Goal: Task Accomplishment & Management: Manage account settings

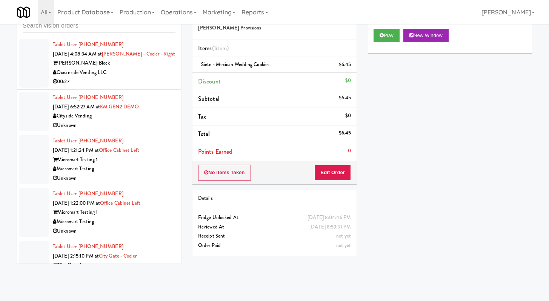
scroll to position [7109, 0]
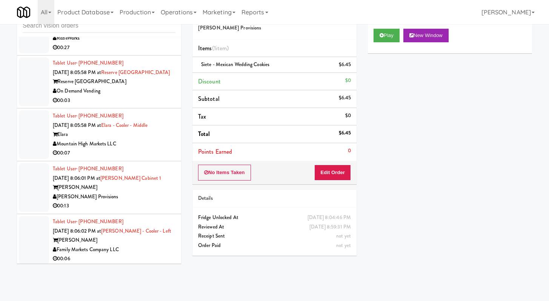
click at [143, 52] on div "00:27" at bounding box center [114, 47] width 123 height 9
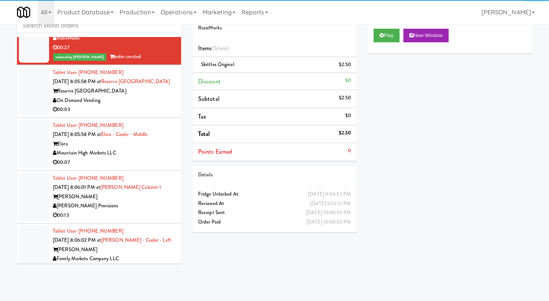
click at [144, 105] on div "On Demand Vending" at bounding box center [114, 100] width 123 height 9
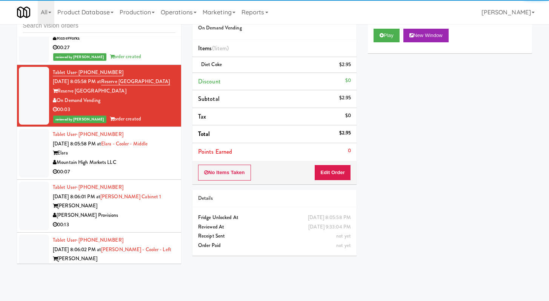
scroll to position [7807, 0]
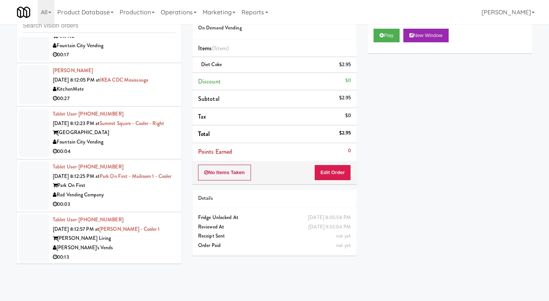
click at [111, 7] on div "00:08" at bounding box center [114, 1] width 123 height 9
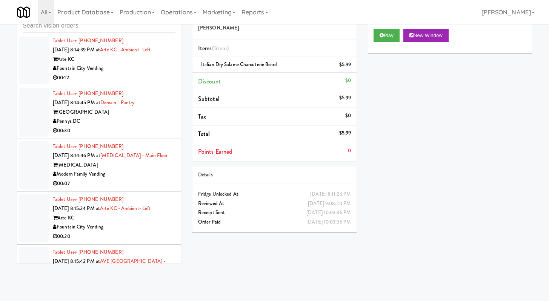
scroll to position [8291, 0]
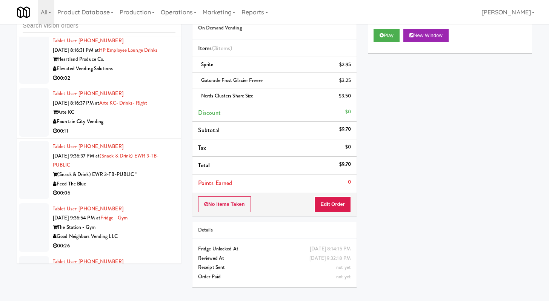
scroll to position [8999, 0]
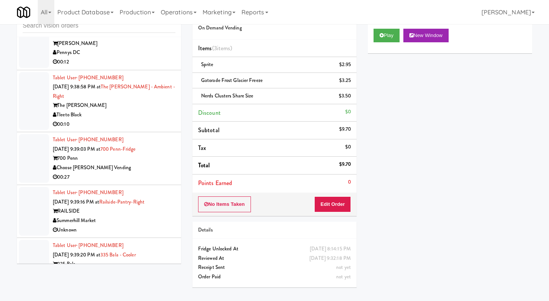
click at [157, 5] on div "Top Dawg Vending" at bounding box center [114, -1] width 123 height 9
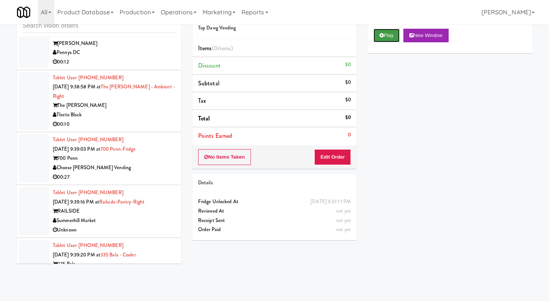
click at [379, 35] on button "Play" at bounding box center [387, 36] width 26 height 14
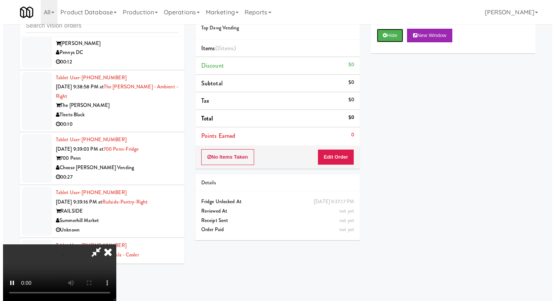
scroll to position [65, 0]
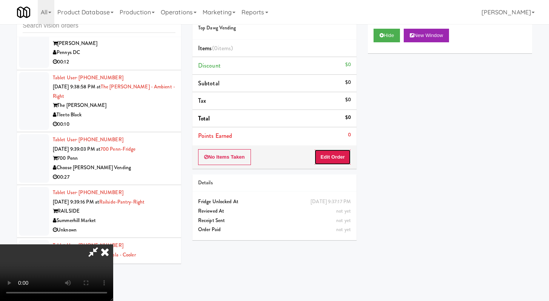
click at [345, 159] on button "Edit Order" at bounding box center [332, 157] width 37 height 16
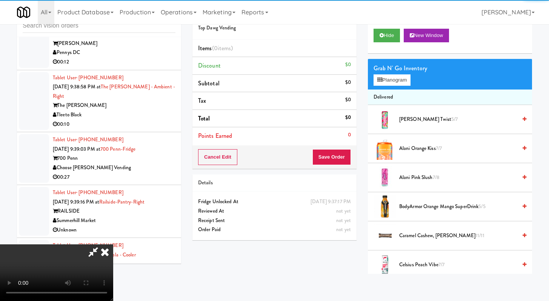
click at [113, 244] on video at bounding box center [56, 272] width 113 height 57
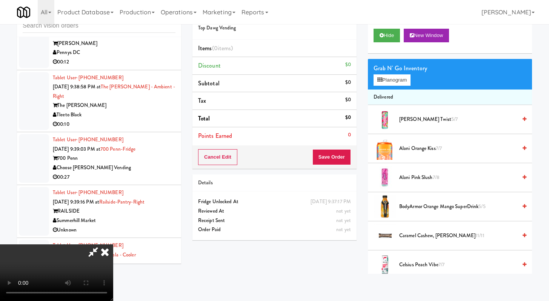
click at [113, 244] on video at bounding box center [56, 272] width 113 height 57
click at [113, 250] on video at bounding box center [56, 272] width 113 height 57
click at [400, 81] on button "Planogram" at bounding box center [392, 79] width 37 height 11
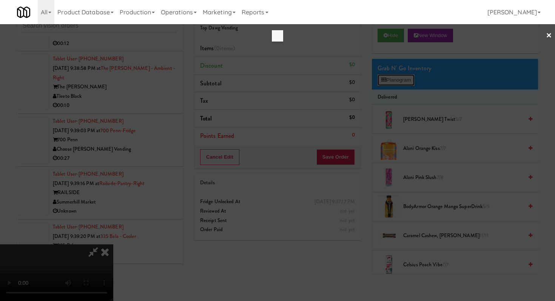
scroll to position [8962, 0]
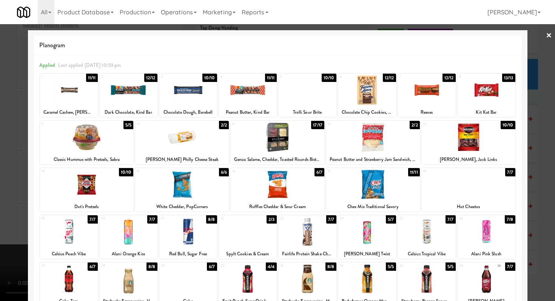
click at [459, 186] on div at bounding box center [468, 184] width 94 height 29
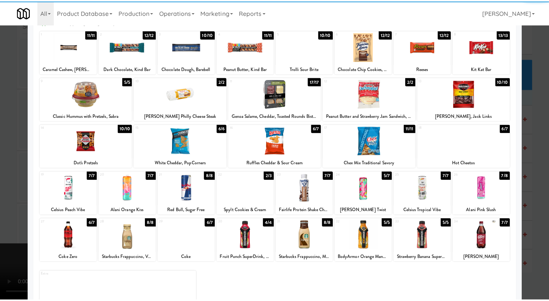
scroll to position [70, 0]
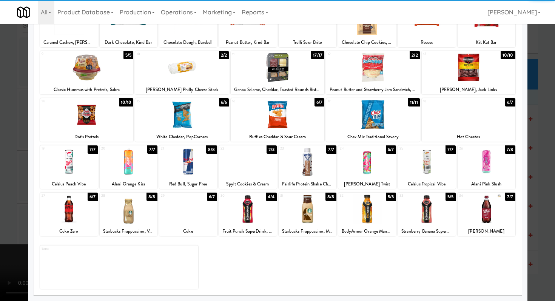
click at [377, 213] on div at bounding box center [367, 208] width 58 height 29
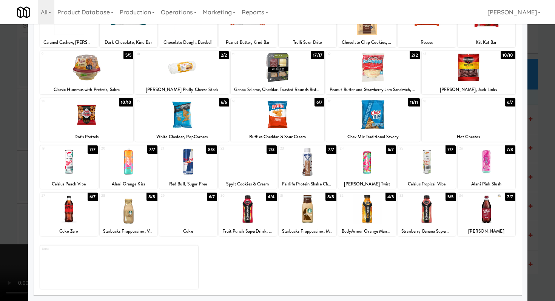
drag, startPoint x: 0, startPoint y: 218, endPoint x: 47, endPoint y: 201, distance: 49.8
click at [0, 218] on div at bounding box center [277, 150] width 555 height 301
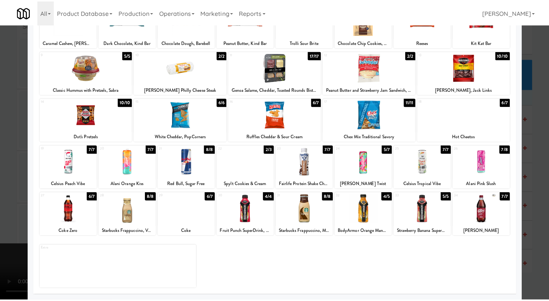
scroll to position [8999, 0]
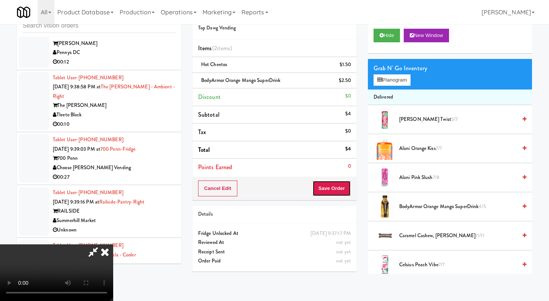
click at [339, 184] on button "Save Order" at bounding box center [331, 188] width 38 height 16
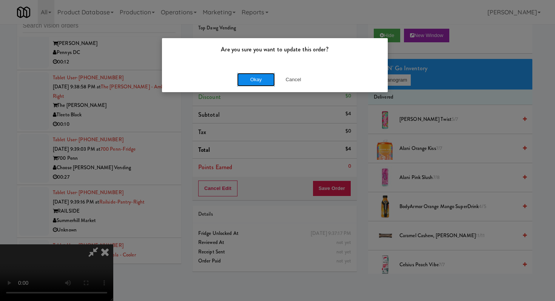
click at [249, 79] on button "Okay" at bounding box center [256, 80] width 38 height 14
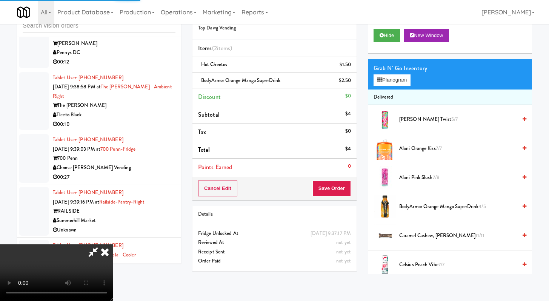
scroll to position [0, 0]
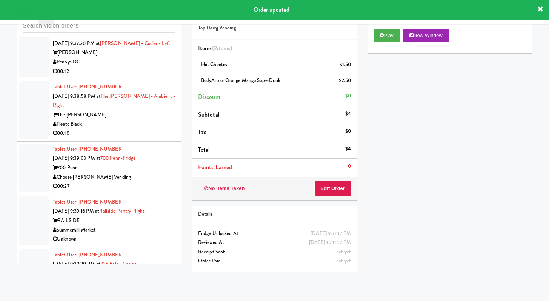
click at [114, 76] on div "00:12" at bounding box center [114, 71] width 123 height 9
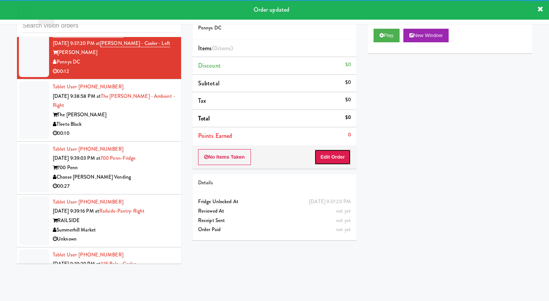
click at [344, 154] on button "Edit Order" at bounding box center [332, 157] width 37 height 16
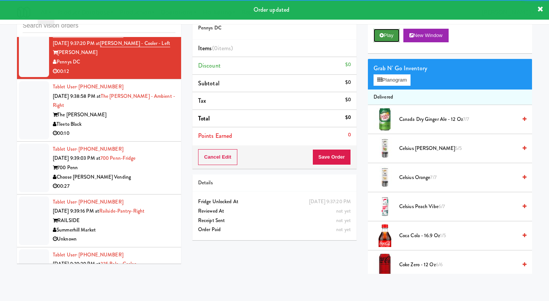
click at [378, 33] on button "Play" at bounding box center [387, 36] width 26 height 14
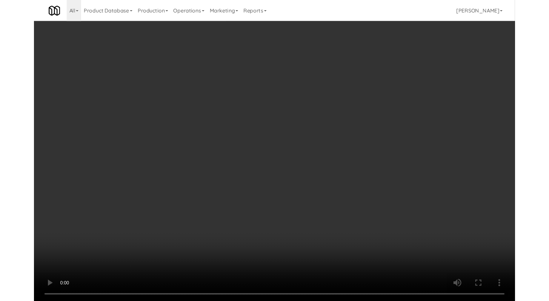
scroll to position [8962, 0]
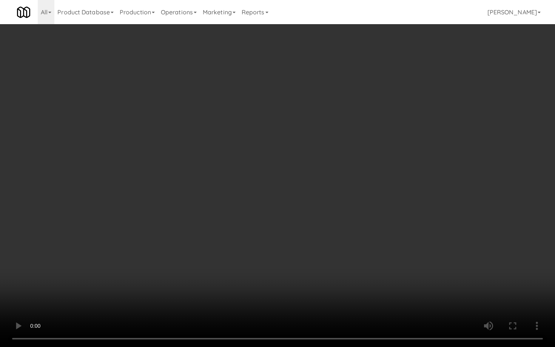
click at [267, 285] on video at bounding box center [277, 173] width 555 height 347
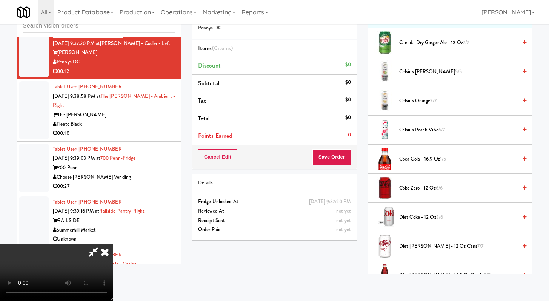
scroll to position [94, 0]
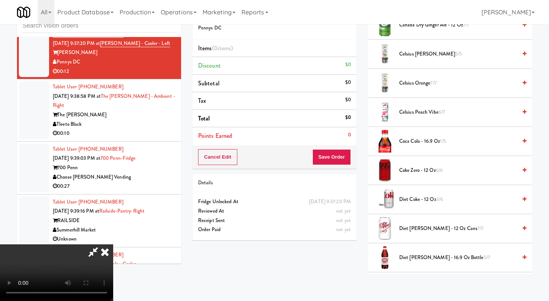
click at [407, 203] on span "Diet Coke - 12 oz 3/6" at bounding box center [458, 199] width 118 height 9
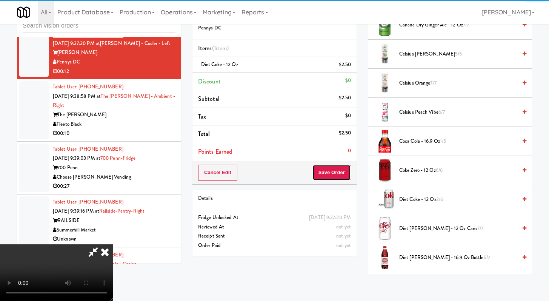
click at [340, 175] on button "Save Order" at bounding box center [331, 172] width 38 height 16
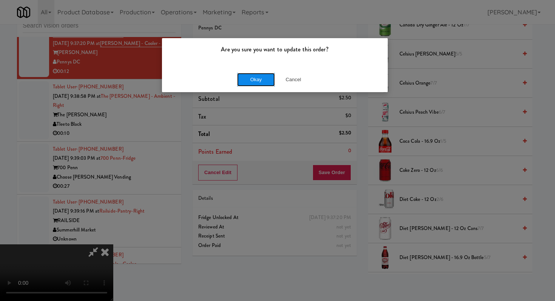
click at [243, 74] on button "Okay" at bounding box center [256, 80] width 38 height 14
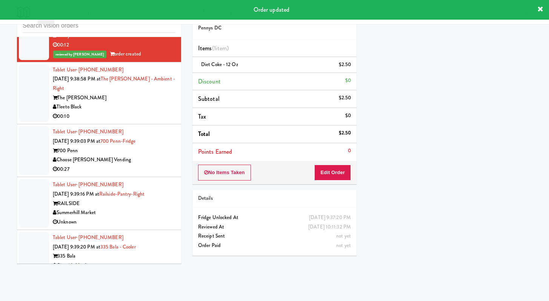
scroll to position [9045, 0]
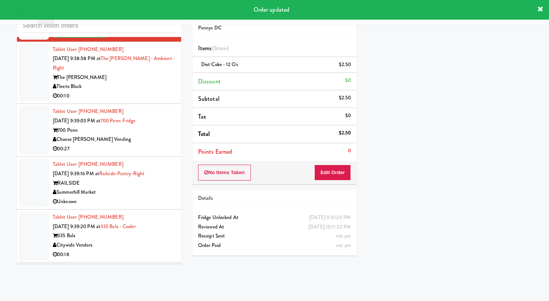
click at [126, 82] on div "The [PERSON_NAME]" at bounding box center [114, 77] width 123 height 9
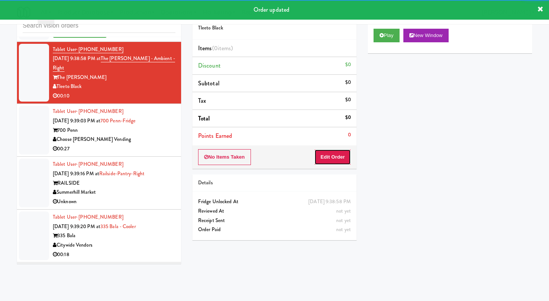
drag, startPoint x: 326, startPoint y: 161, endPoint x: 342, endPoint y: 140, distance: 27.0
click at [326, 161] on button "Edit Order" at bounding box center [332, 157] width 37 height 16
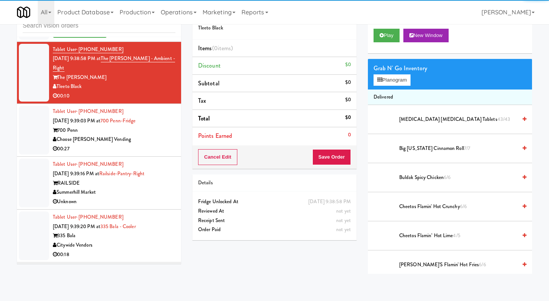
click at [386, 43] on div "Play New Window" at bounding box center [450, 38] width 164 height 30
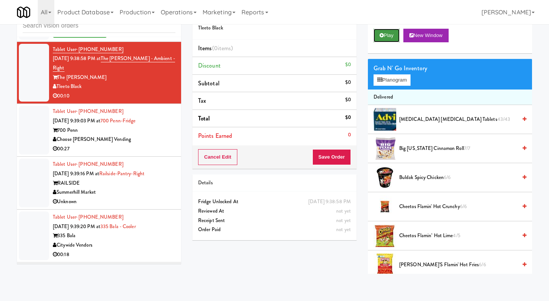
click at [387, 39] on button "Play" at bounding box center [387, 36] width 26 height 14
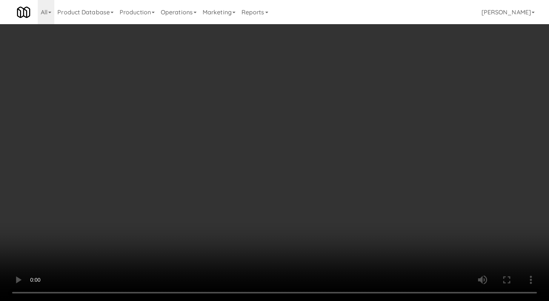
scroll to position [9008, 0]
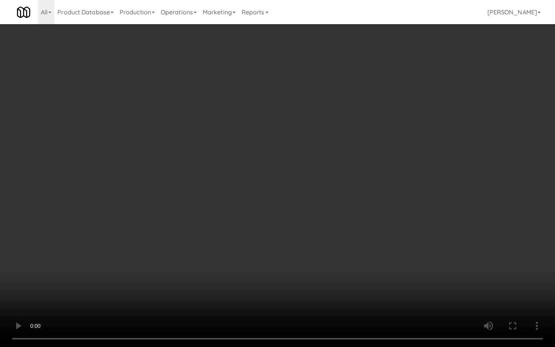
click at [422, 300] on video at bounding box center [277, 173] width 555 height 347
click at [419, 300] on video at bounding box center [277, 173] width 555 height 347
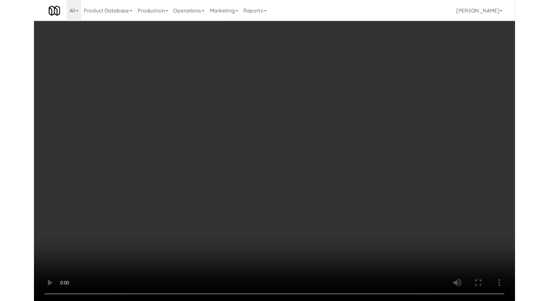
scroll to position [9045, 0]
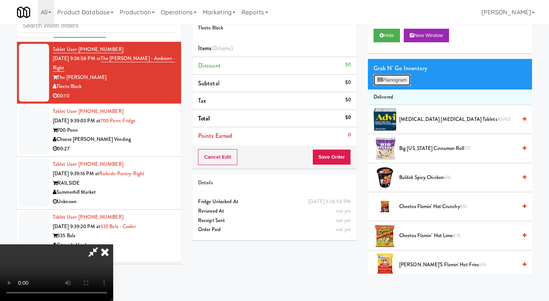
click at [402, 77] on button "Planogram" at bounding box center [392, 79] width 37 height 11
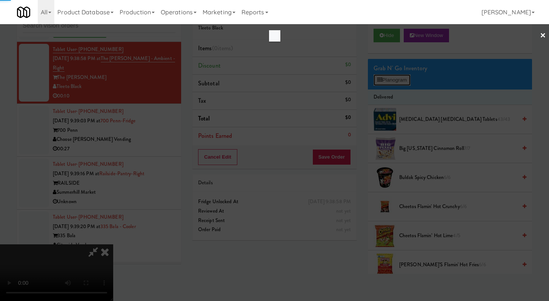
scroll to position [9008, 0]
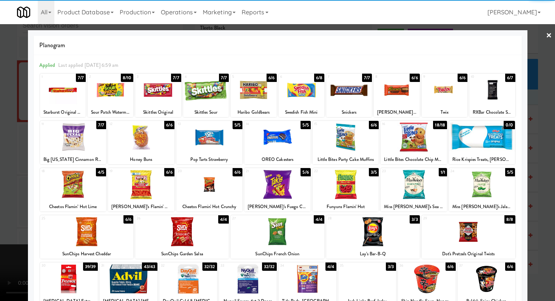
click at [441, 98] on div at bounding box center [444, 89] width 46 height 29
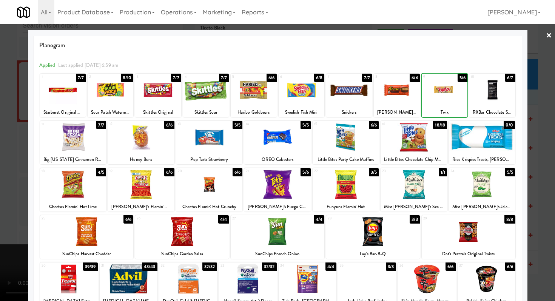
click at [409, 139] on div at bounding box center [413, 137] width 66 height 29
click at [0, 146] on div at bounding box center [277, 150] width 555 height 301
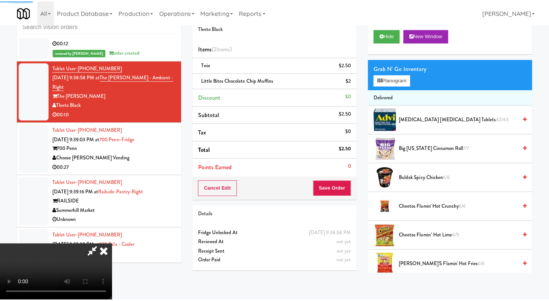
scroll to position [9045, 0]
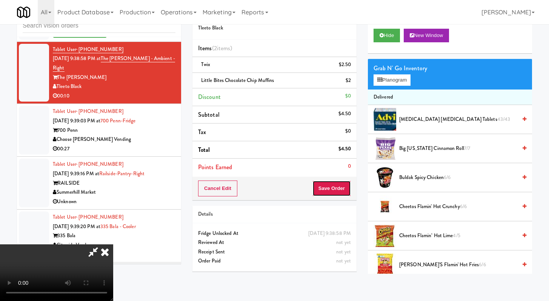
click at [348, 184] on button "Save Order" at bounding box center [331, 188] width 38 height 16
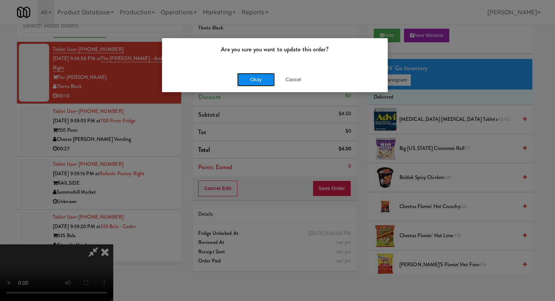
click at [255, 73] on button "Okay" at bounding box center [256, 80] width 38 height 14
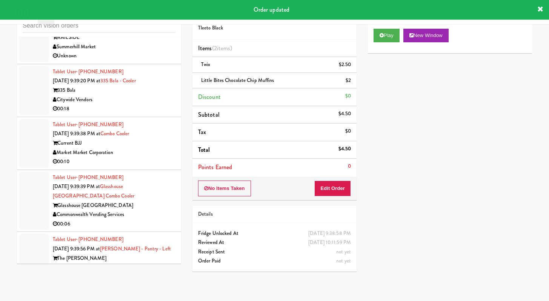
scroll to position [9218, 0]
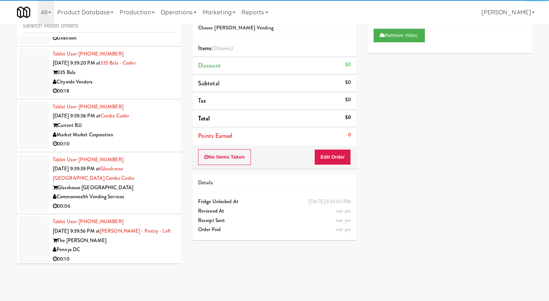
drag, startPoint x: 143, startPoint y: 189, endPoint x: 144, endPoint y: 180, distance: 9.5
click at [143, 43] on div "Unknown" at bounding box center [114, 38] width 123 height 9
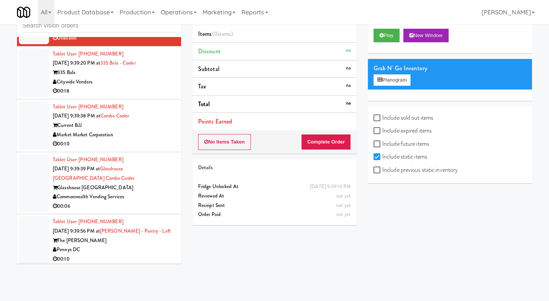
scroll to position [9310, 0]
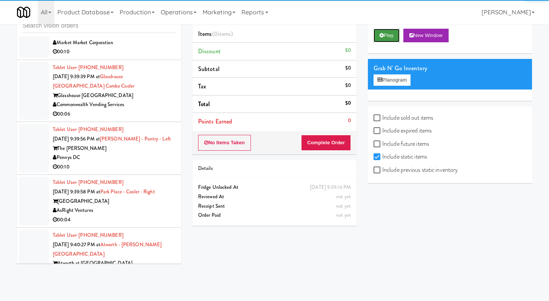
click at [392, 29] on button "Play" at bounding box center [387, 36] width 26 height 14
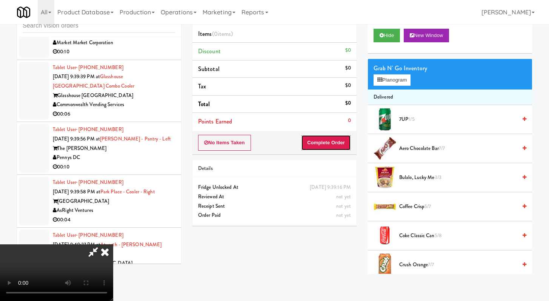
click at [324, 141] on button "Complete Order" at bounding box center [326, 143] width 50 height 16
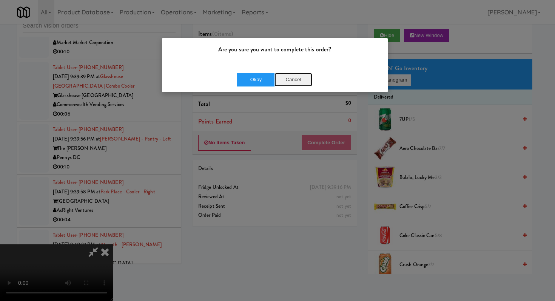
click at [281, 79] on button "Cancel" at bounding box center [293, 80] width 38 height 14
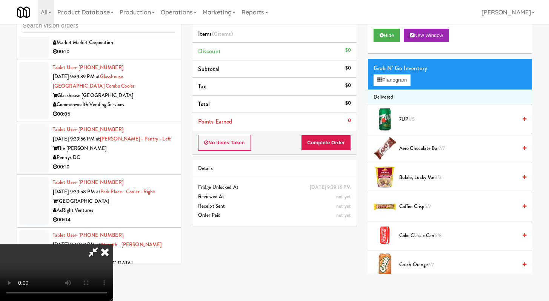
scroll to position [0, 0]
click at [113, 244] on icon at bounding box center [105, 251] width 17 height 15
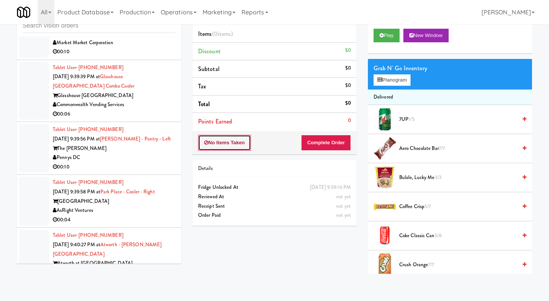
click at [239, 140] on button "No Items Taken" at bounding box center [224, 143] width 53 height 16
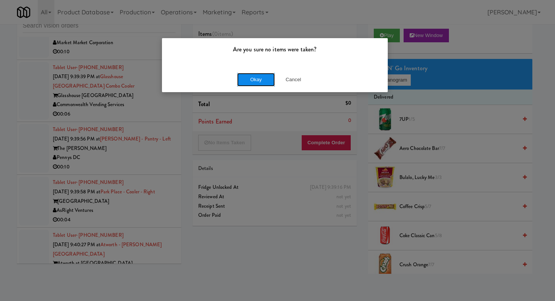
click at [256, 78] on button "Okay" at bounding box center [256, 80] width 38 height 14
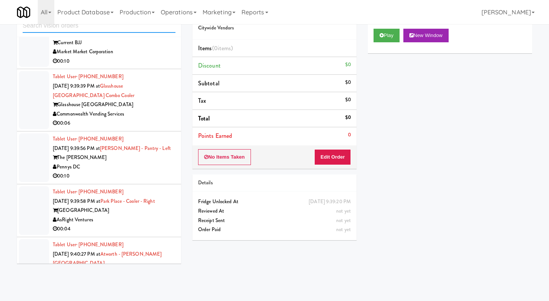
click at [99, 31] on input "text" at bounding box center [99, 26] width 153 height 14
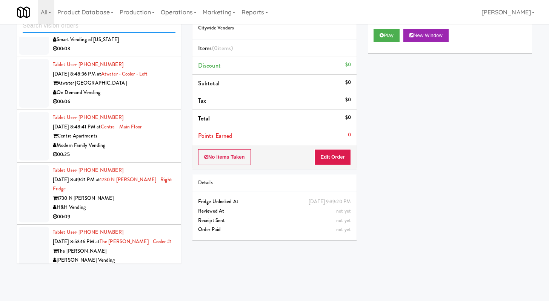
scroll to position [1273, 0]
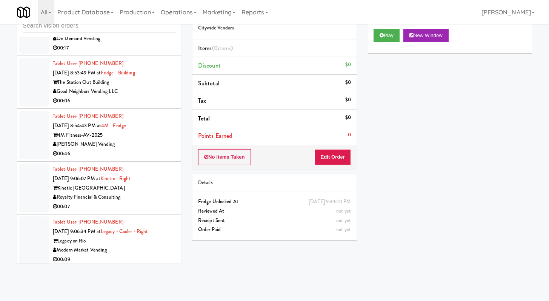
click at [146, 106] on div "00:06" at bounding box center [114, 100] width 123 height 9
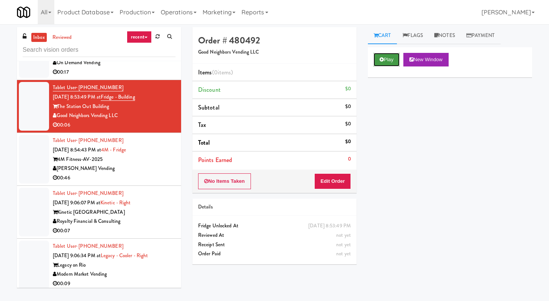
click at [385, 55] on button "Play" at bounding box center [387, 60] width 26 height 14
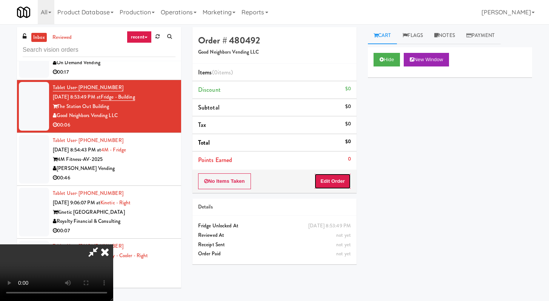
click at [332, 181] on button "Edit Order" at bounding box center [332, 181] width 37 height 16
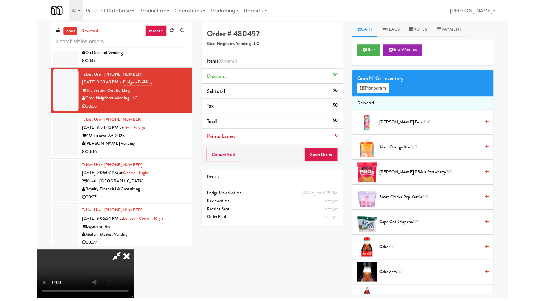
scroll to position [1264, 0]
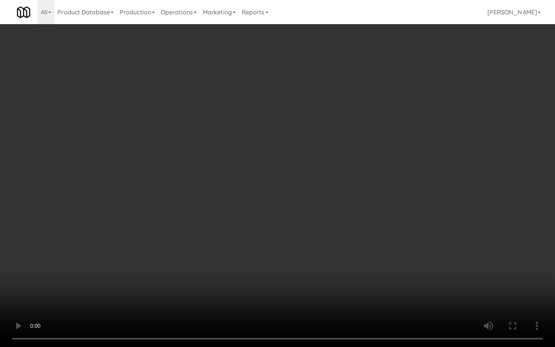
click at [269, 271] on video at bounding box center [277, 173] width 555 height 347
click at [242, 256] on video at bounding box center [277, 173] width 555 height 347
click at [243, 254] on video at bounding box center [277, 173] width 555 height 347
click at [244, 252] on video at bounding box center [277, 173] width 555 height 347
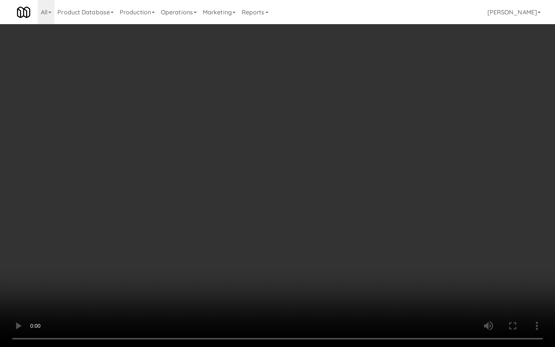
click at [244, 252] on video at bounding box center [277, 173] width 555 height 347
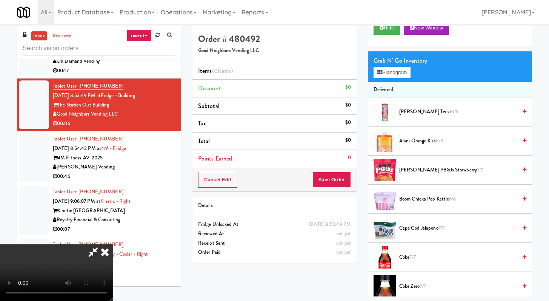
scroll to position [43, 0]
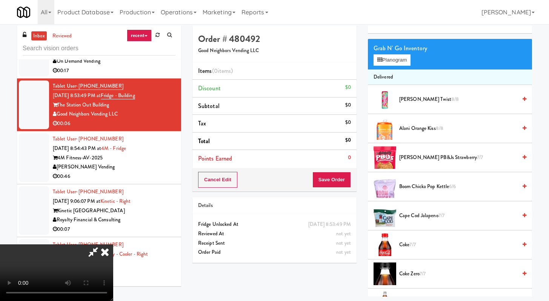
click at [414, 278] on span "Coke Zero 7/7" at bounding box center [458, 273] width 118 height 9
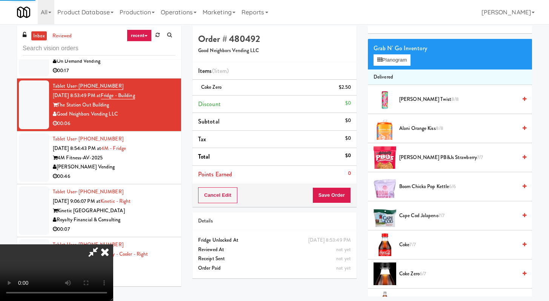
click at [349, 183] on li "Points Earned 0" at bounding box center [274, 174] width 164 height 17
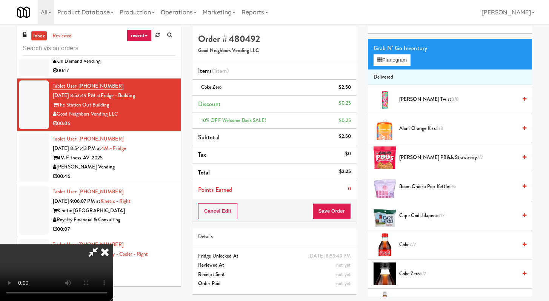
click at [341, 218] on div "Cancel Edit Save Order" at bounding box center [274, 210] width 164 height 23
click at [347, 214] on button "Save Order" at bounding box center [331, 211] width 38 height 16
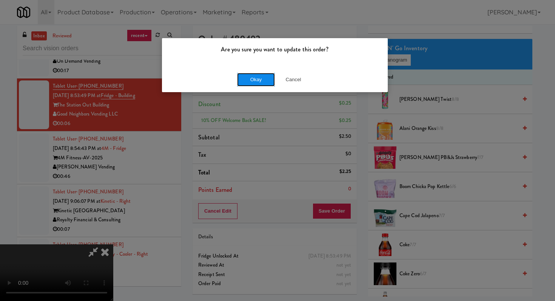
click at [265, 77] on button "Okay" at bounding box center [256, 80] width 38 height 14
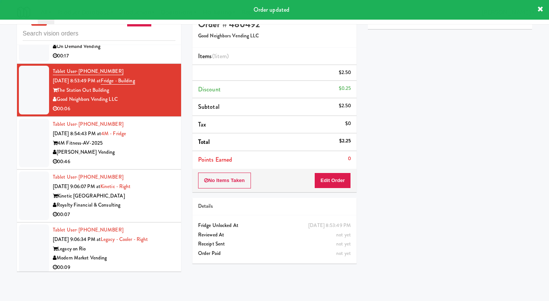
scroll to position [24, 0]
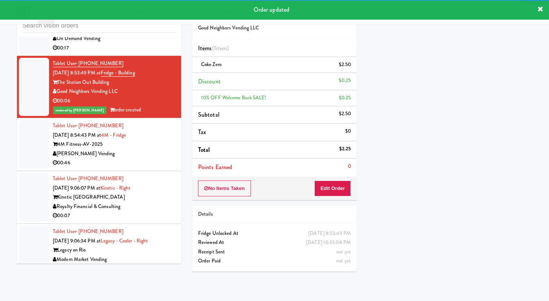
click at [154, 168] on div "00:46" at bounding box center [114, 162] width 123 height 9
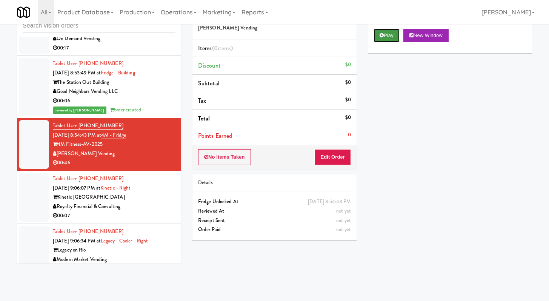
click at [380, 38] on button "Play" at bounding box center [387, 36] width 26 height 14
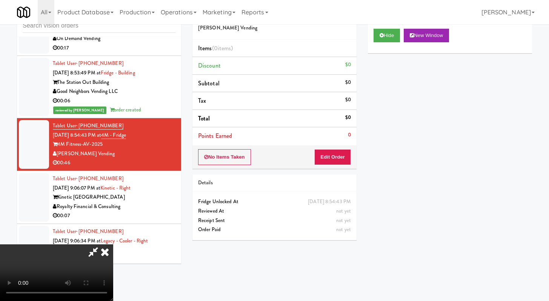
drag, startPoint x: 334, startPoint y: 146, endPoint x: 334, endPoint y: 161, distance: 15.1
click at [334, 146] on div "No Items Taken Edit Order" at bounding box center [274, 156] width 164 height 23
click at [334, 161] on button "Edit Order" at bounding box center [332, 157] width 37 height 16
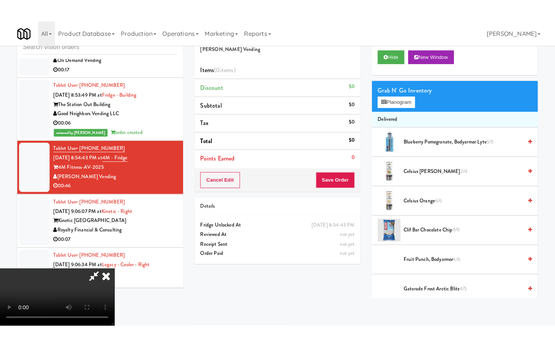
scroll to position [65, 0]
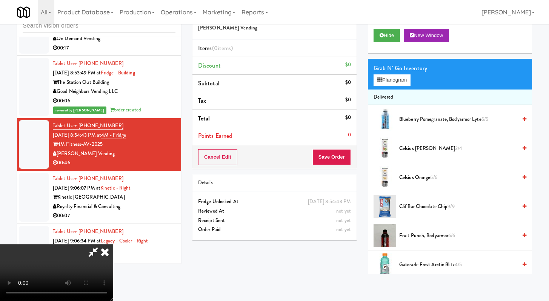
click at [113, 244] on video at bounding box center [56, 272] width 113 height 57
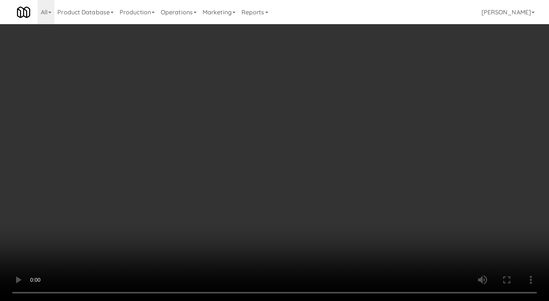
scroll to position [1264, 0]
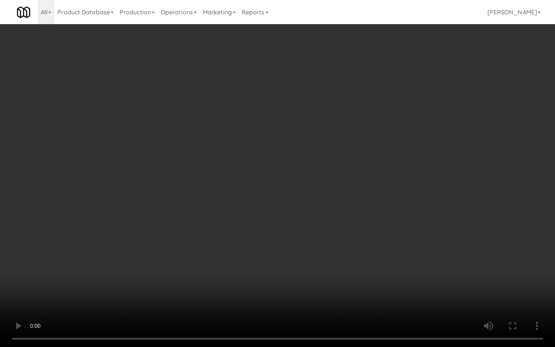
click at [260, 259] on video at bounding box center [277, 173] width 555 height 347
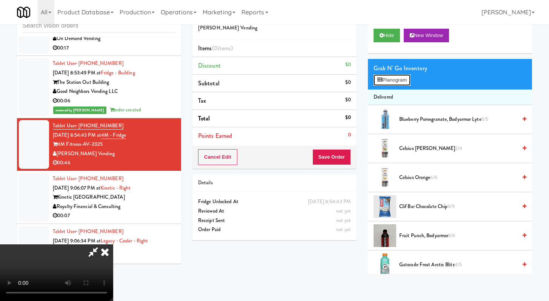
click at [390, 74] on button "Planogram" at bounding box center [392, 79] width 37 height 11
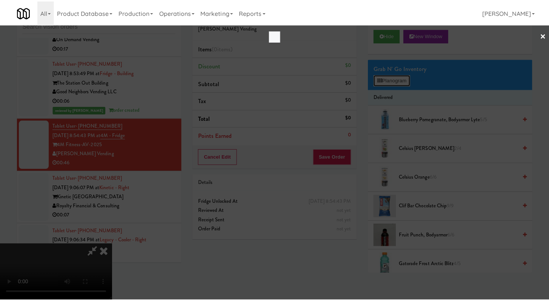
scroll to position [1264, 0]
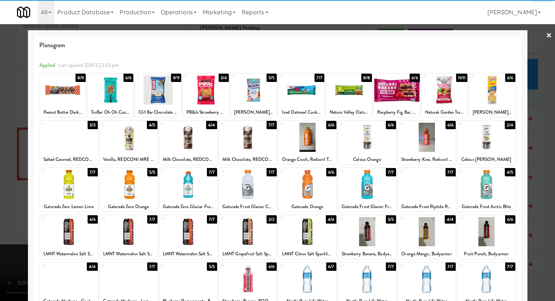
click at [197, 89] on div at bounding box center [206, 89] width 46 height 29
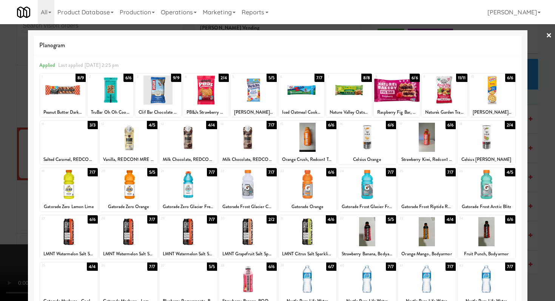
drag, startPoint x: 113, startPoint y: 96, endPoint x: 76, endPoint y: 104, distance: 37.8
click at [113, 96] on div at bounding box center [111, 89] width 46 height 29
click at [0, 106] on div at bounding box center [277, 150] width 555 height 301
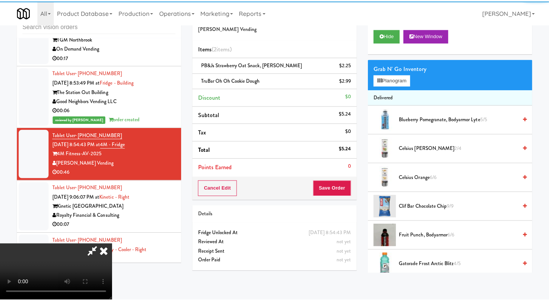
scroll to position [1273, 0]
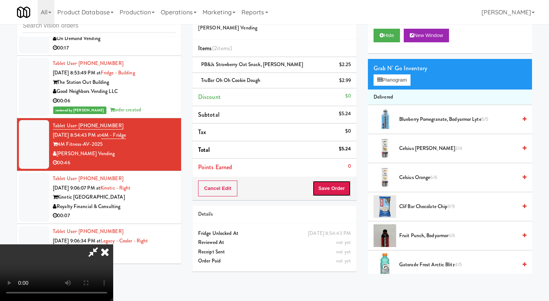
click at [342, 185] on button "Save Order" at bounding box center [331, 188] width 38 height 16
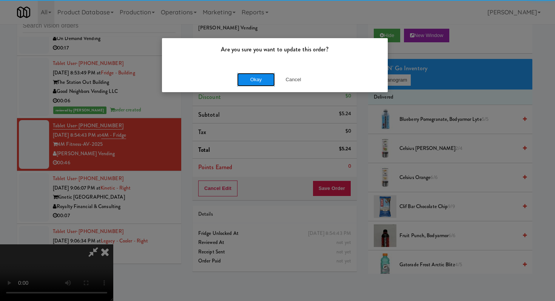
click at [252, 75] on button "Okay" at bounding box center [256, 80] width 38 height 14
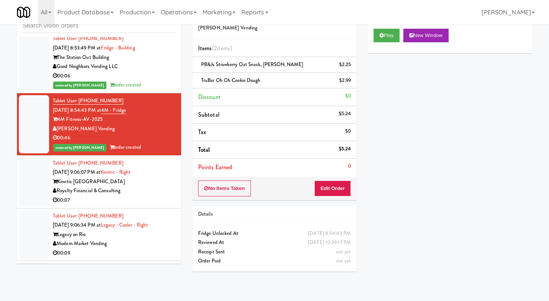
click at [139, 195] on div "Royalty Financial & Consulting" at bounding box center [114, 190] width 123 height 9
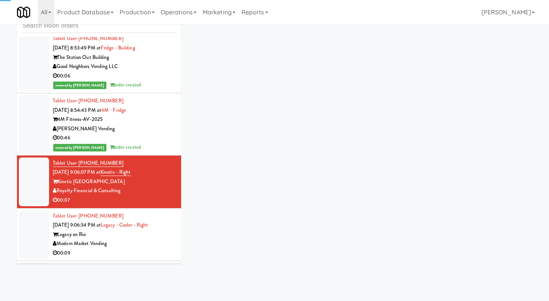
scroll to position [1323, 0]
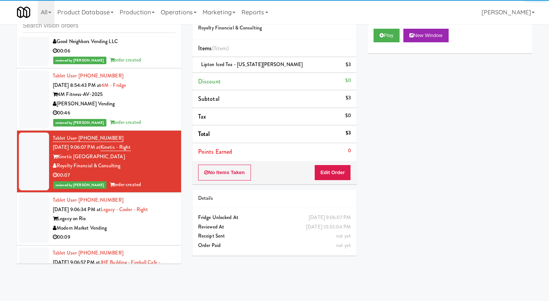
click at [125, 242] on div "00:09" at bounding box center [114, 236] width 123 height 9
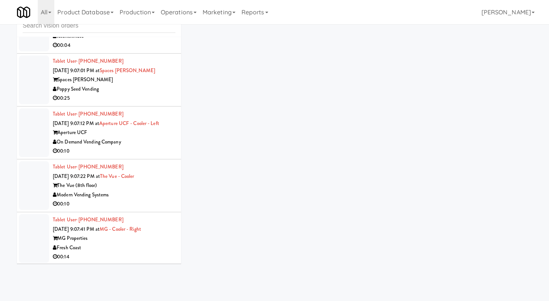
scroll to position [1621, 0]
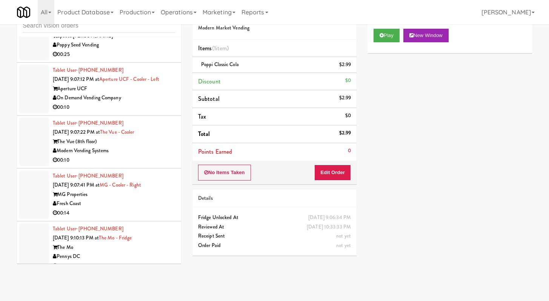
click at [134, 112] on div "00:10" at bounding box center [114, 107] width 123 height 9
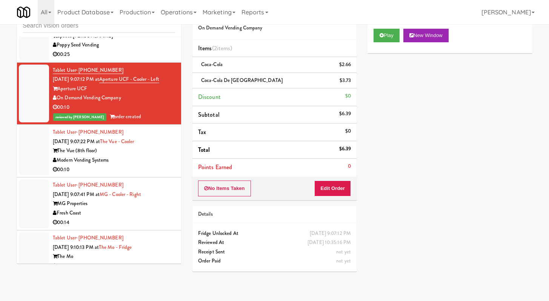
click at [144, 198] on li "Tablet User · (714) 421-0430 [DATE] 9:07:41 PM at MG - Cooler - Right MG Proper…" at bounding box center [99, 203] width 164 height 53
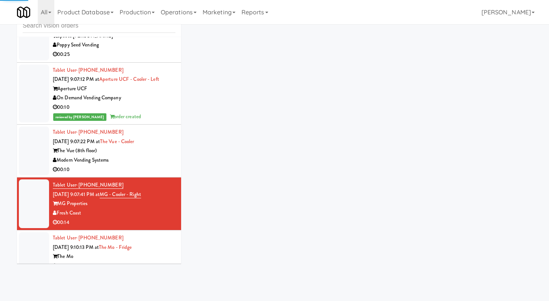
click at [157, 165] on div "Modern Vending Systems" at bounding box center [114, 159] width 123 height 9
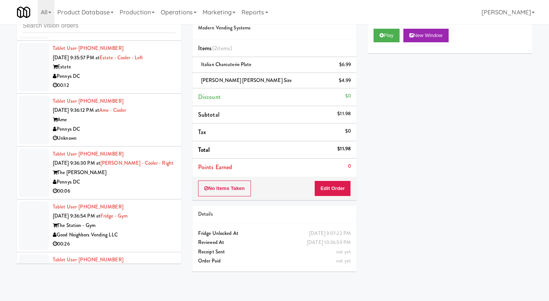
scroll to position [3795, 0]
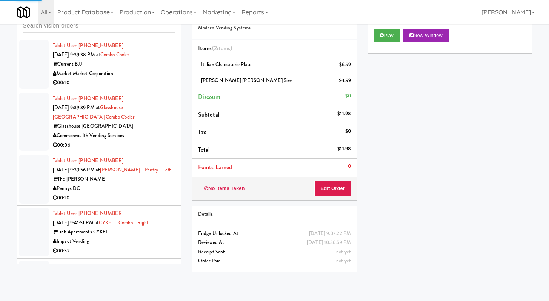
click at [152, 88] on div "00:10" at bounding box center [114, 82] width 123 height 9
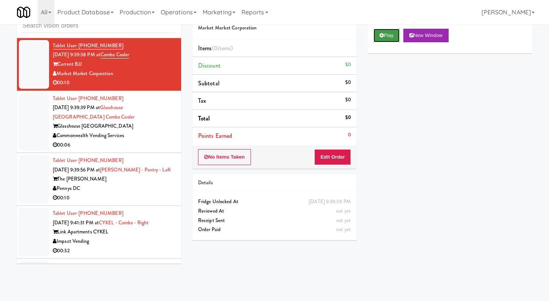
click at [384, 38] on button "Play" at bounding box center [387, 36] width 26 height 14
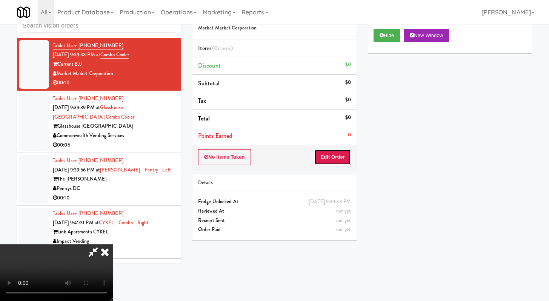
click at [344, 156] on button "Edit Order" at bounding box center [332, 157] width 37 height 16
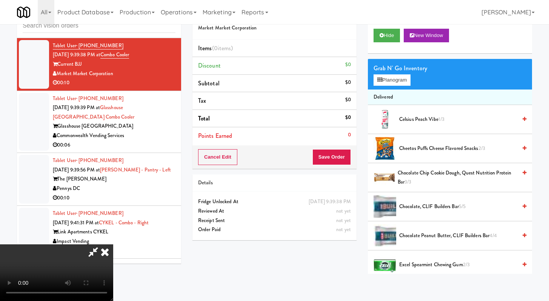
scroll to position [65, 0]
click at [113, 244] on video at bounding box center [56, 272] width 113 height 57
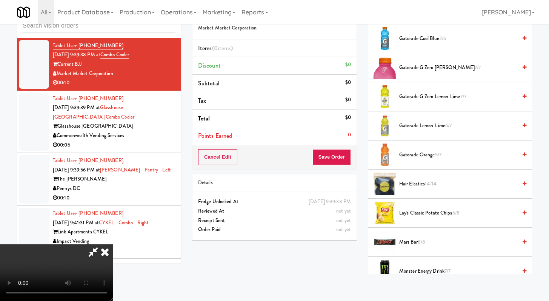
scroll to position [334, 0]
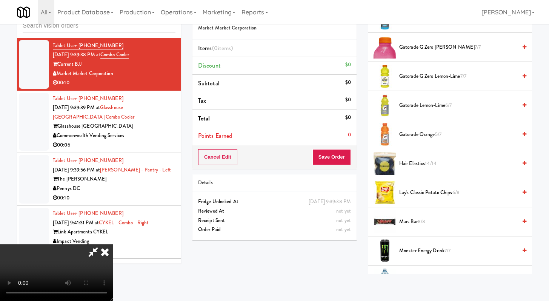
click at [420, 48] on span "Gatorade G Zero [PERSON_NAME] 7/7" at bounding box center [458, 47] width 118 height 9
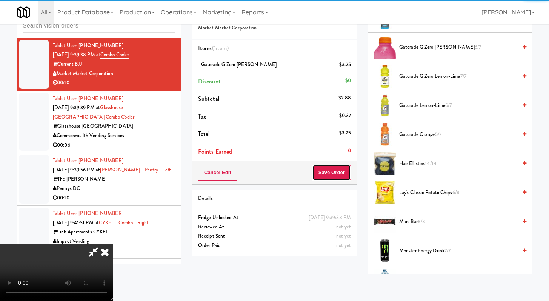
drag, startPoint x: 345, startPoint y: 174, endPoint x: 346, endPoint y: 159, distance: 14.4
click at [347, 162] on div "Cancel Edit Save Order" at bounding box center [274, 172] width 164 height 23
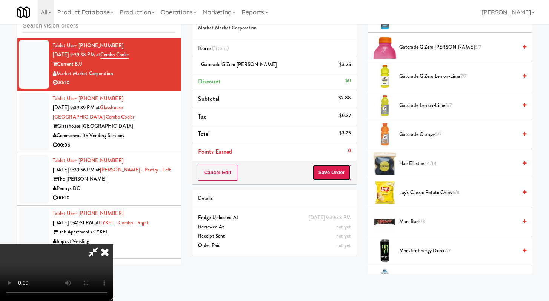
click at [343, 178] on button "Save Order" at bounding box center [331, 172] width 38 height 16
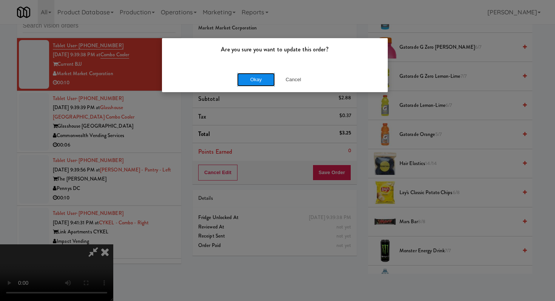
click at [249, 83] on button "Okay" at bounding box center [256, 80] width 38 height 14
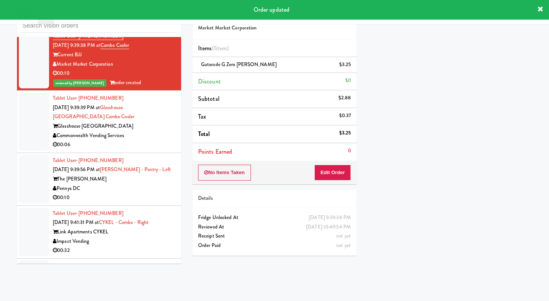
scroll to position [3817, 0]
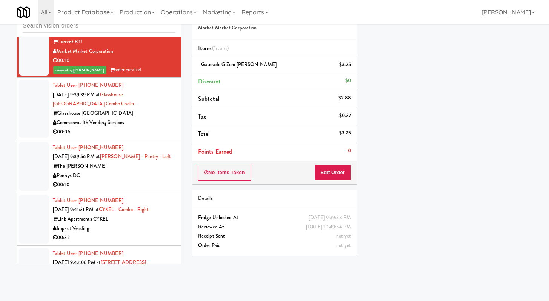
click at [136, 128] on div "Commonwealth Vending Services" at bounding box center [114, 122] width 123 height 9
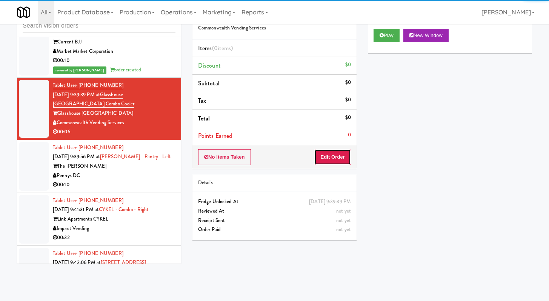
click at [340, 160] on button "Edit Order" at bounding box center [332, 157] width 37 height 16
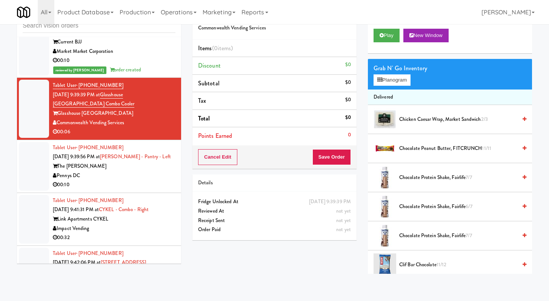
click at [389, 42] on div "Play New Window" at bounding box center [450, 38] width 164 height 30
click at [388, 34] on button "Play" at bounding box center [387, 36] width 26 height 14
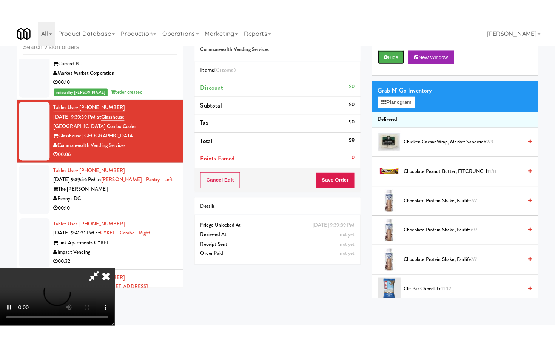
scroll to position [65, 0]
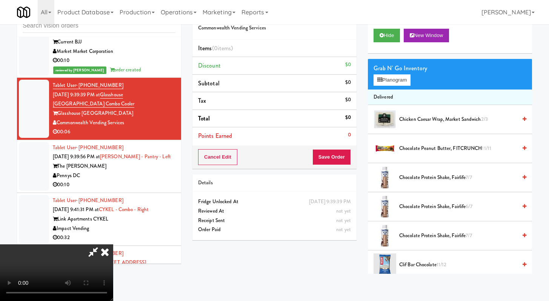
click at [113, 244] on video at bounding box center [56, 272] width 113 height 57
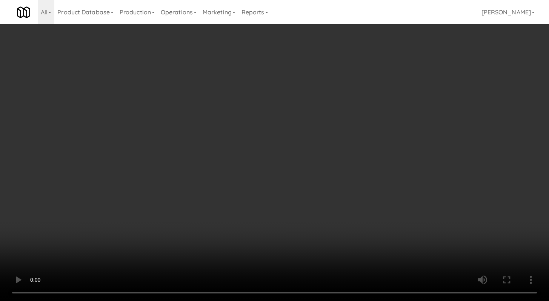
scroll to position [3798, 0]
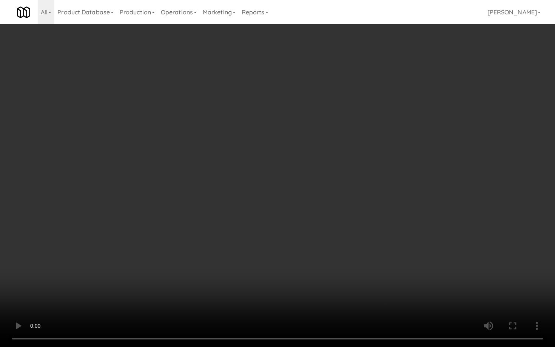
click at [294, 251] on video at bounding box center [277, 173] width 555 height 347
click at [298, 244] on video at bounding box center [277, 173] width 555 height 347
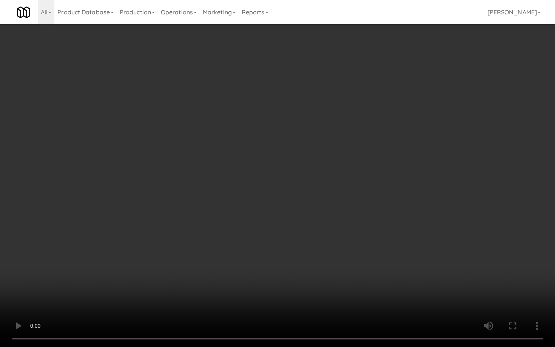
click at [298, 244] on video at bounding box center [277, 173] width 555 height 347
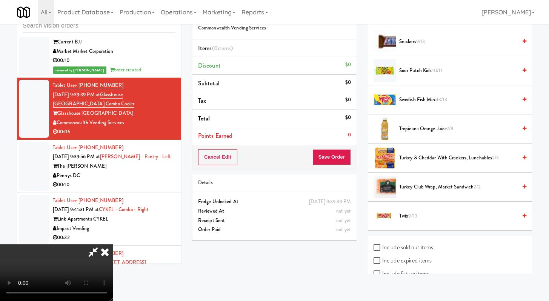
scroll to position [853, 0]
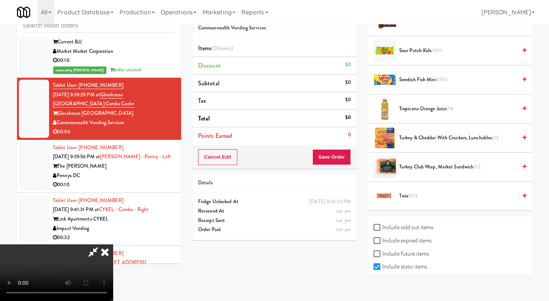
click at [421, 192] on span "Twix 9/13" at bounding box center [458, 195] width 118 height 9
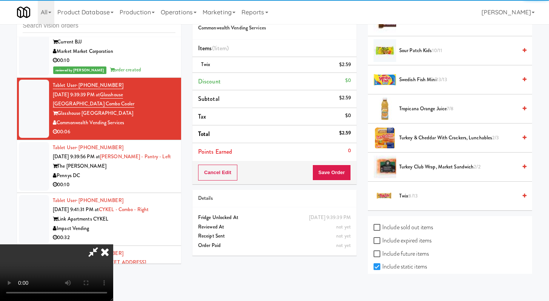
click at [417, 49] on span "Sour Patch Kids 10/11" at bounding box center [458, 50] width 118 height 9
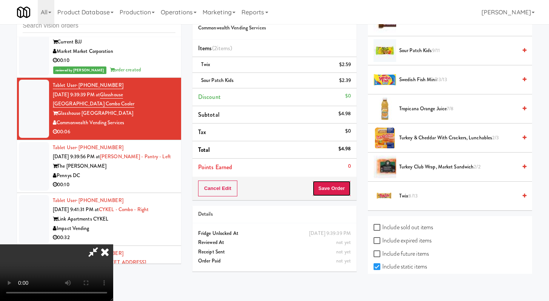
click at [345, 186] on button "Save Order" at bounding box center [331, 188] width 38 height 16
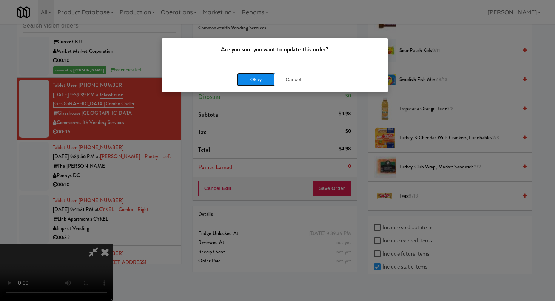
click at [260, 80] on button "Okay" at bounding box center [256, 80] width 38 height 14
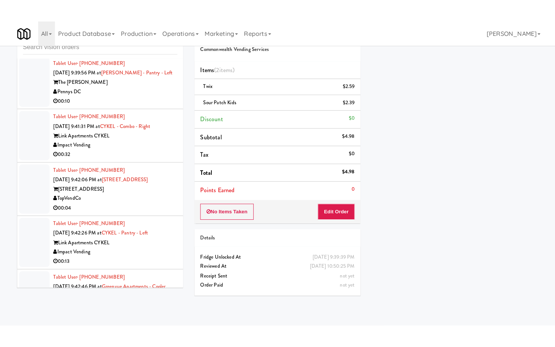
scroll to position [3925, 0]
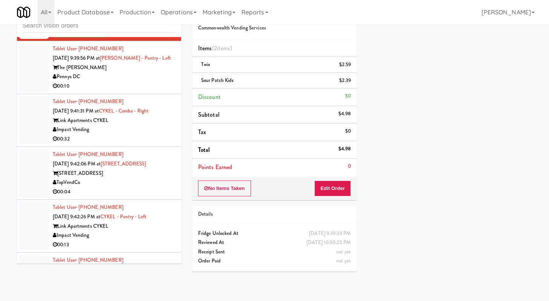
click at [136, 91] on div "00:10" at bounding box center [114, 85] width 123 height 9
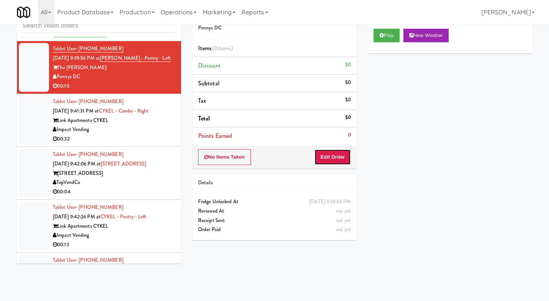
click at [328, 155] on button "Edit Order" at bounding box center [332, 157] width 37 height 16
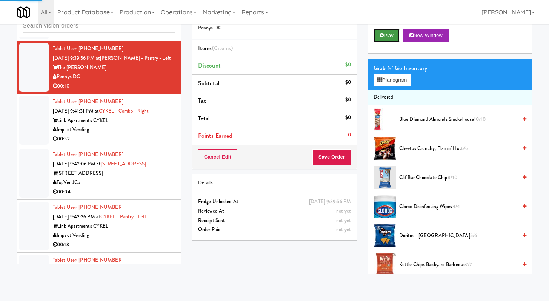
click at [391, 30] on button "Play" at bounding box center [387, 36] width 26 height 14
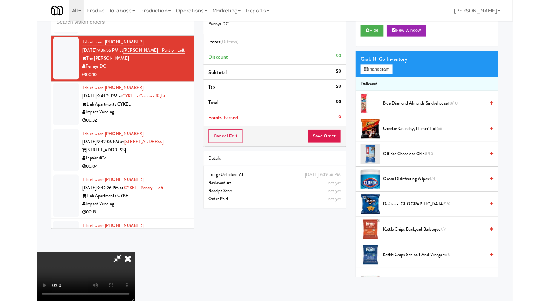
scroll to position [3906, 0]
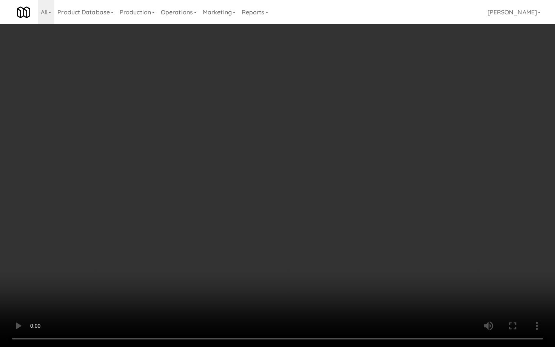
click at [432, 267] on video at bounding box center [277, 173] width 555 height 347
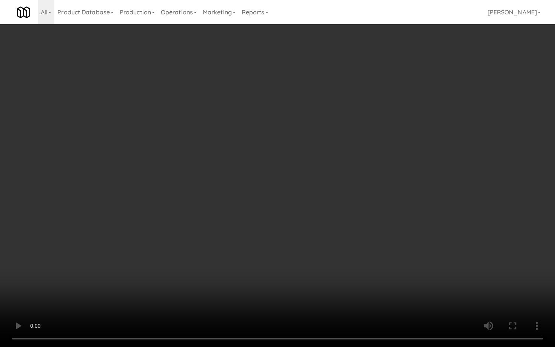
click at [432, 267] on video at bounding box center [277, 173] width 555 height 347
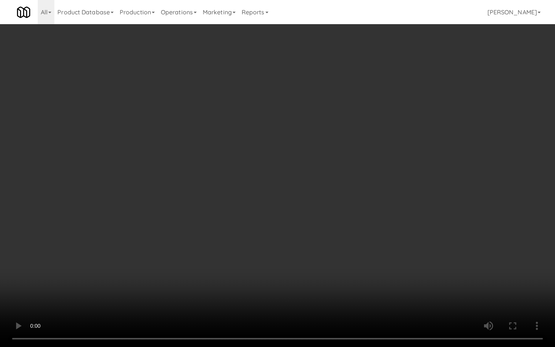
click at [432, 267] on video at bounding box center [277, 173] width 555 height 347
click at [416, 270] on video at bounding box center [277, 173] width 555 height 347
click at [417, 266] on video at bounding box center [277, 173] width 555 height 347
click at [418, 266] on video at bounding box center [277, 173] width 555 height 347
click at [418, 265] on video at bounding box center [277, 173] width 555 height 347
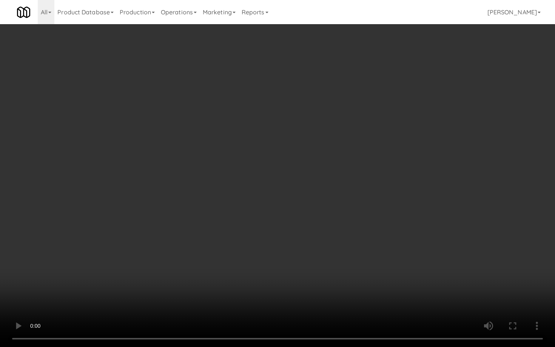
click at [418, 265] on video at bounding box center [277, 173] width 555 height 347
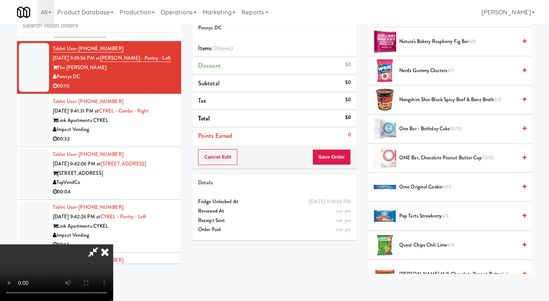
scroll to position [607, 0]
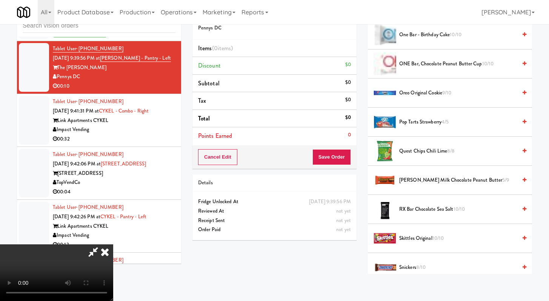
click at [410, 184] on span "[PERSON_NAME] Milk Chocolate Peanut Butter 5/9" at bounding box center [458, 179] width 118 height 9
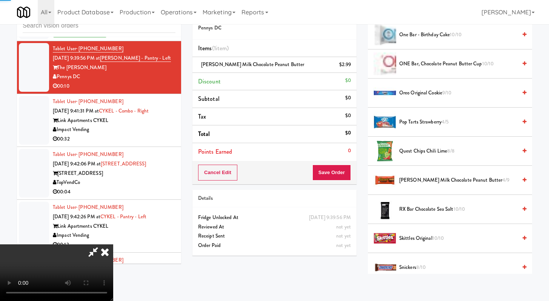
click at [410, 182] on span "[PERSON_NAME] Milk Chocolate Peanut Butter 4/9" at bounding box center [458, 179] width 118 height 9
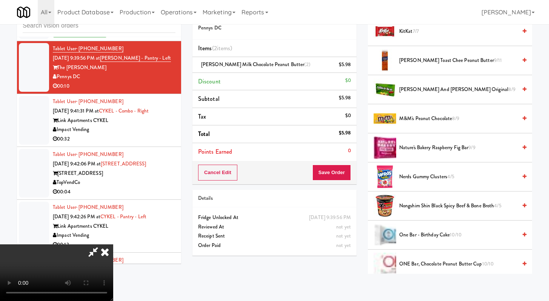
scroll to position [517, 0]
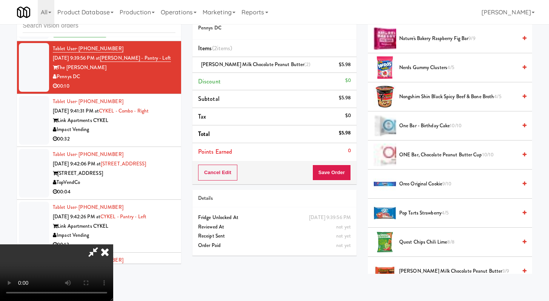
click at [437, 69] on span "Nerds Gummy Clusters 4/5" at bounding box center [458, 67] width 118 height 9
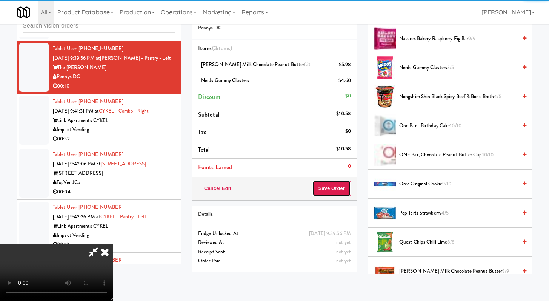
click at [341, 183] on button "Save Order" at bounding box center [331, 188] width 38 height 16
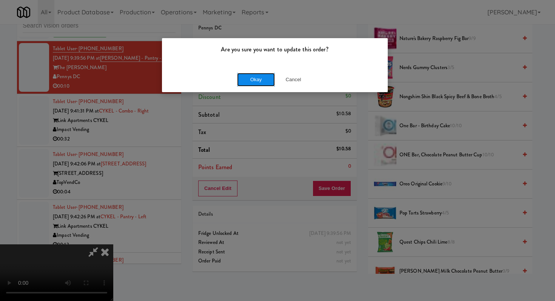
click at [246, 75] on button "Okay" at bounding box center [256, 80] width 38 height 14
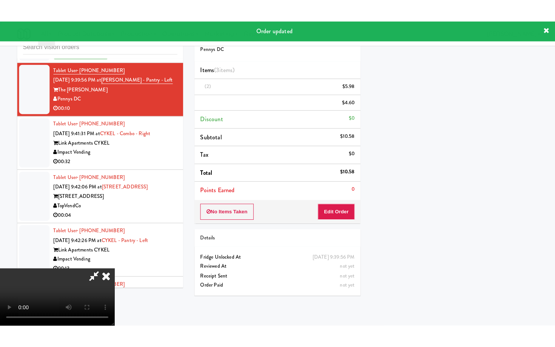
scroll to position [32, 0]
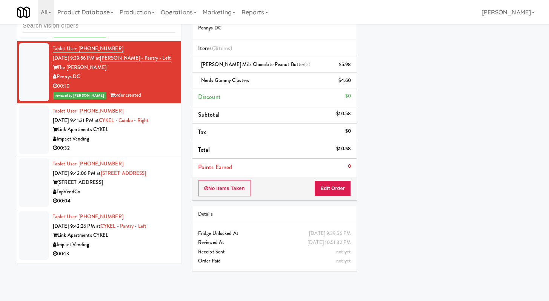
click at [138, 153] on div "00:32" at bounding box center [114, 147] width 123 height 9
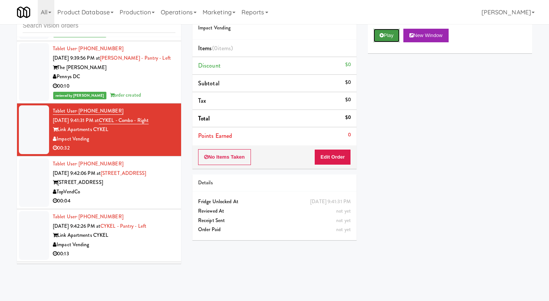
click at [390, 33] on button "Play" at bounding box center [387, 36] width 26 height 14
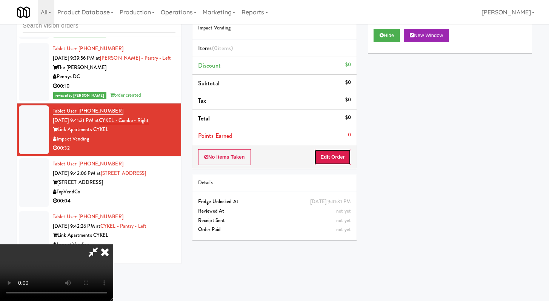
click at [334, 153] on button "Edit Order" at bounding box center [332, 157] width 37 height 16
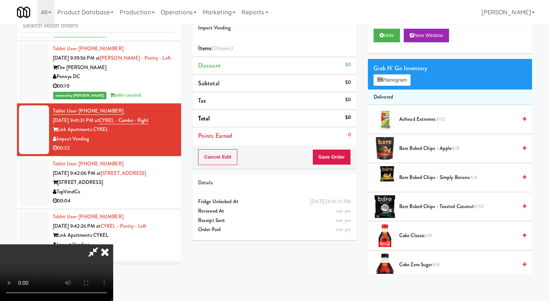
scroll to position [3906, 0]
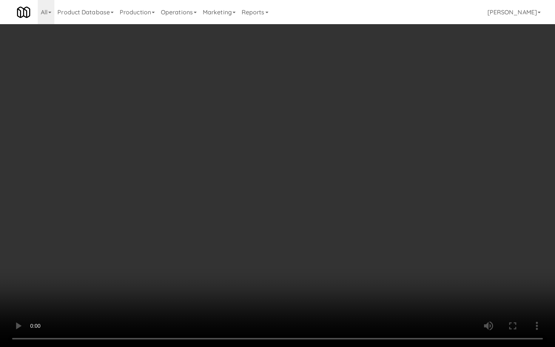
click at [269, 215] on video at bounding box center [277, 173] width 555 height 347
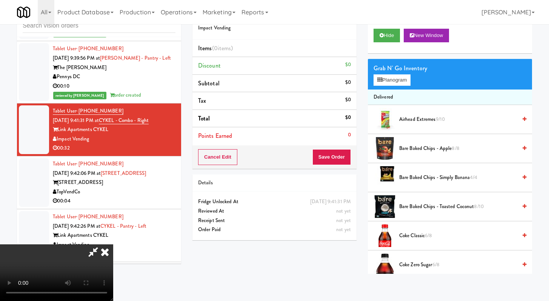
click at [113, 244] on video at bounding box center [56, 272] width 113 height 57
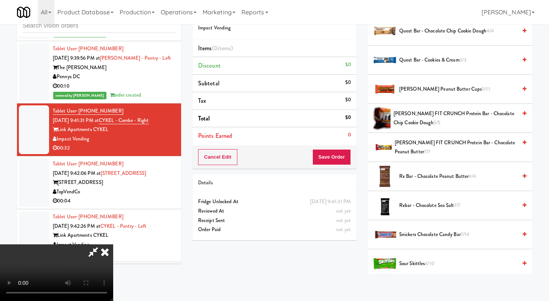
scroll to position [851, 0]
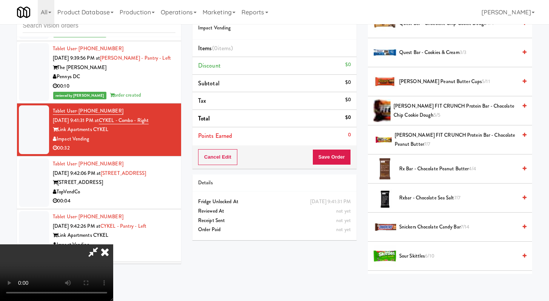
click at [421, 257] on span "Sour Skittles 6/10" at bounding box center [458, 255] width 118 height 9
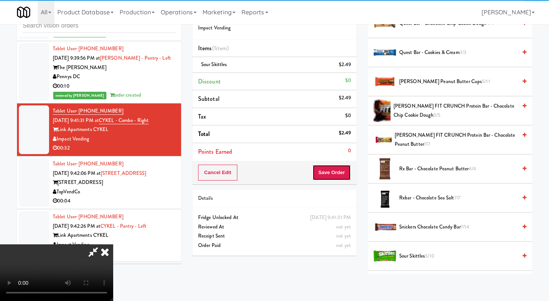
click at [339, 169] on button "Save Order" at bounding box center [331, 172] width 38 height 16
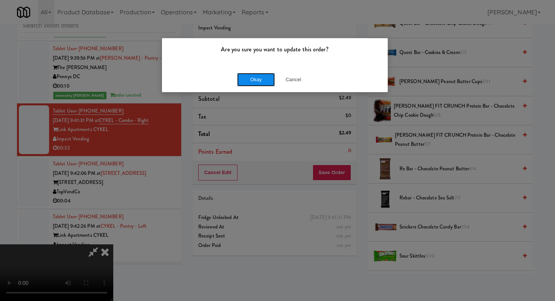
click at [251, 85] on button "Okay" at bounding box center [256, 80] width 38 height 14
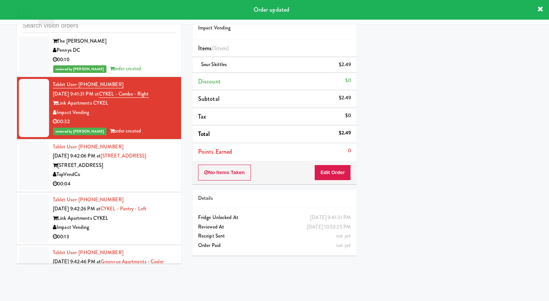
scroll to position [4081, 0]
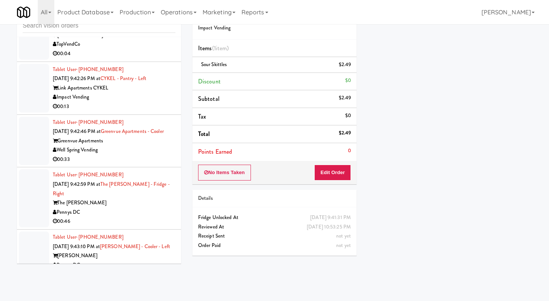
click at [143, 58] on div "00:04" at bounding box center [114, 53] width 123 height 9
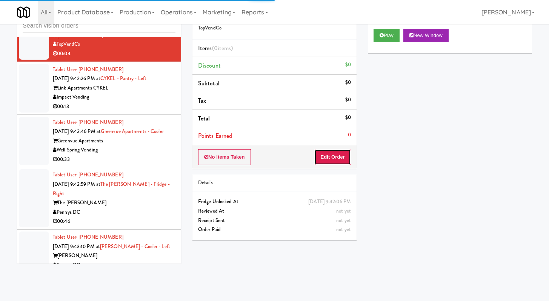
click at [341, 158] on button "Edit Order" at bounding box center [332, 157] width 37 height 16
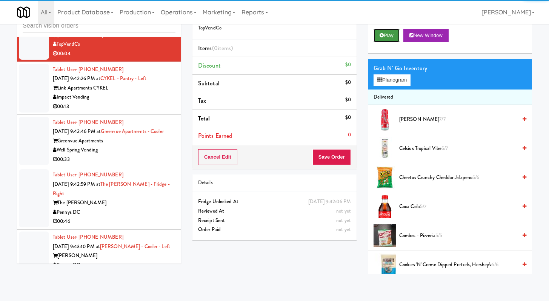
click at [393, 36] on button "Play" at bounding box center [387, 36] width 26 height 14
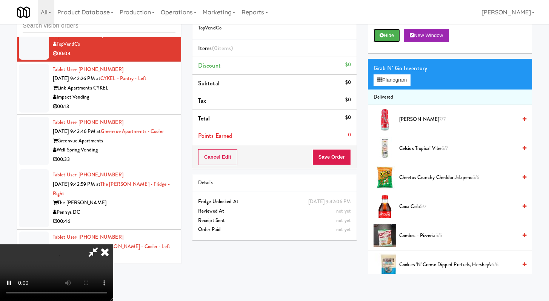
scroll to position [65, 0]
click at [113, 244] on video at bounding box center [56, 272] width 113 height 57
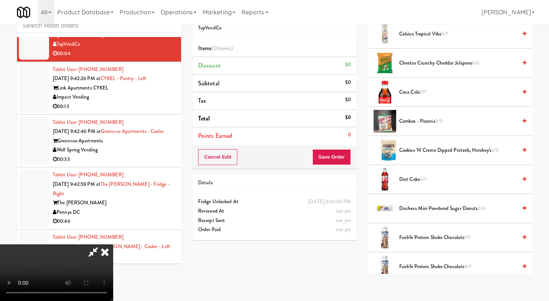
scroll to position [135, 0]
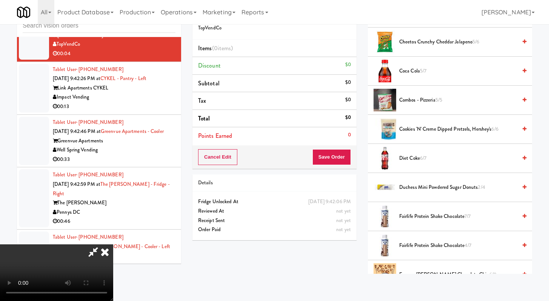
click at [409, 156] on span "Diet Coke 6/7" at bounding box center [458, 158] width 118 height 9
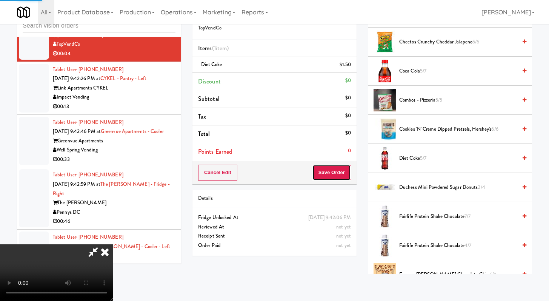
click at [335, 175] on button "Save Order" at bounding box center [331, 172] width 38 height 16
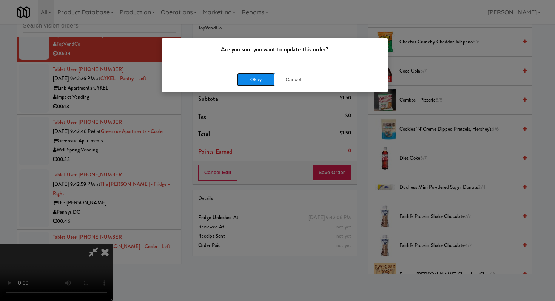
click at [271, 78] on button "Okay" at bounding box center [256, 80] width 38 height 14
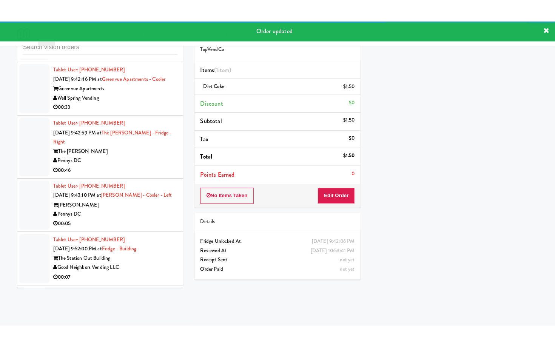
scroll to position [4170, 0]
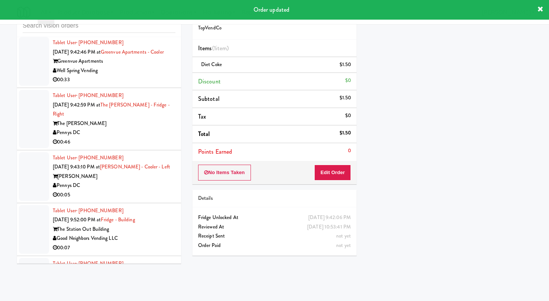
click at [144, 23] on div "Impact Vending" at bounding box center [114, 17] width 123 height 9
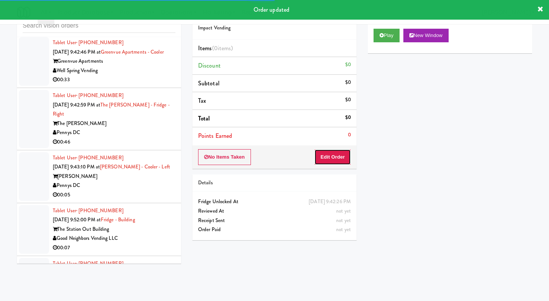
click at [346, 161] on button "Edit Order" at bounding box center [332, 157] width 37 height 16
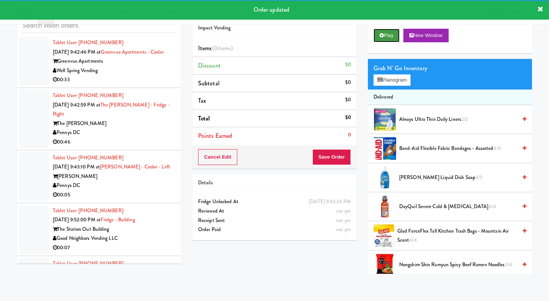
click at [384, 39] on button "Play" at bounding box center [387, 36] width 26 height 14
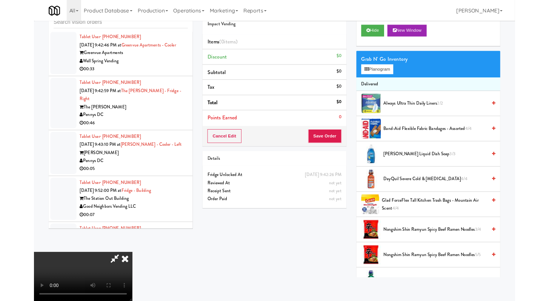
scroll to position [4151, 0]
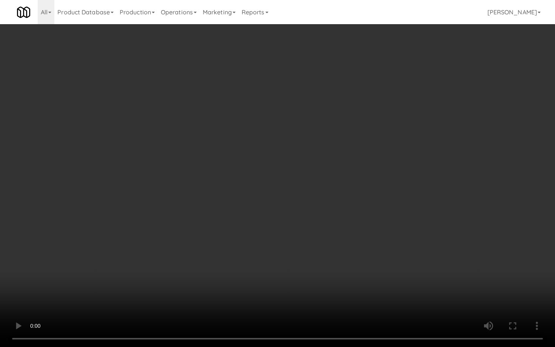
click at [316, 280] on video at bounding box center [277, 173] width 555 height 347
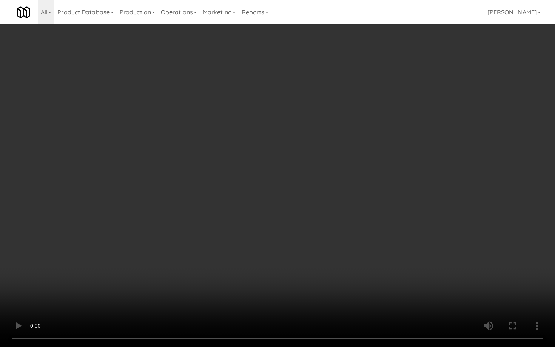
click at [316, 280] on video at bounding box center [277, 173] width 555 height 347
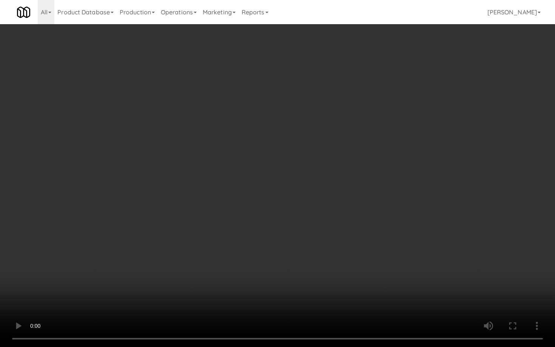
click at [316, 280] on video at bounding box center [277, 173] width 555 height 347
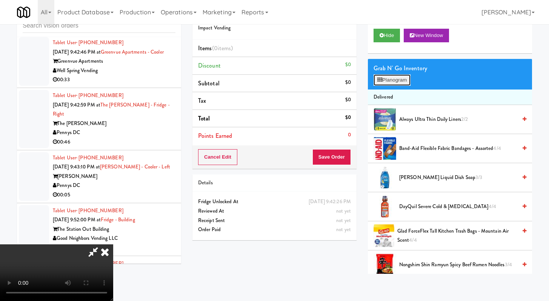
click at [398, 78] on button "Planogram" at bounding box center [392, 79] width 37 height 11
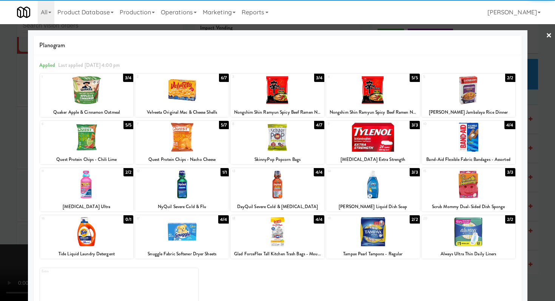
click at [97, 89] on div at bounding box center [87, 89] width 94 height 29
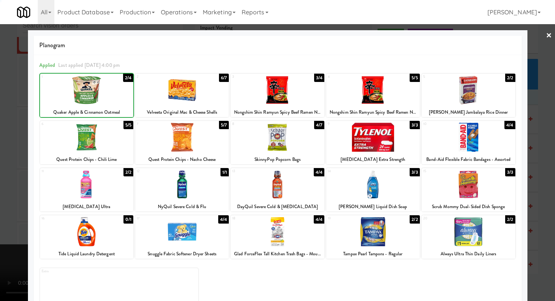
click at [97, 89] on div at bounding box center [87, 89] width 94 height 29
click at [273, 142] on div at bounding box center [278, 137] width 94 height 29
click at [0, 136] on div at bounding box center [277, 150] width 555 height 301
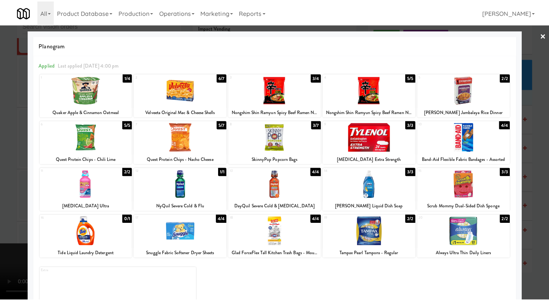
scroll to position [4170, 0]
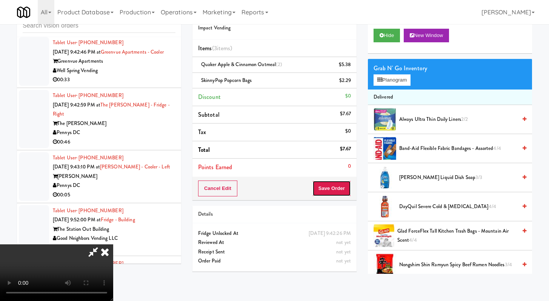
click at [340, 192] on button "Save Order" at bounding box center [331, 188] width 38 height 16
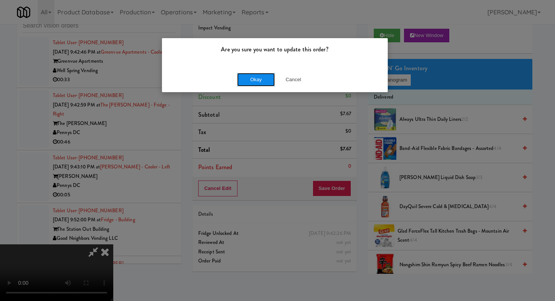
click at [255, 76] on button "Okay" at bounding box center [256, 80] width 38 height 14
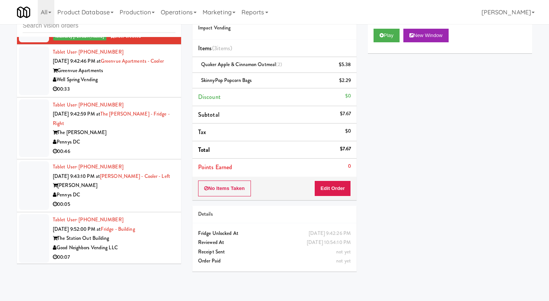
click at [126, 85] on div "Well Spring Vending" at bounding box center [114, 79] width 123 height 9
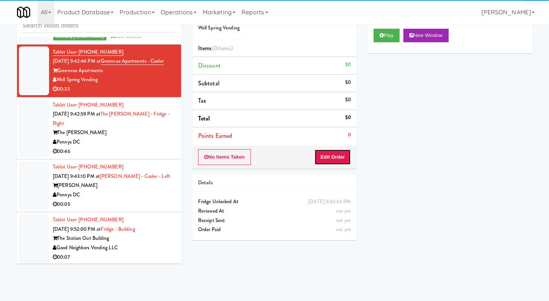
click at [326, 151] on button "Edit Order" at bounding box center [332, 157] width 37 height 16
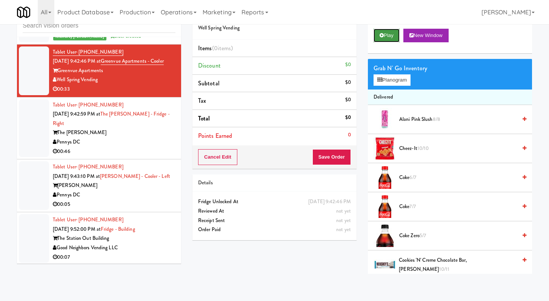
click at [390, 33] on button "Play" at bounding box center [387, 36] width 26 height 14
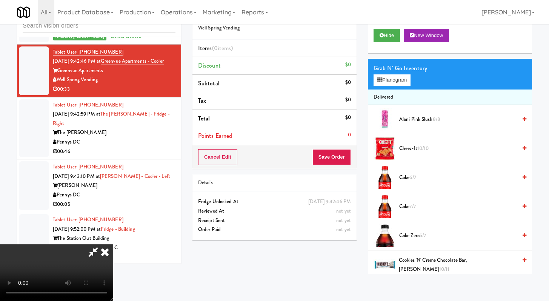
click at [113, 244] on video at bounding box center [56, 272] width 113 height 57
click at [113, 244] on icon at bounding box center [105, 251] width 17 height 15
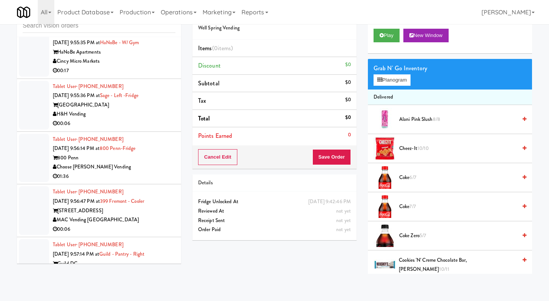
scroll to position [4886, 0]
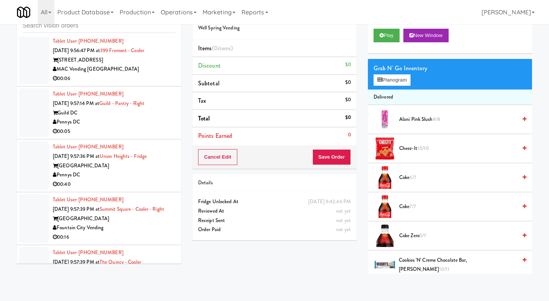
click at [138, 31] on div "01:36" at bounding box center [114, 25] width 123 height 9
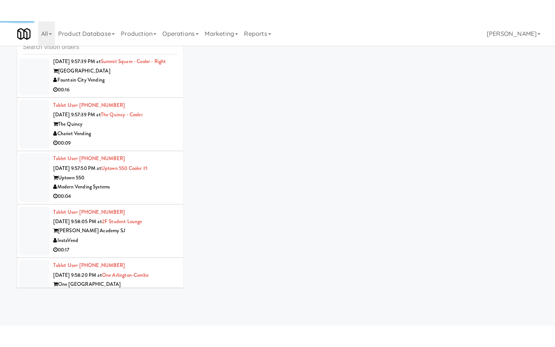
scroll to position [5373, 0]
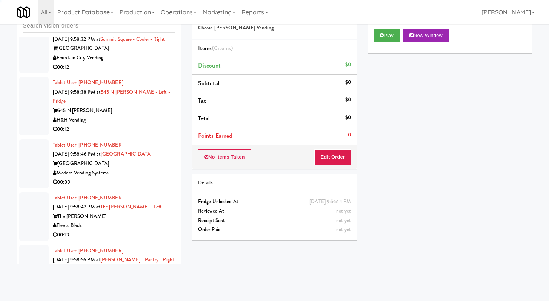
click at [142, 19] on div "00:08" at bounding box center [114, 14] width 123 height 9
click at [326, 154] on button "Edit Order" at bounding box center [332, 157] width 37 height 16
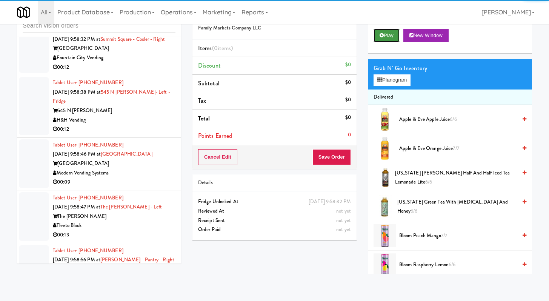
click at [393, 34] on button "Play" at bounding box center [387, 36] width 26 height 14
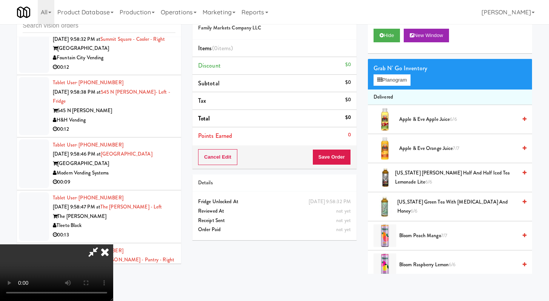
scroll to position [5354, 0]
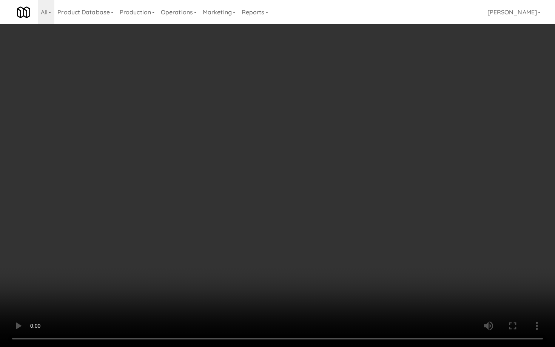
click at [292, 271] on video at bounding box center [277, 173] width 555 height 347
click at [297, 270] on video at bounding box center [277, 173] width 555 height 347
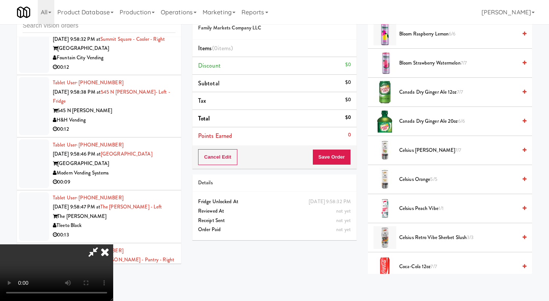
scroll to position [308, 0]
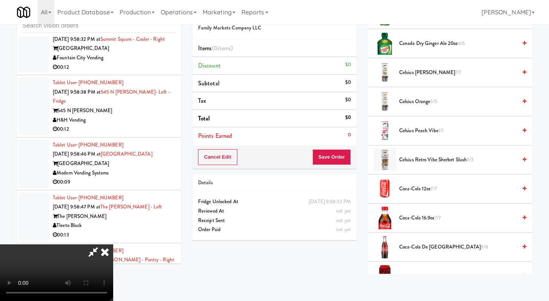
click at [408, 217] on span "Coca-Cola 16.9oz 7/7" at bounding box center [458, 217] width 118 height 9
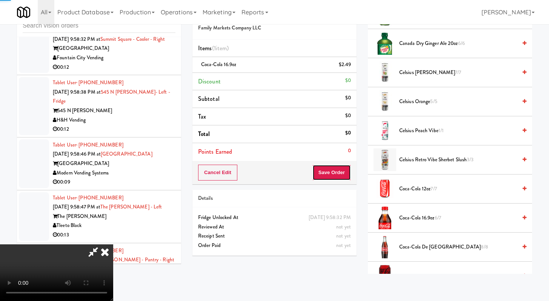
click at [344, 177] on button "Save Order" at bounding box center [331, 172] width 38 height 16
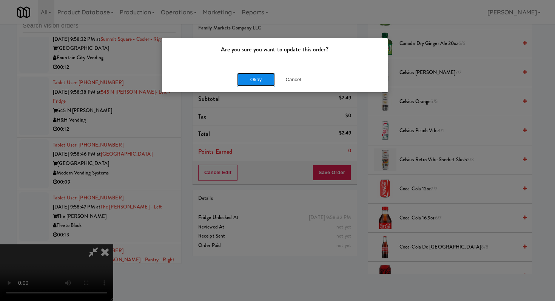
drag, startPoint x: 244, startPoint y: 77, endPoint x: 269, endPoint y: 79, distance: 24.9
click at [245, 78] on button "Okay" at bounding box center [256, 80] width 38 height 14
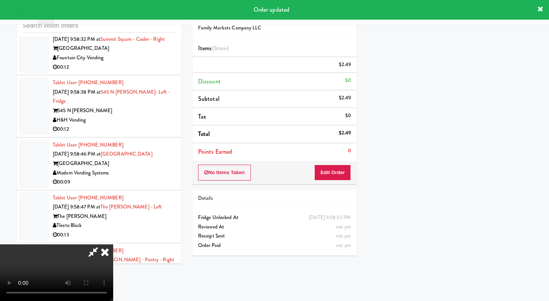
scroll to position [32, 0]
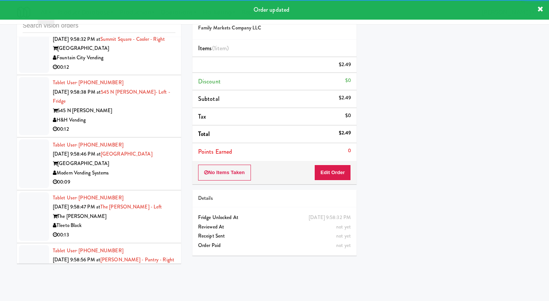
click at [139, 72] on div "Tablet User · (816) 529-9778 [DATE] 9:58:32 PM at [GEOGRAPHIC_DATA] - Cooler - …" at bounding box center [114, 48] width 123 height 46
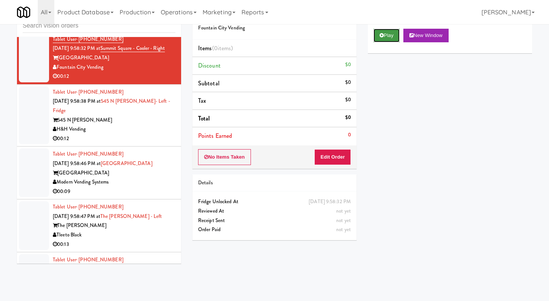
click at [395, 29] on button "Play" at bounding box center [387, 36] width 26 height 14
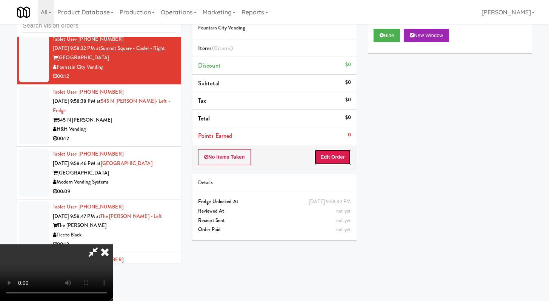
click at [329, 154] on button "Edit Order" at bounding box center [332, 157] width 37 height 16
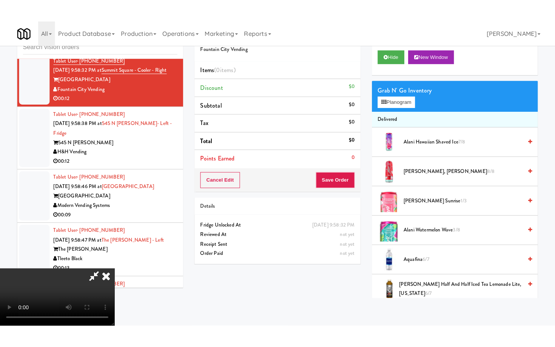
scroll to position [65, 0]
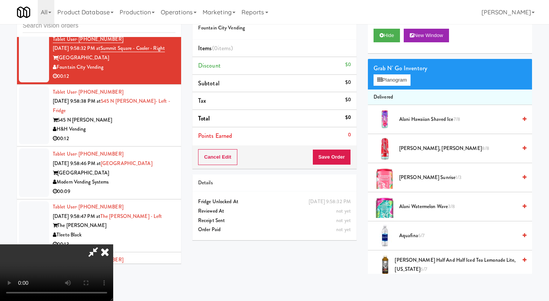
click at [113, 244] on video at bounding box center [56, 272] width 113 height 57
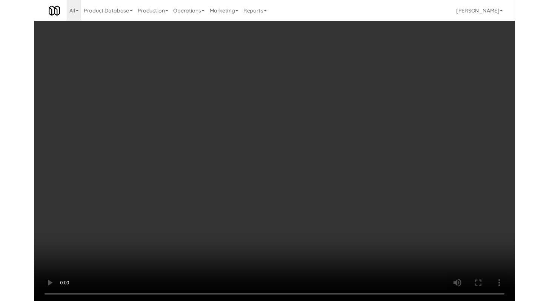
scroll to position [5354, 0]
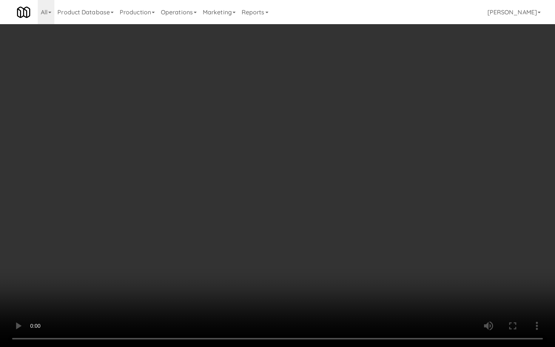
click at [242, 257] on video at bounding box center [277, 173] width 555 height 347
click at [245, 251] on video at bounding box center [277, 173] width 555 height 347
click at [296, 247] on video at bounding box center [277, 173] width 555 height 347
click at [295, 246] on video at bounding box center [277, 173] width 555 height 347
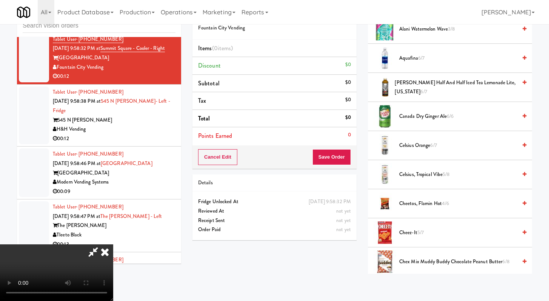
scroll to position [193, 0]
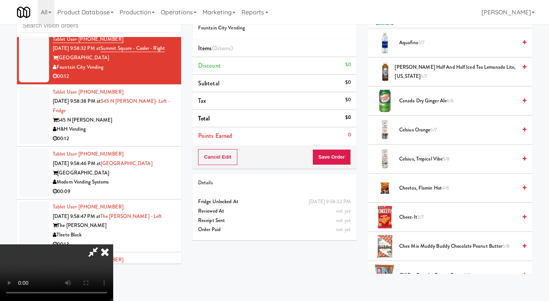
click at [412, 191] on span "Cheetos, Flamin Hot 4/6" at bounding box center [458, 187] width 118 height 9
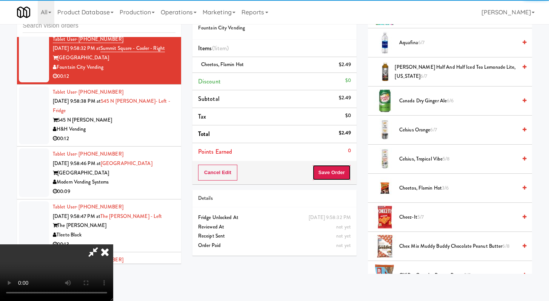
click at [345, 175] on button "Save Order" at bounding box center [331, 172] width 38 height 16
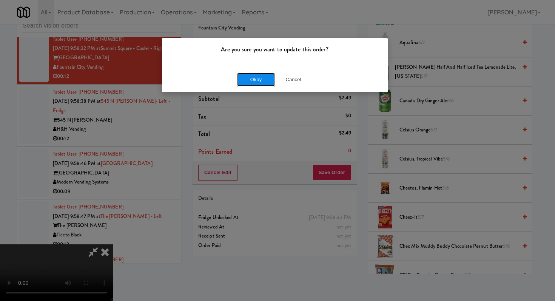
click at [273, 83] on button "Okay" at bounding box center [256, 80] width 38 height 14
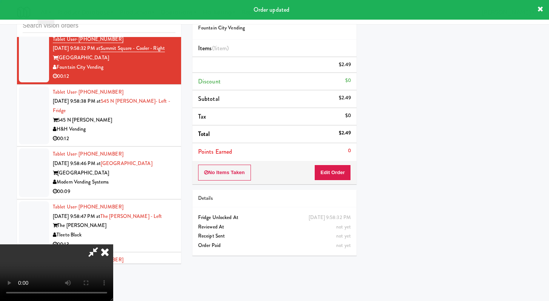
scroll to position [32, 0]
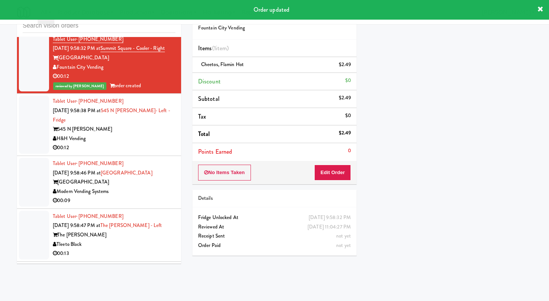
click at [148, 143] on div "H&H Vending" at bounding box center [114, 138] width 123 height 9
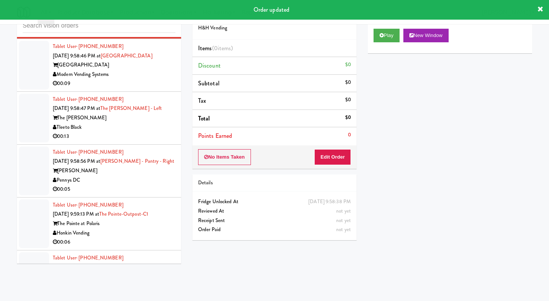
scroll to position [5492, 0]
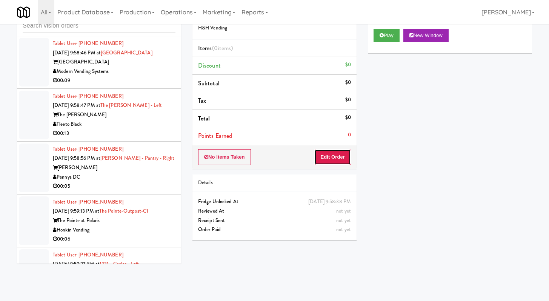
click at [339, 151] on button "Edit Order" at bounding box center [332, 157] width 37 height 16
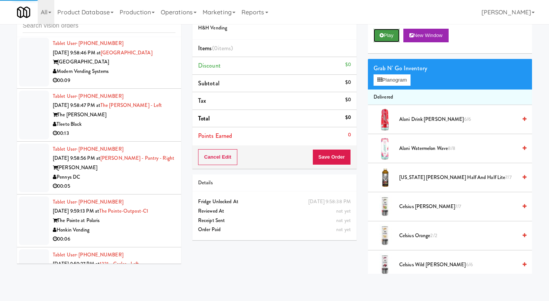
click at [385, 38] on button "Play" at bounding box center [387, 36] width 26 height 14
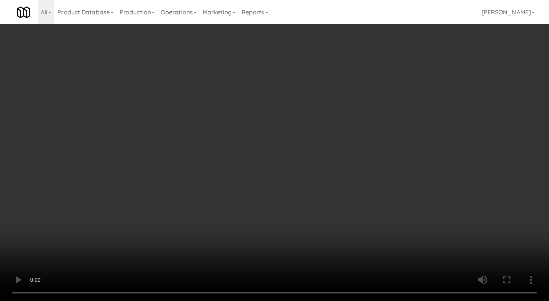
scroll to position [5474, 0]
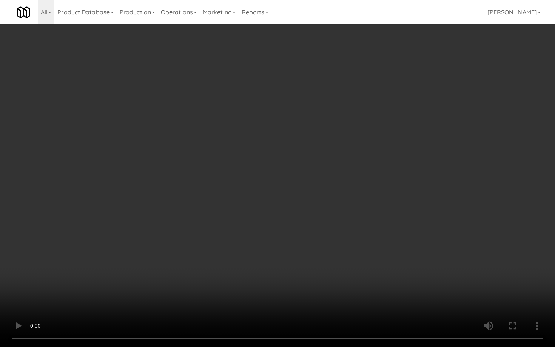
click at [254, 279] on video at bounding box center [277, 173] width 555 height 347
click at [341, 286] on video at bounding box center [277, 173] width 555 height 347
drag, startPoint x: 341, startPoint y: 286, endPoint x: 388, endPoint y: 289, distance: 47.7
click at [341, 286] on video at bounding box center [277, 173] width 555 height 347
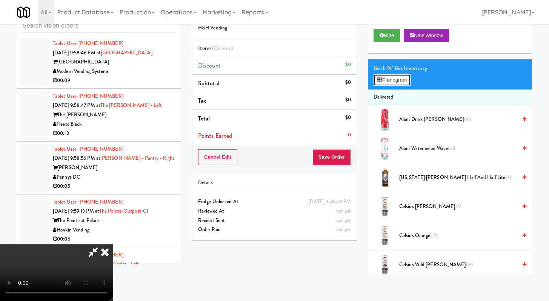
click at [409, 81] on button "Planogram" at bounding box center [392, 79] width 37 height 11
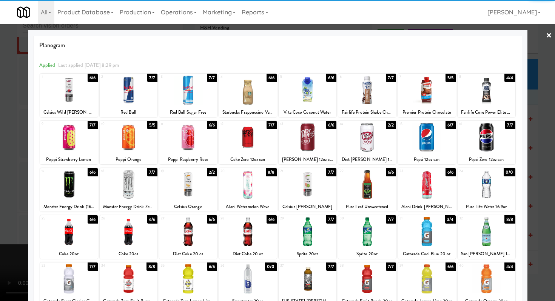
click at [179, 141] on div at bounding box center [188, 137] width 58 height 29
click at [448, 237] on div at bounding box center [427, 231] width 58 height 29
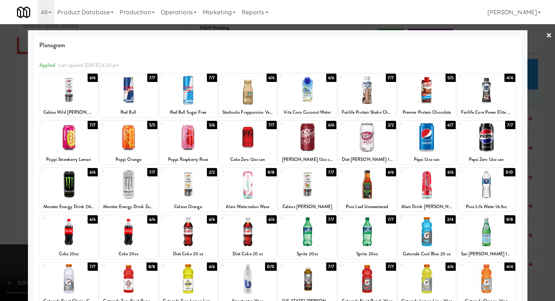
click at [0, 57] on div at bounding box center [277, 150] width 555 height 301
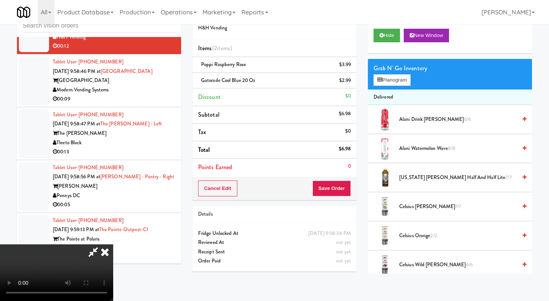
scroll to position [5492, 0]
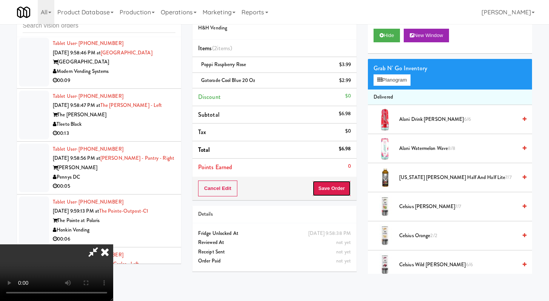
click at [335, 188] on button "Save Order" at bounding box center [331, 188] width 38 height 16
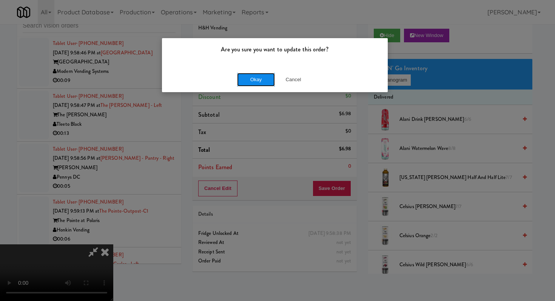
click at [259, 79] on button "Okay" at bounding box center [256, 80] width 38 height 14
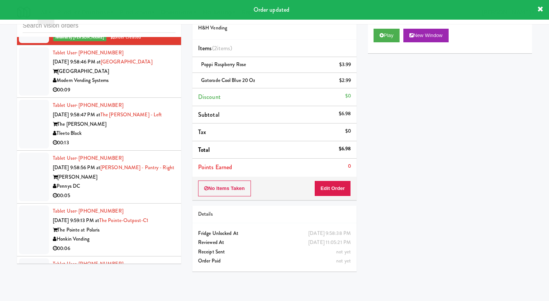
click at [141, 95] on div "00:09" at bounding box center [114, 89] width 123 height 9
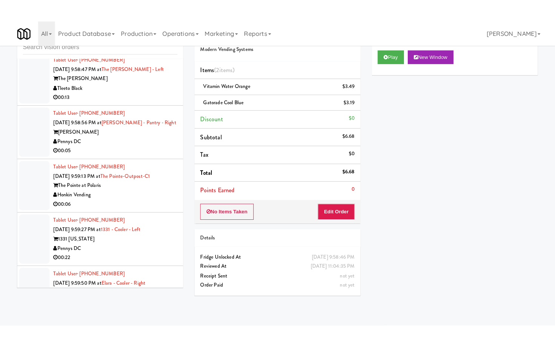
scroll to position [5820, 0]
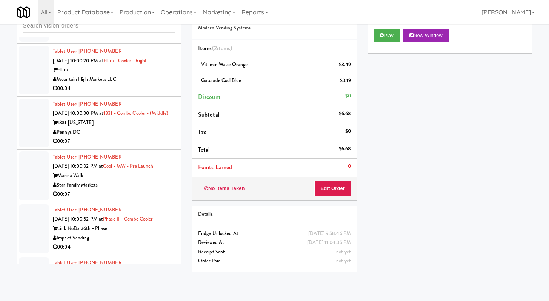
click at [128, 31] on div "Mountain High Markets LLC" at bounding box center [114, 26] width 123 height 9
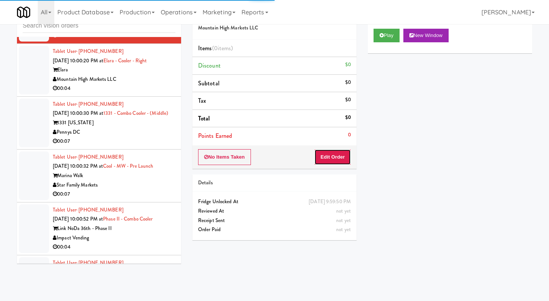
click at [333, 155] on button "Edit Order" at bounding box center [332, 157] width 37 height 16
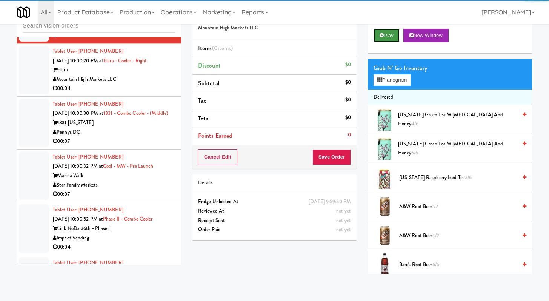
click at [384, 31] on button "Play" at bounding box center [387, 36] width 26 height 14
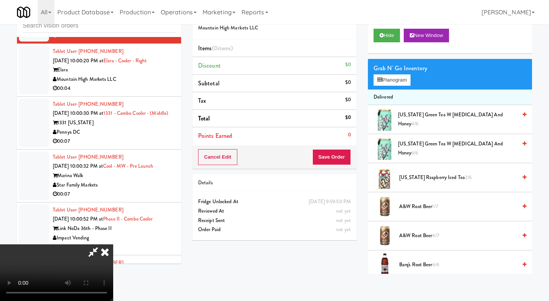
scroll to position [5801, 0]
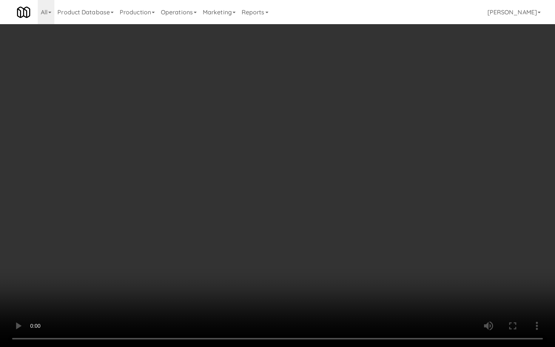
click at [457, 271] on video at bounding box center [277, 173] width 555 height 347
click at [435, 272] on video at bounding box center [277, 173] width 555 height 347
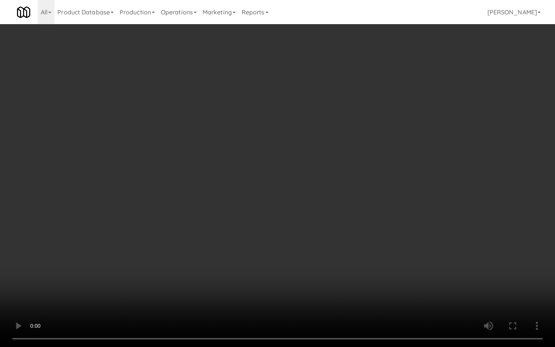
click at [435, 272] on video at bounding box center [277, 173] width 555 height 347
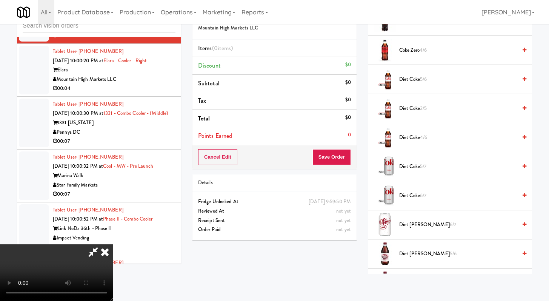
scroll to position [390, 0]
click at [412, 251] on span "Diet [PERSON_NAME] 5/6" at bounding box center [458, 252] width 118 height 9
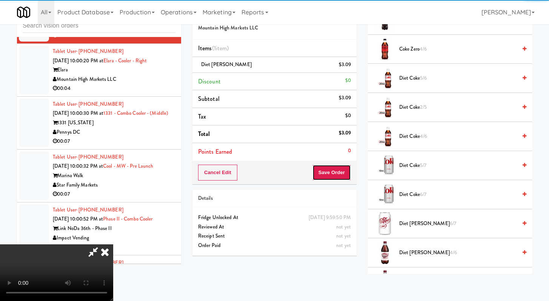
click at [340, 172] on button "Save Order" at bounding box center [331, 172] width 38 height 16
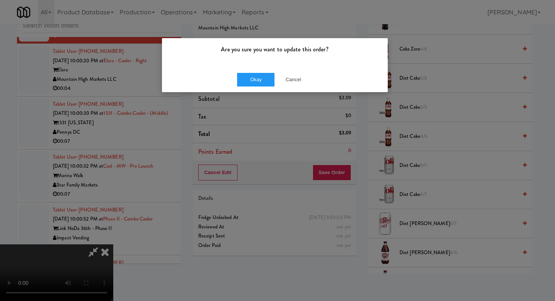
click at [251, 88] on div "Okay Cancel" at bounding box center [275, 79] width 226 height 25
click at [257, 81] on button "Okay" at bounding box center [256, 80] width 38 height 14
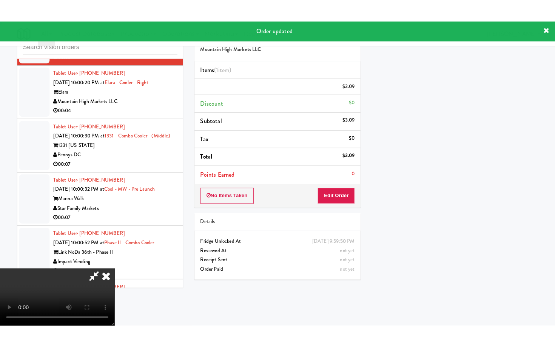
scroll to position [32, 0]
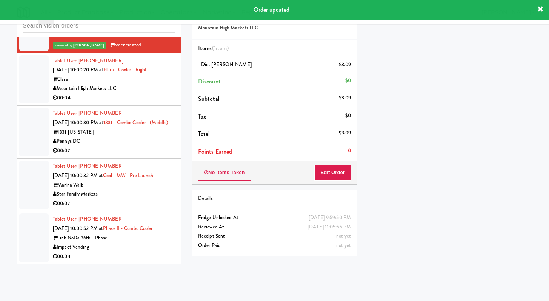
click at [166, 103] on div "00:04" at bounding box center [114, 97] width 123 height 9
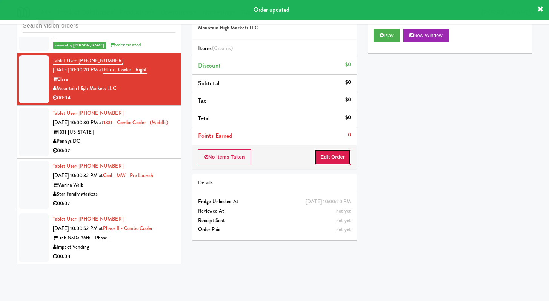
click at [325, 161] on button "Edit Order" at bounding box center [332, 157] width 37 height 16
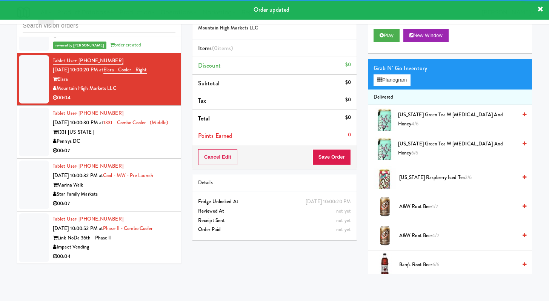
click at [392, 43] on div "Play New Window" at bounding box center [450, 38] width 164 height 30
click at [391, 39] on button "Play" at bounding box center [387, 36] width 26 height 14
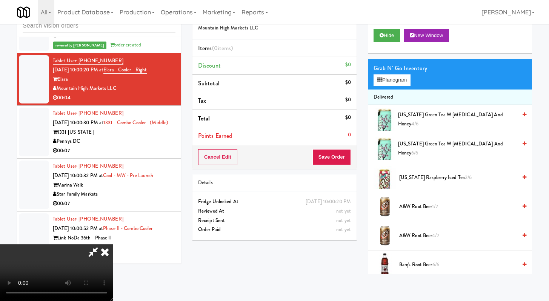
scroll to position [5801, 0]
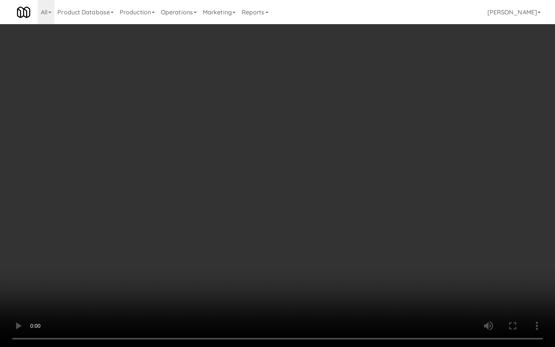
click at [455, 260] on video at bounding box center [277, 173] width 555 height 347
click at [411, 255] on video at bounding box center [277, 173] width 555 height 347
click at [409, 252] on video at bounding box center [277, 173] width 555 height 347
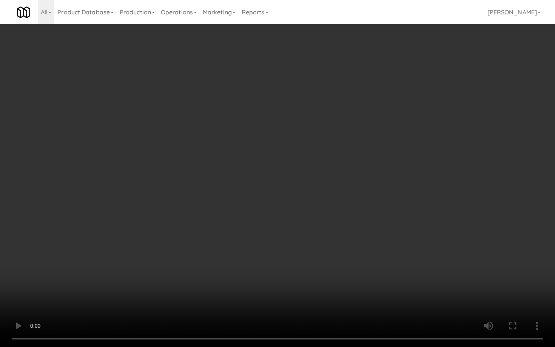
click at [409, 252] on video at bounding box center [277, 173] width 555 height 347
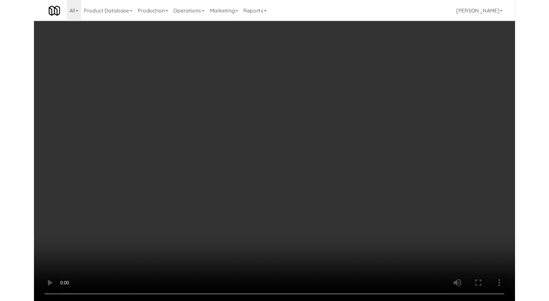
scroll to position [5820, 0]
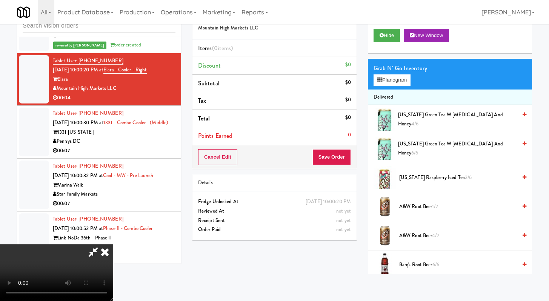
click at [434, 175] on span "[US_STATE] Raspberry Iced Tea 2/6" at bounding box center [458, 177] width 118 height 9
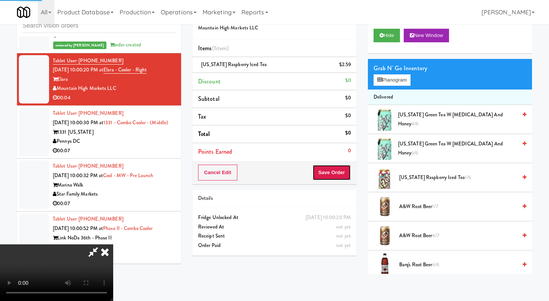
click at [347, 169] on button "Save Order" at bounding box center [331, 172] width 38 height 16
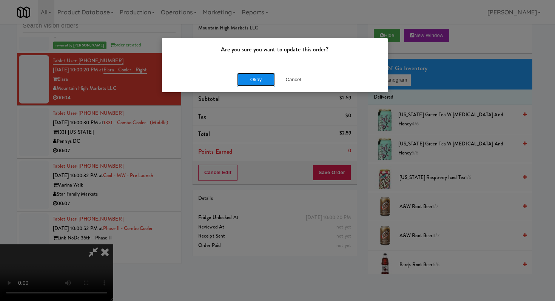
click at [255, 81] on button "Okay" at bounding box center [256, 80] width 38 height 14
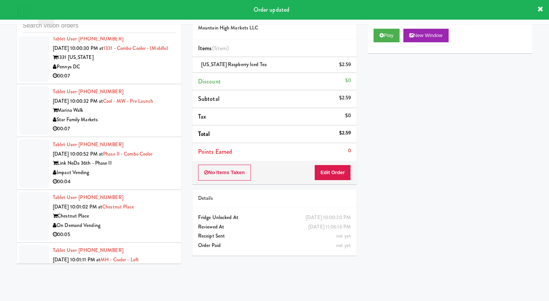
scroll to position [5944, 0]
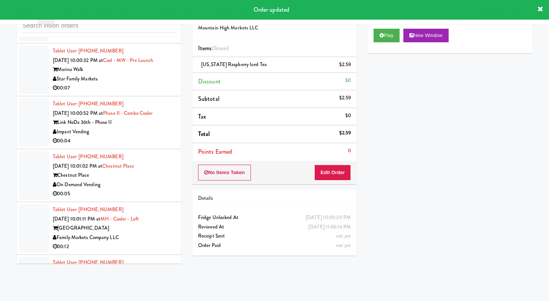
click at [138, 31] on div "Pennys DC" at bounding box center [114, 26] width 123 height 9
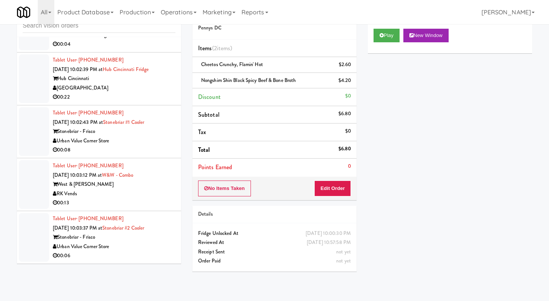
scroll to position [6431, 0]
click at [136, 146] on div "00:08" at bounding box center [114, 149] width 123 height 9
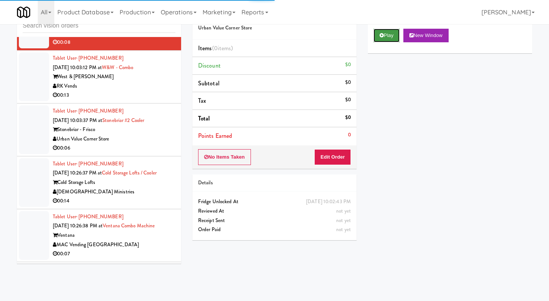
click at [383, 39] on button "Play" at bounding box center [387, 36] width 26 height 14
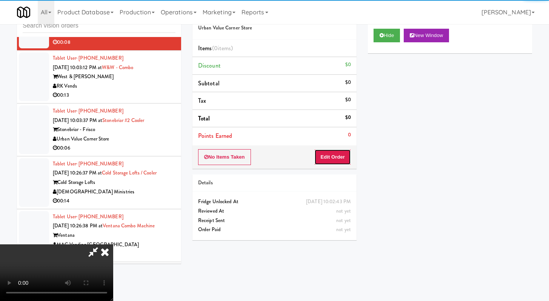
click at [338, 161] on button "Edit Order" at bounding box center [332, 157] width 37 height 16
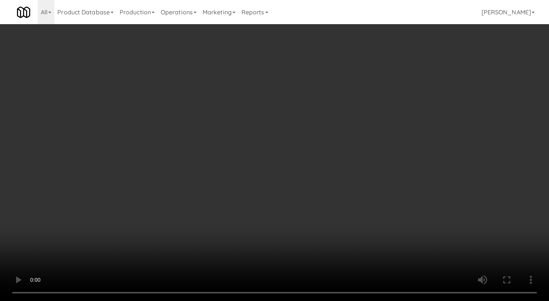
scroll to position [6413, 0]
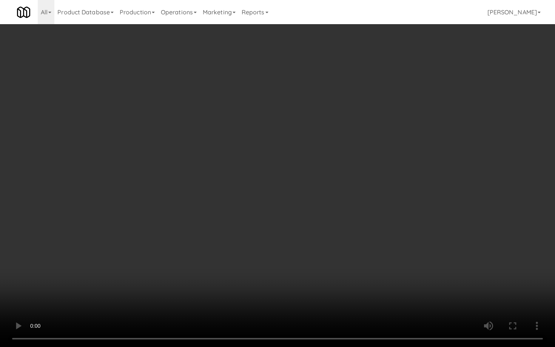
click at [295, 263] on video at bounding box center [277, 173] width 555 height 347
click at [366, 300] on video at bounding box center [277, 173] width 555 height 347
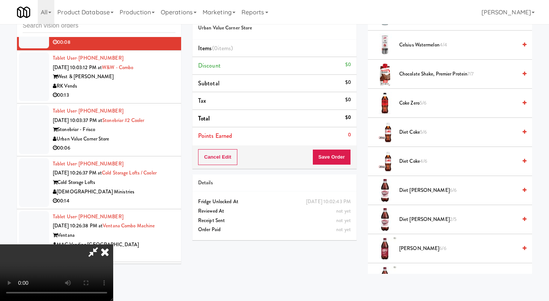
scroll to position [185, 0]
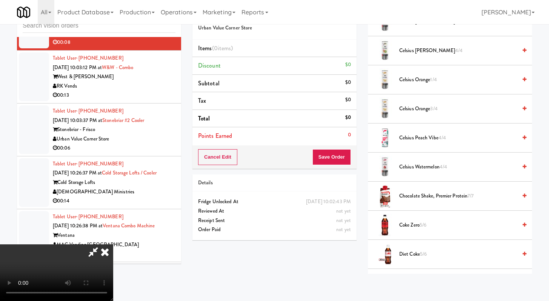
click at [441, 193] on span "Chocolate Shake, Premier Protein 7/7" at bounding box center [458, 195] width 118 height 9
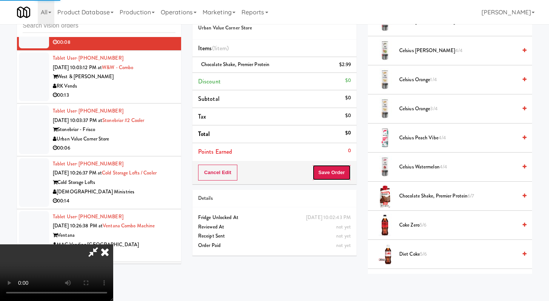
click at [333, 170] on button "Save Order" at bounding box center [331, 172] width 38 height 16
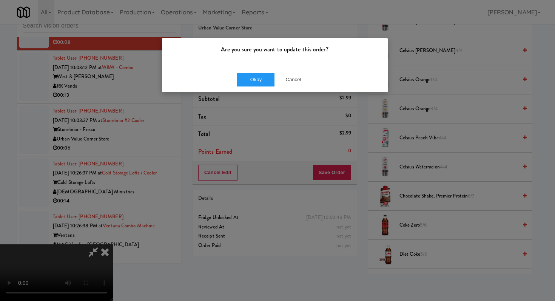
click at [250, 71] on div "Okay Cancel" at bounding box center [275, 79] width 226 height 25
click at [251, 80] on button "Okay" at bounding box center [256, 80] width 38 height 14
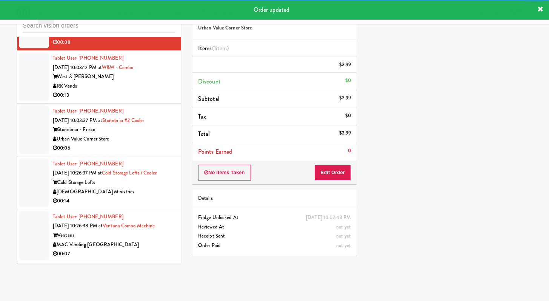
scroll to position [6454, 0]
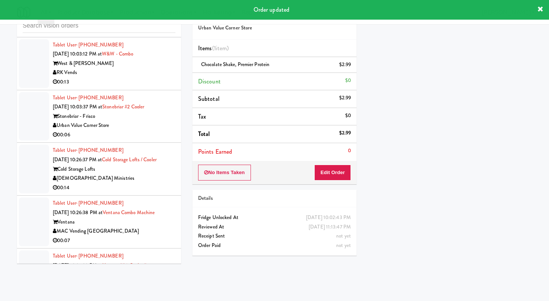
click at [135, 77] on div "RK Vends" at bounding box center [114, 72] width 123 height 9
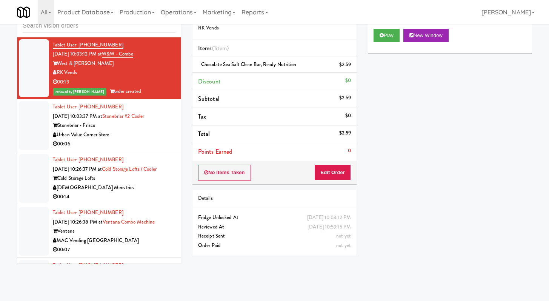
click at [122, 140] on div "Urban Value Corner Store" at bounding box center [114, 134] width 123 height 9
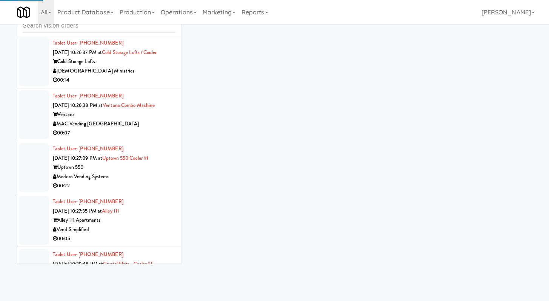
scroll to position [6573, 0]
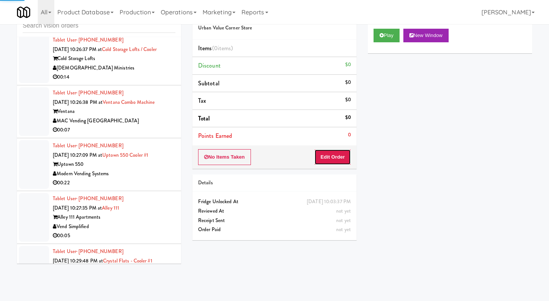
drag, startPoint x: 318, startPoint y: 154, endPoint x: 362, endPoint y: 49, distance: 113.8
click at [318, 154] on button "Edit Order" at bounding box center [332, 157] width 37 height 16
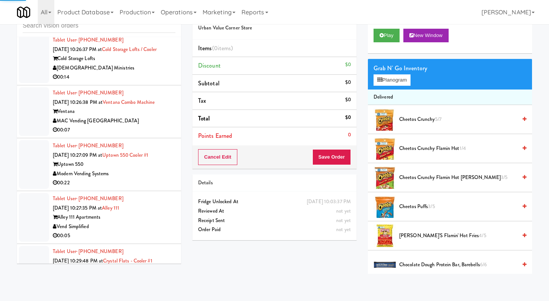
click at [382, 45] on div "Play New Window" at bounding box center [450, 38] width 164 height 30
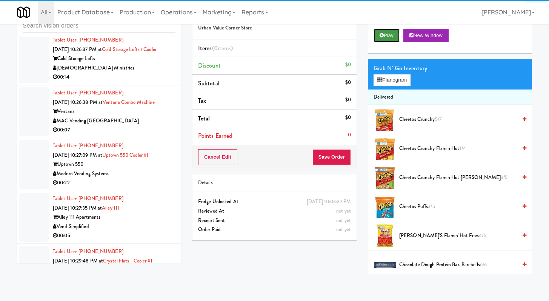
click at [384, 40] on button "Play" at bounding box center [387, 36] width 26 height 14
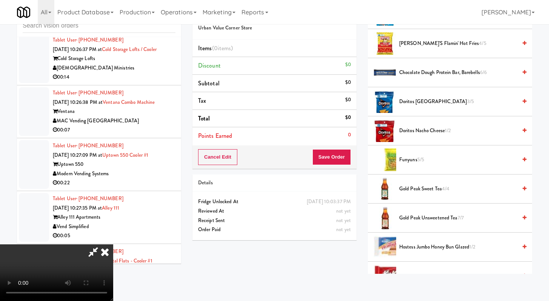
scroll to position [280, 0]
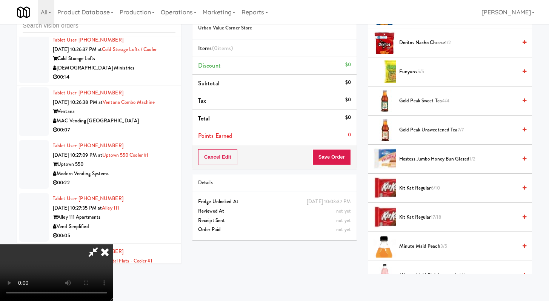
click at [422, 71] on span "5/5" at bounding box center [420, 71] width 7 height 7
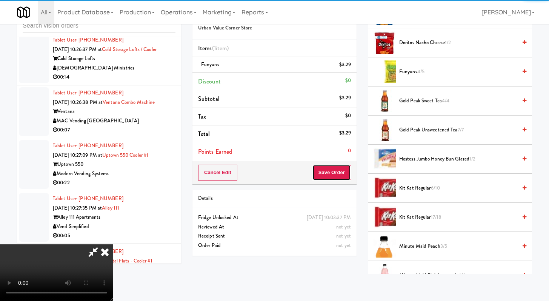
click at [337, 171] on button "Save Order" at bounding box center [331, 172] width 38 height 16
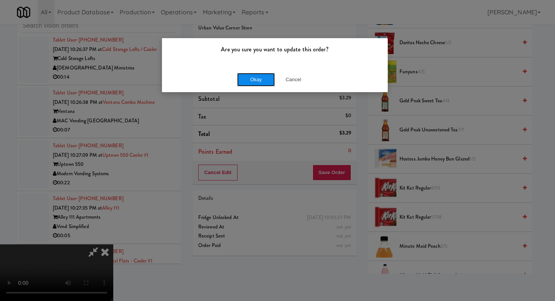
click at [240, 80] on button "Okay" at bounding box center [256, 80] width 38 height 14
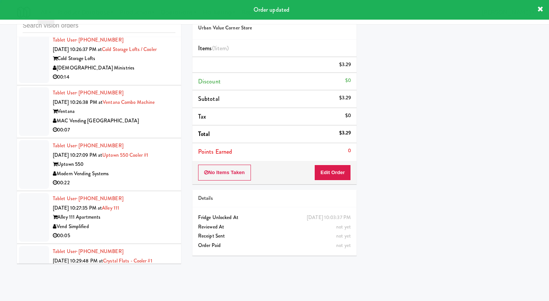
scroll to position [0, 0]
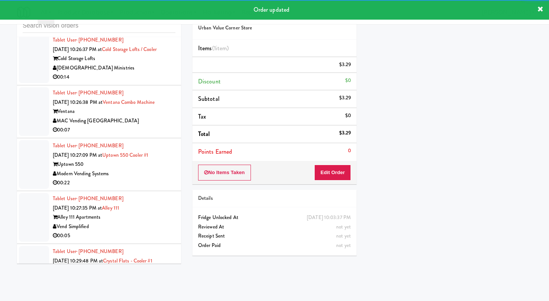
click at [143, 73] on div "[DEMOGRAPHIC_DATA] Ministries" at bounding box center [114, 67] width 123 height 9
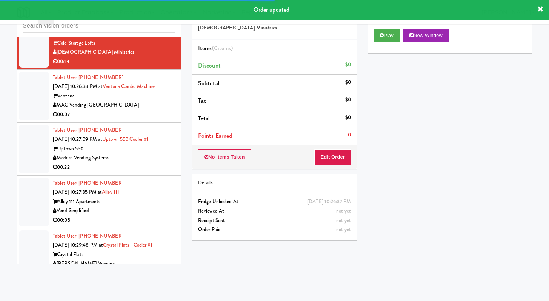
scroll to position [6704, 0]
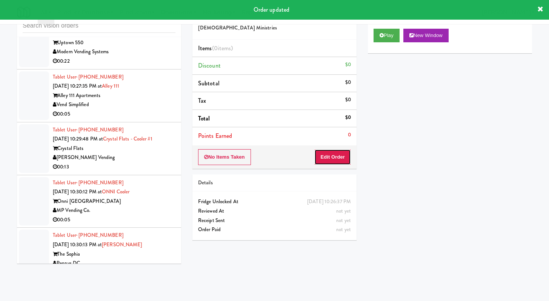
click at [318, 157] on button "Edit Order" at bounding box center [332, 157] width 37 height 16
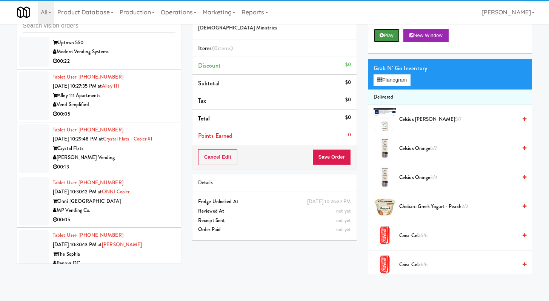
click at [389, 29] on button "Play" at bounding box center [387, 36] width 26 height 14
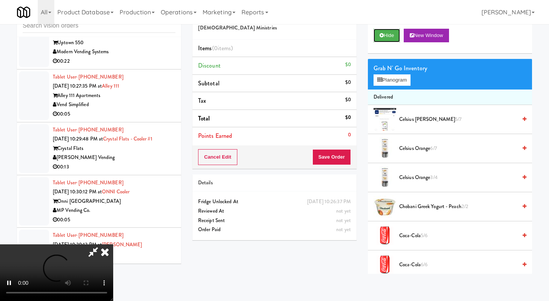
scroll to position [65, 0]
click at [113, 244] on video at bounding box center [56, 272] width 113 height 57
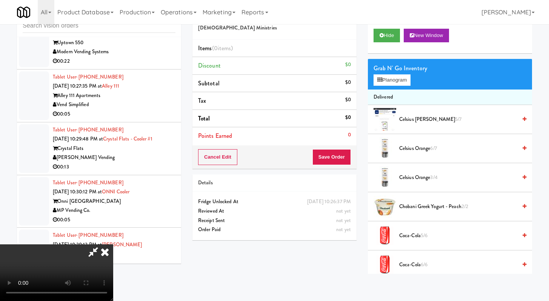
click at [113, 244] on video at bounding box center [56, 272] width 113 height 57
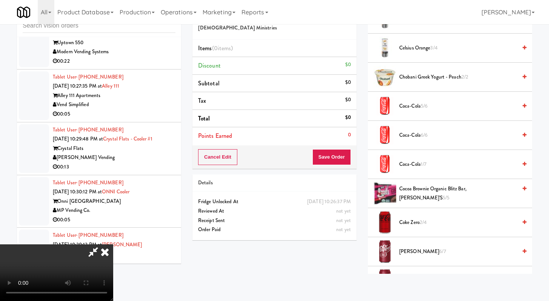
scroll to position [134, 0]
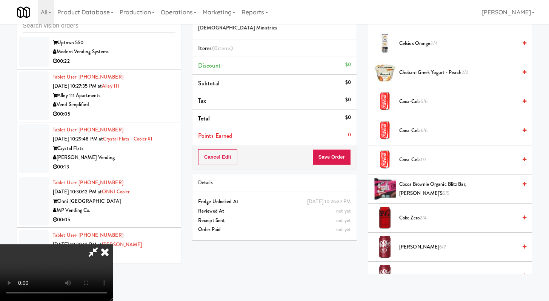
click at [407, 220] on span "Coke Zero 2/4" at bounding box center [458, 217] width 118 height 9
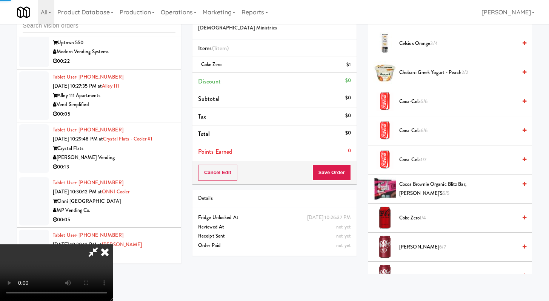
scroll to position [425, 0]
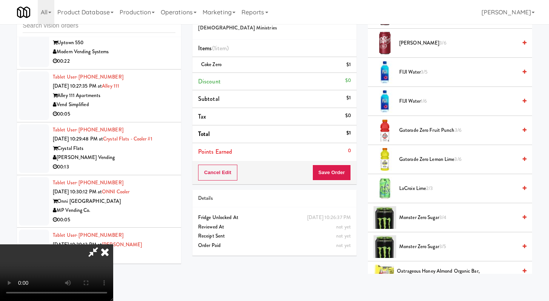
drag, startPoint x: 401, startPoint y: 226, endPoint x: 402, endPoint y: 221, distance: 5.1
click at [401, 226] on li "Monster Zero Sugar 3/4" at bounding box center [450, 217] width 164 height 29
click at [403, 221] on span "Monster Zero Sugar 3/4" at bounding box center [458, 217] width 118 height 9
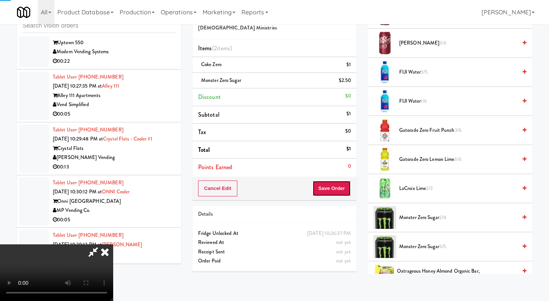
click at [334, 180] on button "Save Order" at bounding box center [331, 188] width 38 height 16
click at [336, 185] on button "Save Order" at bounding box center [331, 188] width 38 height 16
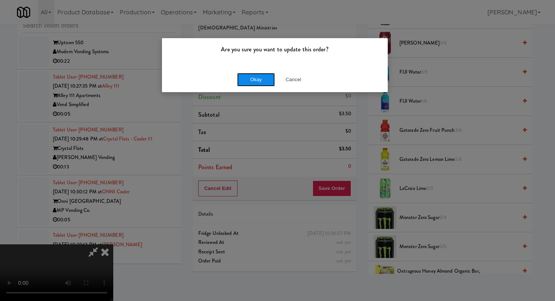
click at [264, 81] on button "Okay" at bounding box center [256, 80] width 38 height 14
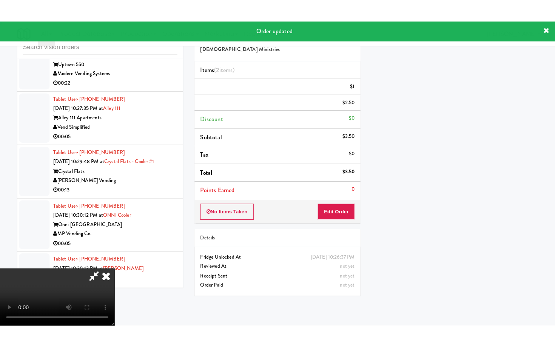
scroll to position [0, 0]
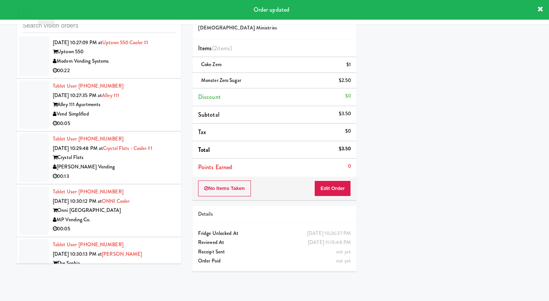
click at [154, 13] on div "MAC Vending [GEOGRAPHIC_DATA]" at bounding box center [114, 8] width 123 height 9
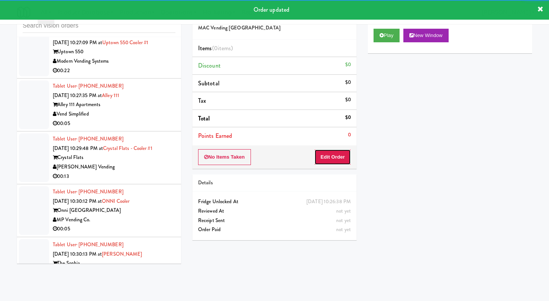
click at [342, 160] on button "Edit Order" at bounding box center [332, 157] width 37 height 16
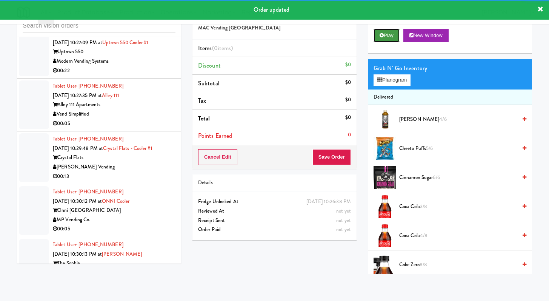
click at [380, 35] on icon at bounding box center [382, 35] width 4 height 5
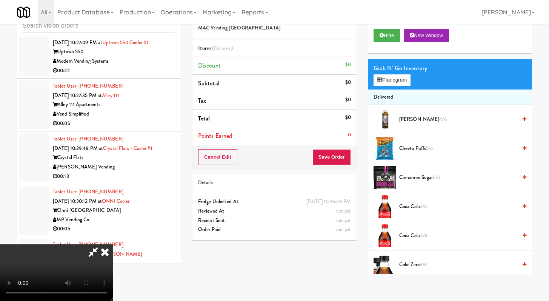
scroll to position [6685, 0]
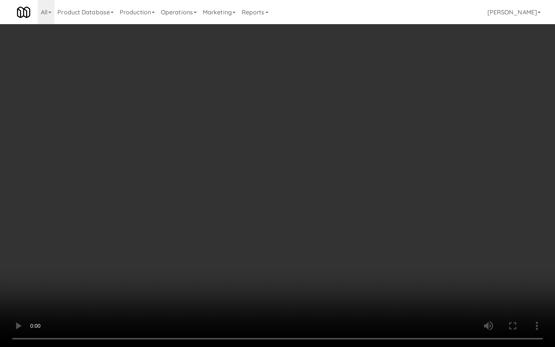
click at [237, 275] on video at bounding box center [277, 173] width 555 height 347
click at [236, 274] on video at bounding box center [277, 173] width 555 height 347
click at [235, 272] on video at bounding box center [277, 173] width 555 height 347
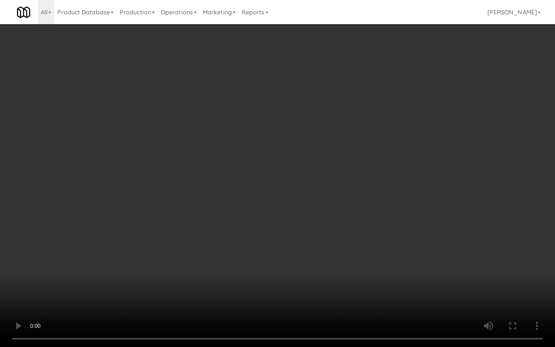
click at [235, 272] on video at bounding box center [277, 173] width 555 height 347
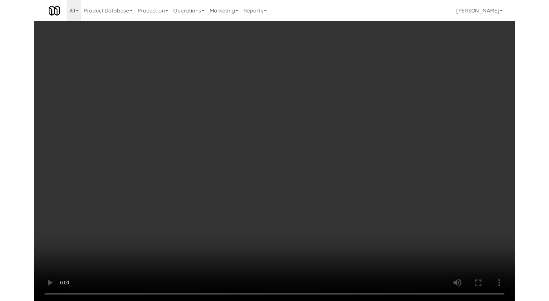
scroll to position [6704, 0]
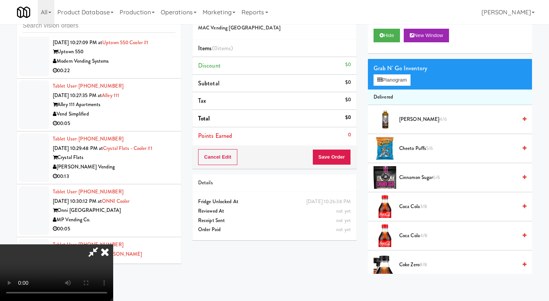
click at [414, 119] on span "[PERSON_NAME] 4/6" at bounding box center [458, 119] width 118 height 9
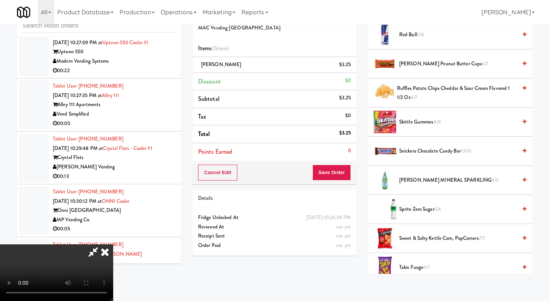
scroll to position [764, 0]
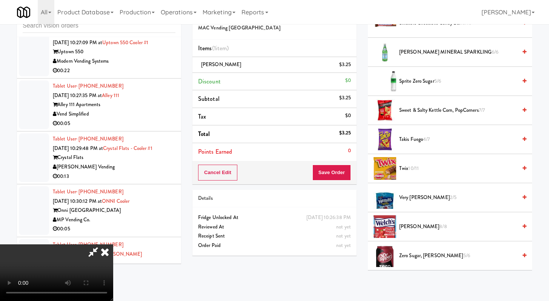
click at [413, 134] on li "Takis Fuego 4/7" at bounding box center [450, 139] width 164 height 29
click at [407, 139] on span "Takis Fuego 4/7" at bounding box center [458, 139] width 118 height 9
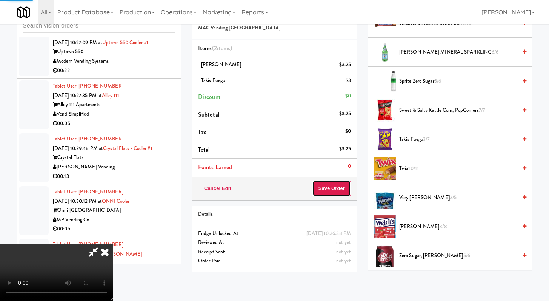
click at [344, 190] on button "Save Order" at bounding box center [331, 188] width 38 height 16
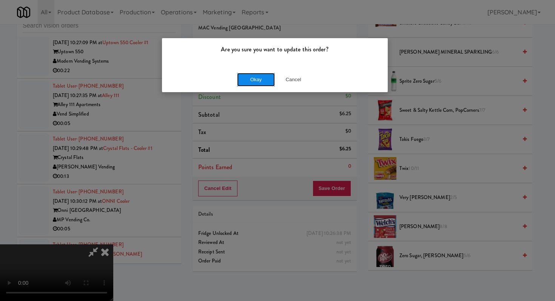
click at [261, 83] on button "Okay" at bounding box center [256, 80] width 38 height 14
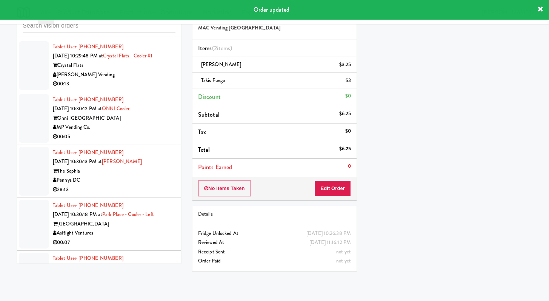
scroll to position [6805, 0]
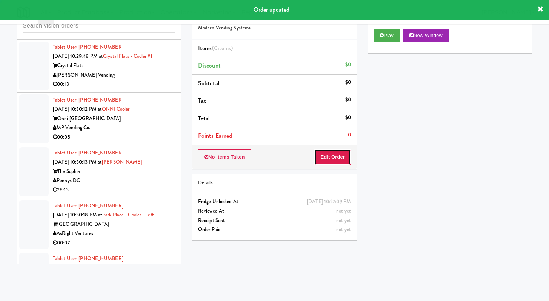
click at [334, 160] on button "Edit Order" at bounding box center [332, 157] width 37 height 16
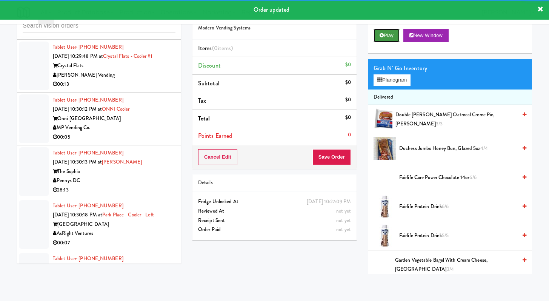
click at [383, 30] on button "Play" at bounding box center [387, 36] width 26 height 14
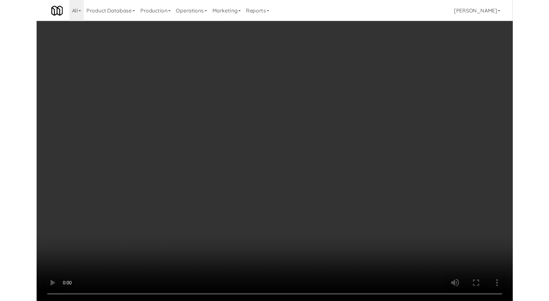
scroll to position [6778, 0]
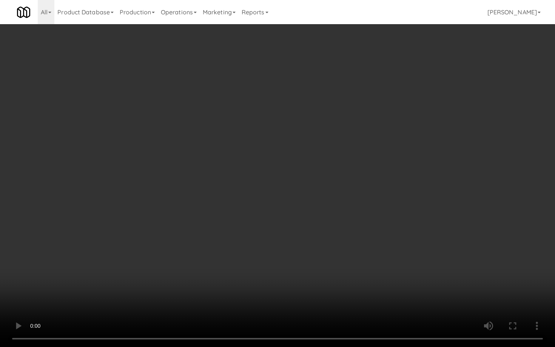
click at [295, 266] on video at bounding box center [277, 173] width 555 height 347
click at [295, 265] on video at bounding box center [277, 173] width 555 height 347
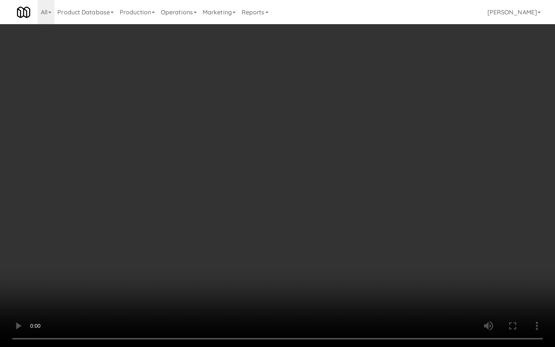
click at [294, 265] on video at bounding box center [277, 173] width 555 height 347
click at [284, 258] on video at bounding box center [277, 173] width 555 height 347
click at [227, 269] on video at bounding box center [277, 173] width 555 height 347
click at [226, 267] on video at bounding box center [277, 173] width 555 height 347
click at [234, 256] on video at bounding box center [277, 173] width 555 height 347
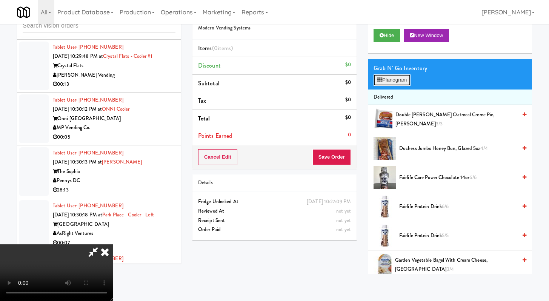
click at [393, 85] on button "Planogram" at bounding box center [392, 79] width 37 height 11
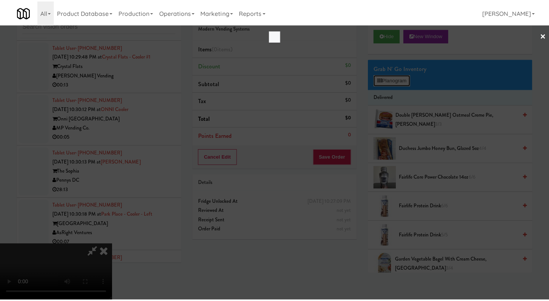
scroll to position [6778, 0]
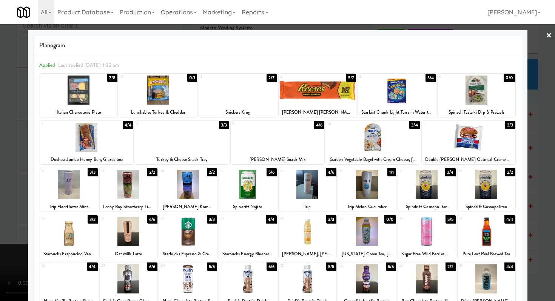
click at [190, 144] on div at bounding box center [182, 137] width 94 height 29
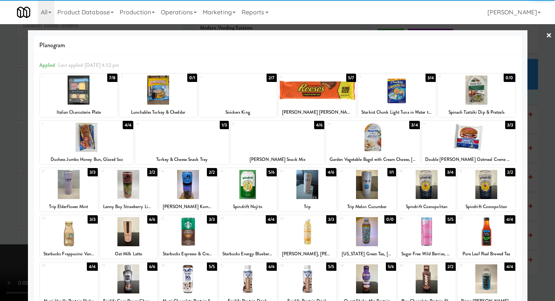
click at [327, 86] on div at bounding box center [317, 89] width 78 height 29
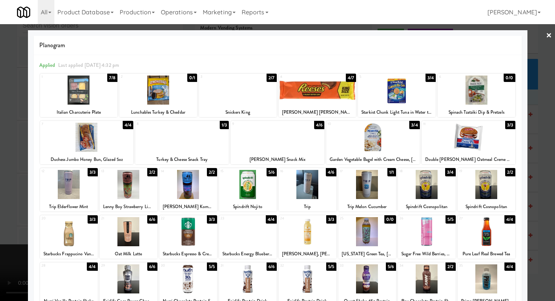
click at [83, 140] on div at bounding box center [87, 137] width 94 height 29
click at [0, 147] on div at bounding box center [277, 150] width 555 height 301
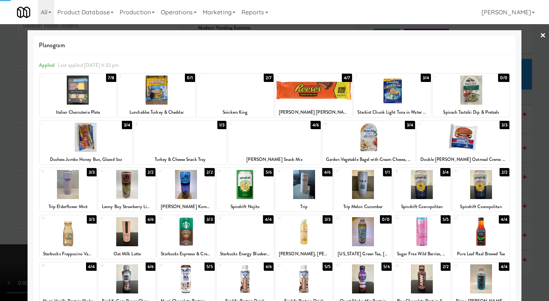
scroll to position [6805, 0]
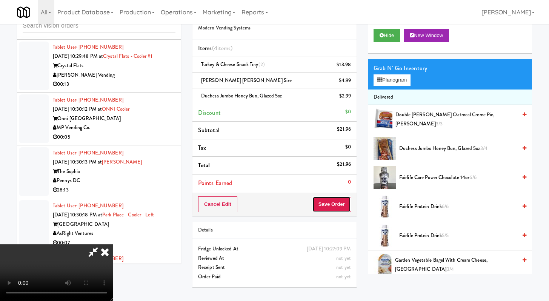
click at [342, 209] on button "Save Order" at bounding box center [331, 204] width 38 height 16
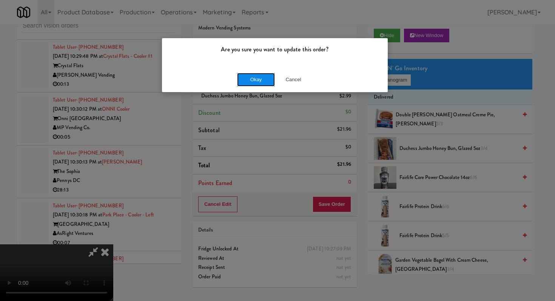
click at [258, 82] on button "Okay" at bounding box center [256, 80] width 38 height 14
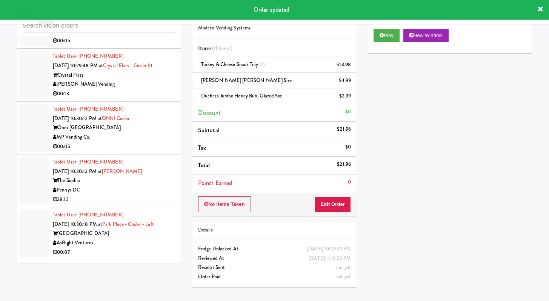
click at [131, 46] on div "00:05" at bounding box center [114, 40] width 123 height 9
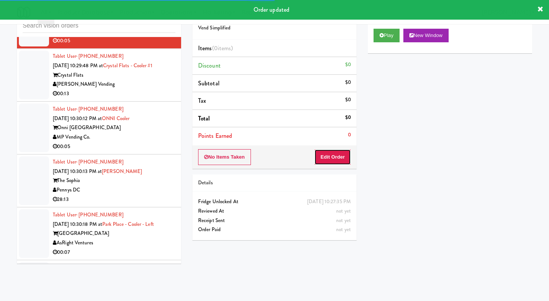
click at [344, 150] on button "Edit Order" at bounding box center [332, 157] width 37 height 16
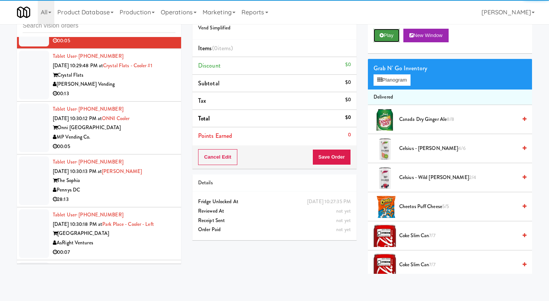
click at [390, 41] on button "Play" at bounding box center [387, 36] width 26 height 14
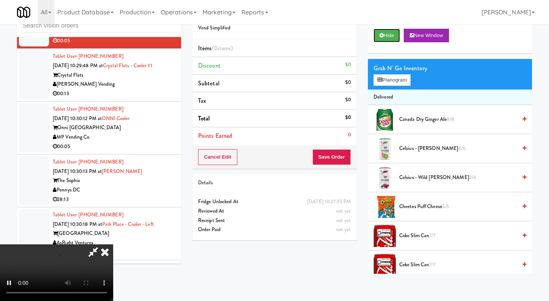
scroll to position [65, 0]
click at [113, 244] on video at bounding box center [56, 272] width 113 height 57
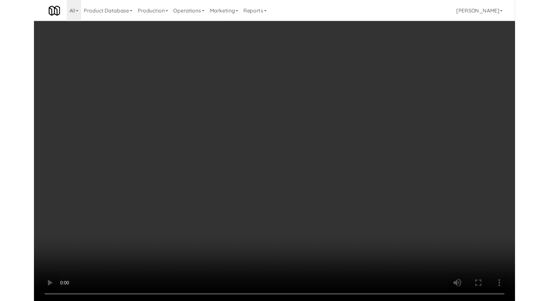
scroll to position [6778, 0]
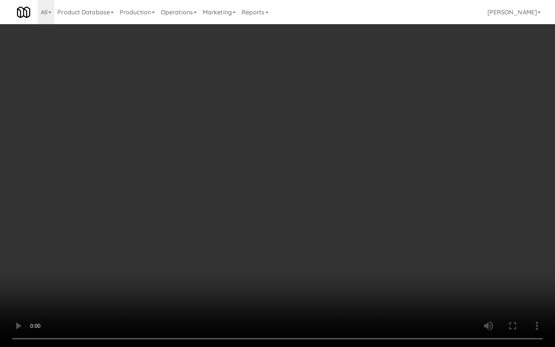
click at [298, 255] on video at bounding box center [277, 173] width 555 height 347
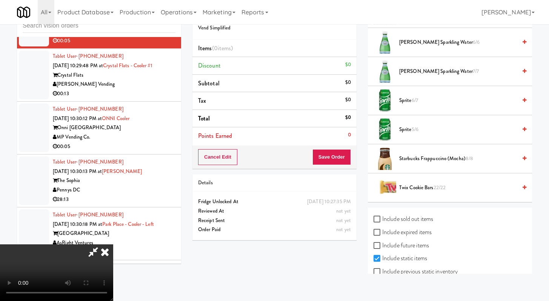
scroll to position [994, 0]
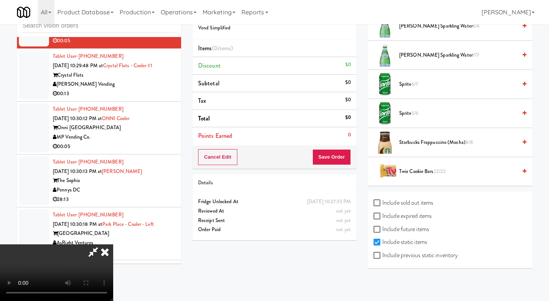
click at [404, 170] on span "Twix Cookie Bars 22/22" at bounding box center [458, 171] width 118 height 9
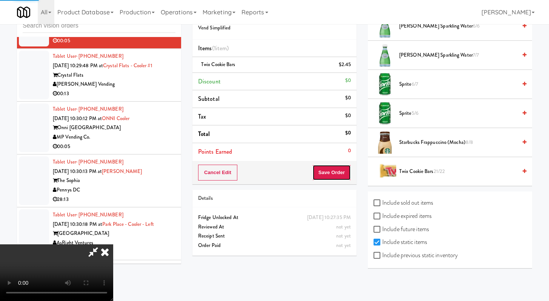
click at [339, 170] on button "Save Order" at bounding box center [331, 172] width 38 height 16
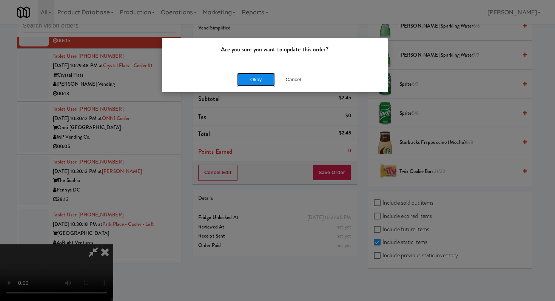
click at [258, 78] on button "Okay" at bounding box center [256, 80] width 38 height 14
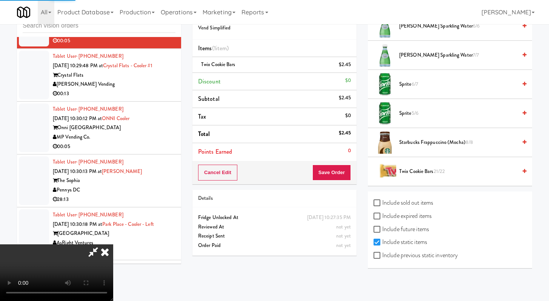
scroll to position [32, 0]
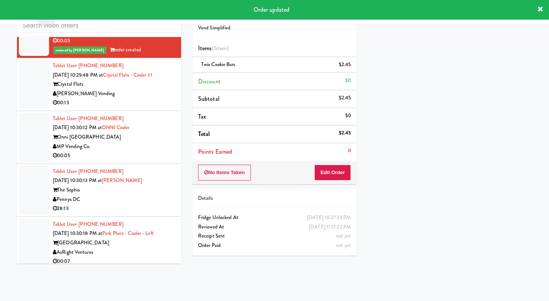
click at [141, 98] on div "[PERSON_NAME] Vending" at bounding box center [114, 93] width 123 height 9
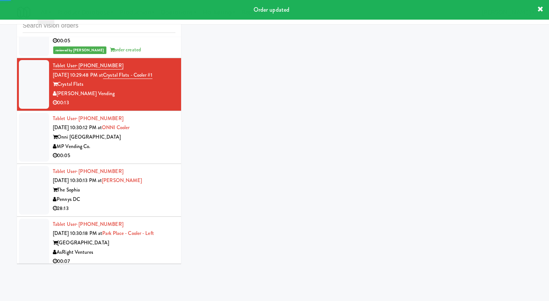
scroll to position [6933, 0]
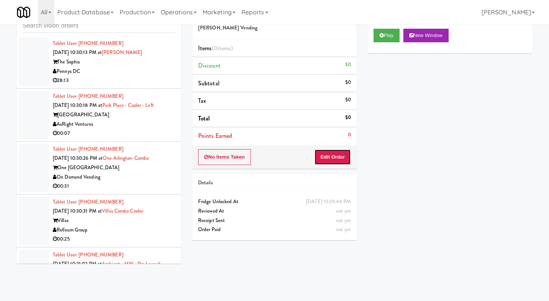
click at [335, 154] on button "Edit Order" at bounding box center [332, 157] width 37 height 16
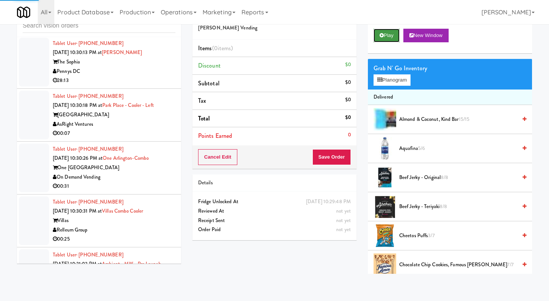
click at [378, 37] on button "Play" at bounding box center [387, 36] width 26 height 14
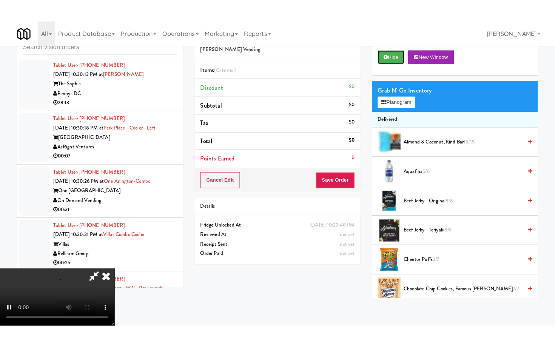
scroll to position [65, 0]
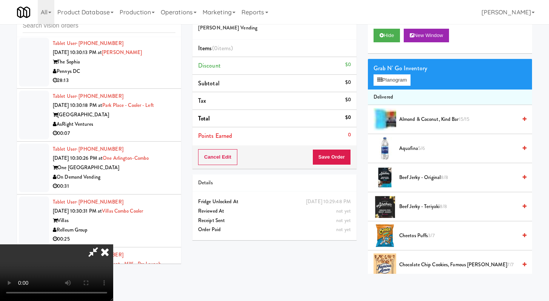
click at [113, 244] on video at bounding box center [56, 272] width 113 height 57
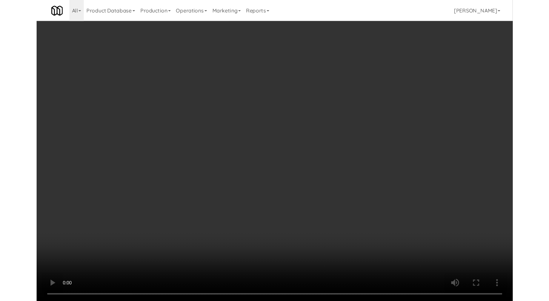
scroll to position [6905, 0]
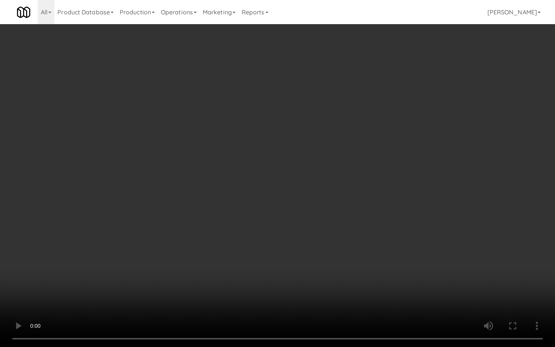
click at [242, 228] on video at bounding box center [277, 173] width 555 height 347
click at [243, 225] on video at bounding box center [277, 173] width 555 height 347
click at [262, 203] on video at bounding box center [277, 173] width 555 height 347
click at [264, 201] on video at bounding box center [277, 173] width 555 height 347
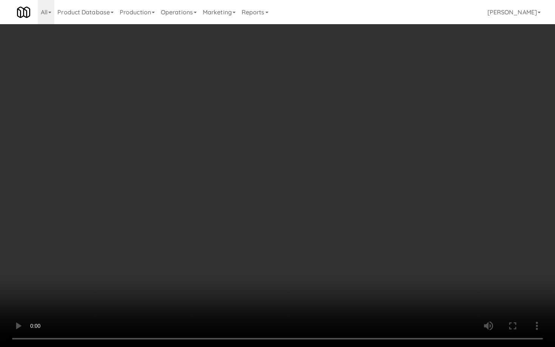
click at [281, 190] on video at bounding box center [277, 173] width 555 height 347
click at [281, 194] on video at bounding box center [277, 173] width 555 height 347
click at [281, 193] on video at bounding box center [277, 173] width 555 height 347
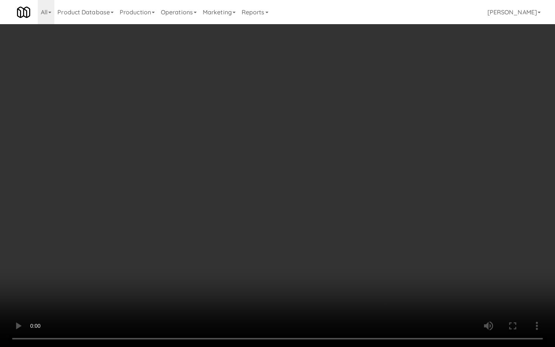
click at [281, 193] on video at bounding box center [277, 173] width 555 height 347
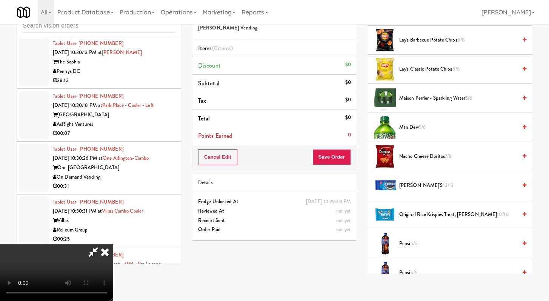
scroll to position [710, 0]
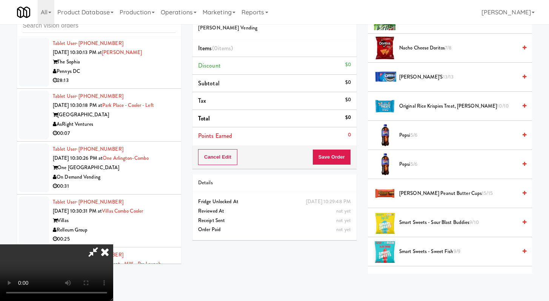
click at [409, 165] on span "Pepsi 5/6" at bounding box center [458, 164] width 118 height 9
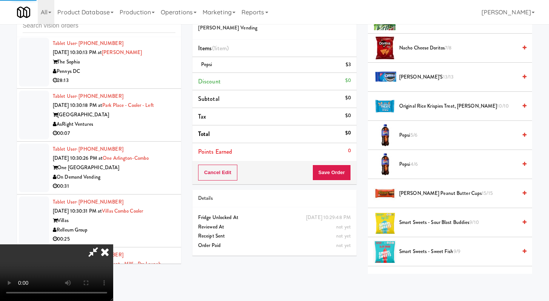
click at [410, 225] on span "Smart Sweets - Sour Blast Buddies 9/10" at bounding box center [458, 222] width 118 height 9
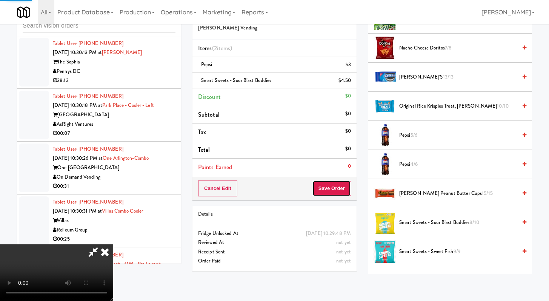
click at [344, 196] on button "Save Order" at bounding box center [331, 188] width 38 height 16
click at [344, 191] on button "Save Order" at bounding box center [331, 188] width 38 height 16
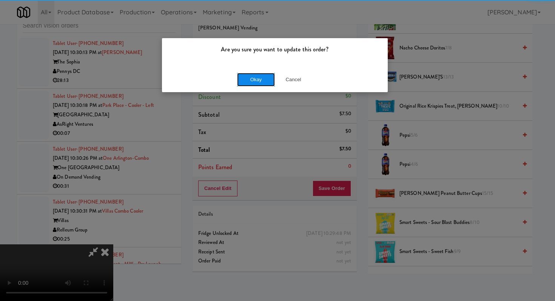
click at [246, 80] on button "Okay" at bounding box center [256, 80] width 38 height 14
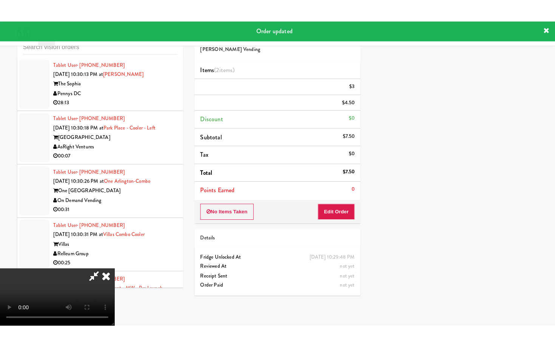
scroll to position [32, 0]
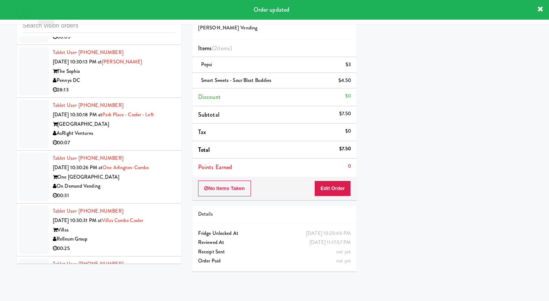
click at [135, 42] on div "00:05" at bounding box center [114, 36] width 123 height 9
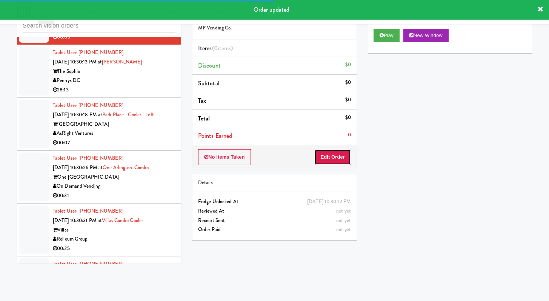
click at [347, 153] on button "Edit Order" at bounding box center [332, 157] width 37 height 16
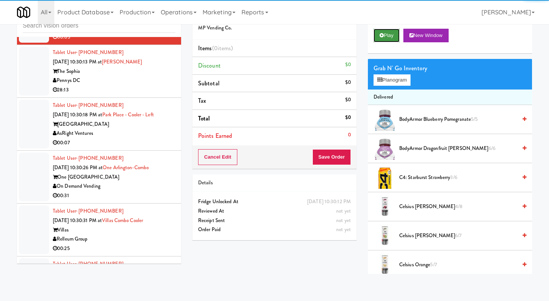
click at [394, 34] on button "Play" at bounding box center [387, 36] width 26 height 14
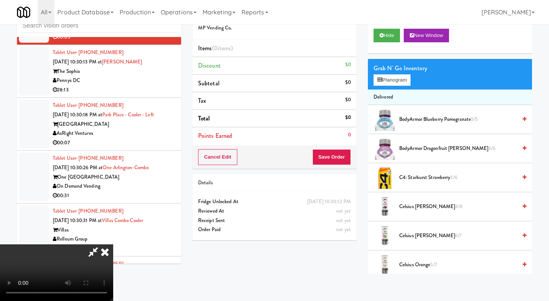
scroll to position [6905, 0]
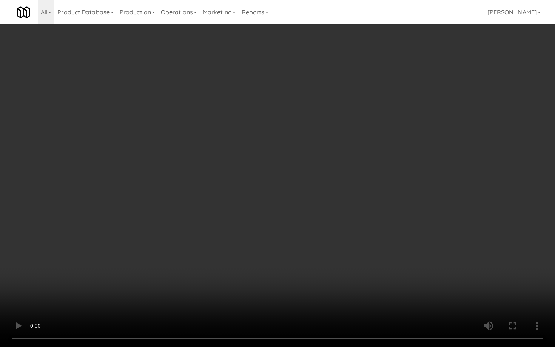
click at [283, 286] on video at bounding box center [277, 173] width 555 height 347
click at [286, 279] on video at bounding box center [277, 173] width 555 height 347
click at [290, 274] on video at bounding box center [277, 173] width 555 height 347
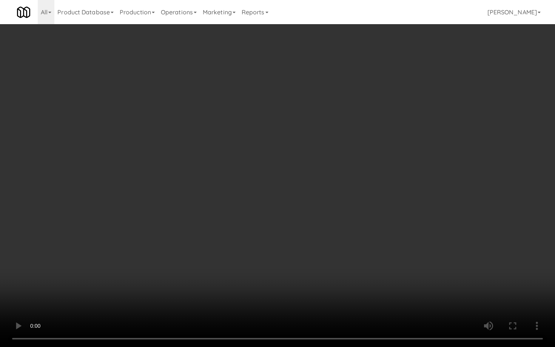
click at [290, 274] on video at bounding box center [277, 173] width 555 height 347
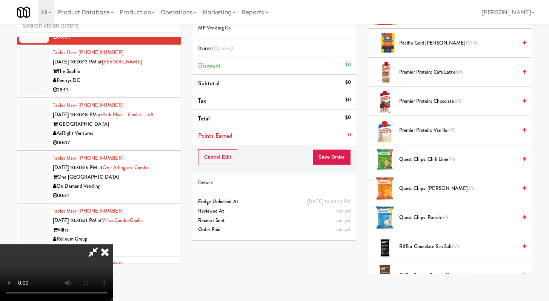
scroll to position [598, 0]
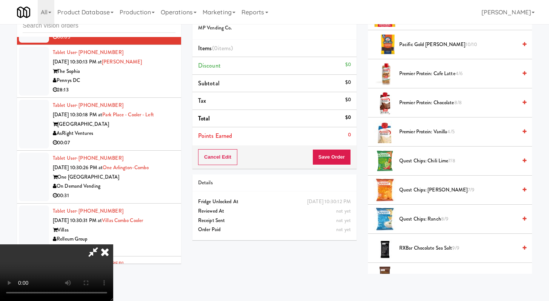
click at [424, 72] on span "Premier Protein: Cafe Latte 4/6" at bounding box center [458, 73] width 118 height 9
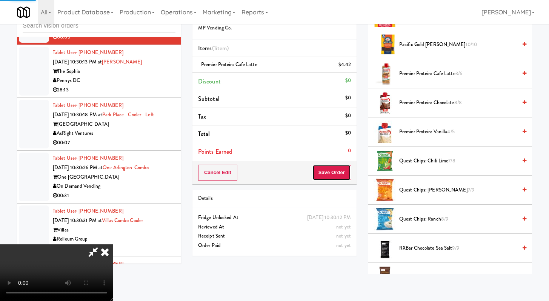
click at [336, 171] on button "Save Order" at bounding box center [331, 172] width 38 height 16
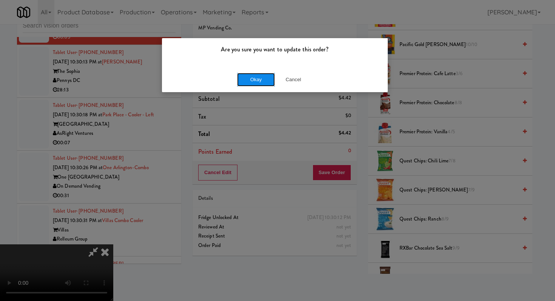
click at [257, 75] on button "Okay" at bounding box center [256, 80] width 38 height 14
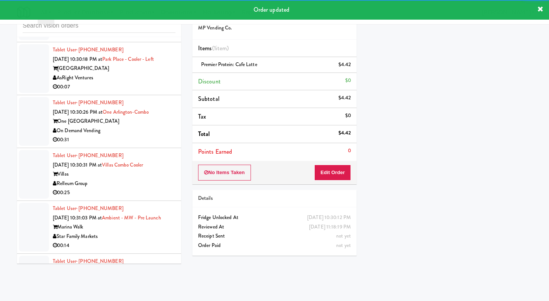
scroll to position [7048, 0]
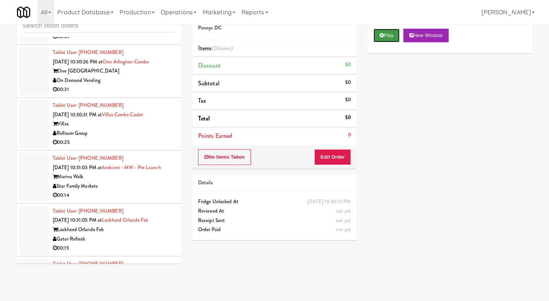
click at [397, 33] on button "Play" at bounding box center [387, 36] width 26 height 14
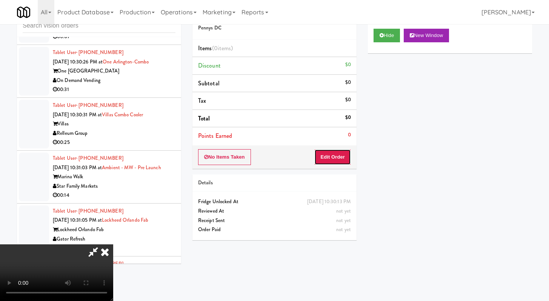
click at [335, 160] on button "Edit Order" at bounding box center [332, 157] width 37 height 16
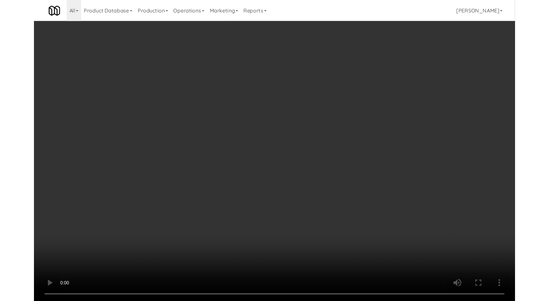
scroll to position [7020, 0]
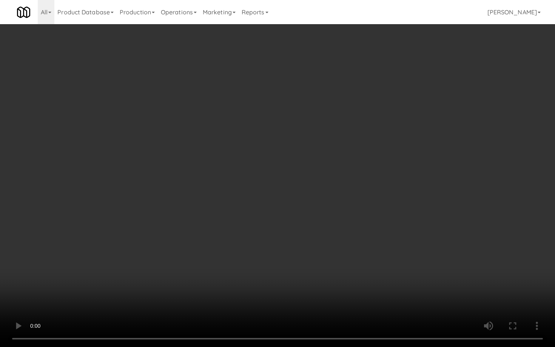
click at [167, 236] on video at bounding box center [277, 173] width 555 height 347
click at [259, 210] on video at bounding box center [277, 173] width 555 height 347
click at [263, 208] on video at bounding box center [277, 173] width 555 height 347
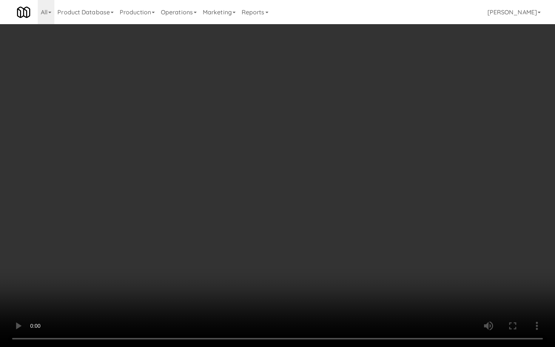
click at [263, 208] on video at bounding box center [277, 173] width 555 height 347
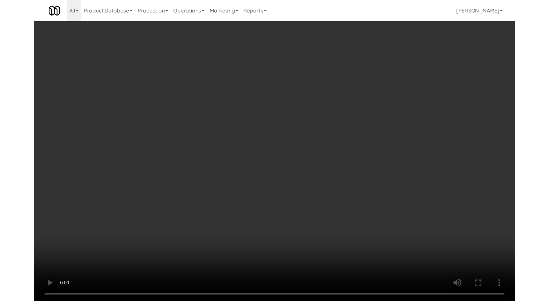
scroll to position [7048, 0]
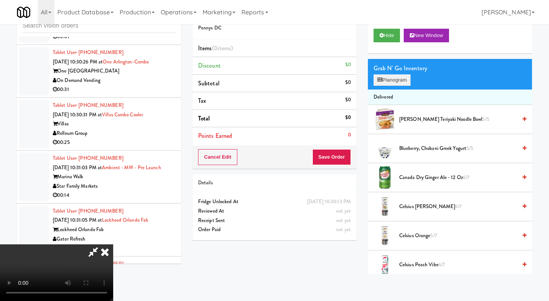
click at [397, 88] on div "Grab N' Go Inventory Planogram" at bounding box center [450, 74] width 164 height 31
click at [397, 80] on button "Planogram" at bounding box center [392, 79] width 37 height 11
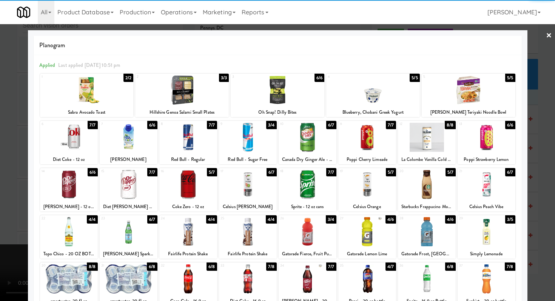
click at [68, 228] on div at bounding box center [69, 231] width 58 height 29
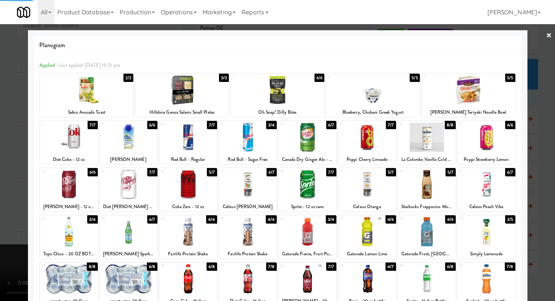
click at [6, 207] on div at bounding box center [277, 150] width 555 height 301
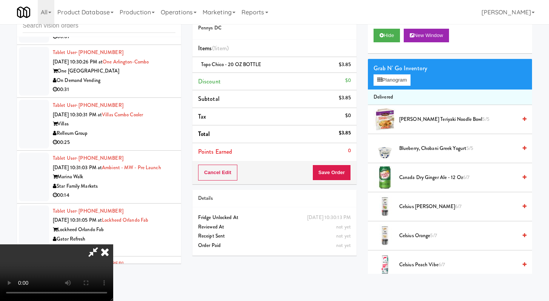
click at [113, 244] on icon at bounding box center [105, 251] width 17 height 15
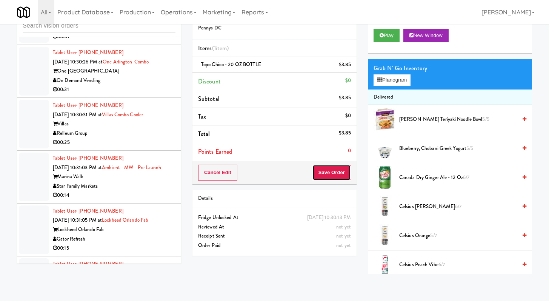
click at [335, 174] on button "Save Order" at bounding box center [331, 172] width 38 height 16
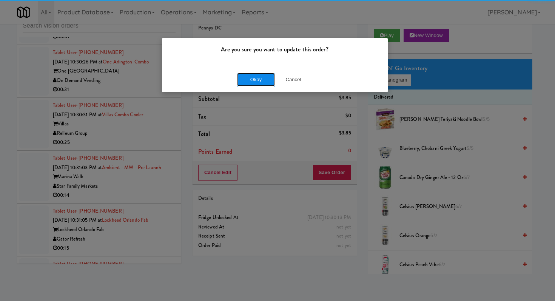
click at [246, 77] on button "Okay" at bounding box center [256, 80] width 38 height 14
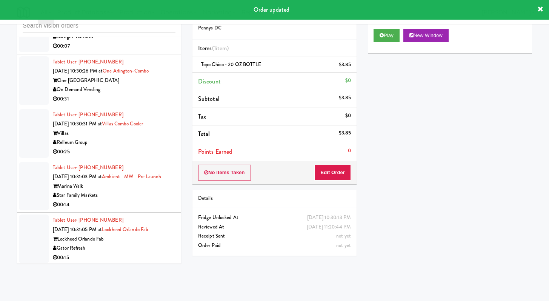
click at [131, 42] on div "AsRight Ventures" at bounding box center [114, 36] width 123 height 9
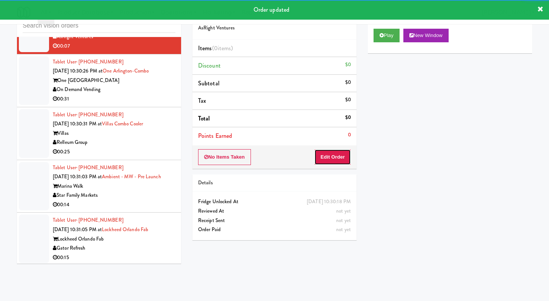
drag, startPoint x: 331, startPoint y: 156, endPoint x: 346, endPoint y: 118, distance: 41.3
click at [331, 156] on button "Edit Order" at bounding box center [332, 157] width 37 height 16
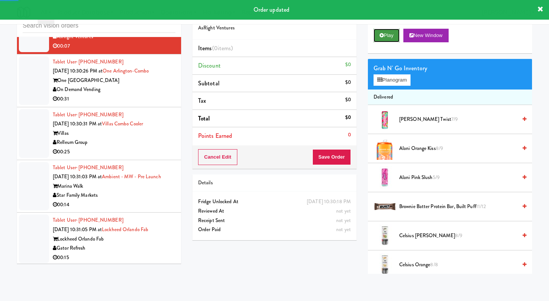
click at [384, 35] on button "Play" at bounding box center [387, 36] width 26 height 14
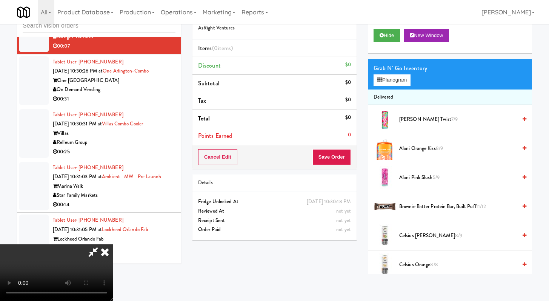
scroll to position [7020, 0]
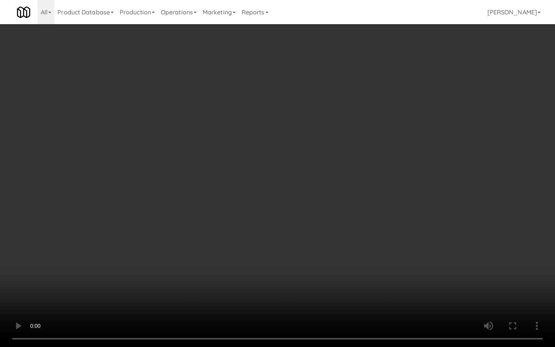
click at [300, 249] on video at bounding box center [277, 173] width 555 height 347
click at [349, 280] on video at bounding box center [277, 173] width 555 height 347
click at [285, 269] on video at bounding box center [277, 173] width 555 height 347
click at [291, 263] on video at bounding box center [277, 173] width 555 height 347
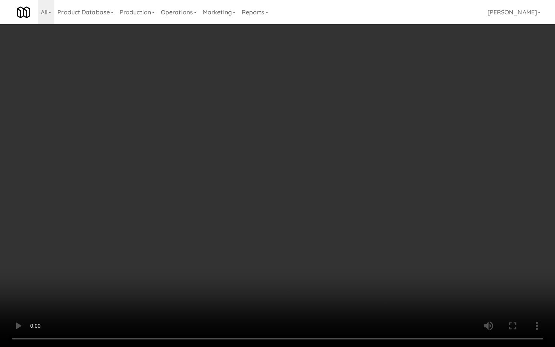
click at [291, 263] on video at bounding box center [277, 173] width 555 height 347
click at [318, 249] on video at bounding box center [277, 173] width 555 height 347
click at [320, 245] on video at bounding box center [277, 173] width 555 height 347
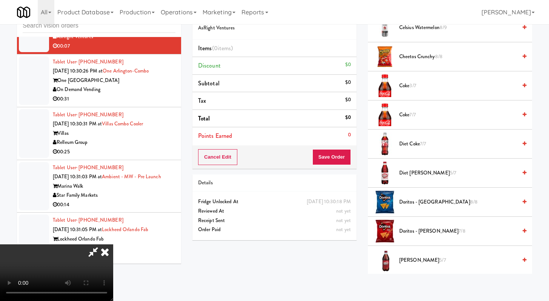
scroll to position [293, 0]
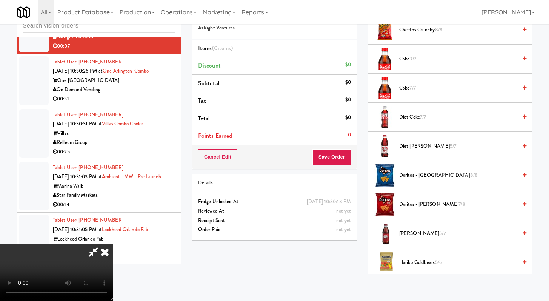
click at [411, 118] on span "Diet Coke 7/7" at bounding box center [458, 116] width 118 height 9
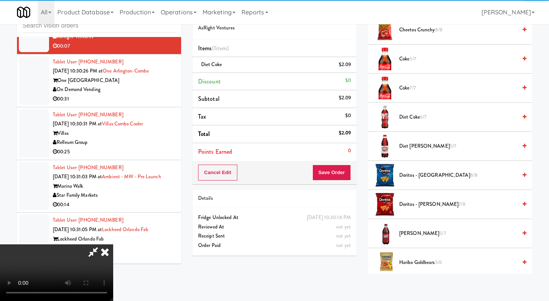
click at [406, 177] on span "Doritos - [GEOGRAPHIC_DATA] 8/8" at bounding box center [458, 175] width 118 height 9
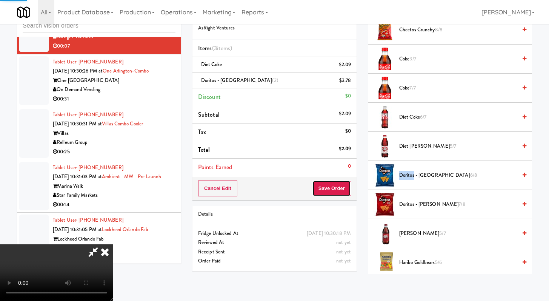
click at [335, 189] on button "Save Order" at bounding box center [331, 188] width 38 height 16
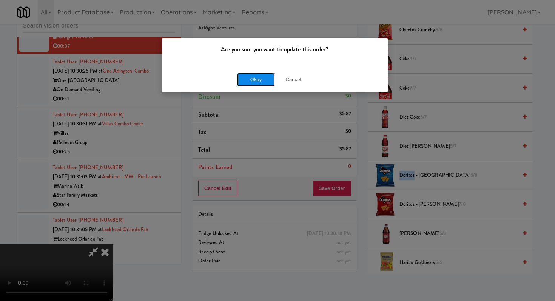
click at [256, 79] on button "Okay" at bounding box center [256, 80] width 38 height 14
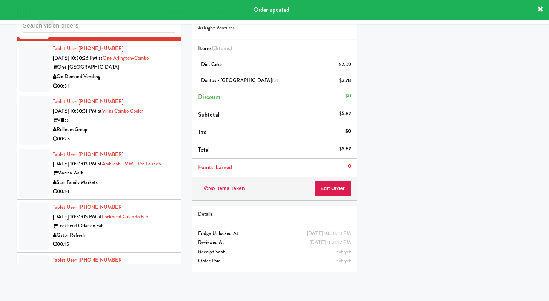
scroll to position [7071, 0]
click at [144, 94] on li "Tablet User · (224) 577-9827 [DATE] 10:30:26 PM at [GEOGRAPHIC_DATA]-Combo One …" at bounding box center [99, 67] width 164 height 53
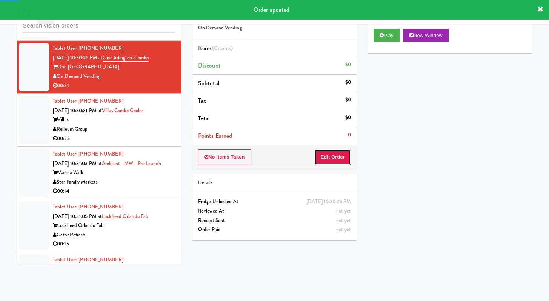
click at [331, 164] on button "Edit Order" at bounding box center [332, 157] width 37 height 16
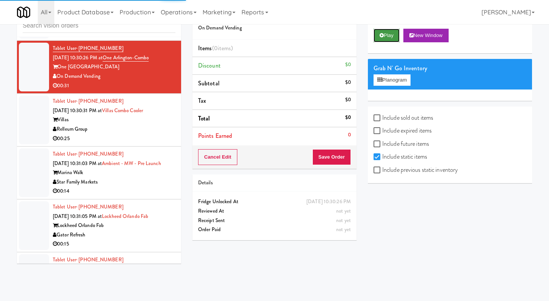
click at [376, 40] on button "Play" at bounding box center [387, 36] width 26 height 14
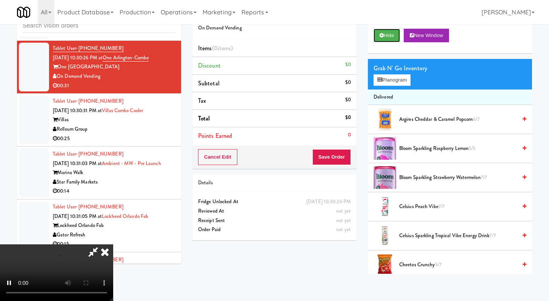
scroll to position [65, 0]
click at [113, 244] on video at bounding box center [56, 272] width 113 height 57
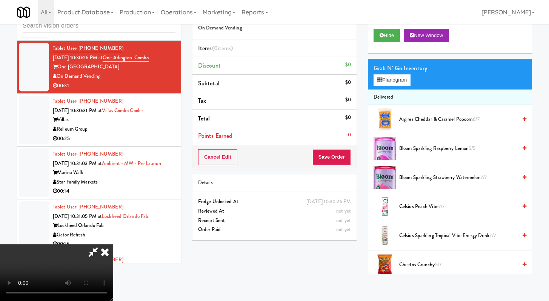
click at [113, 244] on video at bounding box center [56, 272] width 113 height 57
click at [407, 81] on button "Planogram" at bounding box center [392, 79] width 37 height 11
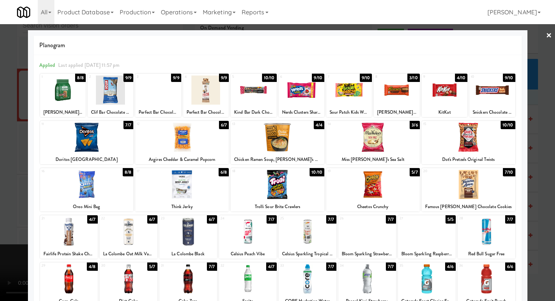
click at [138, 281] on div at bounding box center [129, 278] width 58 height 29
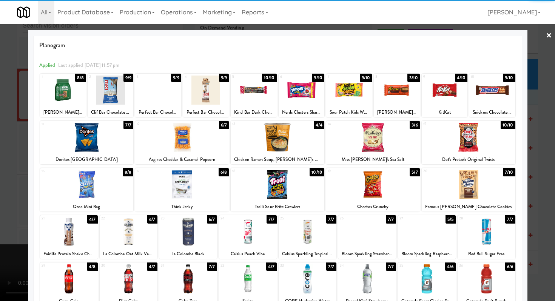
click at [353, 229] on div at bounding box center [367, 231] width 58 height 29
click at [341, 90] on div at bounding box center [349, 89] width 46 height 29
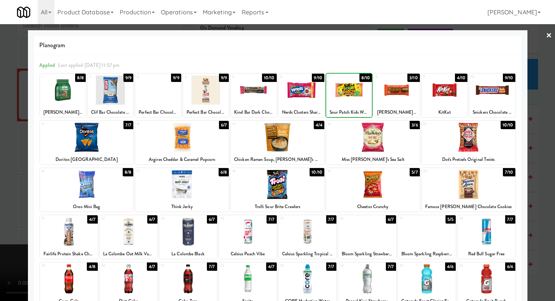
click at [0, 108] on div at bounding box center [277, 150] width 555 height 301
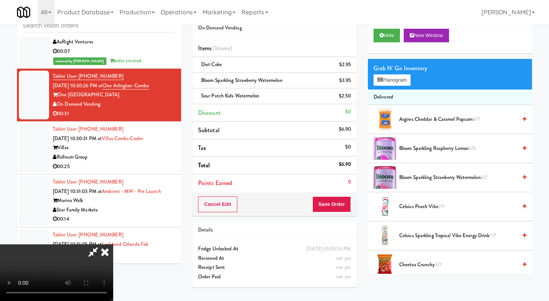
scroll to position [7071, 0]
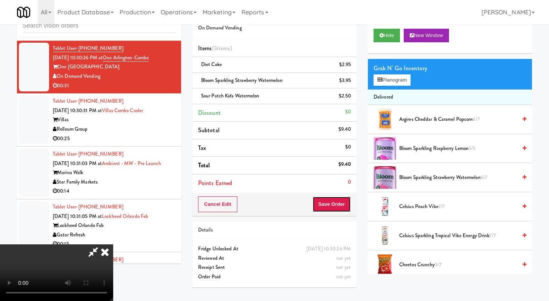
click at [346, 206] on button "Save Order" at bounding box center [331, 204] width 38 height 16
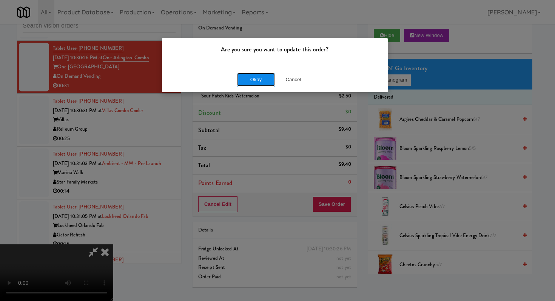
click at [267, 75] on button "Okay" at bounding box center [256, 80] width 38 height 14
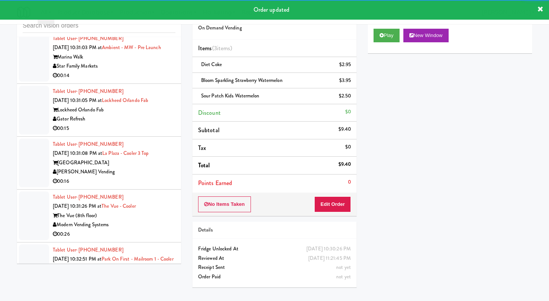
scroll to position [7199, 0]
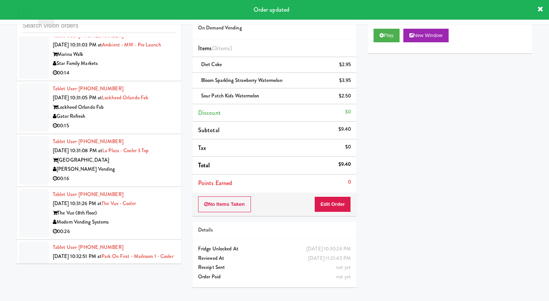
click at [152, 25] on div "00:25" at bounding box center [114, 19] width 123 height 9
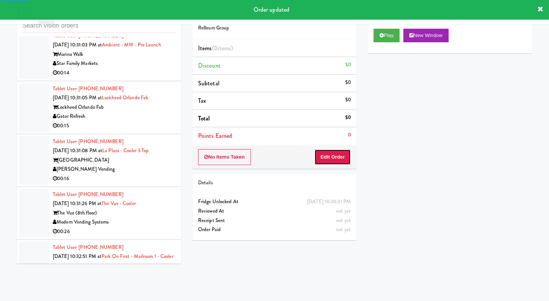
click at [336, 161] on button "Edit Order" at bounding box center [332, 157] width 37 height 16
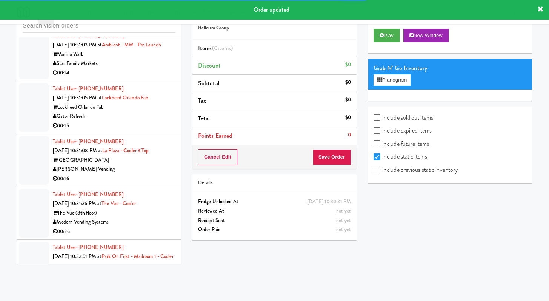
drag, startPoint x: 382, startPoint y: 49, endPoint x: 383, endPoint y: 44, distance: 5.0
click at [383, 49] on div "Play New Window" at bounding box center [450, 38] width 164 height 30
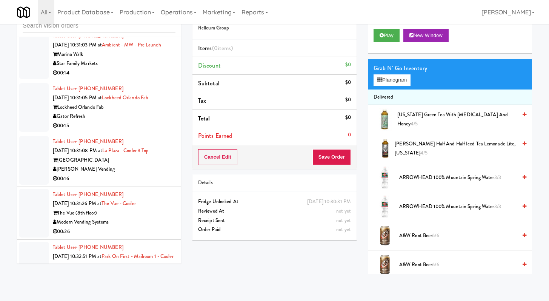
click at [390, 28] on div "Play New Window" at bounding box center [450, 38] width 164 height 30
click at [388, 36] on button "Play" at bounding box center [387, 36] width 26 height 14
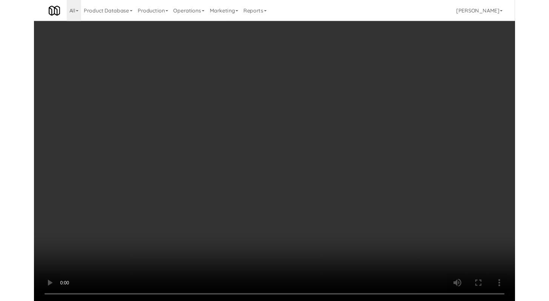
scroll to position [7171, 0]
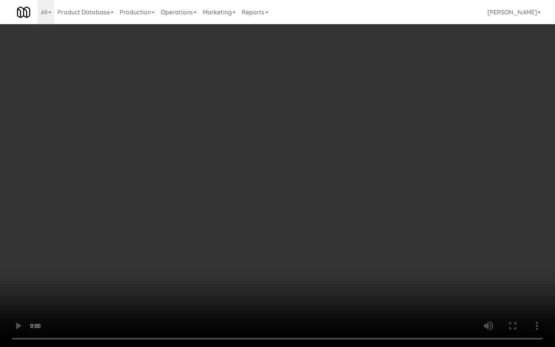
click at [294, 237] on video at bounding box center [277, 173] width 555 height 347
click at [295, 237] on video at bounding box center [277, 173] width 555 height 347
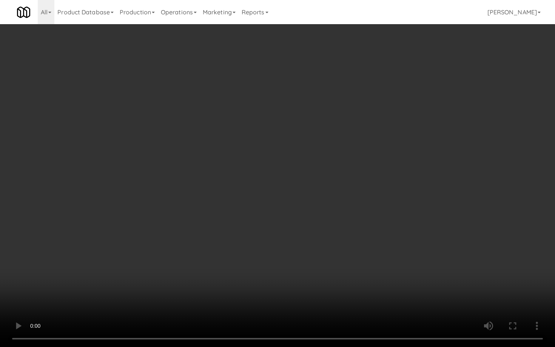
click at [295, 237] on video at bounding box center [277, 173] width 555 height 347
click at [294, 236] on video at bounding box center [277, 173] width 555 height 347
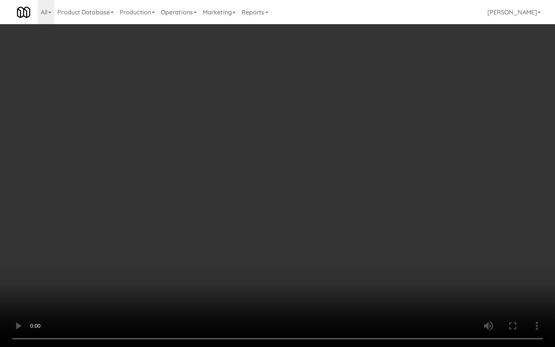
click at [157, 266] on video at bounding box center [277, 173] width 555 height 347
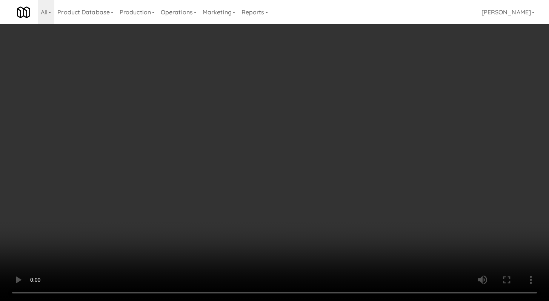
scroll to position [7199, 0]
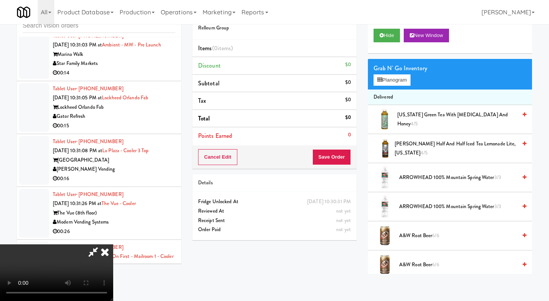
click at [412, 235] on span "A&W Root Beer 6/6" at bounding box center [458, 235] width 118 height 9
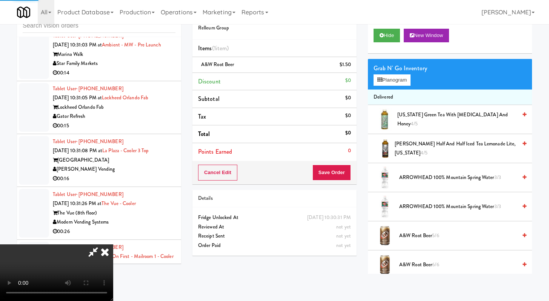
click at [424, 203] on span "ARROWHEAD 100% Mountain Spring Water 3/3" at bounding box center [458, 206] width 118 height 9
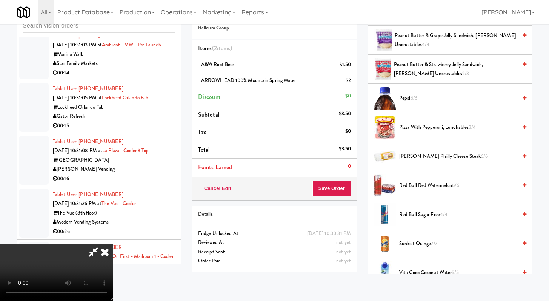
scroll to position [761, 0]
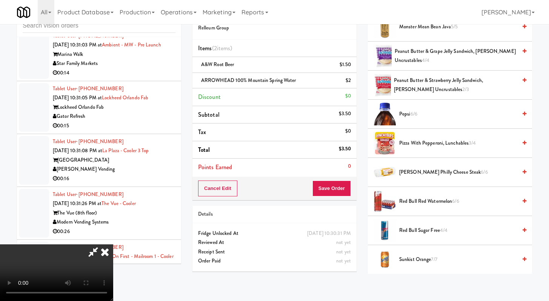
click at [410, 85] on span "Peanut Butter & Strawberry Jelly Sandwich, [PERSON_NAME] Uncrustables 2/3" at bounding box center [455, 85] width 123 height 18
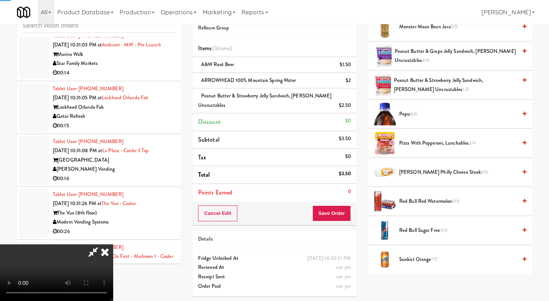
click at [412, 61] on span "Peanut Butter & Grape Jelly Sandwich, [PERSON_NAME] Uncrustables 4/4" at bounding box center [456, 56] width 122 height 18
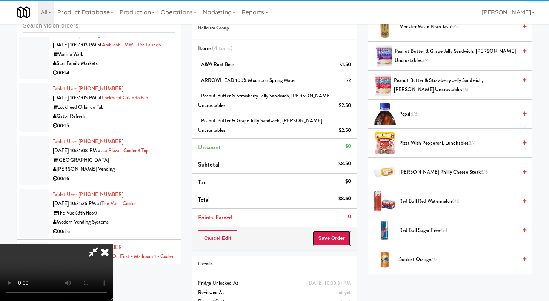
click at [343, 234] on button "Save Order" at bounding box center [331, 238] width 38 height 16
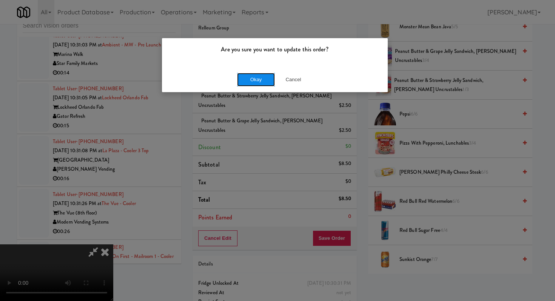
click at [259, 80] on button "Okay" at bounding box center [256, 80] width 38 height 14
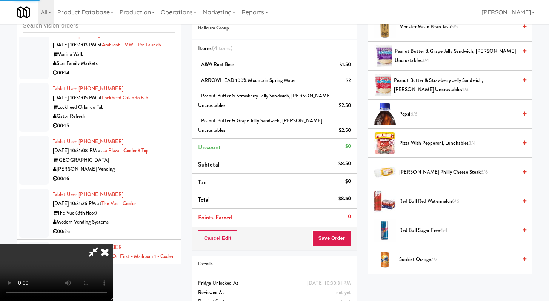
scroll to position [32, 0]
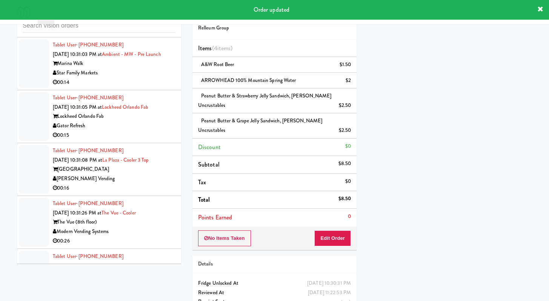
click at [157, 68] on div "Marina Walk" at bounding box center [114, 63] width 123 height 9
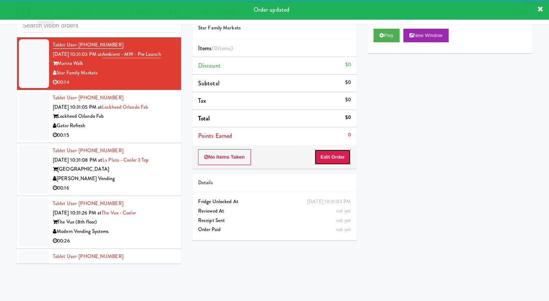
click at [343, 155] on button "Edit Order" at bounding box center [332, 157] width 37 height 16
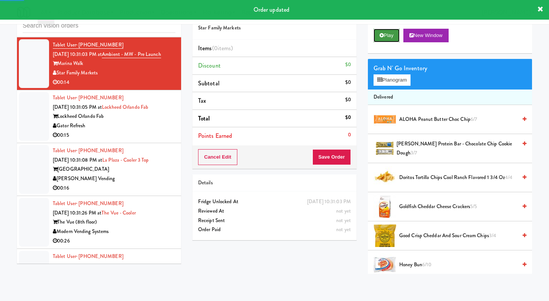
click at [388, 36] on button "Play" at bounding box center [387, 36] width 26 height 14
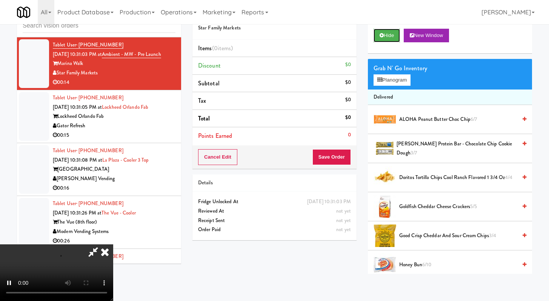
scroll to position [65, 0]
click at [113, 244] on video at bounding box center [56, 272] width 113 height 57
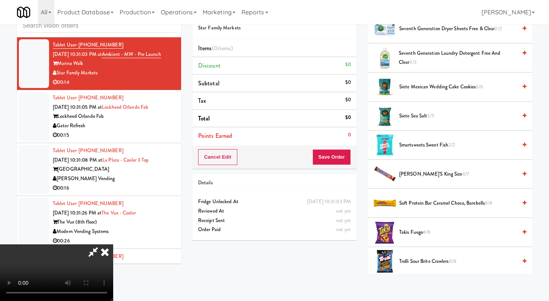
scroll to position [355, 0]
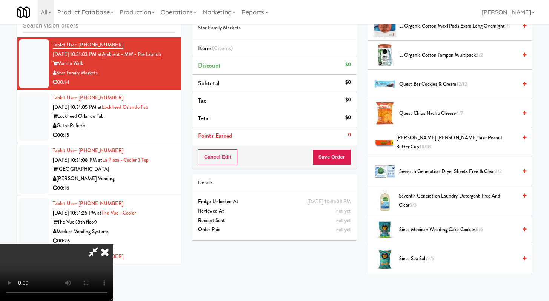
click at [400, 114] on span "Quest Chips Nacho Cheese 4/7" at bounding box center [458, 113] width 118 height 9
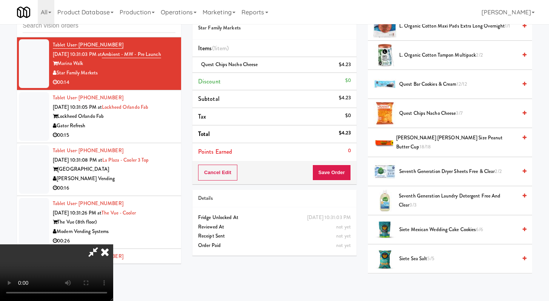
scroll to position [0, 0]
click at [113, 244] on video at bounding box center [56, 272] width 113 height 57
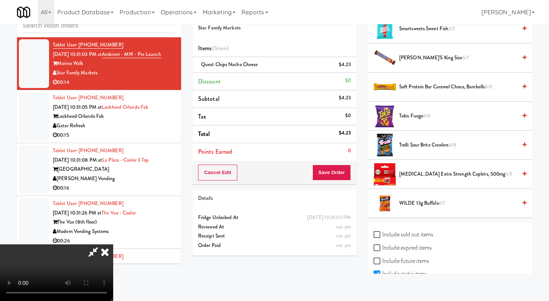
scroll to position [611, 0]
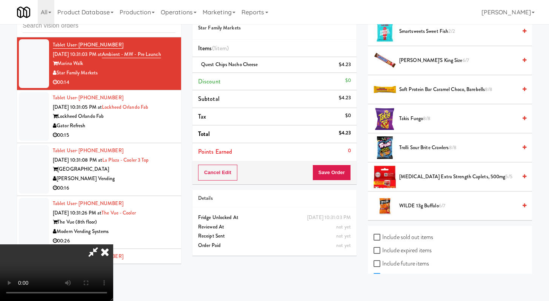
click at [414, 60] on span "[PERSON_NAME]'s King Size 6/7" at bounding box center [458, 60] width 118 height 9
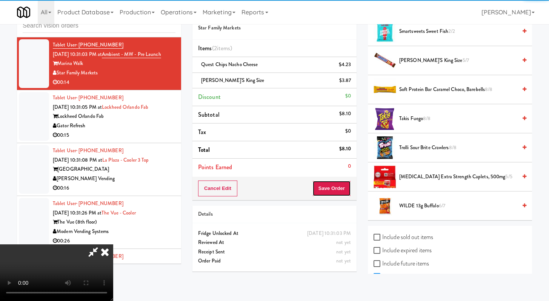
click at [338, 186] on button "Save Order" at bounding box center [331, 188] width 38 height 16
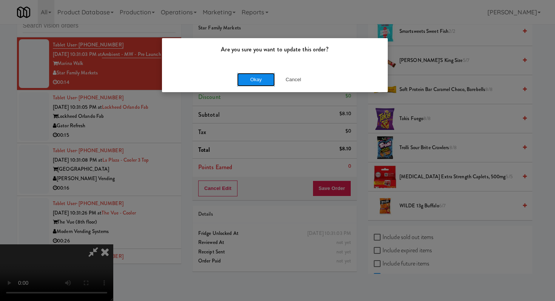
click at [257, 74] on button "Okay" at bounding box center [256, 80] width 38 height 14
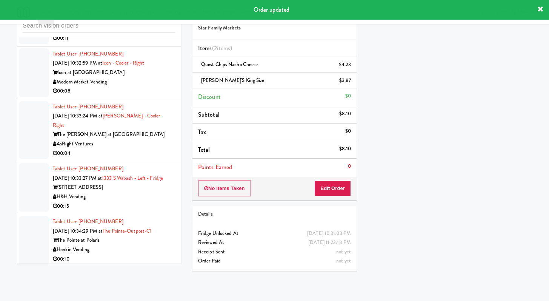
scroll to position [7363, 0]
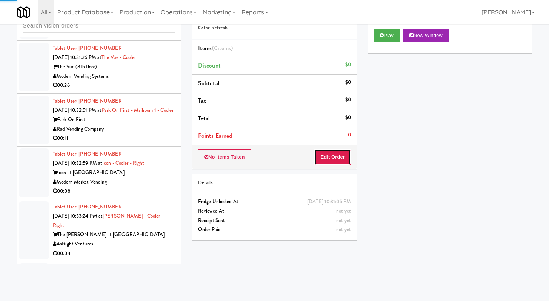
drag, startPoint x: 337, startPoint y: 157, endPoint x: 387, endPoint y: 43, distance: 124.8
click at [337, 157] on button "Edit Order" at bounding box center [332, 157] width 37 height 16
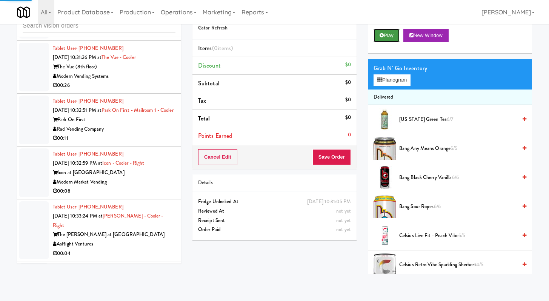
click at [390, 33] on button "Play" at bounding box center [387, 36] width 26 height 14
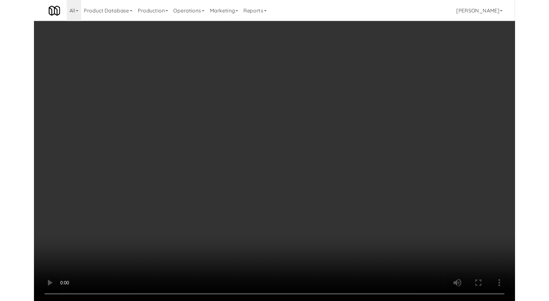
scroll to position [7335, 0]
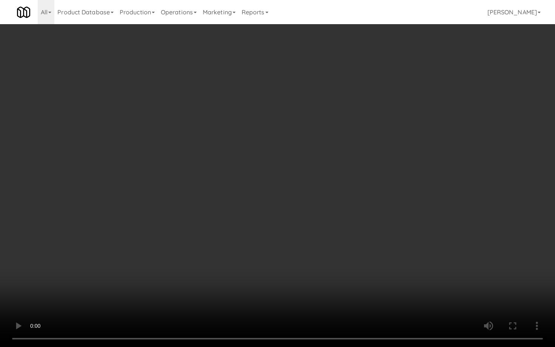
click at [290, 276] on video at bounding box center [277, 173] width 555 height 347
click at [289, 277] on video at bounding box center [277, 173] width 555 height 347
click at [289, 276] on video at bounding box center [277, 173] width 555 height 347
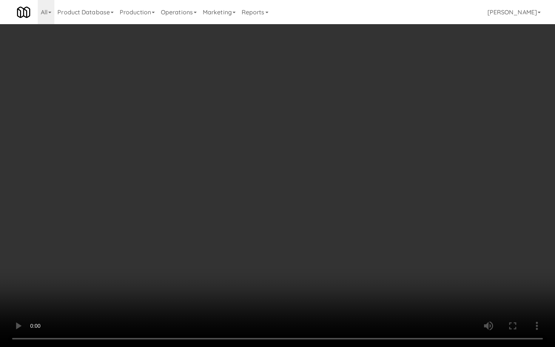
click at [289, 277] on video at bounding box center [277, 173] width 555 height 347
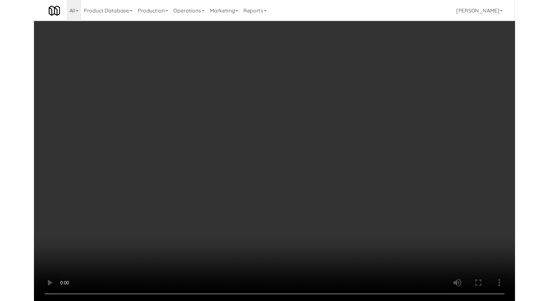
scroll to position [7363, 0]
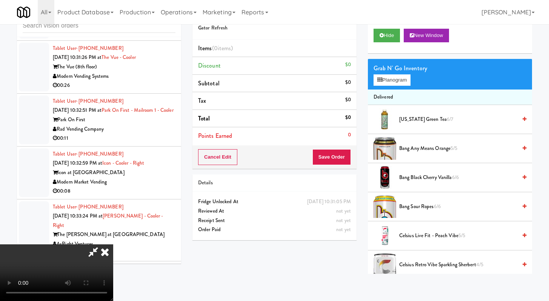
click at [113, 244] on icon at bounding box center [105, 251] width 17 height 15
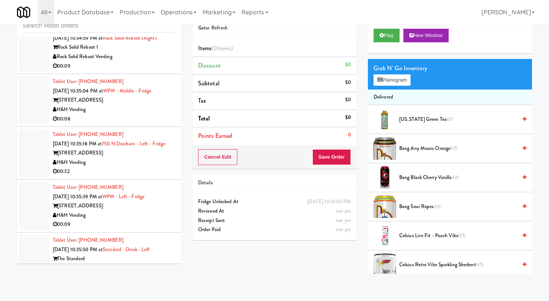
scroll to position [7768, 0]
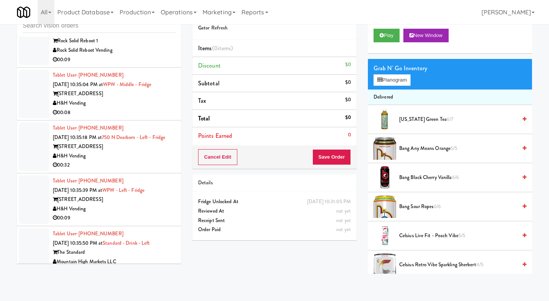
drag, startPoint x: 140, startPoint y: 148, endPoint x: 149, endPoint y: 141, distance: 11.3
click at [140, 12] on div "00:31" at bounding box center [114, 6] width 123 height 9
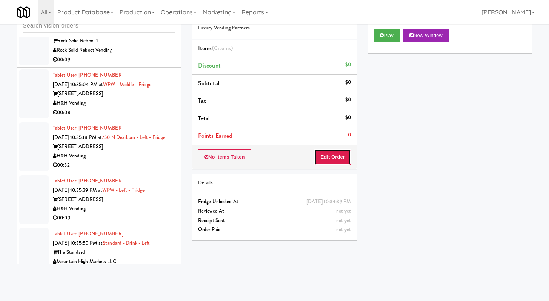
click at [340, 158] on button "Edit Order" at bounding box center [332, 157] width 37 height 16
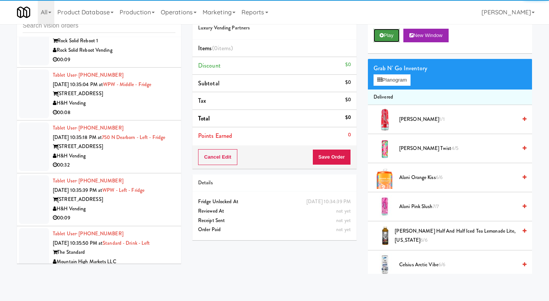
click at [381, 38] on button "Play" at bounding box center [387, 36] width 26 height 14
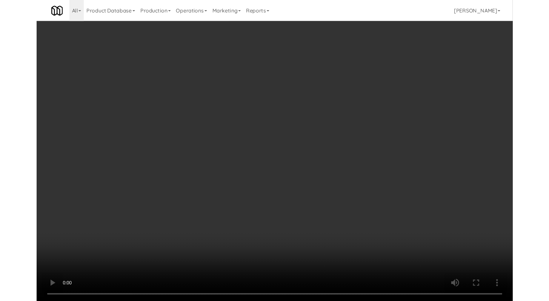
scroll to position [7740, 0]
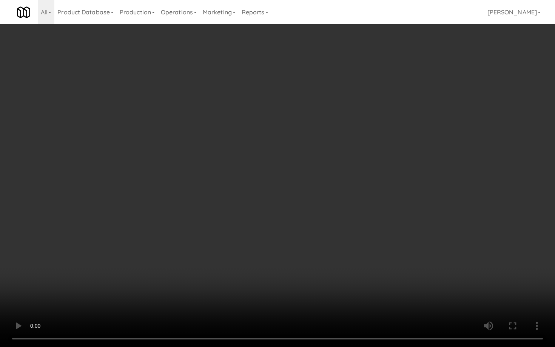
click at [270, 242] on video at bounding box center [277, 173] width 555 height 347
click at [259, 247] on video at bounding box center [277, 173] width 555 height 347
click at [332, 280] on video at bounding box center [277, 173] width 555 height 347
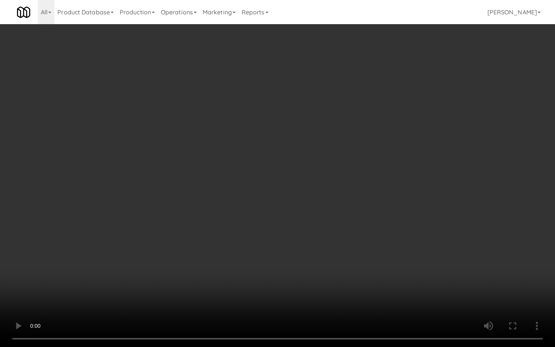
click at [332, 280] on video at bounding box center [277, 173] width 555 height 347
click at [338, 266] on video at bounding box center [277, 173] width 555 height 347
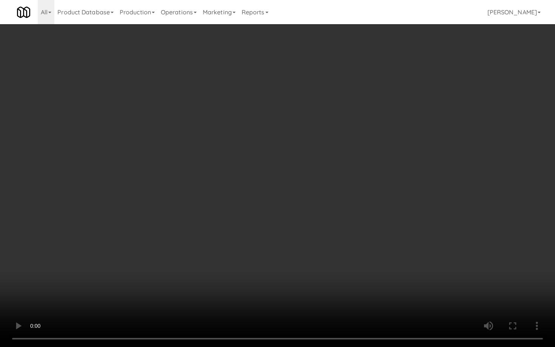
click at [338, 266] on video at bounding box center [277, 173] width 555 height 347
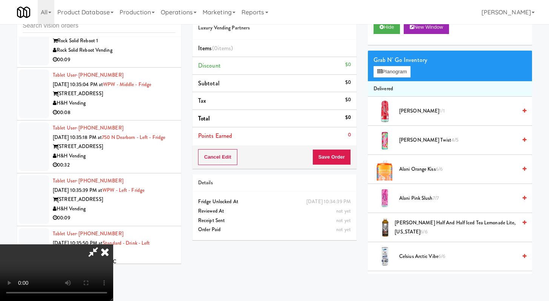
scroll to position [22, 0]
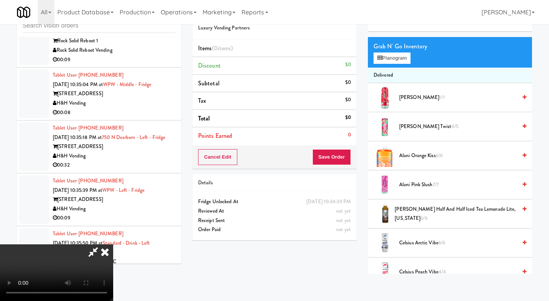
click at [416, 239] on span "Celsius Arctic Vibe 6/6" at bounding box center [458, 242] width 118 height 9
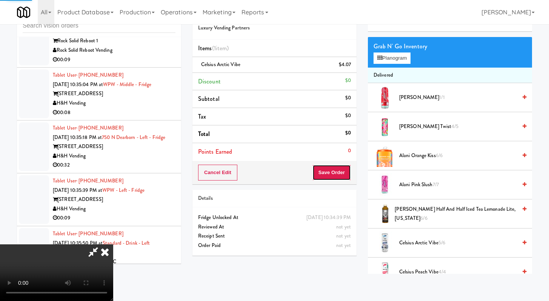
click at [340, 173] on button "Save Order" at bounding box center [331, 172] width 38 height 16
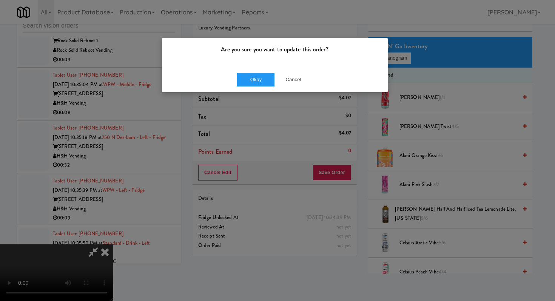
click at [254, 61] on div "Are you sure you want to update this order?" at bounding box center [275, 52] width 226 height 29
click at [252, 86] on button "Okay" at bounding box center [256, 80] width 38 height 14
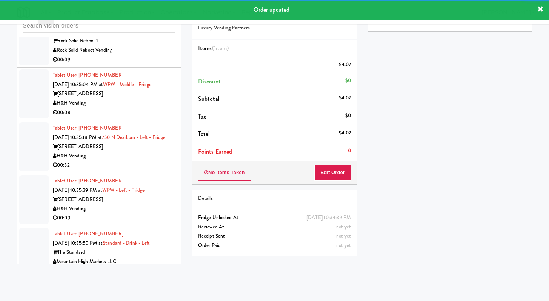
click at [138, 65] on div "00:09" at bounding box center [114, 59] width 123 height 9
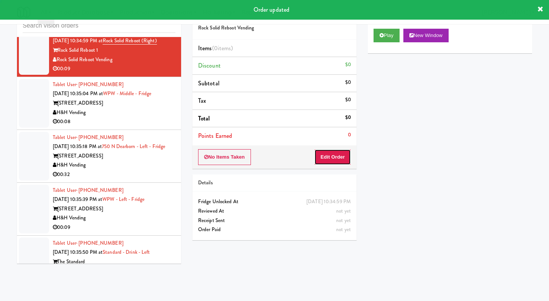
click at [336, 158] on button "Edit Order" at bounding box center [332, 157] width 37 height 16
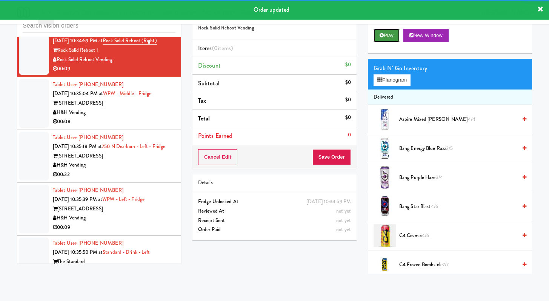
click at [380, 35] on icon at bounding box center [382, 35] width 4 height 5
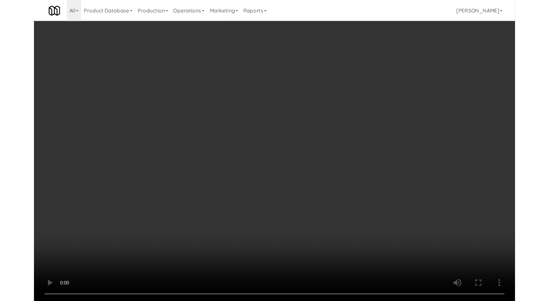
scroll to position [7740, 0]
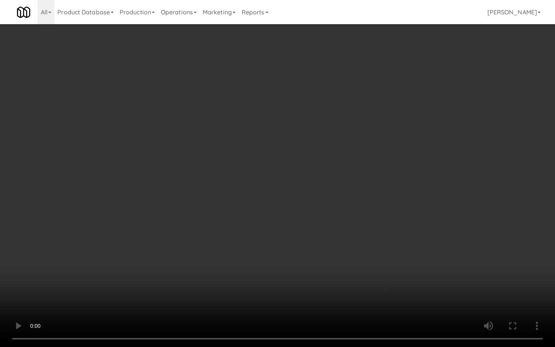
click at [262, 281] on video at bounding box center [277, 173] width 555 height 347
click at [226, 242] on video at bounding box center [277, 173] width 555 height 347
click at [406, 273] on video at bounding box center [277, 173] width 555 height 347
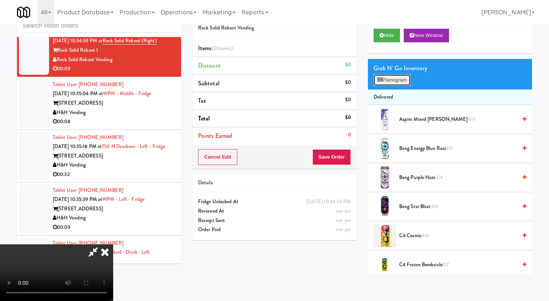
click at [401, 84] on button "Planogram" at bounding box center [392, 79] width 37 height 11
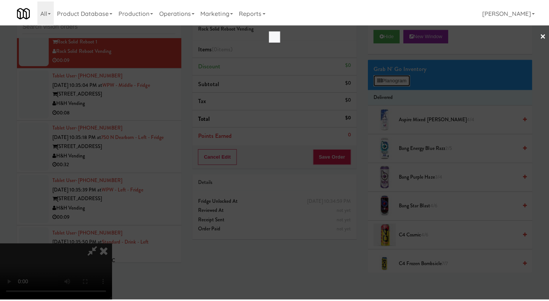
scroll to position [7740, 0]
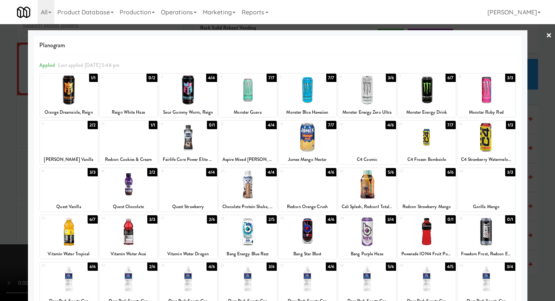
click at [309, 148] on div at bounding box center [307, 137] width 58 height 29
click at [0, 125] on div at bounding box center [277, 150] width 555 height 301
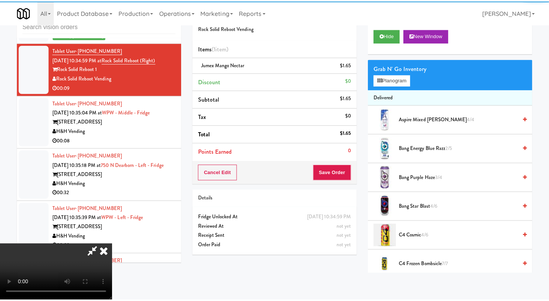
scroll to position [7768, 0]
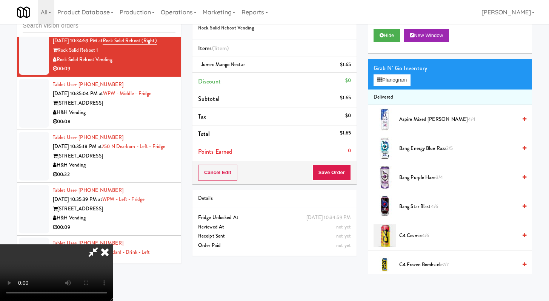
drag, startPoint x: 349, startPoint y: 161, endPoint x: 347, endPoint y: 167, distance: 6.2
click at [349, 164] on div "Order # 475925 Rock Solid Reboot Vending Items (1 item ) Jumex Mango Nectar $1.…" at bounding box center [274, 93] width 164 height 181
click at [344, 175] on button "Save Order" at bounding box center [331, 172] width 38 height 16
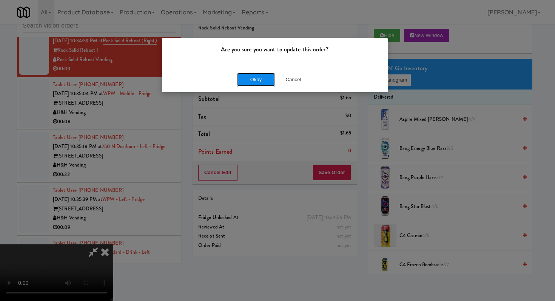
click at [248, 83] on button "Okay" at bounding box center [256, 80] width 38 height 14
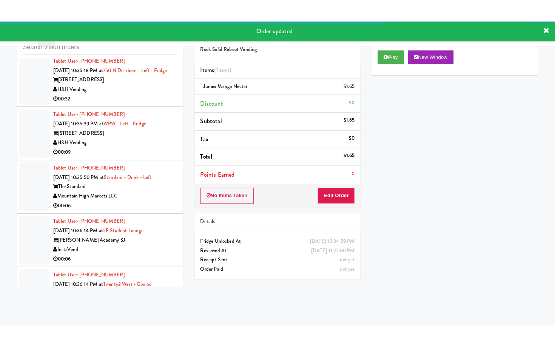
scroll to position [7904, 0]
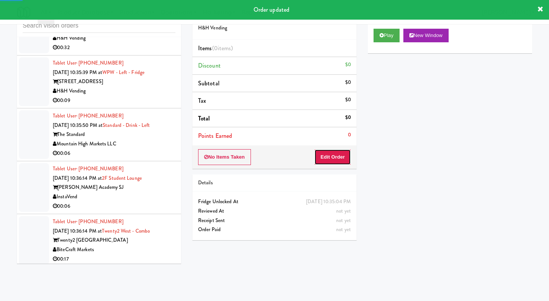
click at [349, 152] on button "Edit Order" at bounding box center [332, 157] width 37 height 16
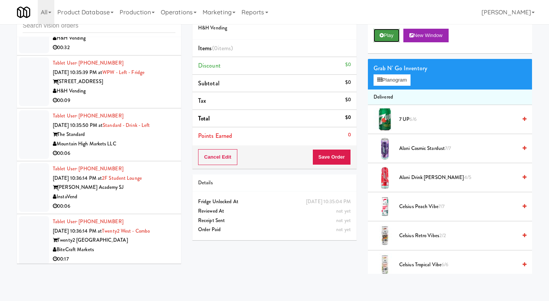
click at [379, 34] on button "Play" at bounding box center [387, 36] width 26 height 14
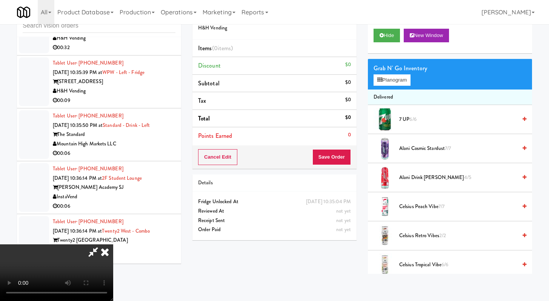
scroll to position [7876, 0]
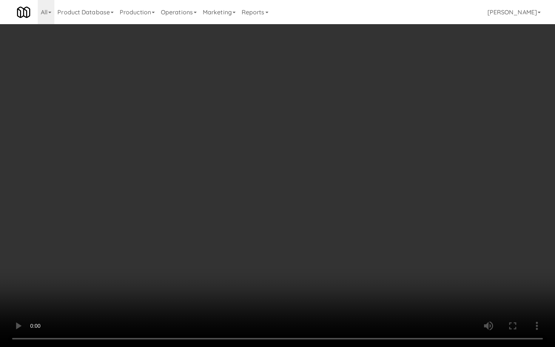
click at [421, 294] on video at bounding box center [277, 173] width 555 height 347
click at [324, 244] on video at bounding box center [277, 173] width 555 height 347
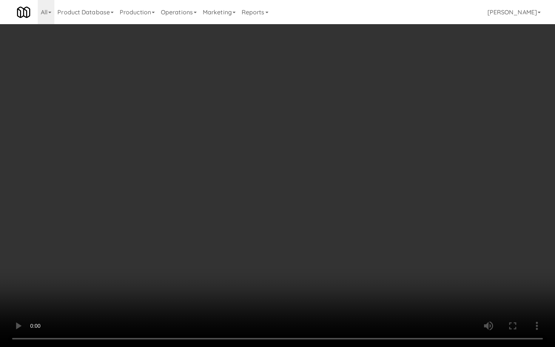
click at [324, 244] on video at bounding box center [277, 173] width 555 height 347
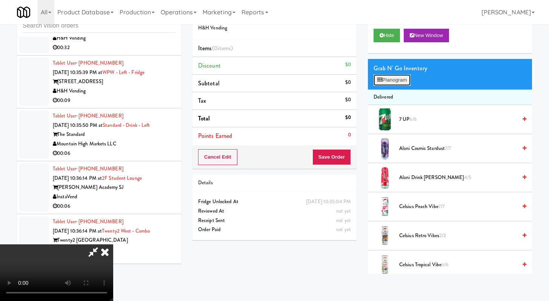
click at [389, 77] on button "Planogram" at bounding box center [392, 79] width 37 height 11
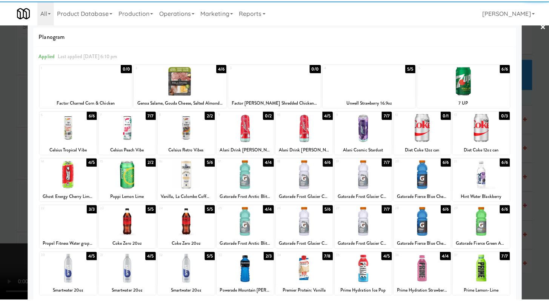
scroll to position [24, 0]
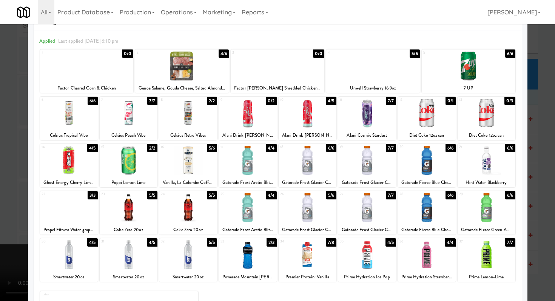
click at [314, 254] on div at bounding box center [307, 254] width 58 height 29
click at [0, 205] on div at bounding box center [277, 150] width 555 height 301
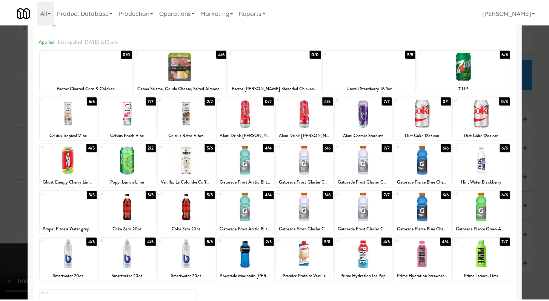
scroll to position [7904, 0]
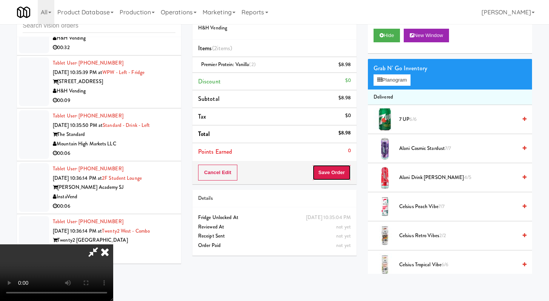
click at [336, 173] on button "Save Order" at bounding box center [331, 172] width 38 height 16
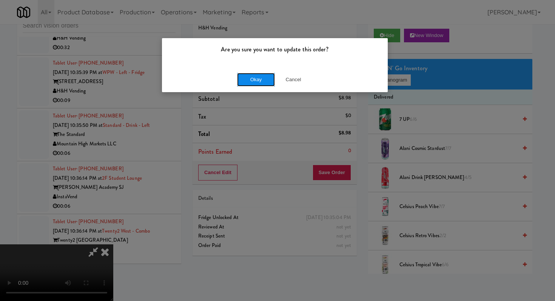
click at [256, 84] on button "Okay" at bounding box center [256, 80] width 38 height 14
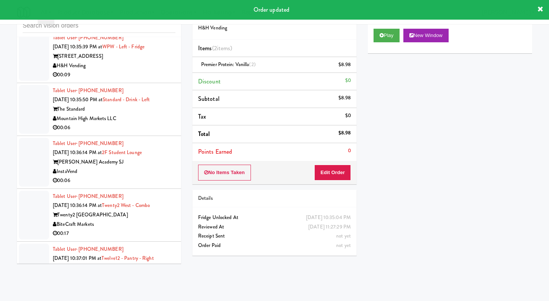
scroll to position [8003, 0]
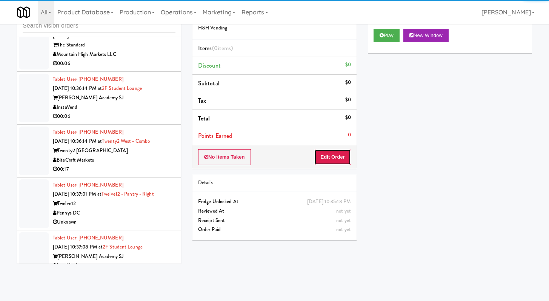
click at [339, 156] on button "Edit Order" at bounding box center [332, 157] width 37 height 16
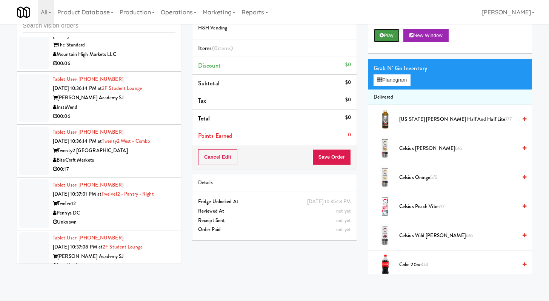
click at [381, 36] on icon at bounding box center [382, 35] width 4 height 5
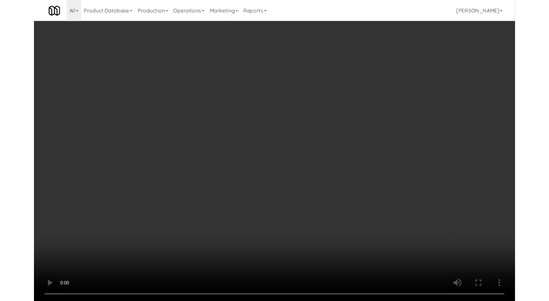
scroll to position [7975, 0]
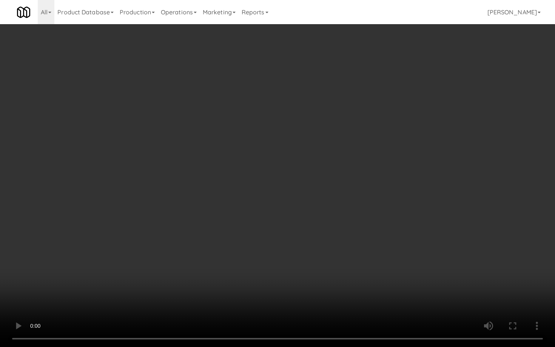
click at [340, 273] on video at bounding box center [277, 173] width 555 height 347
click at [340, 272] on video at bounding box center [277, 173] width 555 height 347
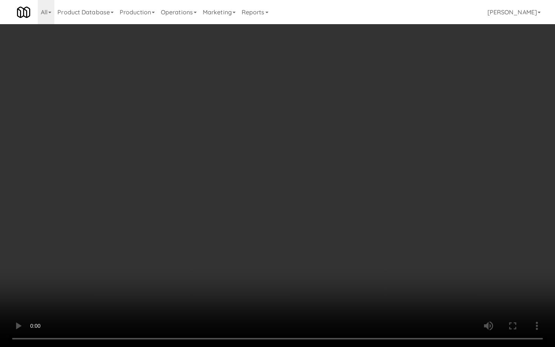
click at [340, 272] on video at bounding box center [277, 173] width 555 height 347
click at [339, 272] on video at bounding box center [277, 173] width 555 height 347
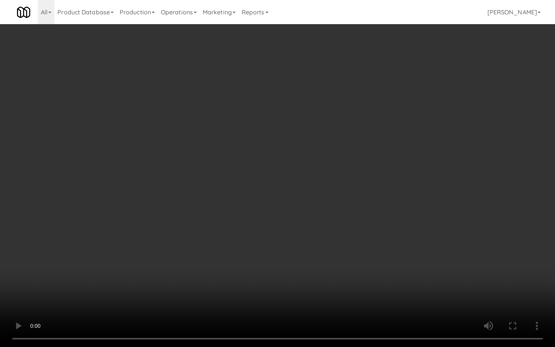
click at [339, 272] on video at bounding box center [277, 173] width 555 height 347
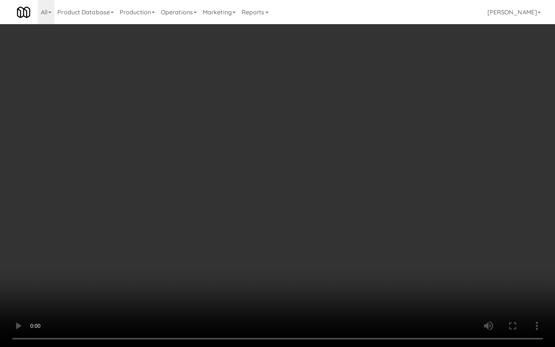
click at [339, 272] on video at bounding box center [277, 173] width 555 height 347
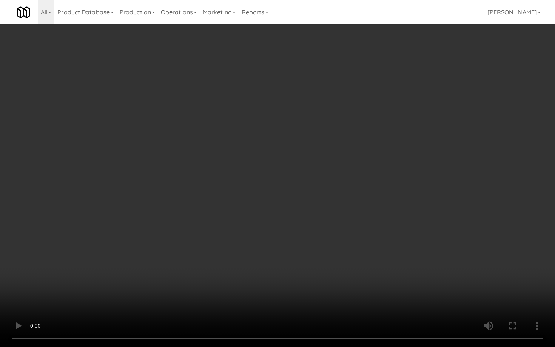
click at [339, 272] on video at bounding box center [277, 173] width 555 height 347
click at [376, 277] on video at bounding box center [277, 173] width 555 height 347
click at [375, 275] on video at bounding box center [277, 173] width 555 height 347
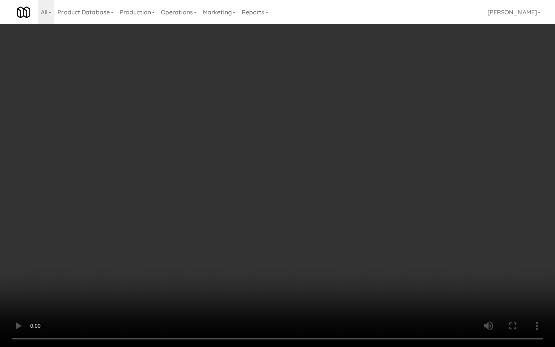
click at [375, 275] on video at bounding box center [277, 173] width 555 height 347
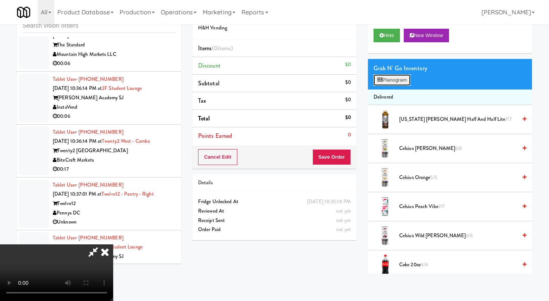
click at [376, 83] on button "Planogram" at bounding box center [392, 79] width 37 height 11
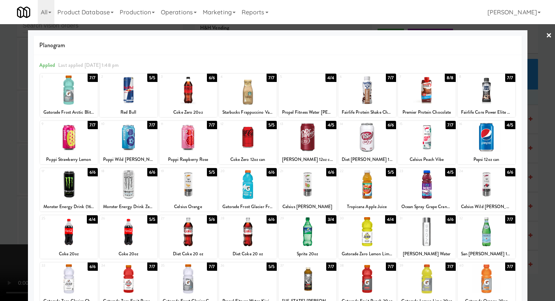
click at [308, 238] on div at bounding box center [307, 231] width 58 height 29
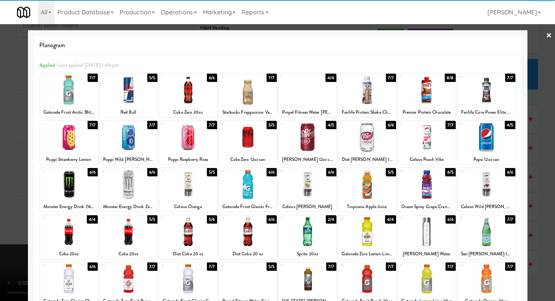
click at [64, 95] on div at bounding box center [69, 89] width 58 height 29
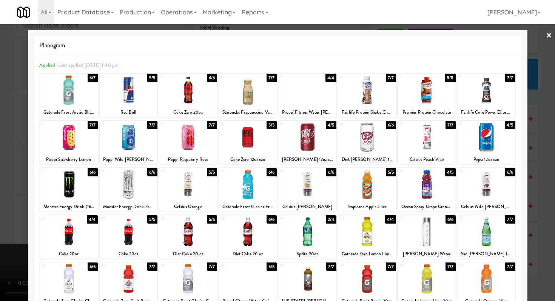
click at [476, 186] on div at bounding box center [486, 184] width 58 height 29
click at [535, 188] on div at bounding box center [277, 150] width 555 height 301
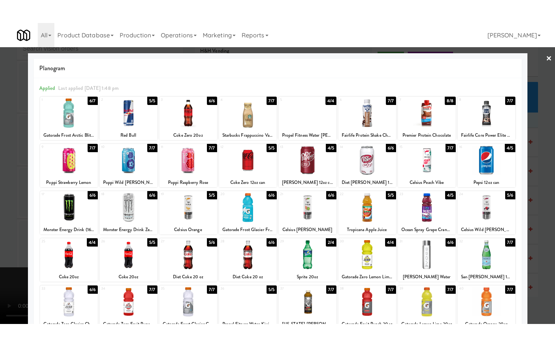
scroll to position [8003, 0]
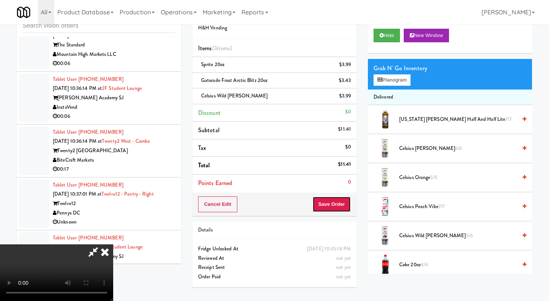
click at [345, 203] on button "Save Order" at bounding box center [331, 204] width 38 height 16
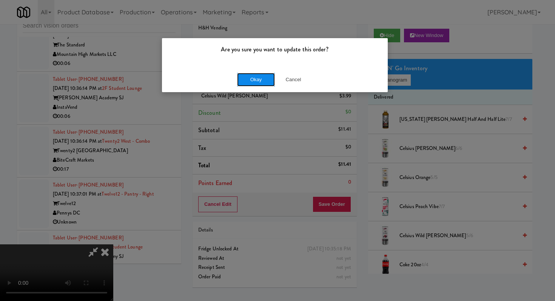
click at [261, 85] on button "Okay" at bounding box center [256, 80] width 38 height 14
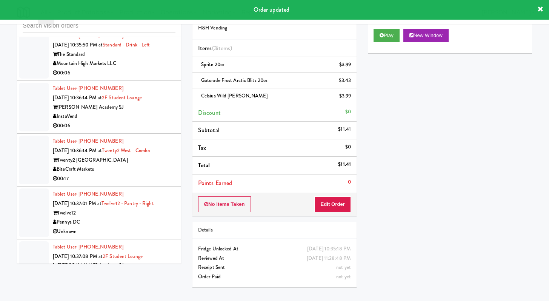
click at [148, 25] on div "00:09" at bounding box center [114, 19] width 123 height 9
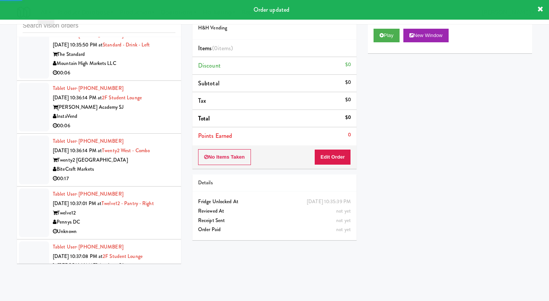
click at [326, 166] on div "No Items Taken Edit Order" at bounding box center [274, 156] width 164 height 23
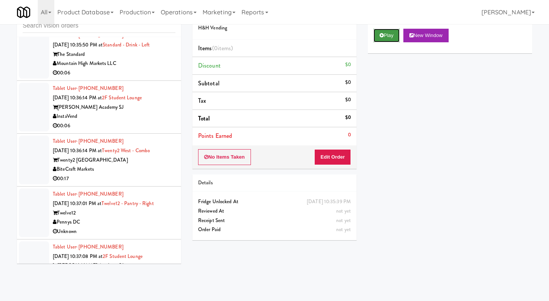
click at [378, 38] on button "Play" at bounding box center [387, 36] width 26 height 14
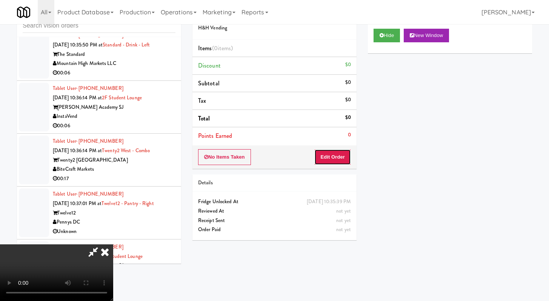
click at [331, 158] on button "Edit Order" at bounding box center [332, 157] width 37 height 16
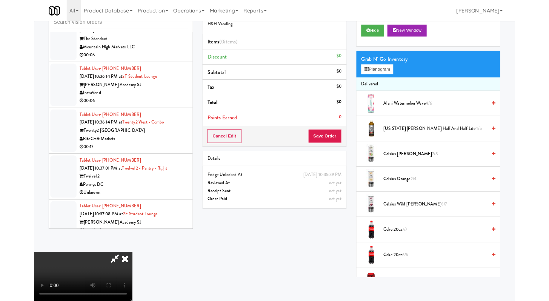
scroll to position [7975, 0]
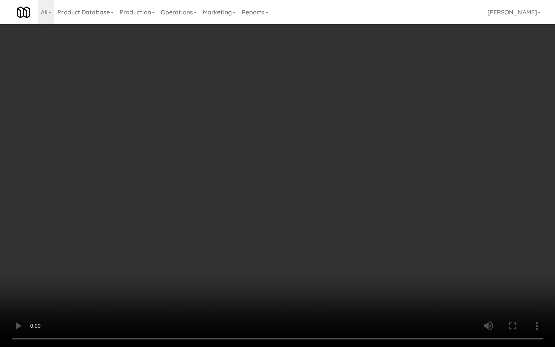
click at [523, 300] on video at bounding box center [277, 173] width 555 height 347
click at [446, 281] on video at bounding box center [277, 173] width 555 height 347
click at [446, 275] on video at bounding box center [277, 173] width 555 height 347
click at [285, 291] on video at bounding box center [277, 173] width 555 height 347
click at [306, 272] on video at bounding box center [277, 173] width 555 height 347
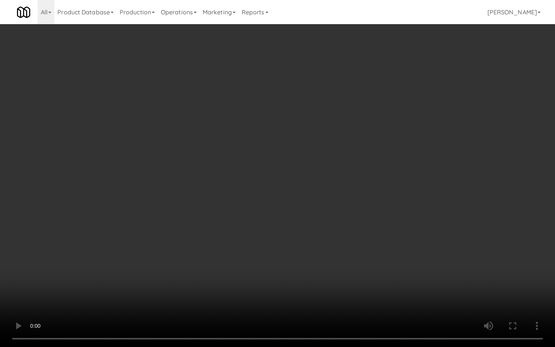
click at [306, 272] on video at bounding box center [277, 173] width 555 height 347
click at [313, 262] on video at bounding box center [277, 173] width 555 height 347
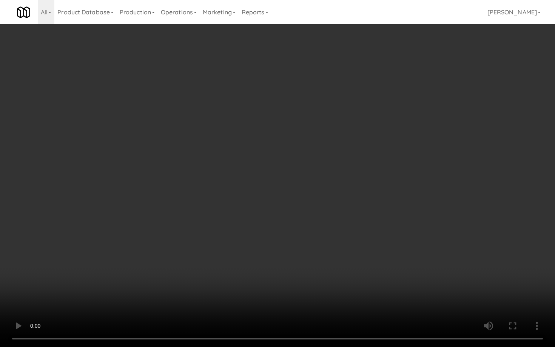
click at [315, 260] on video at bounding box center [277, 173] width 555 height 347
click at [314, 261] on video at bounding box center [277, 173] width 555 height 347
click at [149, 261] on video at bounding box center [277, 173] width 555 height 347
click at [150, 261] on video at bounding box center [277, 173] width 555 height 347
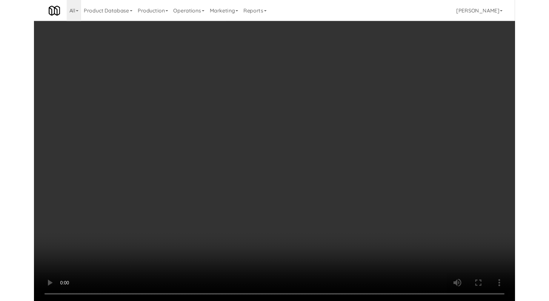
scroll to position [8003, 0]
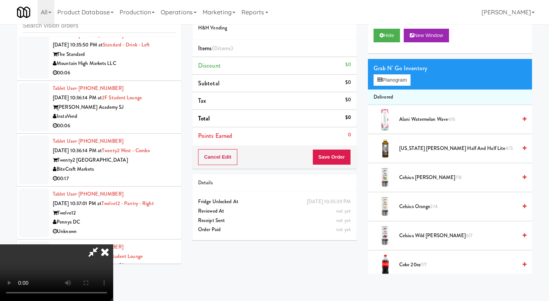
click at [424, 149] on span "[US_STATE] [PERSON_NAME] Half and Half Lite 4/5" at bounding box center [458, 148] width 118 height 9
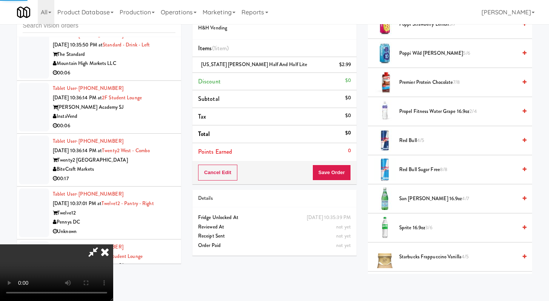
scroll to position [907, 0]
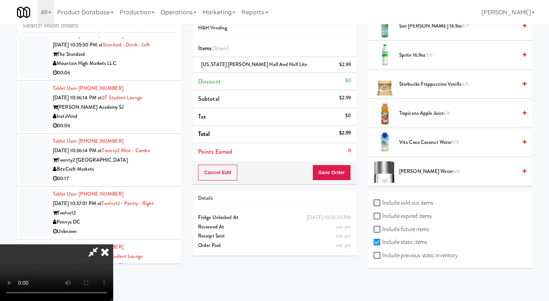
click at [421, 117] on span "Tropicana Apple Juice 1/4" at bounding box center [458, 113] width 118 height 9
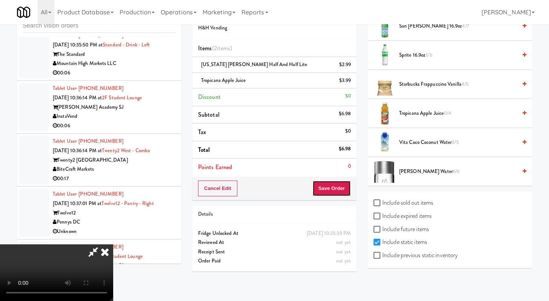
click at [335, 189] on button "Save Order" at bounding box center [331, 188] width 38 height 16
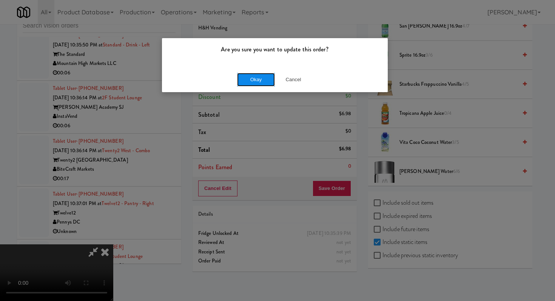
click at [272, 80] on button "Okay" at bounding box center [256, 80] width 38 height 14
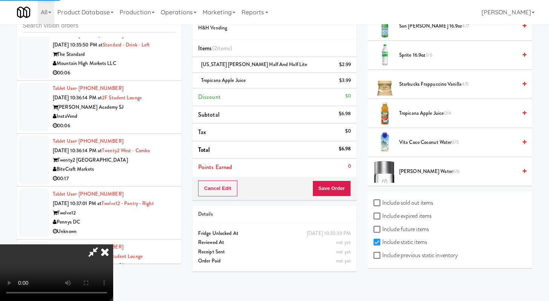
scroll to position [32, 0]
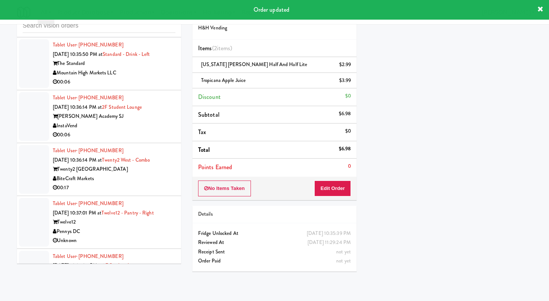
click at [145, 78] on div "Mountain High Markets LLC" at bounding box center [114, 72] width 123 height 9
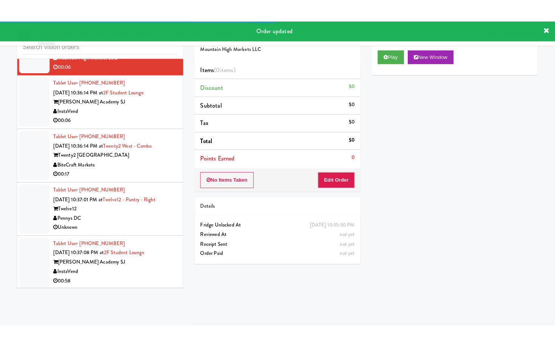
scroll to position [8089, 0]
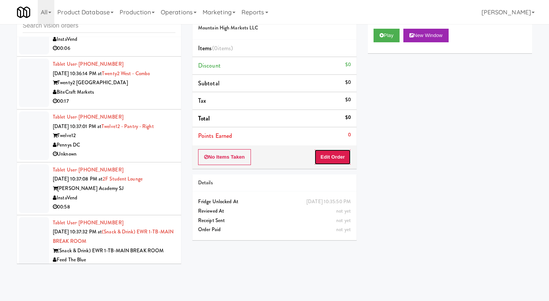
click at [323, 160] on button "Edit Order" at bounding box center [332, 157] width 37 height 16
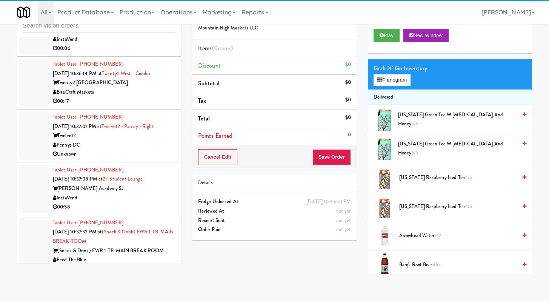
click at [380, 43] on div "Play New Window" at bounding box center [450, 38] width 164 height 30
click at [386, 34] on button "Play" at bounding box center [387, 36] width 26 height 14
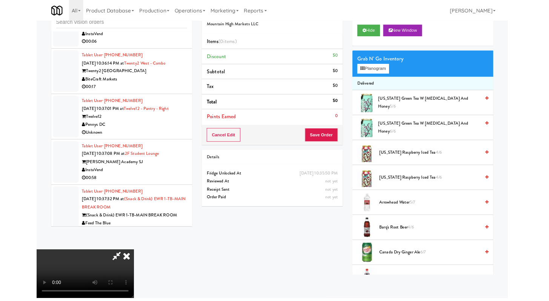
scroll to position [8061, 0]
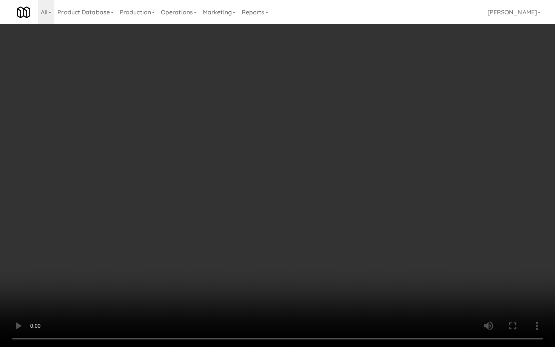
click at [313, 270] on video at bounding box center [277, 173] width 555 height 347
click at [311, 282] on video at bounding box center [277, 173] width 555 height 347
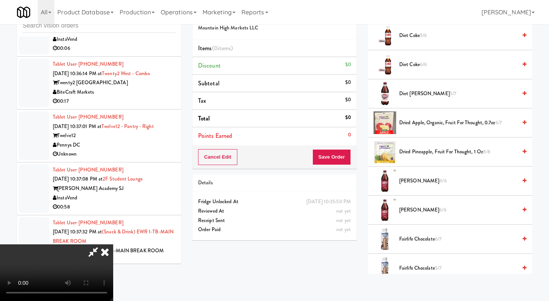
scroll to position [517, 0]
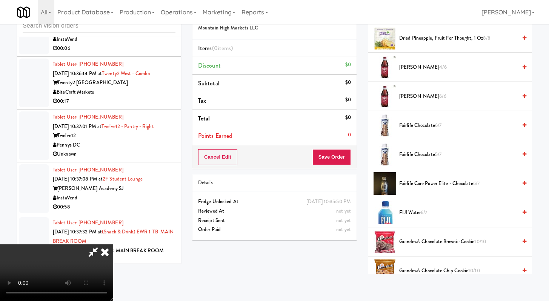
click at [411, 128] on span "Fairlife Chocolate 6/7" at bounding box center [458, 125] width 118 height 9
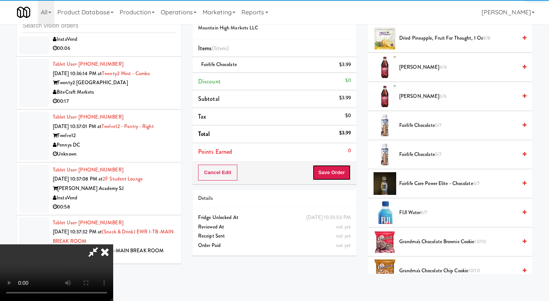
click at [337, 179] on button "Save Order" at bounding box center [331, 172] width 38 height 16
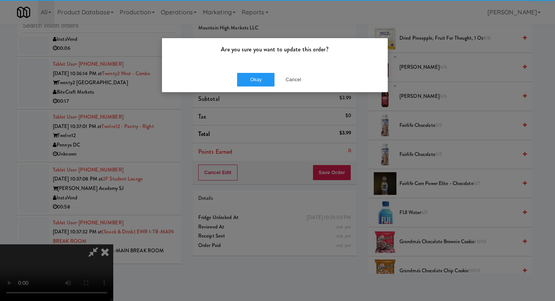
click at [339, 170] on div "Are you sure you want to update this order? Okay Cancel" at bounding box center [277, 150] width 555 height 301
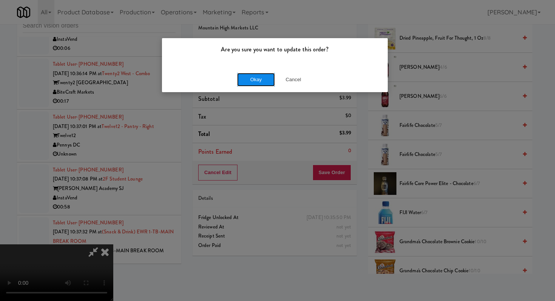
click at [262, 80] on button "Okay" at bounding box center [256, 80] width 38 height 14
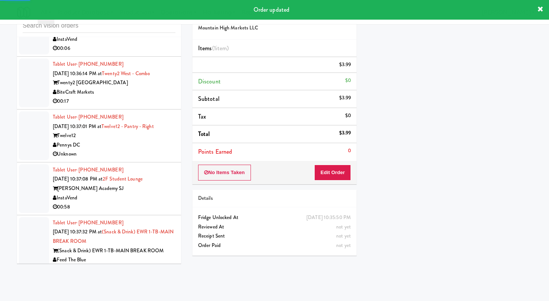
scroll to position [8114, 0]
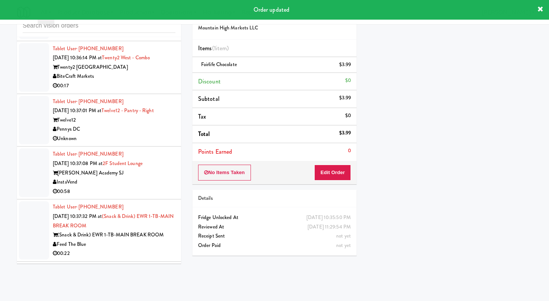
click at [154, 38] on div "00:06" at bounding box center [114, 32] width 123 height 9
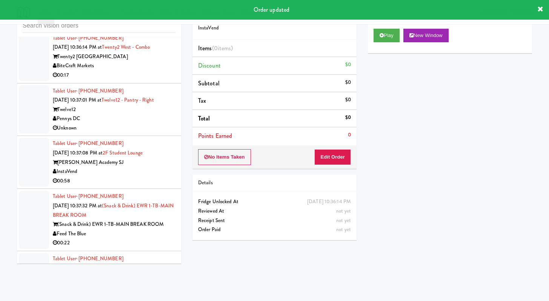
scroll to position [8190, 0]
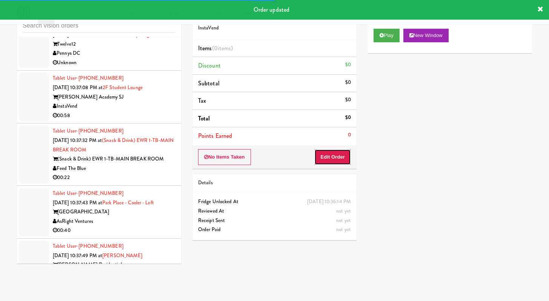
click at [334, 164] on button "Edit Order" at bounding box center [332, 157] width 37 height 16
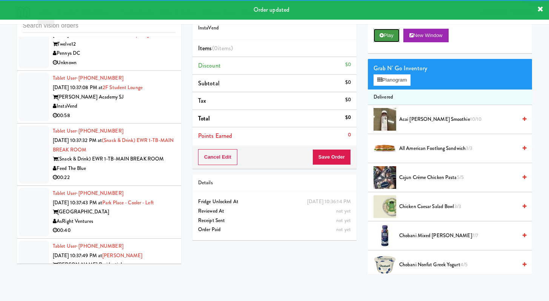
click at [390, 32] on button "Play" at bounding box center [387, 36] width 26 height 14
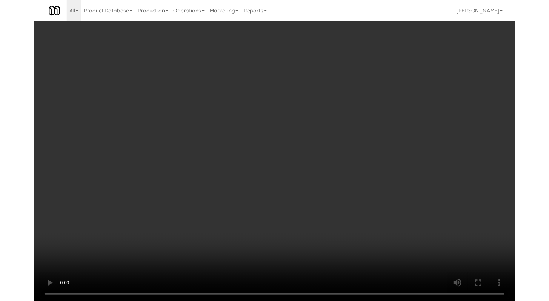
scroll to position [8162, 0]
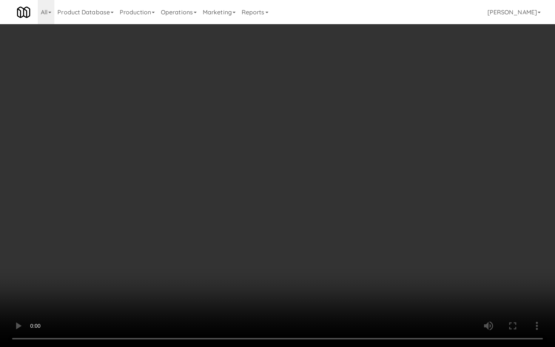
click at [244, 252] on video at bounding box center [277, 173] width 555 height 347
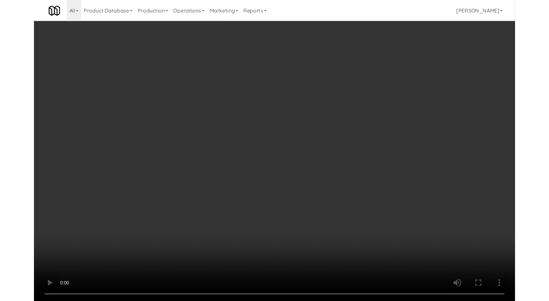
scroll to position [8190, 0]
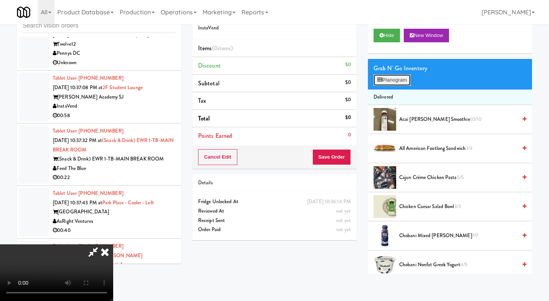
click at [404, 81] on button "Planogram" at bounding box center [392, 79] width 37 height 11
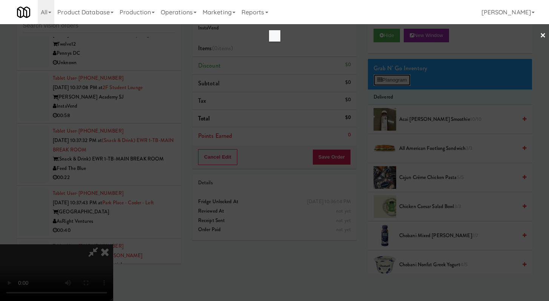
scroll to position [8162, 0]
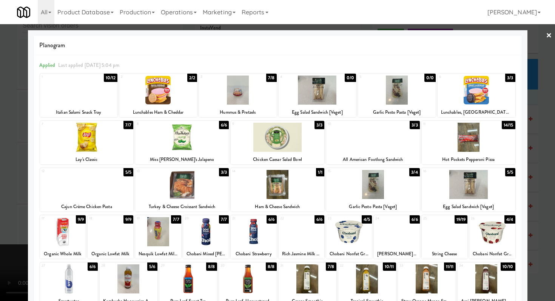
click at [105, 202] on div "Cajun Crème Chicken Pasta" at bounding box center [86, 206] width 91 height 9
click at [72, 186] on div at bounding box center [87, 184] width 94 height 29
click at [0, 163] on div at bounding box center [277, 150] width 555 height 301
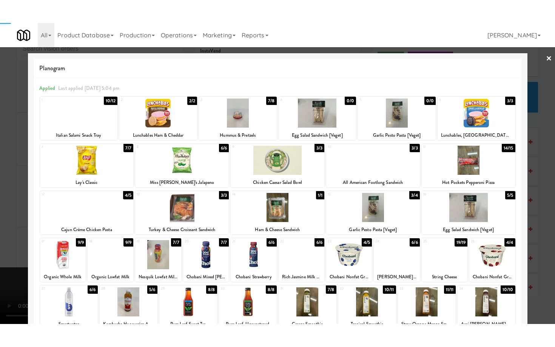
scroll to position [8190, 0]
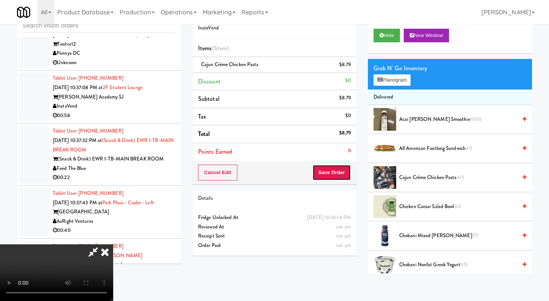
click at [334, 176] on button "Save Order" at bounding box center [331, 172] width 38 height 16
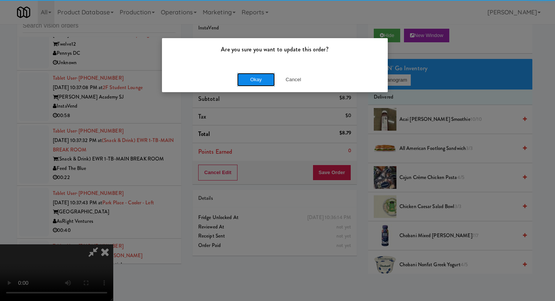
click at [253, 74] on button "Okay" at bounding box center [256, 80] width 38 height 14
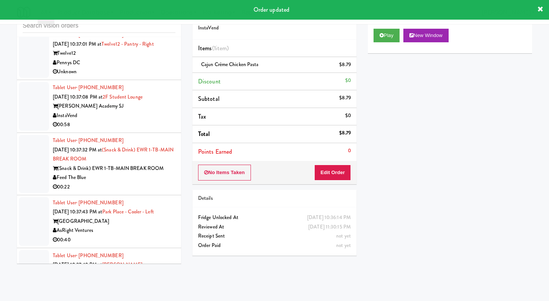
click at [146, 24] on div "00:17" at bounding box center [114, 19] width 123 height 9
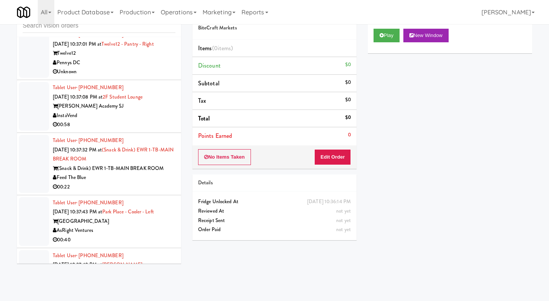
click at [372, 29] on div "Play New Window" at bounding box center [450, 38] width 164 height 30
click at [385, 41] on button "Play" at bounding box center [387, 36] width 26 height 14
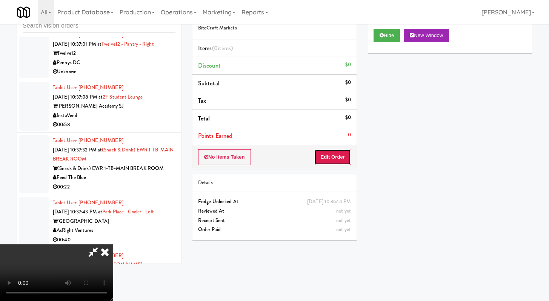
click at [333, 155] on button "Edit Order" at bounding box center [332, 157] width 37 height 16
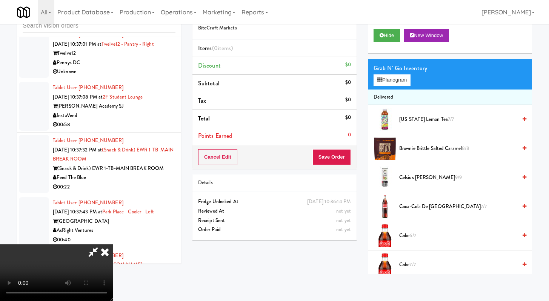
scroll to position [8162, 0]
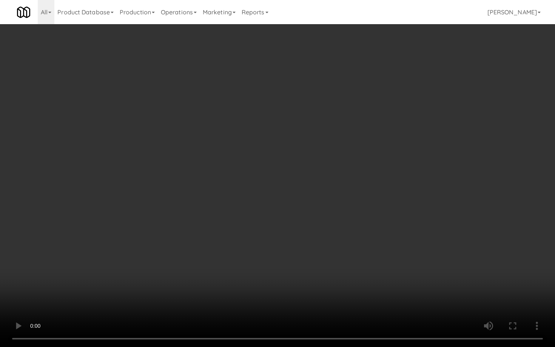
click at [347, 237] on video at bounding box center [277, 173] width 555 height 347
click at [347, 239] on video at bounding box center [277, 173] width 555 height 347
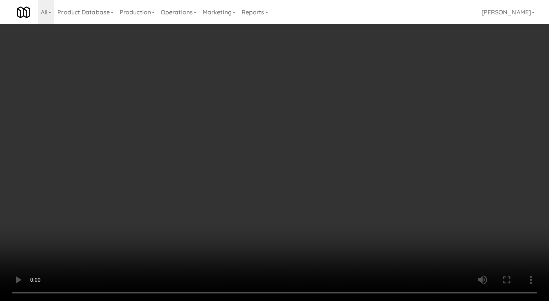
scroll to position [8190, 0]
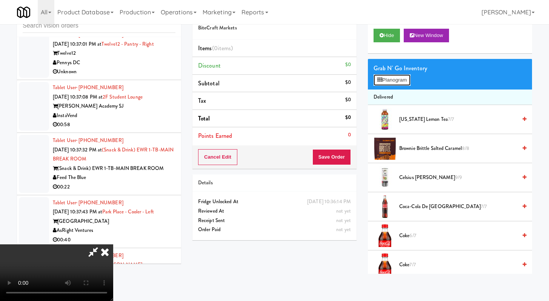
click at [395, 82] on button "Planogram" at bounding box center [392, 79] width 37 height 11
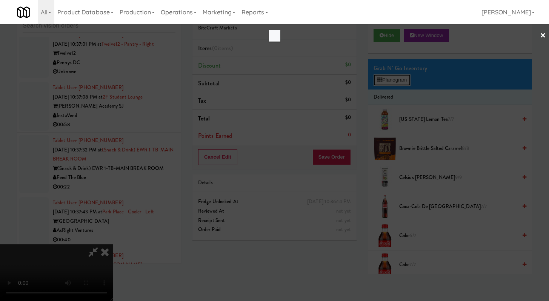
scroll to position [8162, 0]
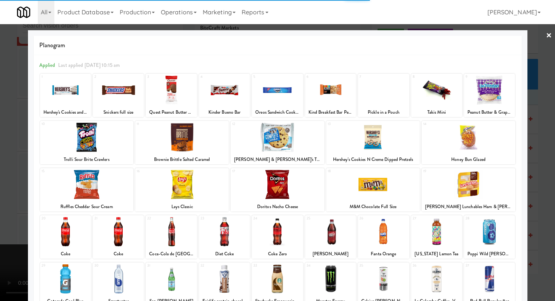
click at [125, 244] on div at bounding box center [118, 231] width 51 height 29
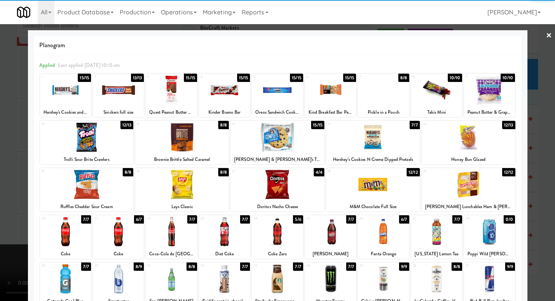
click at [124, 242] on div at bounding box center [118, 231] width 51 height 29
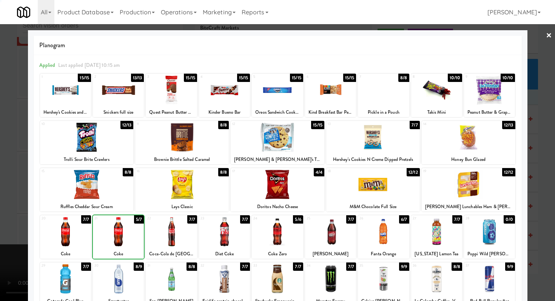
click at [124, 242] on div at bounding box center [118, 231] width 51 height 29
click at [0, 177] on div at bounding box center [277, 150] width 555 height 301
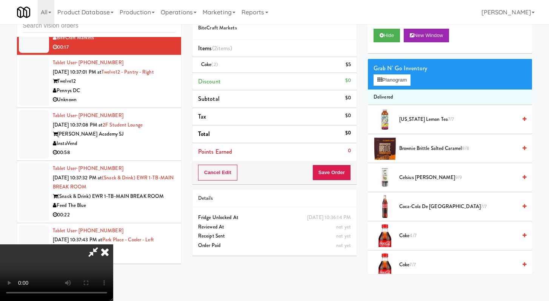
scroll to position [8190, 0]
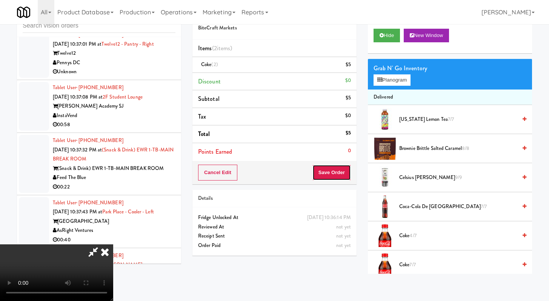
click at [340, 177] on button "Save Order" at bounding box center [331, 172] width 38 height 16
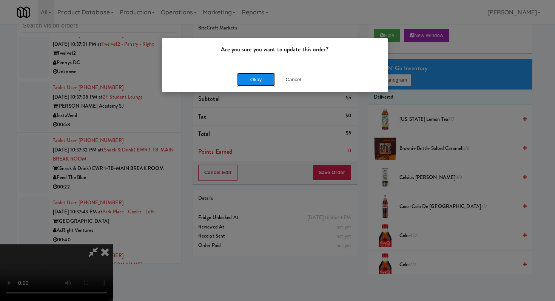
click at [263, 76] on button "Okay" at bounding box center [256, 80] width 38 height 14
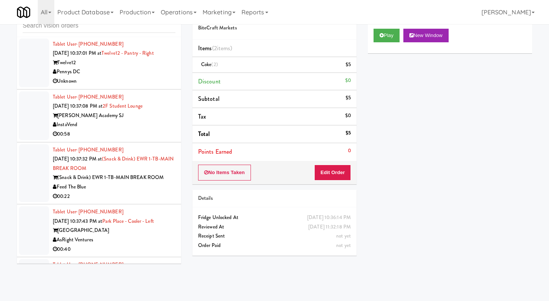
click at [140, 86] on div "Unknown" at bounding box center [114, 81] width 123 height 9
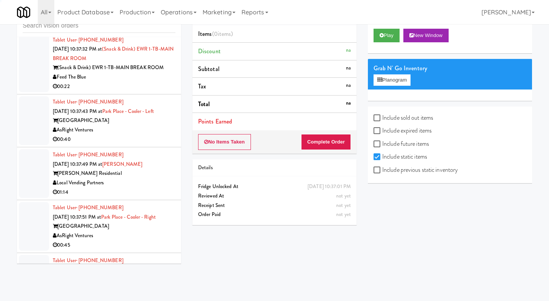
scroll to position [8330, 0]
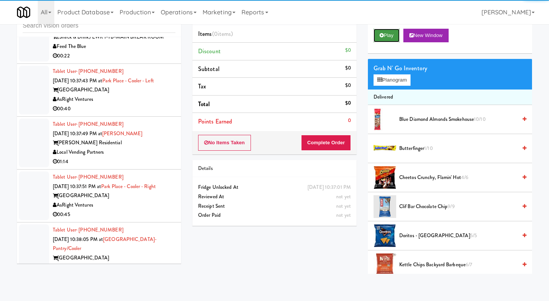
click at [385, 36] on button "Play" at bounding box center [387, 36] width 26 height 14
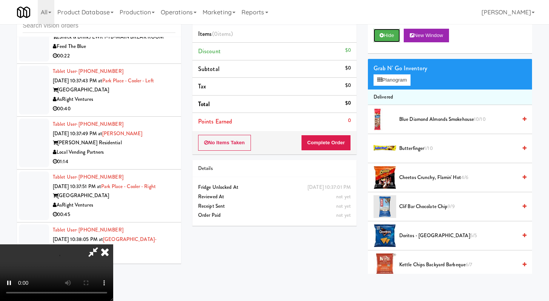
scroll to position [0, 0]
click at [113, 244] on icon at bounding box center [105, 251] width 17 height 15
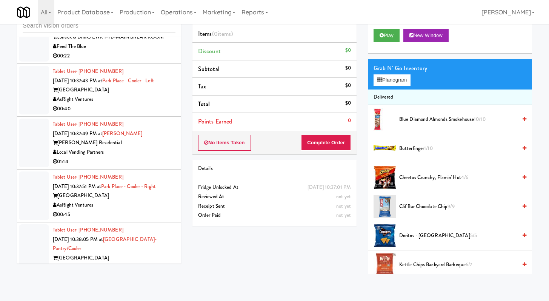
scroll to position [8824, 0]
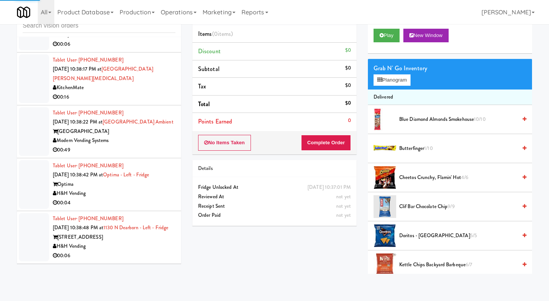
click at [140, 145] on div "00:49" at bounding box center [114, 149] width 123 height 9
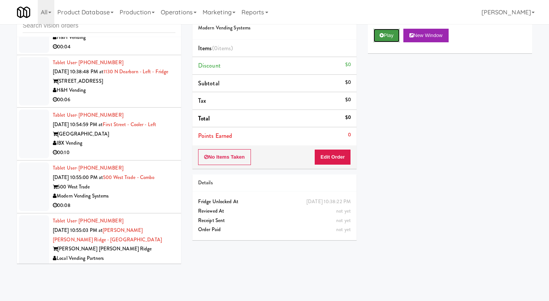
click at [385, 30] on button "Play" at bounding box center [387, 36] width 26 height 14
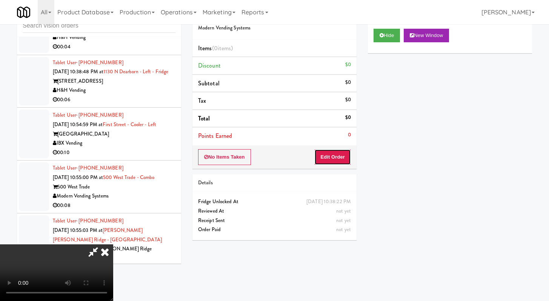
click at [332, 158] on button "Edit Order" at bounding box center [332, 157] width 37 height 16
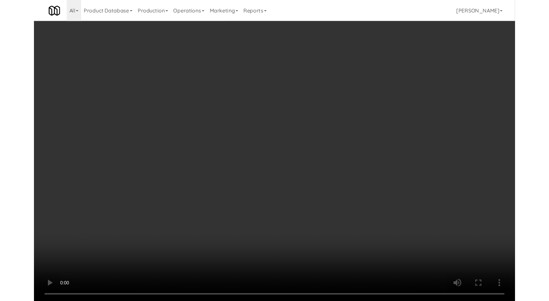
scroll to position [8787, 0]
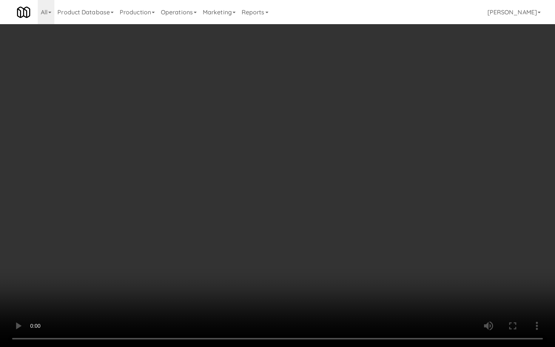
click at [118, 227] on video at bounding box center [277, 173] width 555 height 347
click at [118, 228] on video at bounding box center [277, 173] width 555 height 347
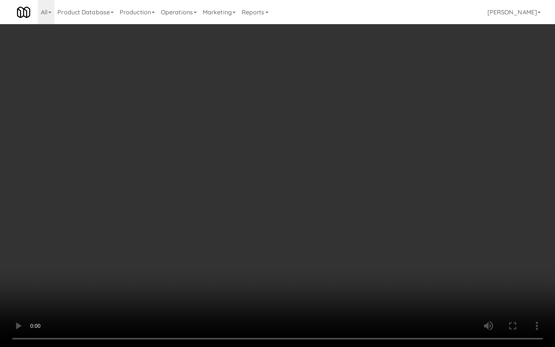
click at [118, 228] on video at bounding box center [277, 173] width 555 height 347
click at [118, 229] on video at bounding box center [277, 173] width 555 height 347
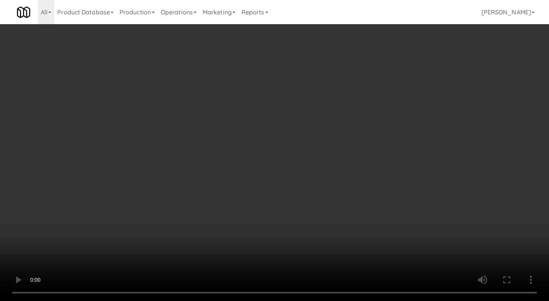
scroll to position [8824, 0]
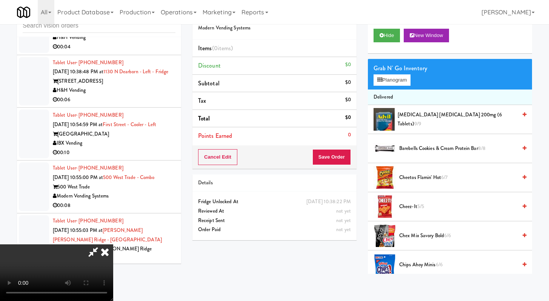
click at [319, 20] on div "All 325 Vending [URL][DOMAIN_NAME] 901 Smrt Mrkt [URL][DOMAIN_NAME] 9518002 [GE…" at bounding box center [274, 12] width 515 height 24
click at [113, 244] on icon at bounding box center [105, 251] width 17 height 15
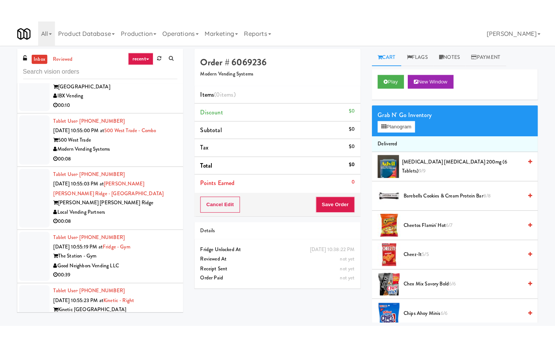
scroll to position [8975, 0]
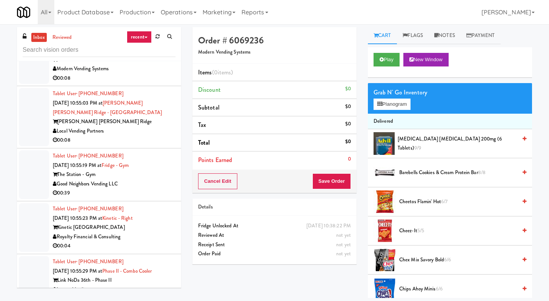
click at [141, 30] on div "00:10" at bounding box center [114, 25] width 123 height 9
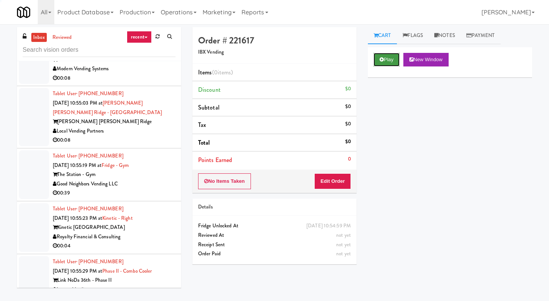
click at [381, 59] on icon at bounding box center [382, 59] width 4 height 5
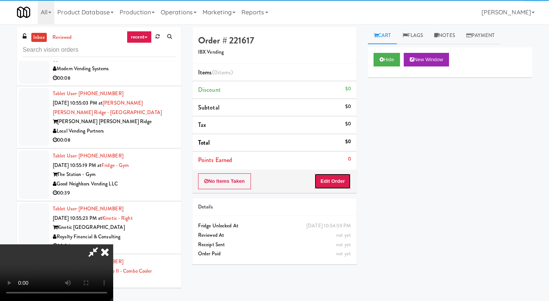
click at [343, 174] on button "Edit Order" at bounding box center [332, 181] width 37 height 16
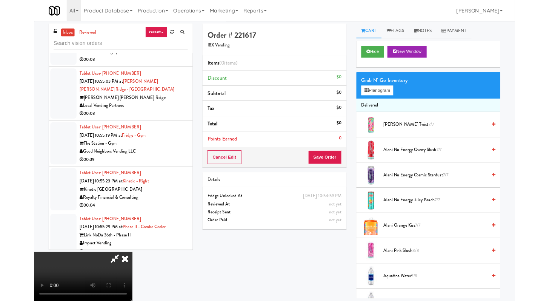
scroll to position [8938, 0]
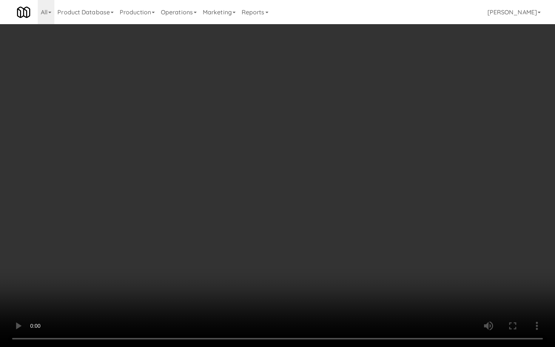
click at [312, 197] on video at bounding box center [277, 173] width 555 height 347
click at [312, 196] on video at bounding box center [277, 173] width 555 height 347
click at [267, 171] on video at bounding box center [277, 173] width 555 height 347
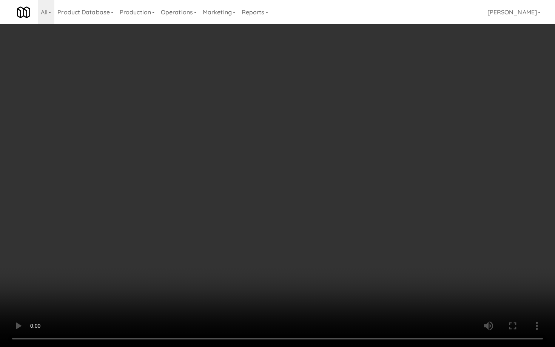
click at [267, 171] on video at bounding box center [277, 173] width 555 height 347
click at [469, 296] on video at bounding box center [277, 173] width 555 height 347
click at [464, 285] on video at bounding box center [277, 173] width 555 height 347
click at [463, 283] on video at bounding box center [277, 173] width 555 height 347
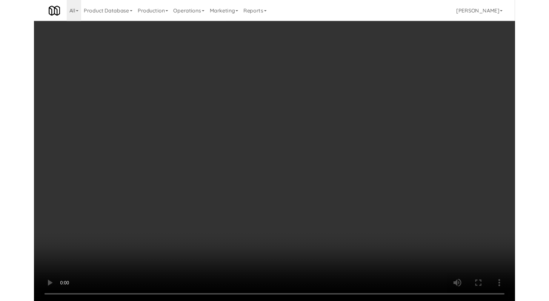
scroll to position [8975, 0]
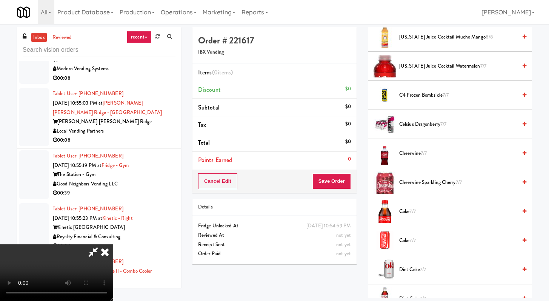
click at [416, 151] on span "Cheerwine 7/7" at bounding box center [458, 153] width 118 height 9
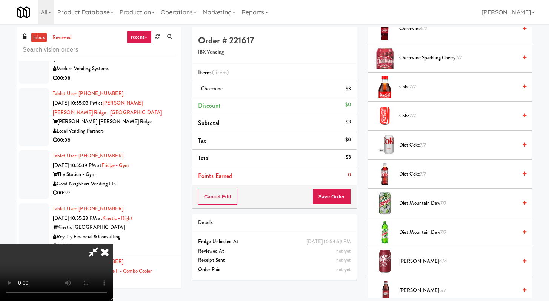
scroll to position [661, 0]
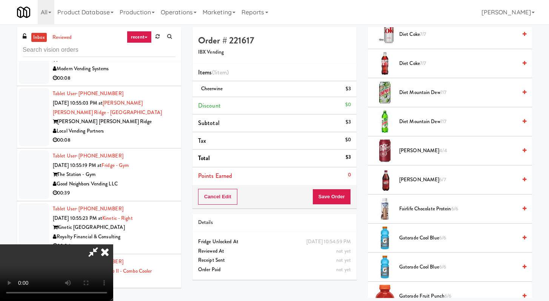
click at [420, 237] on span "Gatorade Cool Blue 6/6" at bounding box center [458, 237] width 118 height 9
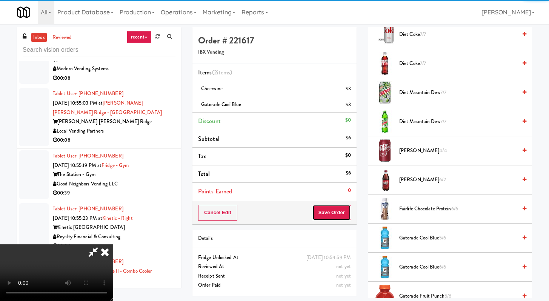
click at [342, 218] on button "Save Order" at bounding box center [331, 212] width 38 height 16
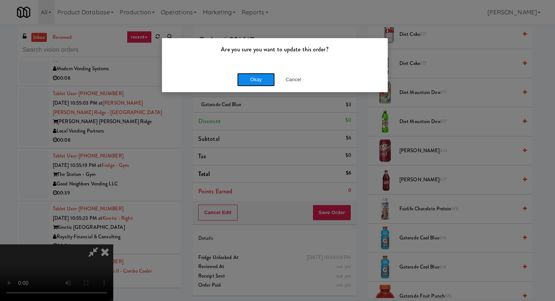
click at [261, 82] on button "Okay" at bounding box center [256, 80] width 38 height 14
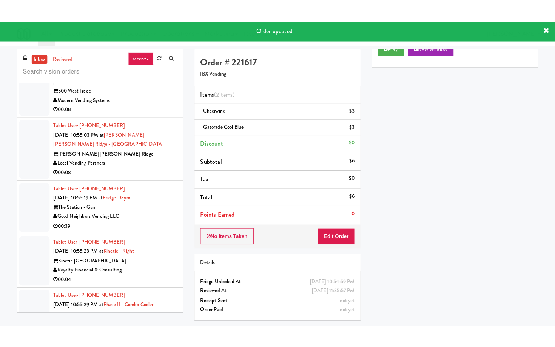
scroll to position [9110, 0]
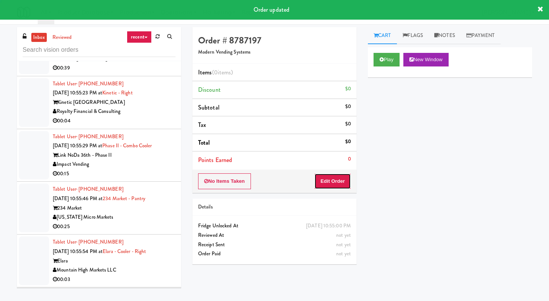
click at [341, 184] on button "Edit Order" at bounding box center [332, 181] width 37 height 16
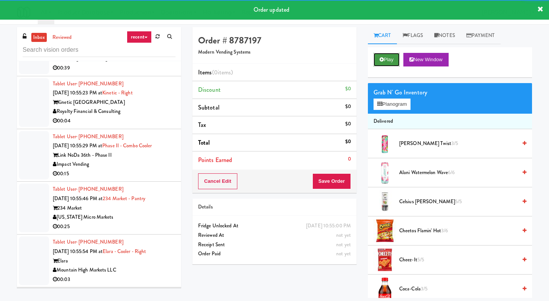
click at [381, 55] on button "Play" at bounding box center [387, 60] width 26 height 14
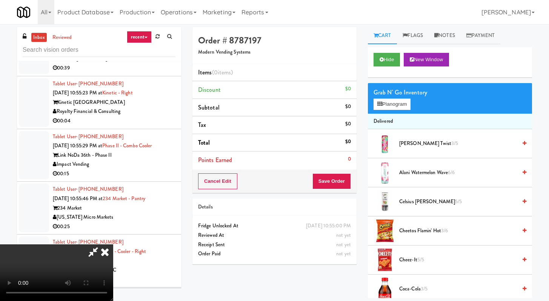
scroll to position [9072, 0]
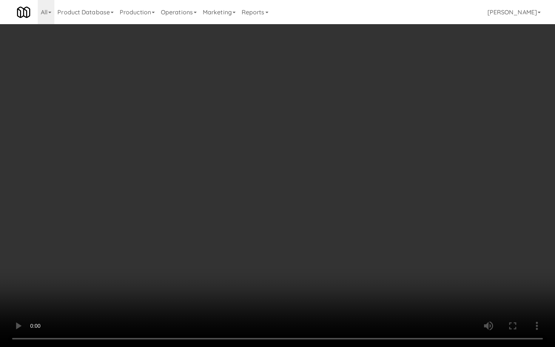
click at [144, 238] on video at bounding box center [277, 173] width 555 height 347
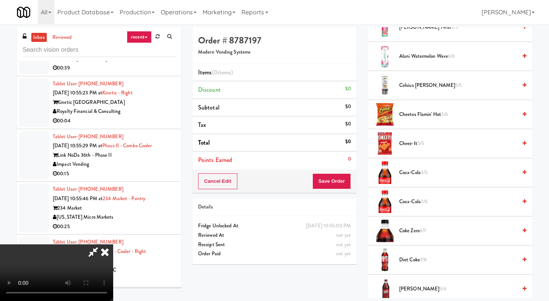
scroll to position [0, 0]
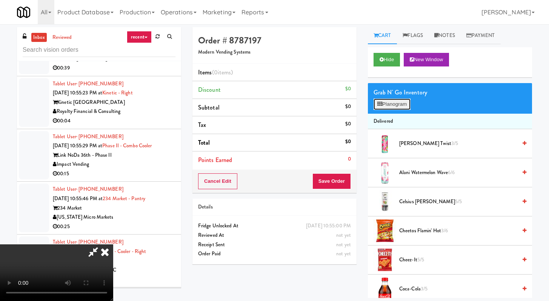
click at [403, 103] on button "Planogram" at bounding box center [392, 103] width 37 height 11
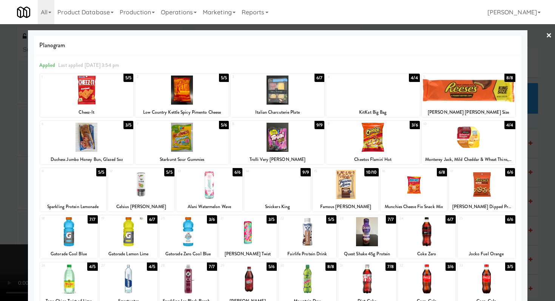
click at [0, 157] on div at bounding box center [277, 150] width 555 height 301
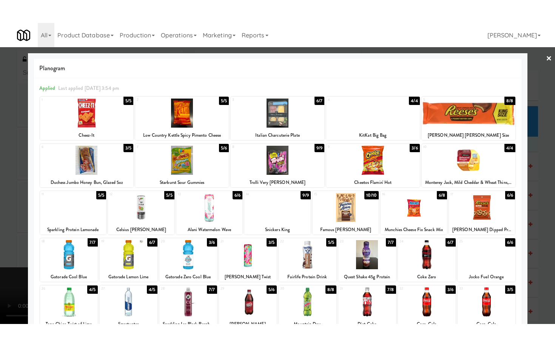
scroll to position [9110, 0]
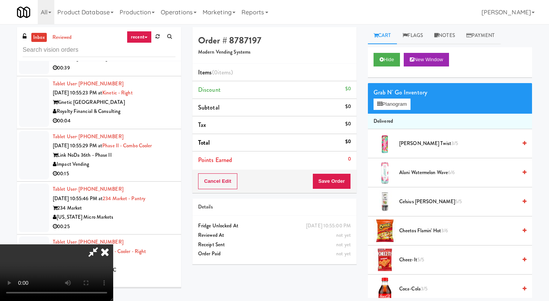
click at [113, 244] on video at bounding box center [56, 272] width 113 height 57
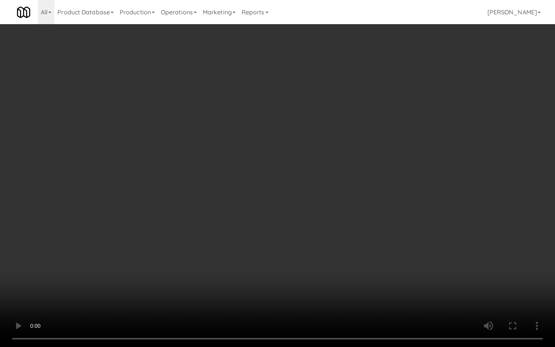
click at [277, 275] on video at bounding box center [277, 173] width 555 height 347
click at [277, 276] on video at bounding box center [277, 173] width 555 height 347
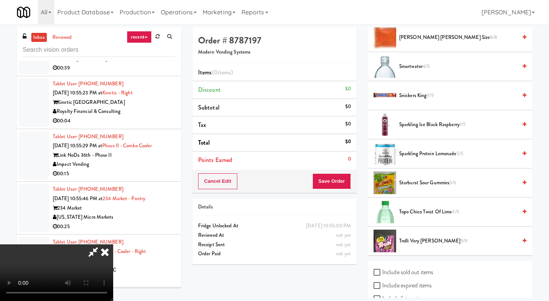
scroll to position [878, 0]
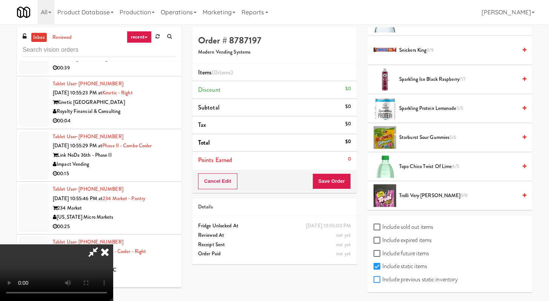
click at [380, 283] on label "Include previous static inventory" at bounding box center [416, 279] width 84 height 11
click at [380, 283] on input "Include previous static inventory" at bounding box center [378, 280] width 9 height 6
checkbox input "true"
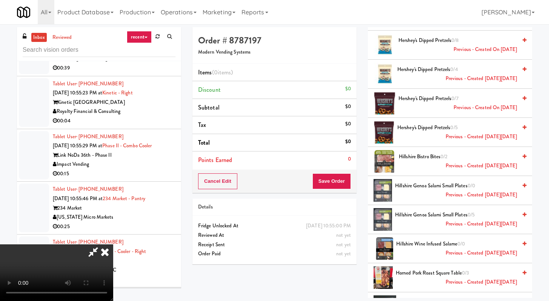
scroll to position [1520, 0]
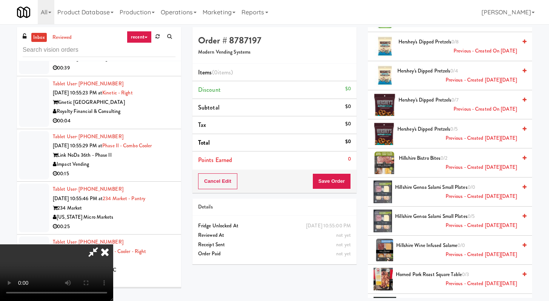
click at [416, 46] on span "Hershey's Dipped Pretzels 0/8 Previous - Created on [DATE]" at bounding box center [457, 46] width 118 height 18
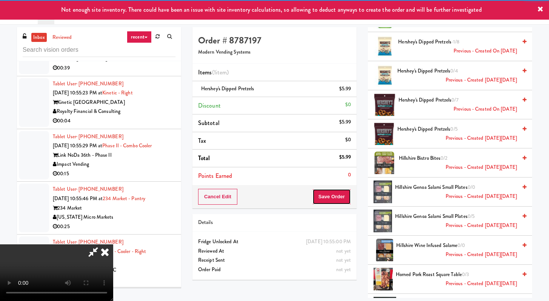
click at [341, 202] on button "Save Order" at bounding box center [331, 197] width 38 height 16
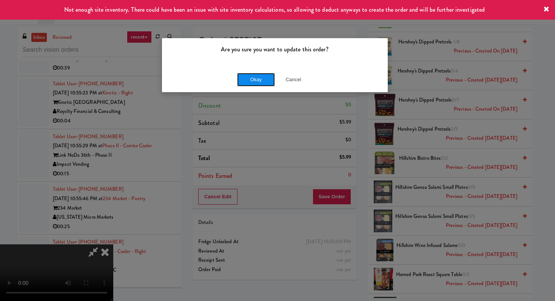
click at [254, 74] on button "Okay" at bounding box center [256, 80] width 38 height 14
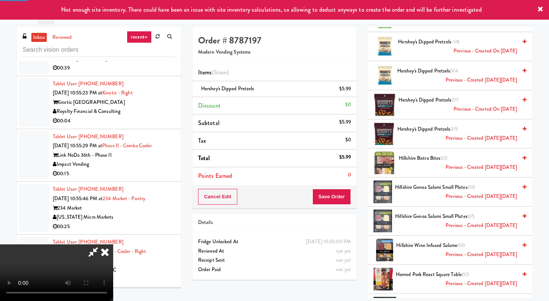
scroll to position [32, 0]
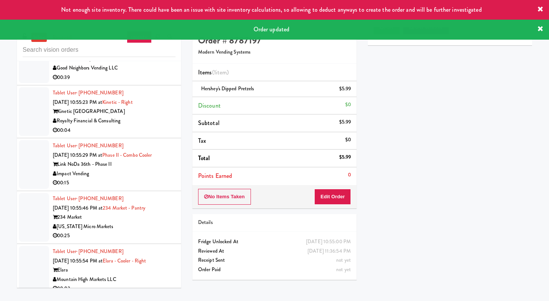
click at [141, 29] on div "00:08" at bounding box center [114, 24] width 123 height 9
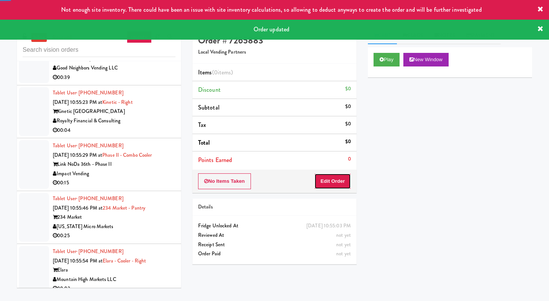
click at [340, 179] on button "Edit Order" at bounding box center [332, 181] width 37 height 16
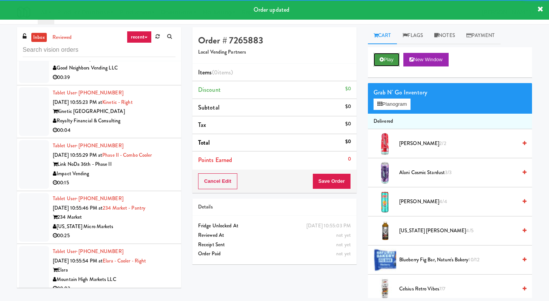
click at [379, 61] on button "Play" at bounding box center [387, 60] width 26 height 14
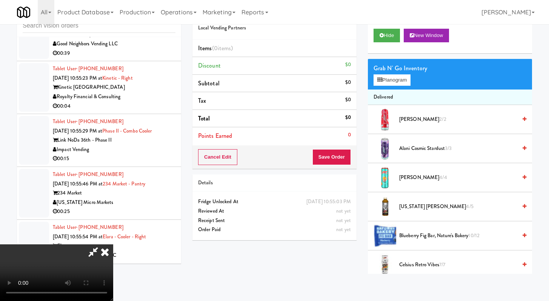
scroll to position [9072, 0]
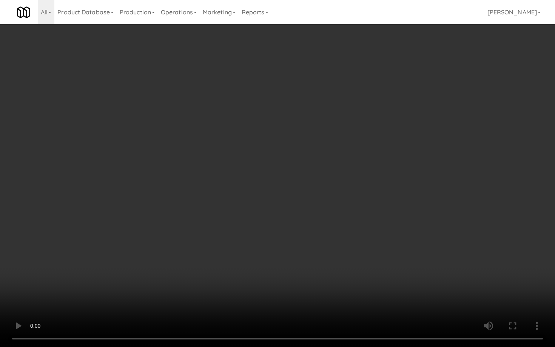
click at [125, 247] on video at bounding box center [277, 173] width 555 height 347
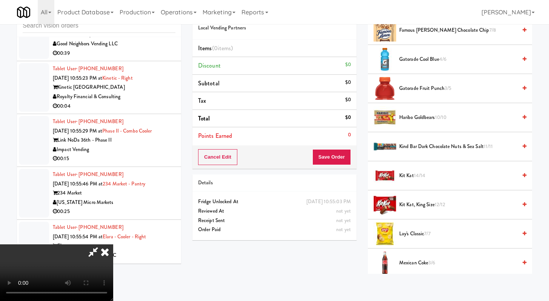
scroll to position [466, 0]
click at [422, 87] on span "Gatorade Fruit Punch 3/5" at bounding box center [458, 88] width 118 height 9
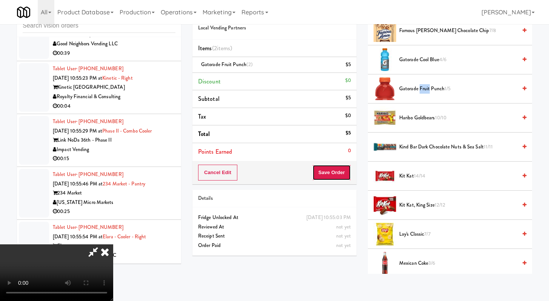
click at [339, 171] on button "Save Order" at bounding box center [331, 172] width 38 height 16
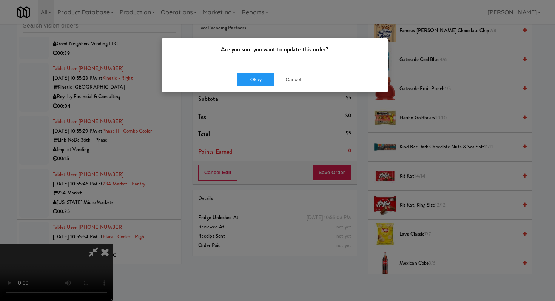
click at [263, 70] on div "Okay Cancel" at bounding box center [275, 79] width 226 height 25
click at [262, 73] on button "Okay" at bounding box center [256, 80] width 38 height 14
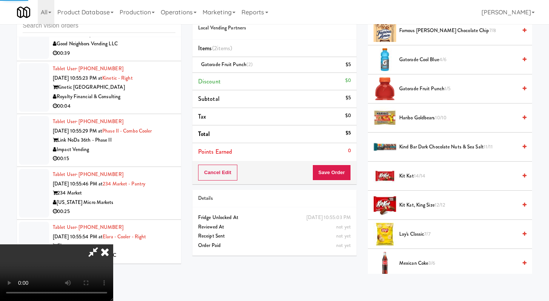
scroll to position [32, 0]
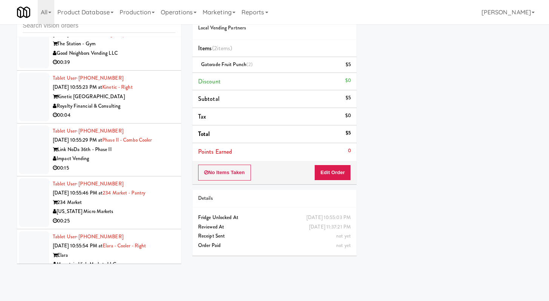
click at [142, 67] on div "Tablet User · (917) 533-8158 [DATE] 10:55:19 PM at [GEOGRAPHIC_DATA] - Gym Good…" at bounding box center [114, 44] width 123 height 46
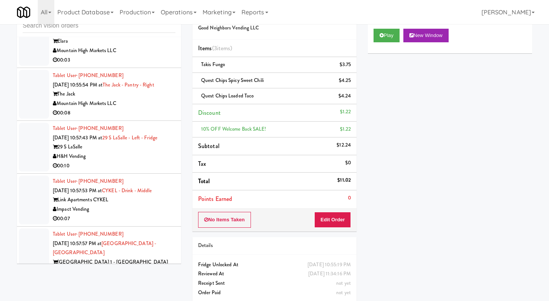
scroll to position [9428, 0]
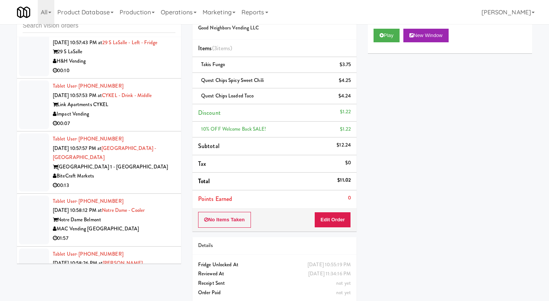
click at [147, 23] on div "00:08" at bounding box center [114, 17] width 123 height 9
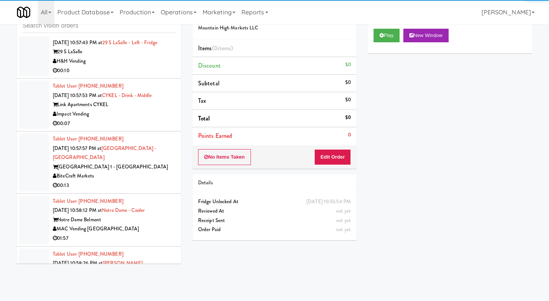
click at [400, 26] on div "Play New Window" at bounding box center [450, 38] width 164 height 30
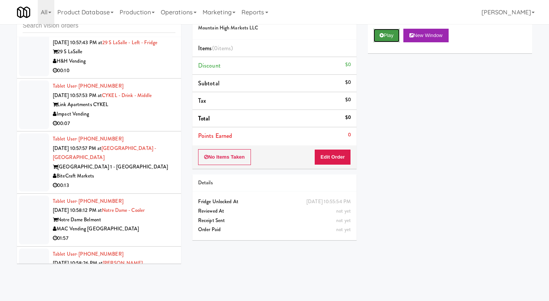
click at [394, 29] on button "Play" at bounding box center [387, 36] width 26 height 14
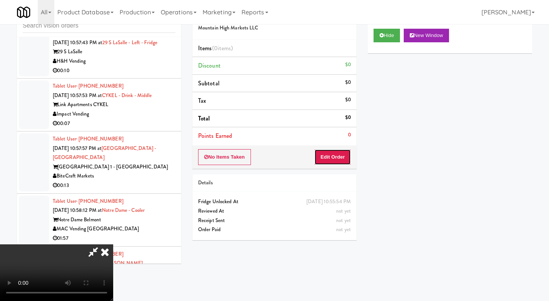
click at [315, 155] on button "Edit Order" at bounding box center [332, 157] width 37 height 16
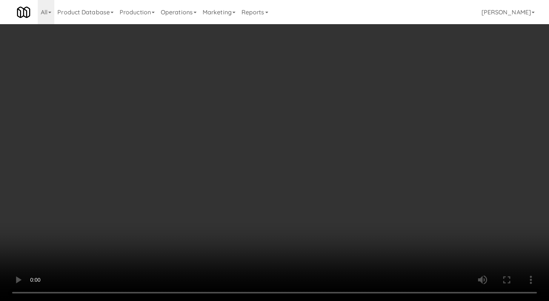
scroll to position [9390, 0]
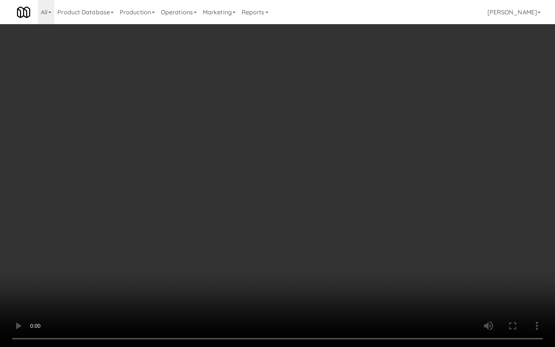
click at [299, 267] on video at bounding box center [277, 173] width 555 height 347
click at [298, 264] on video at bounding box center [277, 173] width 555 height 347
click at [298, 263] on video at bounding box center [277, 173] width 555 height 347
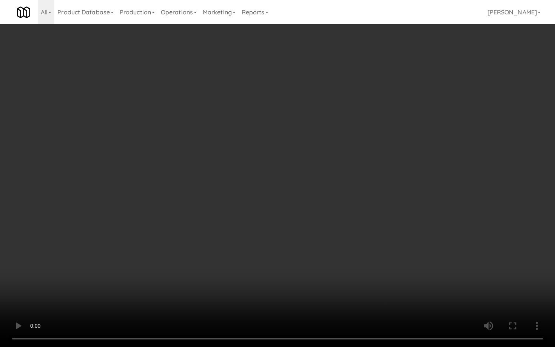
click at [298, 263] on video at bounding box center [277, 173] width 555 height 347
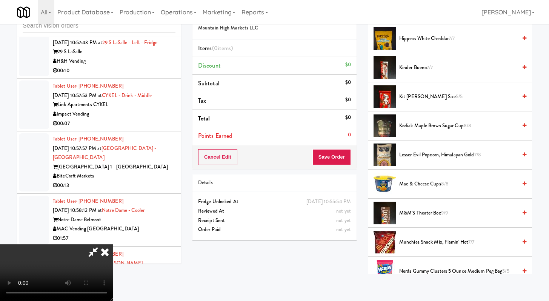
scroll to position [472, 0]
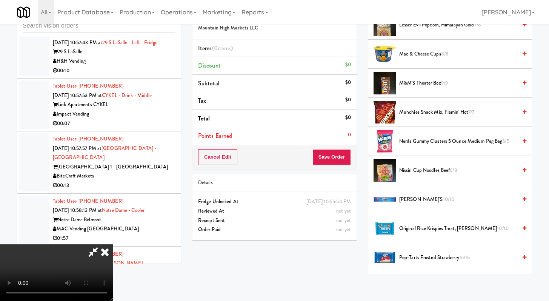
click at [439, 112] on span "Munchies Snack Mix, Flamin' Hot 7/7" at bounding box center [458, 112] width 118 height 9
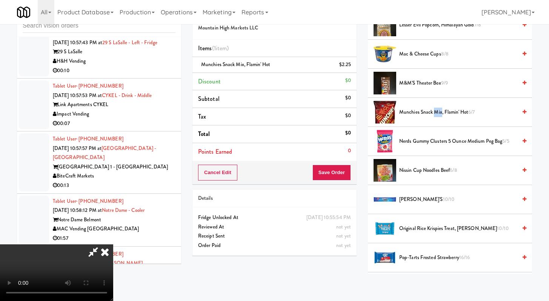
click at [439, 112] on span "Munchies Snack Mix, Flamin' Hot 6/7" at bounding box center [458, 112] width 118 height 9
click at [339, 166] on button "Save Order" at bounding box center [331, 172] width 38 height 16
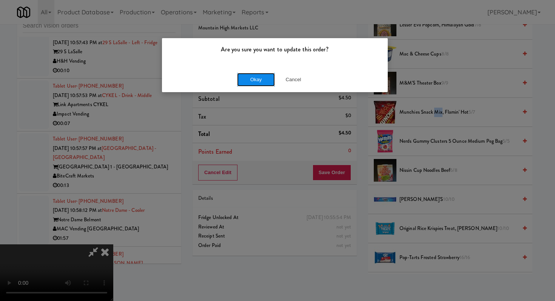
click at [247, 80] on button "Okay" at bounding box center [256, 80] width 38 height 14
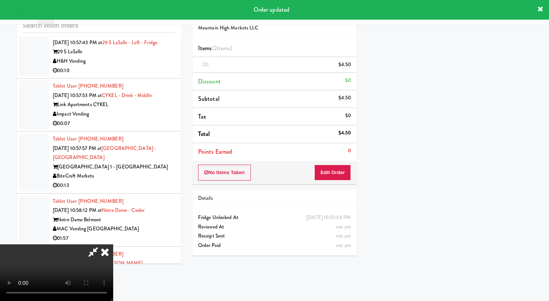
scroll to position [32, 0]
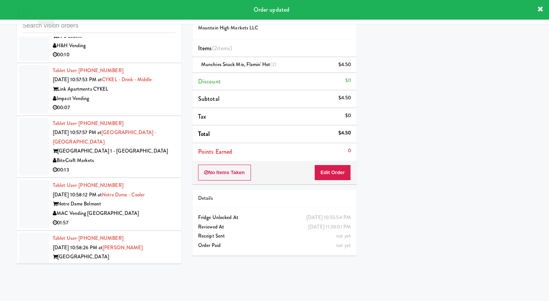
click at [129, 51] on div "H&H Vending" at bounding box center [114, 45] width 123 height 9
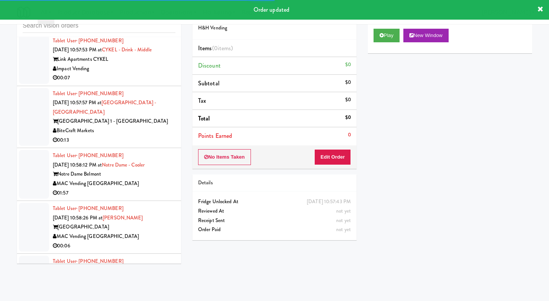
scroll to position [9491, 0]
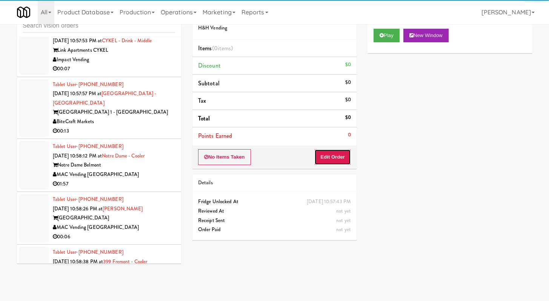
drag, startPoint x: 333, startPoint y: 161, endPoint x: 363, endPoint y: 125, distance: 46.9
click at [332, 161] on button "Edit Order" at bounding box center [332, 157] width 37 height 16
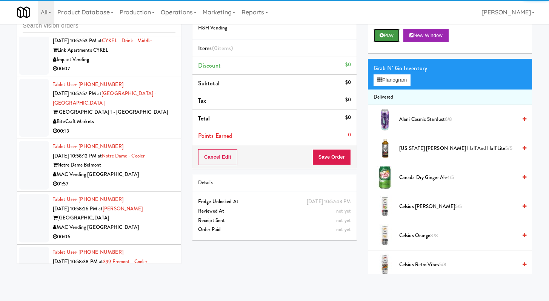
click at [390, 42] on button "Play" at bounding box center [387, 36] width 26 height 14
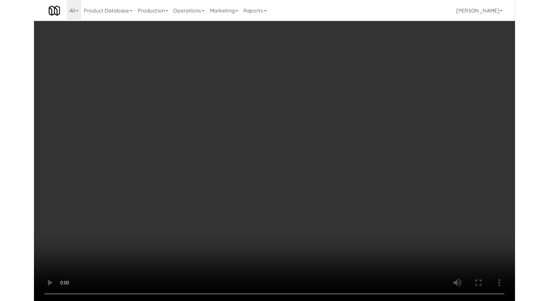
scroll to position [9454, 0]
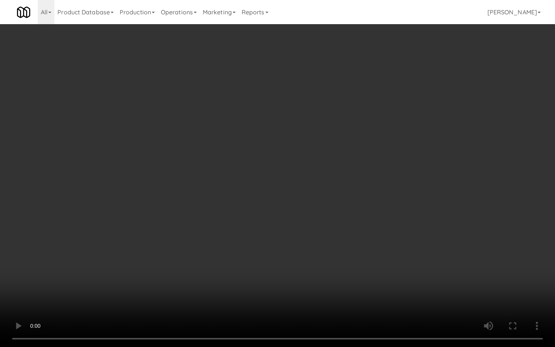
click at [287, 243] on video at bounding box center [277, 173] width 555 height 347
click at [287, 242] on video at bounding box center [277, 173] width 555 height 347
click at [286, 241] on video at bounding box center [277, 173] width 555 height 347
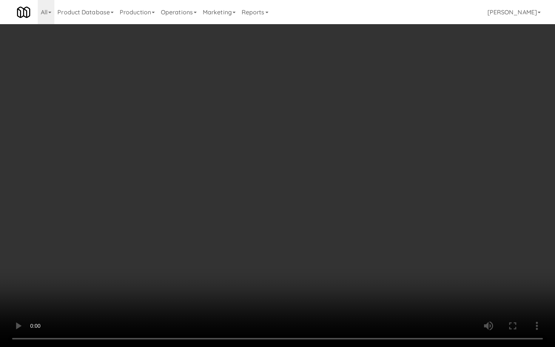
click at [286, 241] on video at bounding box center [277, 173] width 555 height 347
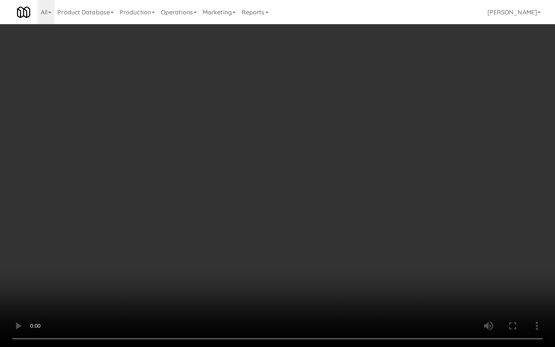
click at [286, 241] on video at bounding box center [277, 173] width 555 height 347
click at [341, 273] on video at bounding box center [277, 173] width 555 height 347
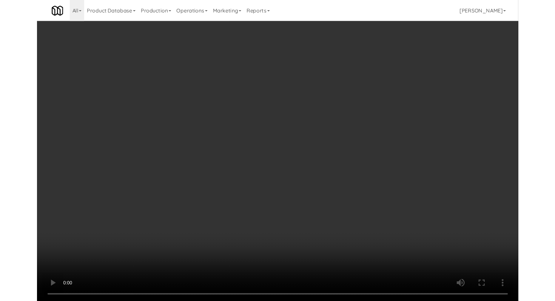
scroll to position [9491, 0]
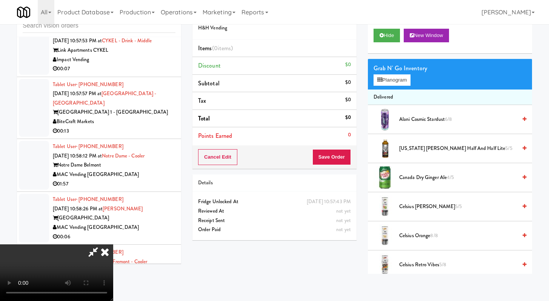
click at [390, 70] on div "Grab N' Go Inventory" at bounding box center [450, 68] width 153 height 11
click at [389, 81] on button "Planogram" at bounding box center [392, 79] width 37 height 11
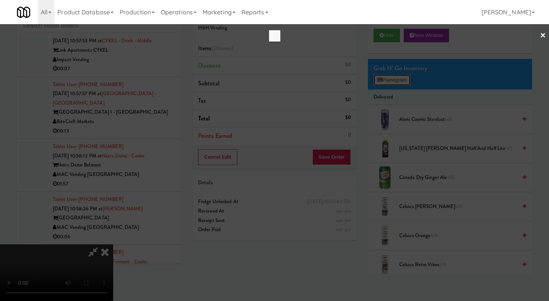
scroll to position [9454, 0]
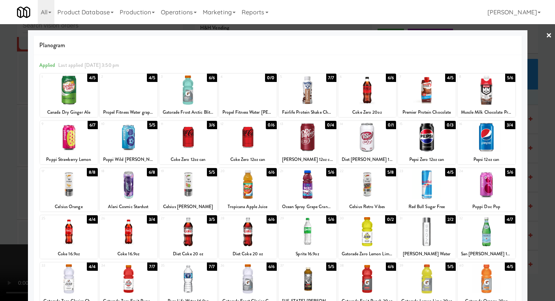
click at [365, 188] on div at bounding box center [367, 184] width 58 height 29
click at [0, 186] on div at bounding box center [277, 150] width 555 height 301
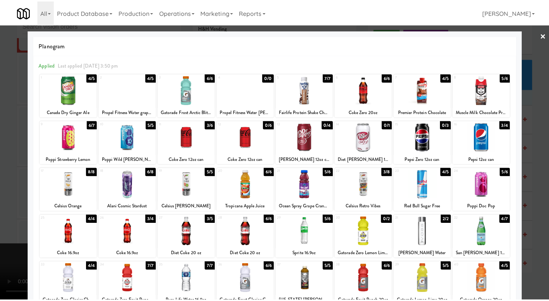
scroll to position [9491, 0]
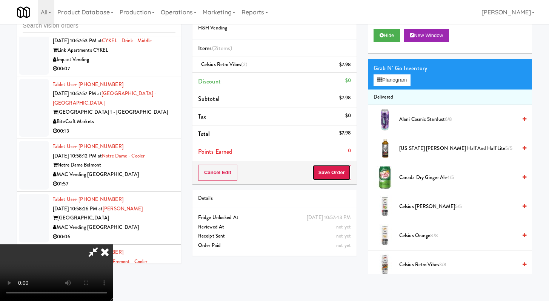
click at [345, 174] on button "Save Order" at bounding box center [331, 172] width 38 height 16
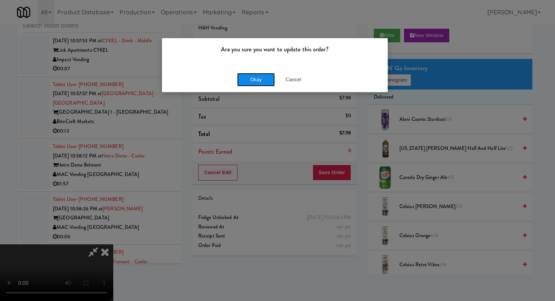
click at [257, 83] on button "Okay" at bounding box center [256, 80] width 38 height 14
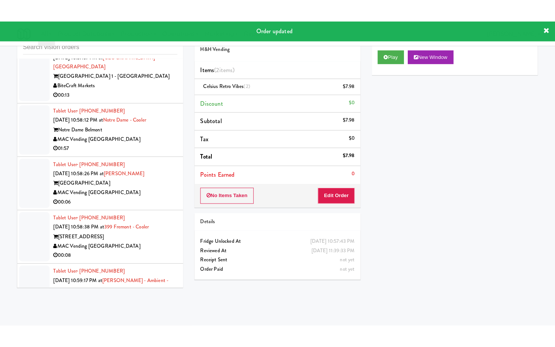
scroll to position [9616, 0]
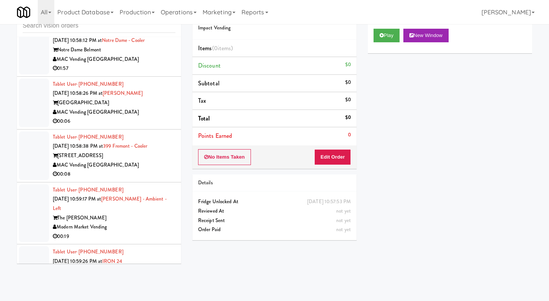
click at [352, 160] on div "No Items Taken Edit Order" at bounding box center [274, 156] width 164 height 23
click at [346, 160] on button "Edit Order" at bounding box center [332, 157] width 37 height 16
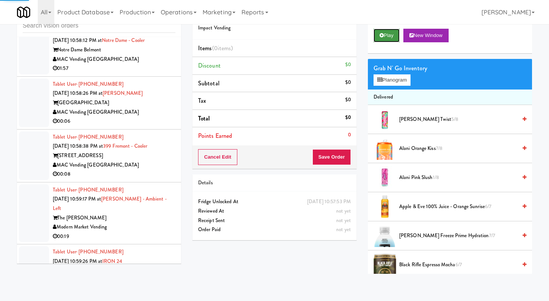
click at [377, 35] on button "Play" at bounding box center [387, 36] width 26 height 14
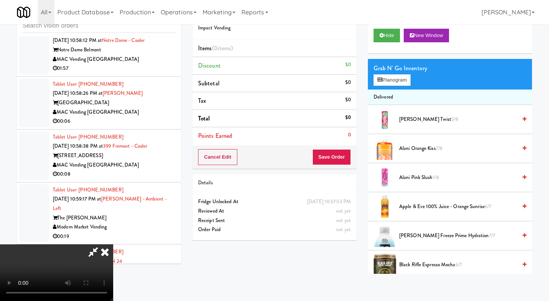
scroll to position [9569, 0]
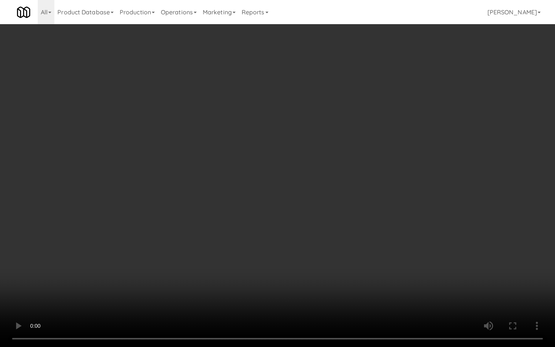
click at [330, 275] on video at bounding box center [277, 173] width 555 height 347
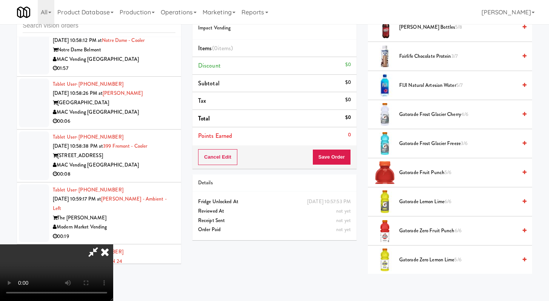
scroll to position [587, 0]
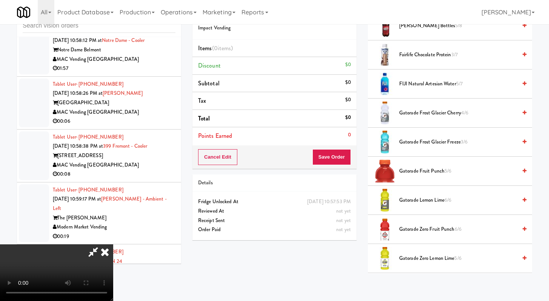
click at [415, 233] on span "Gatorade Zero Fruit Punch 6/6" at bounding box center [458, 228] width 118 height 9
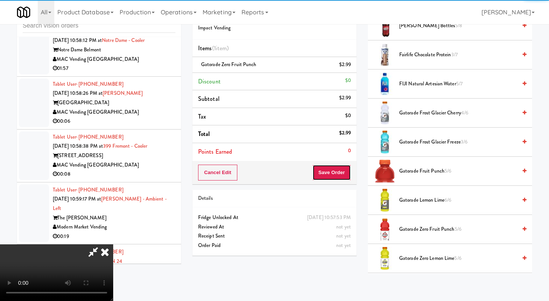
click at [347, 178] on button "Save Order" at bounding box center [331, 172] width 38 height 16
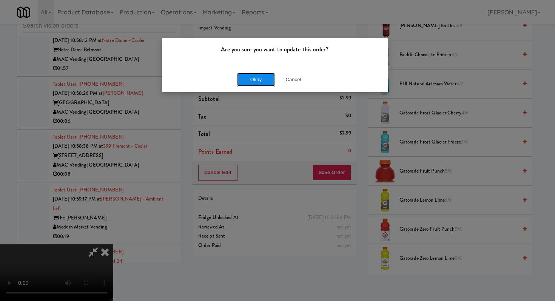
click at [270, 80] on button "Okay" at bounding box center [256, 80] width 38 height 14
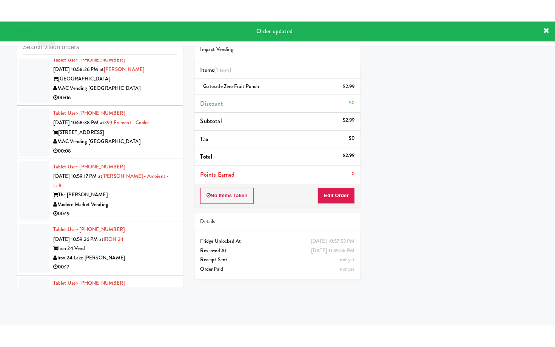
scroll to position [9676, 0]
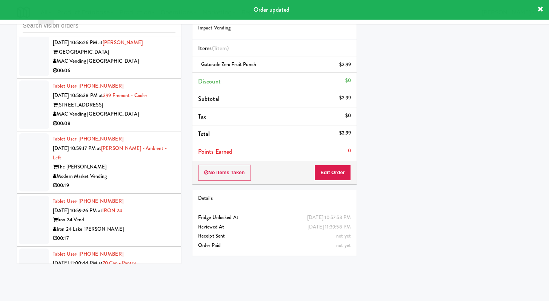
drag, startPoint x: 118, startPoint y: 113, endPoint x: 117, endPoint y: 122, distance: 8.8
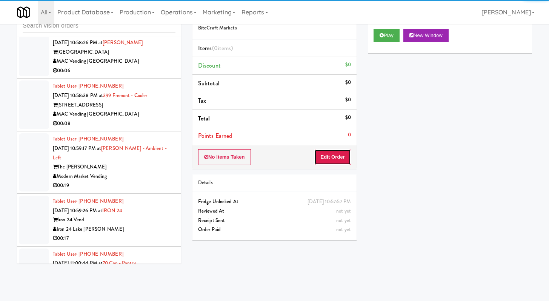
click at [342, 161] on button "Edit Order" at bounding box center [332, 157] width 37 height 16
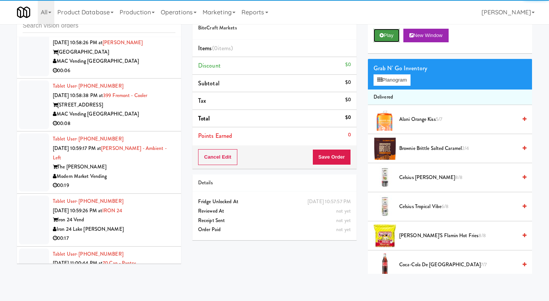
click at [385, 38] on button "Play" at bounding box center [387, 36] width 26 height 14
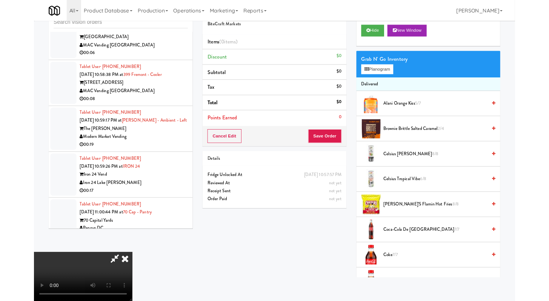
scroll to position [9629, 0]
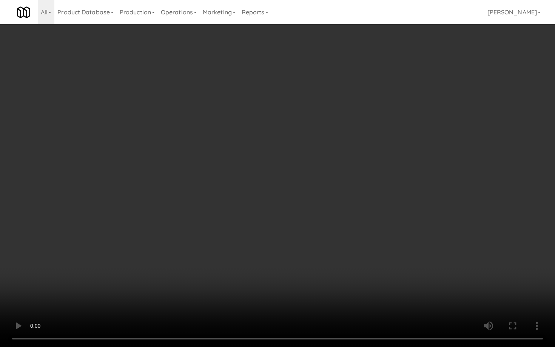
click at [383, 251] on video at bounding box center [277, 173] width 555 height 347
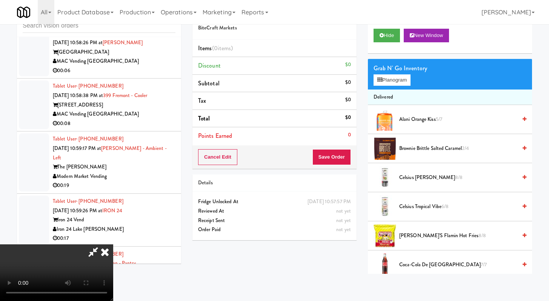
scroll to position [112, 0]
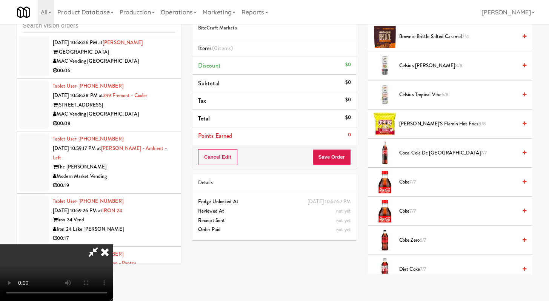
click at [409, 179] on span "Coke 7/7" at bounding box center [458, 181] width 118 height 9
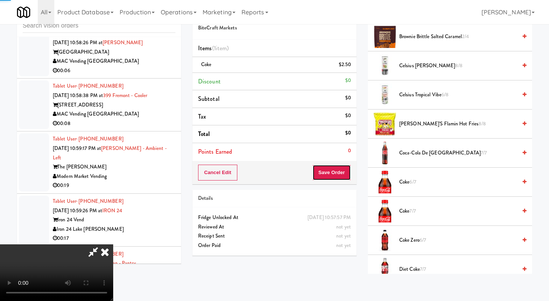
click at [330, 168] on button "Save Order" at bounding box center [331, 172] width 38 height 16
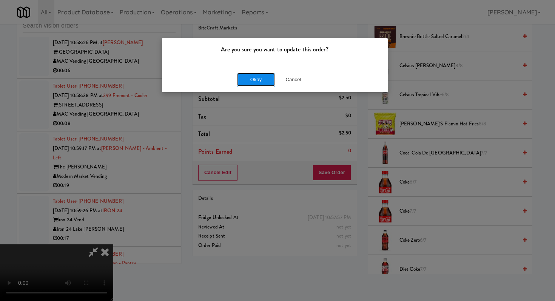
click at [245, 75] on button "Okay" at bounding box center [256, 80] width 38 height 14
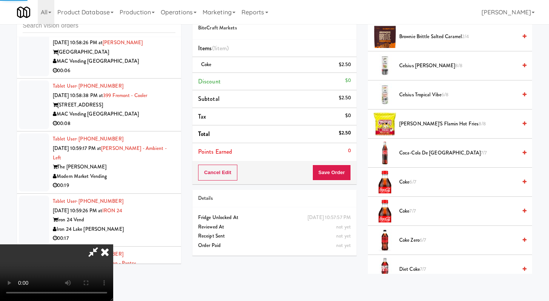
scroll to position [32, 0]
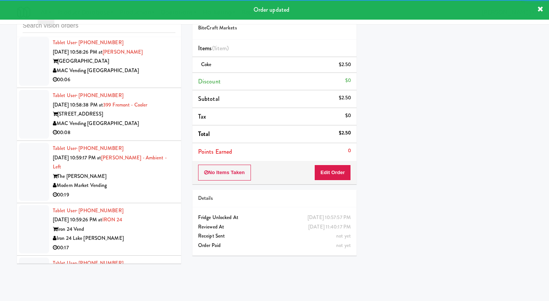
click at [129, 23] on div "MAC Vending [GEOGRAPHIC_DATA]" at bounding box center [114, 17] width 123 height 9
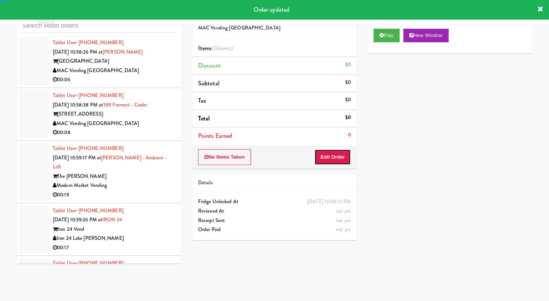
click at [335, 156] on button "Edit Order" at bounding box center [332, 157] width 37 height 16
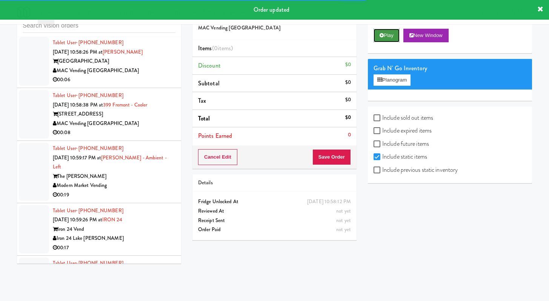
click at [389, 37] on button "Play" at bounding box center [387, 36] width 26 height 14
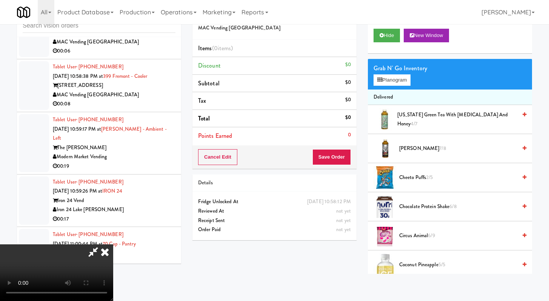
scroll to position [9658, 0]
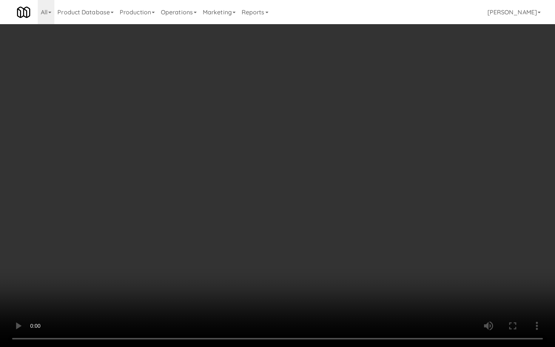
click at [455, 251] on video at bounding box center [277, 173] width 555 height 347
click at [453, 251] on video at bounding box center [277, 173] width 555 height 347
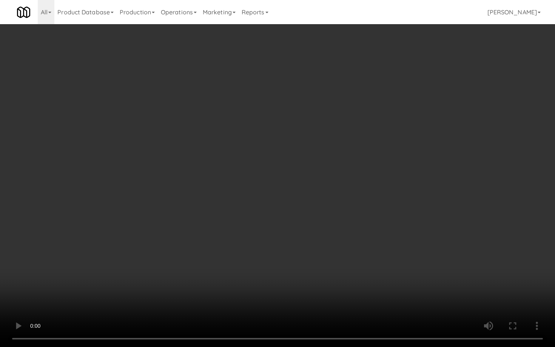
click at [453, 251] on video at bounding box center [277, 173] width 555 height 347
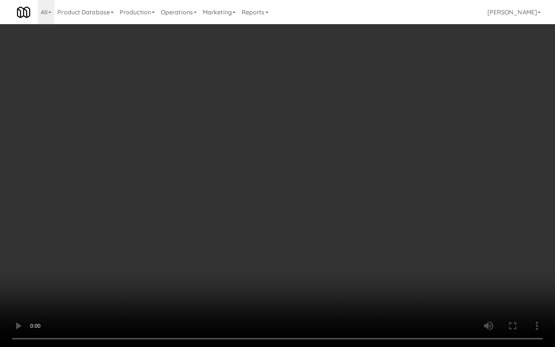
click at [453, 251] on video at bounding box center [277, 173] width 555 height 347
click at [456, 209] on video at bounding box center [277, 173] width 555 height 347
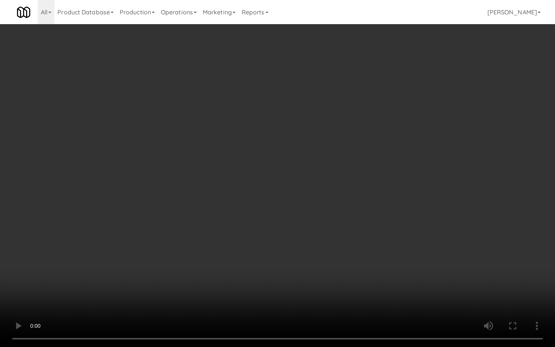
click at [456, 209] on video at bounding box center [277, 173] width 555 height 347
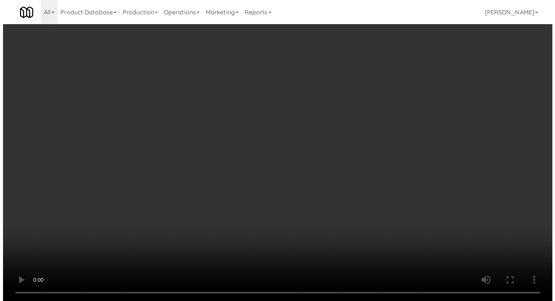
scroll to position [9704, 0]
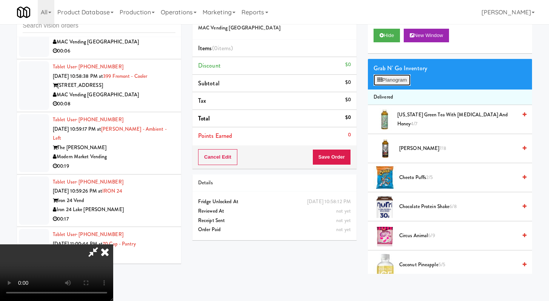
click at [386, 80] on button "Planogram" at bounding box center [392, 79] width 37 height 11
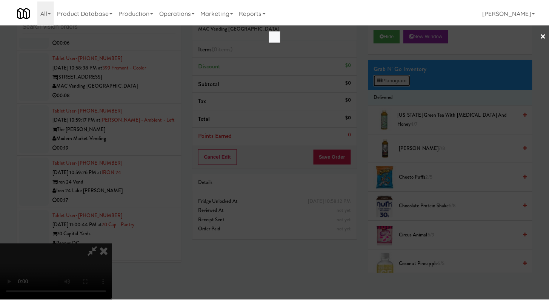
scroll to position [9658, 0]
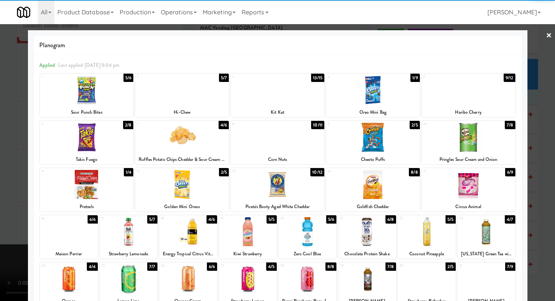
click at [372, 140] on div at bounding box center [373, 137] width 94 height 29
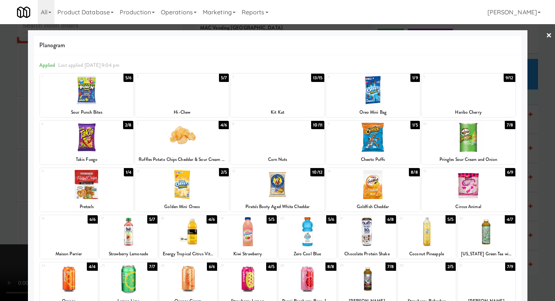
click at [186, 100] on div at bounding box center [182, 89] width 94 height 29
click at [0, 121] on div at bounding box center [277, 150] width 555 height 301
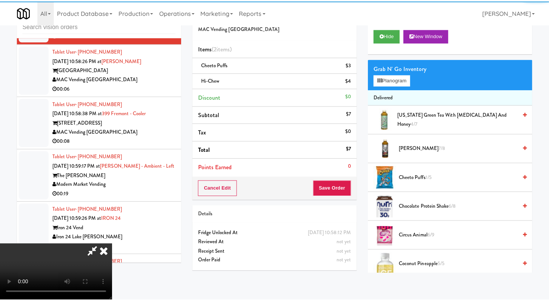
scroll to position [9704, 0]
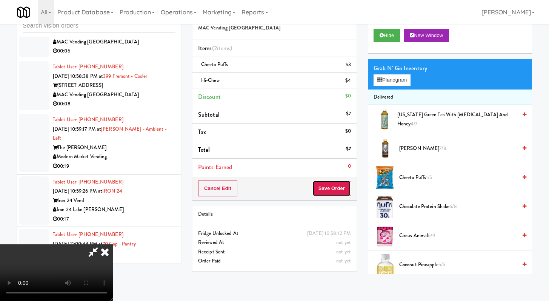
click at [335, 189] on button "Save Order" at bounding box center [331, 188] width 38 height 16
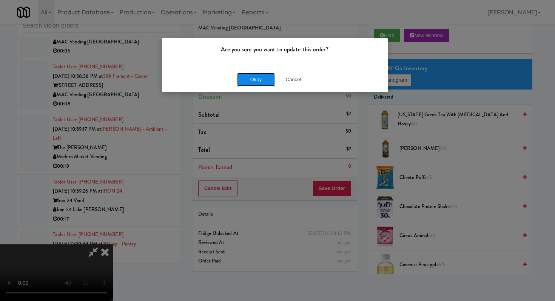
click at [252, 77] on button "Okay" at bounding box center [256, 80] width 38 height 14
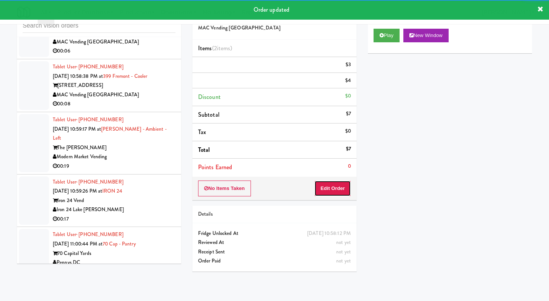
click at [336, 196] on button "Edit Order" at bounding box center [332, 188] width 37 height 16
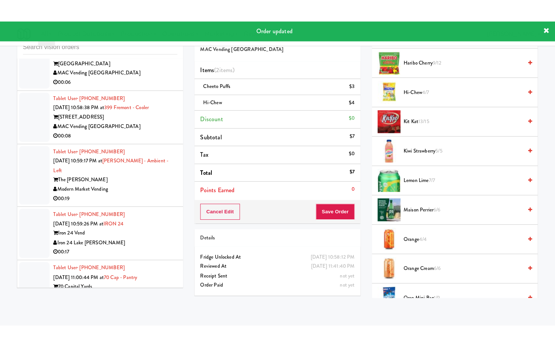
scroll to position [401, 0]
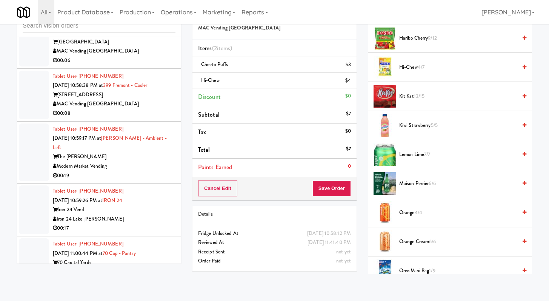
click at [159, 65] on div "00:06" at bounding box center [114, 60] width 123 height 9
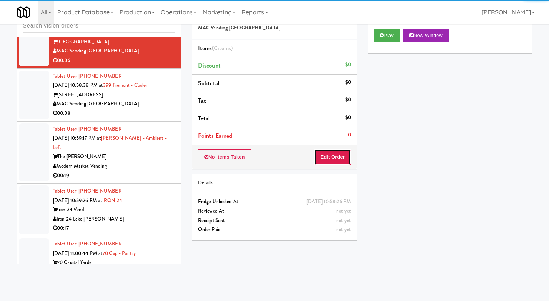
click at [329, 164] on button "Edit Order" at bounding box center [332, 157] width 37 height 16
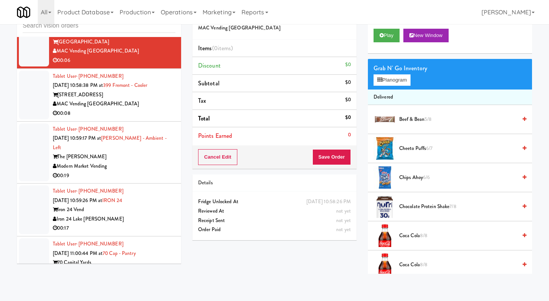
click at [394, 28] on div "Play New Window" at bounding box center [450, 38] width 164 height 30
click at [391, 35] on button "Play" at bounding box center [387, 36] width 26 height 14
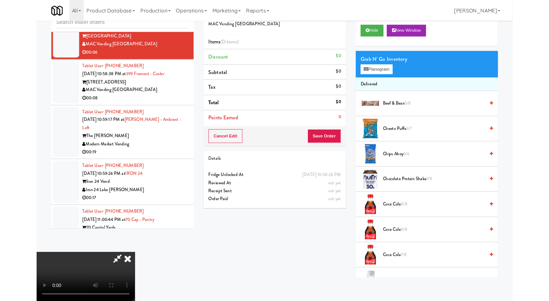
scroll to position [9658, 0]
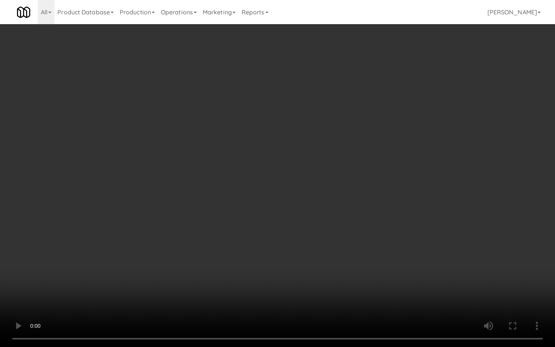
click at [340, 271] on video at bounding box center [277, 173] width 555 height 347
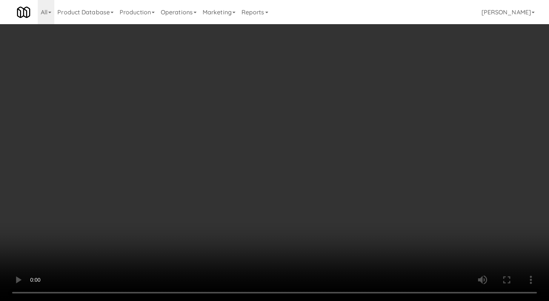
scroll to position [9704, 0]
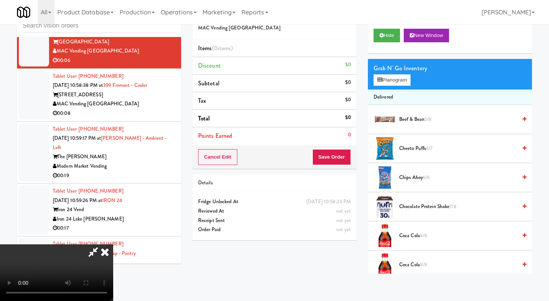
click at [409, 232] on span "Coca Cola 8/8" at bounding box center [458, 235] width 118 height 9
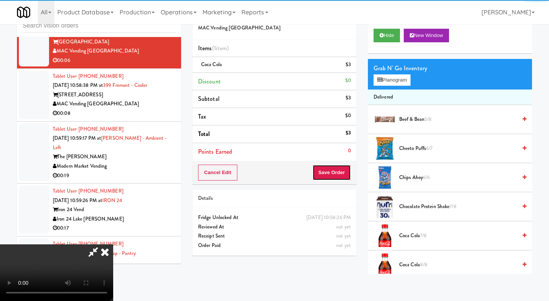
click at [341, 169] on button "Save Order" at bounding box center [331, 172] width 38 height 16
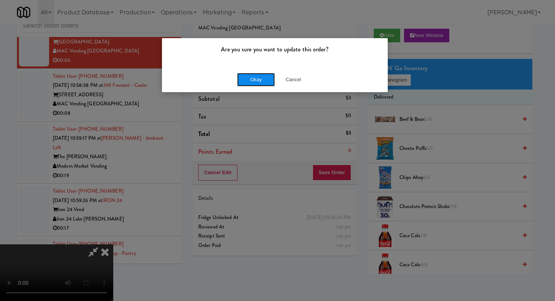
click at [265, 76] on button "Okay" at bounding box center [256, 80] width 38 height 14
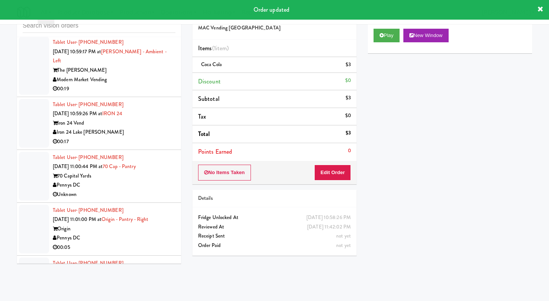
scroll to position [9826, 0]
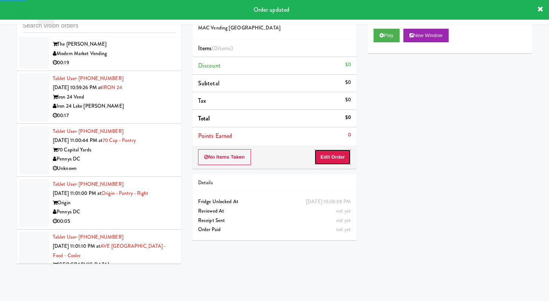
click at [335, 158] on button "Edit Order" at bounding box center [332, 157] width 37 height 16
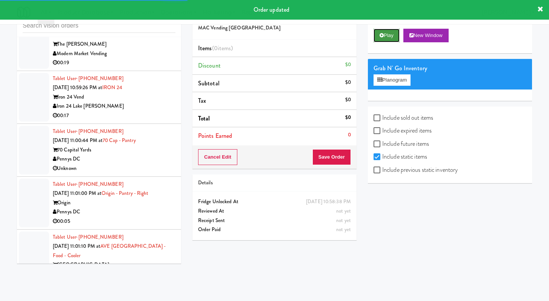
click at [387, 34] on button "Play" at bounding box center [387, 36] width 26 height 14
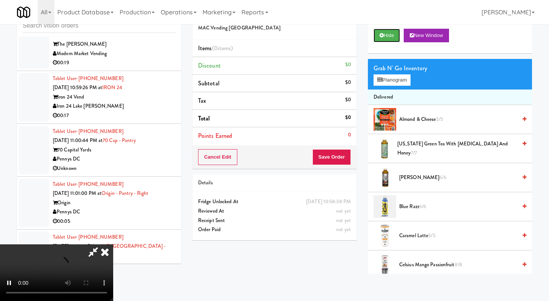
scroll to position [65, 0]
click at [113, 244] on video at bounding box center [56, 272] width 113 height 57
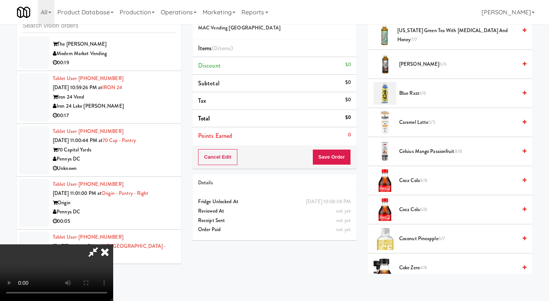
scroll to position [134, 0]
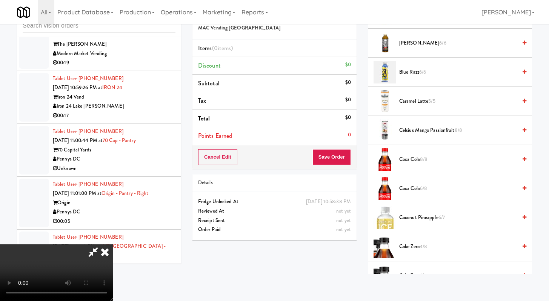
click at [113, 244] on video at bounding box center [56, 272] width 113 height 57
click at [407, 245] on span "Coke Zero 4/8" at bounding box center [458, 246] width 118 height 9
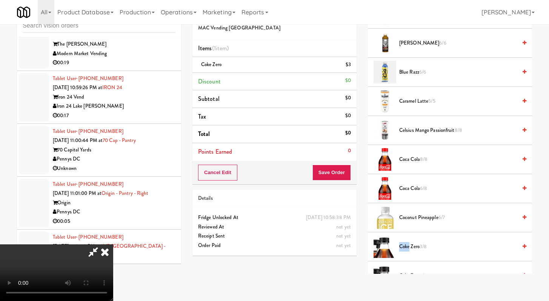
click at [407, 245] on span "Coke Zero 3/8" at bounding box center [458, 246] width 118 height 9
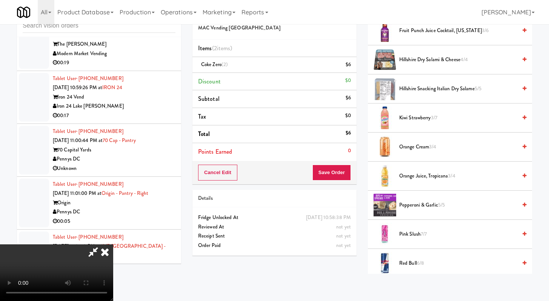
scroll to position [755, 0]
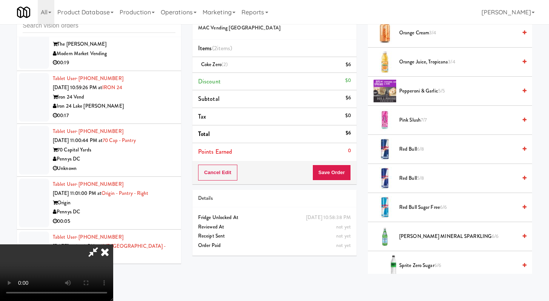
click at [406, 209] on span "Red Bull Sugar Free 6/6" at bounding box center [458, 207] width 118 height 9
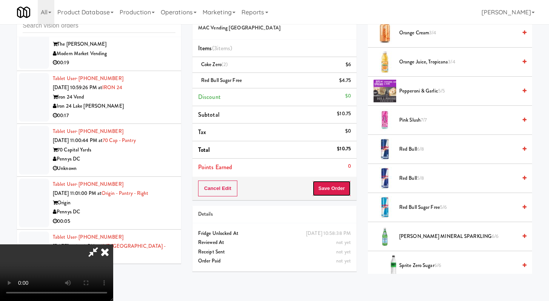
click at [347, 189] on button "Save Order" at bounding box center [331, 188] width 38 height 16
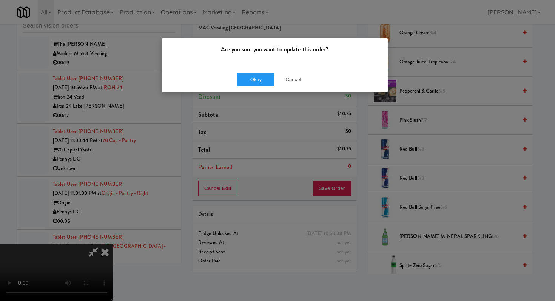
click at [263, 87] on div "Okay Cancel" at bounding box center [275, 79] width 226 height 25
click at [259, 72] on div "Okay Cancel" at bounding box center [275, 79] width 226 height 25
click at [250, 97] on div "Are you sure you want to update this order? Okay Cancel" at bounding box center [277, 150] width 555 height 301
click at [251, 90] on div "Okay Cancel" at bounding box center [275, 79] width 226 height 25
click at [251, 86] on button "Okay" at bounding box center [256, 80] width 38 height 14
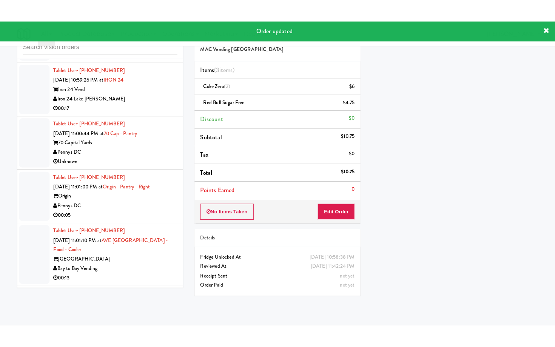
scroll to position [9873, 0]
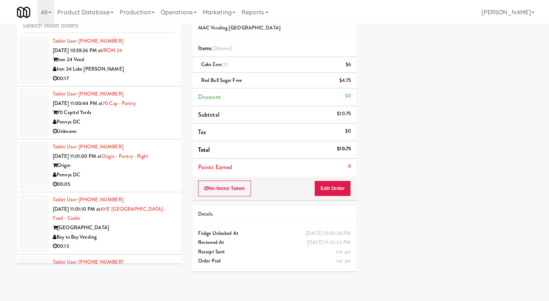
click at [122, 31] on div "00:19" at bounding box center [114, 25] width 123 height 9
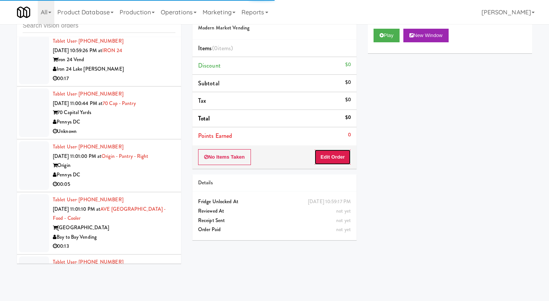
click at [343, 162] on button "Edit Order" at bounding box center [332, 157] width 37 height 16
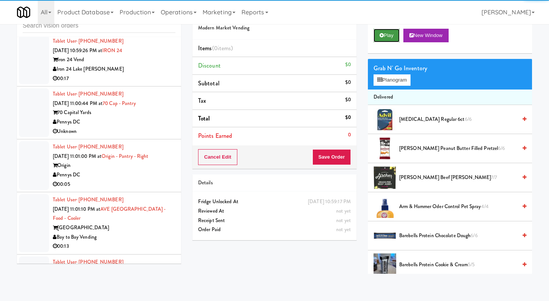
click at [393, 38] on button "Play" at bounding box center [387, 36] width 26 height 14
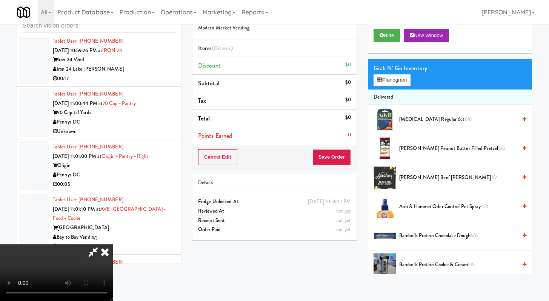
scroll to position [9826, 0]
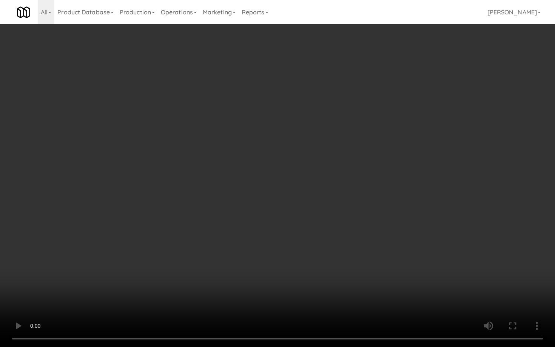
click at [306, 256] on video at bounding box center [277, 173] width 555 height 347
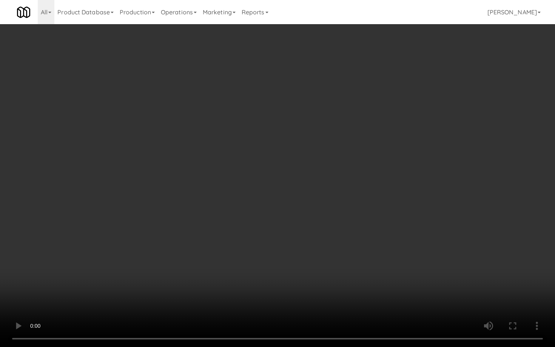
click at [306, 256] on video at bounding box center [277, 173] width 555 height 347
click at [305, 256] on video at bounding box center [277, 173] width 555 height 347
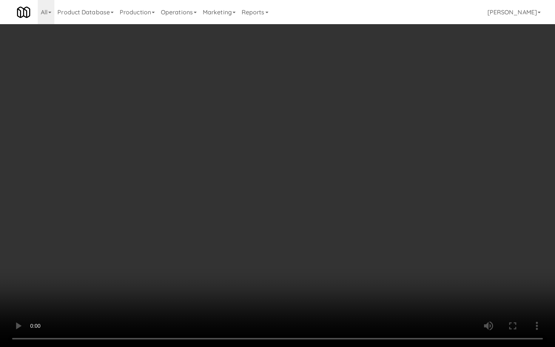
click at [305, 256] on video at bounding box center [277, 173] width 555 height 347
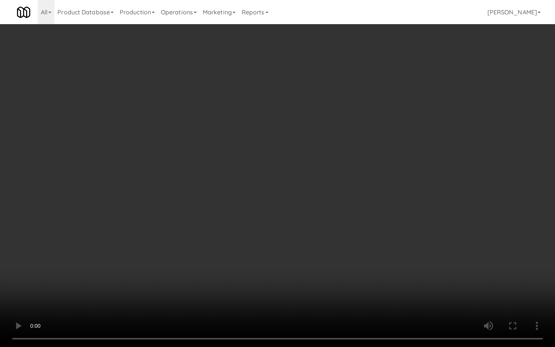
click at [305, 256] on video at bounding box center [277, 173] width 555 height 347
click at [274, 257] on video at bounding box center [277, 173] width 555 height 347
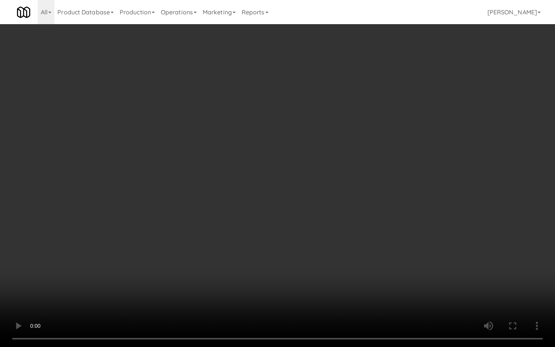
click at [274, 257] on video at bounding box center [277, 173] width 555 height 347
click at [273, 256] on video at bounding box center [277, 173] width 555 height 347
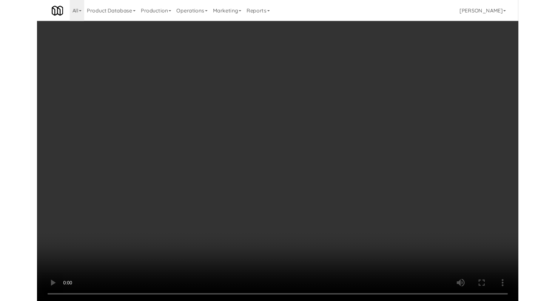
scroll to position [9873, 0]
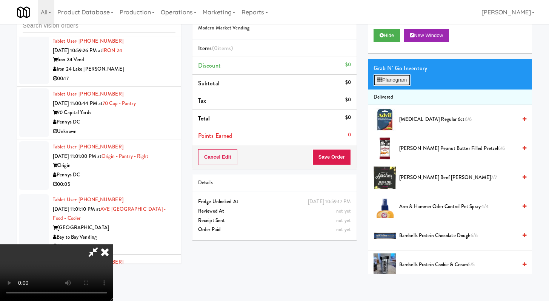
click at [401, 76] on button "Planogram" at bounding box center [392, 79] width 37 height 11
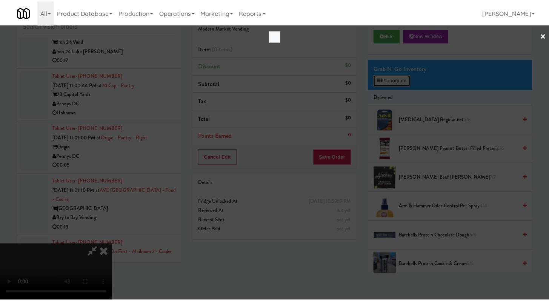
scroll to position [9826, 0]
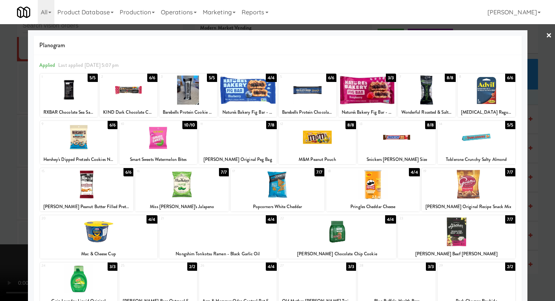
click at [397, 143] on div at bounding box center [397, 137] width 78 height 29
click at [228, 101] on div at bounding box center [248, 89] width 58 height 29
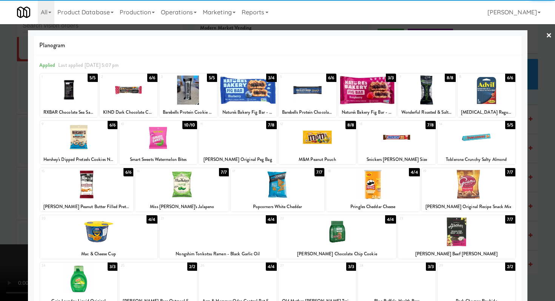
click at [0, 111] on div at bounding box center [277, 150] width 555 height 301
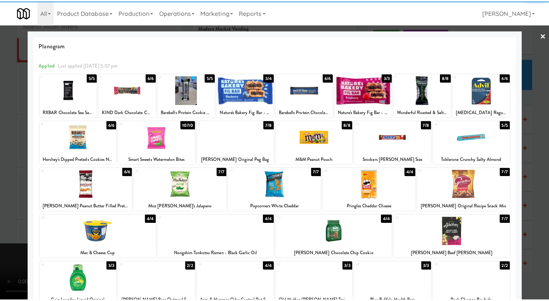
scroll to position [9873, 0]
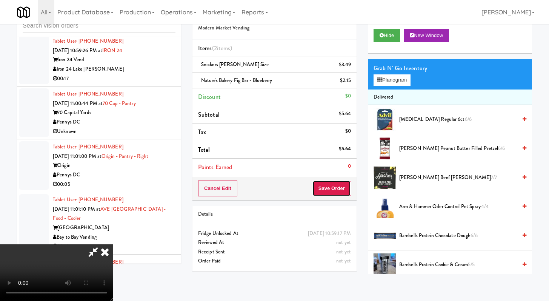
click at [332, 189] on button "Save Order" at bounding box center [331, 188] width 38 height 16
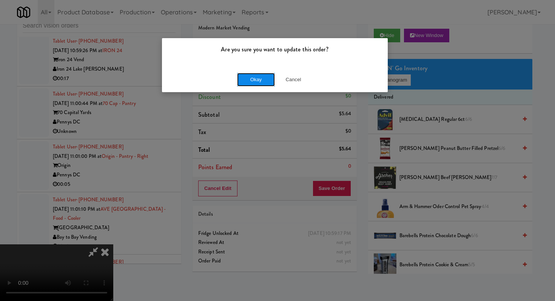
click at [265, 79] on button "Okay" at bounding box center [256, 80] width 38 height 14
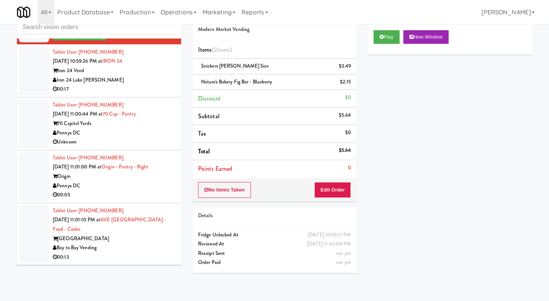
scroll to position [23, 0]
click at [143, 94] on div "00:17" at bounding box center [114, 89] width 123 height 9
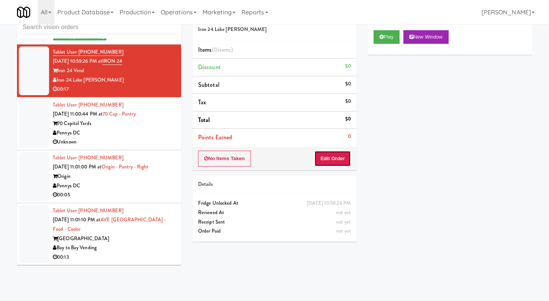
click at [322, 166] on button "Edit Order" at bounding box center [332, 159] width 37 height 16
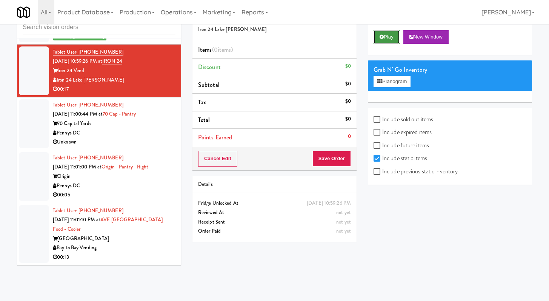
click at [382, 38] on icon at bounding box center [382, 36] width 4 height 5
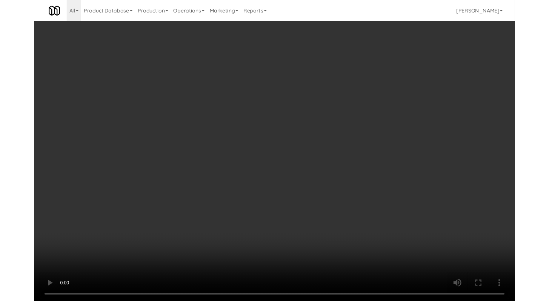
scroll to position [9826, 0]
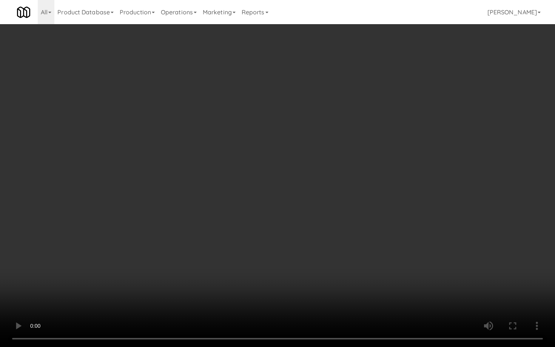
click at [262, 247] on video at bounding box center [277, 173] width 555 height 347
click at [274, 194] on video at bounding box center [277, 173] width 555 height 347
click at [187, 215] on video at bounding box center [277, 173] width 555 height 347
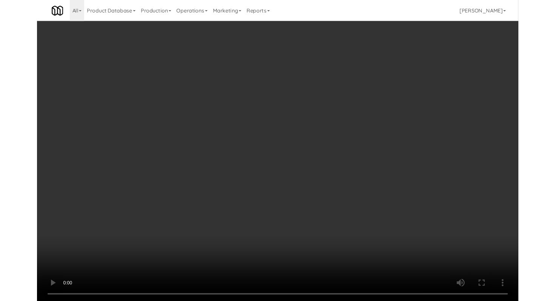
scroll to position [9873, 0]
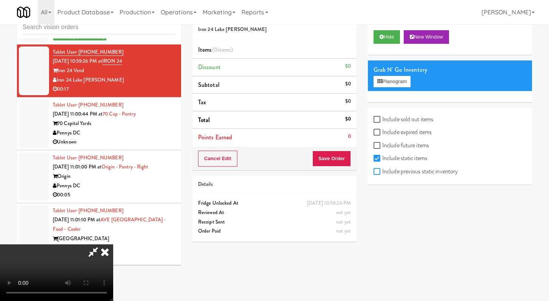
click at [380, 173] on input "Include previous static inventory" at bounding box center [378, 172] width 9 height 6
checkbox input "true"
click at [397, 79] on button "Planogram" at bounding box center [392, 81] width 37 height 11
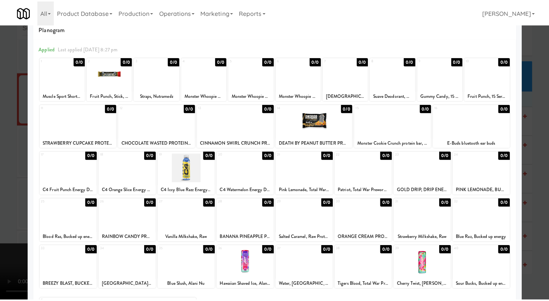
scroll to position [24, 0]
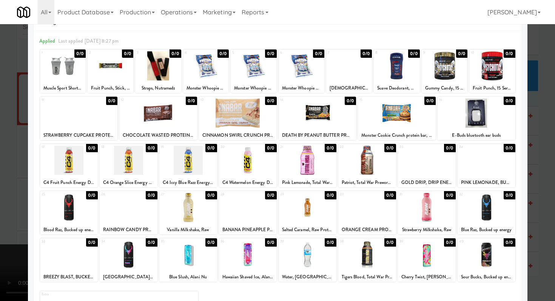
click at [0, 197] on div at bounding box center [277, 150] width 555 height 301
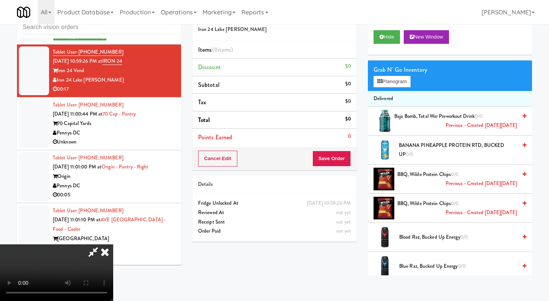
scroll to position [65, 0]
click at [113, 244] on video at bounding box center [56, 272] width 113 height 57
click at [419, 146] on span "BANANA PINEAPPLE PROTEIN RTD, BUCKED UP 0/0" at bounding box center [458, 150] width 118 height 18
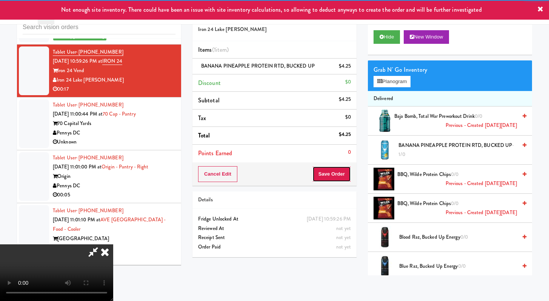
click at [338, 171] on button "Save Order" at bounding box center [331, 174] width 38 height 16
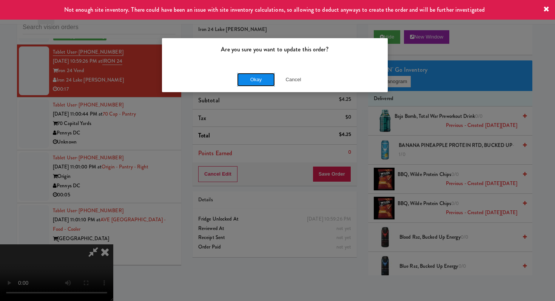
drag, startPoint x: 274, startPoint y: 75, endPoint x: 269, endPoint y: 77, distance: 4.7
click at [274, 75] on button "Okay" at bounding box center [256, 80] width 38 height 14
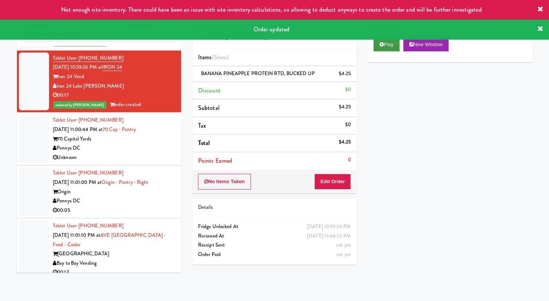
scroll to position [4, 0]
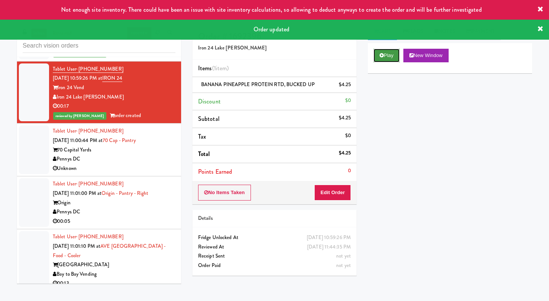
click at [400, 52] on button "Play" at bounding box center [387, 56] width 26 height 14
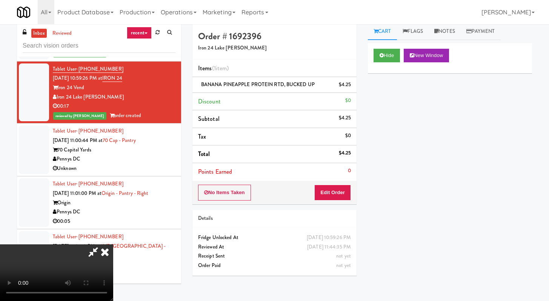
scroll to position [0, 0]
click at [113, 244] on icon at bounding box center [105, 251] width 17 height 15
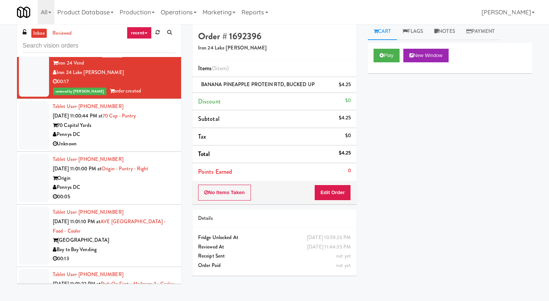
scroll to position [10176, 0]
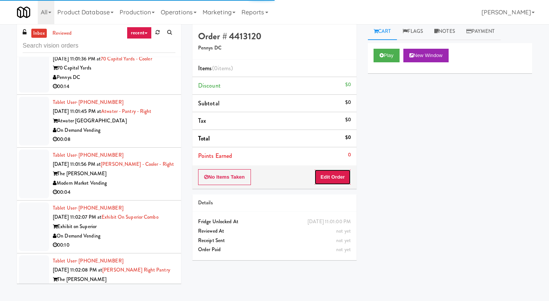
click at [344, 177] on button "Edit Order" at bounding box center [332, 177] width 37 height 16
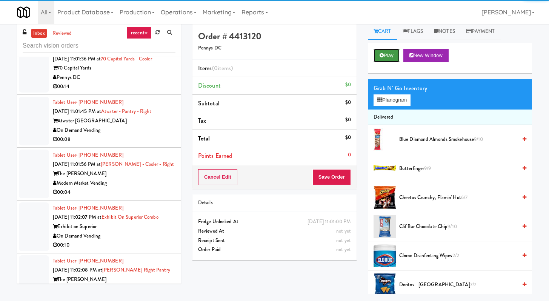
click at [386, 57] on button "Play" at bounding box center [387, 56] width 26 height 14
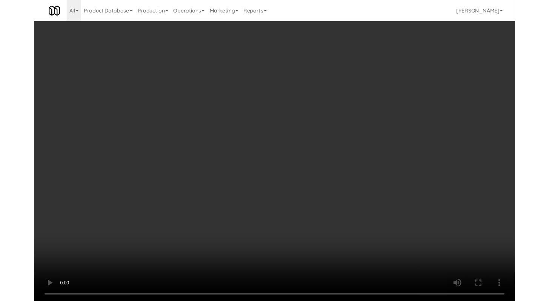
scroll to position [10130, 0]
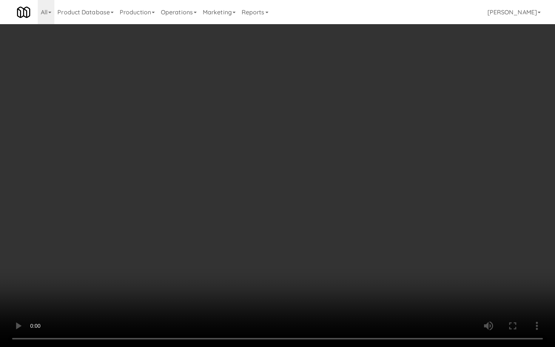
click at [276, 283] on video at bounding box center [277, 173] width 555 height 347
click at [275, 283] on video at bounding box center [277, 173] width 555 height 347
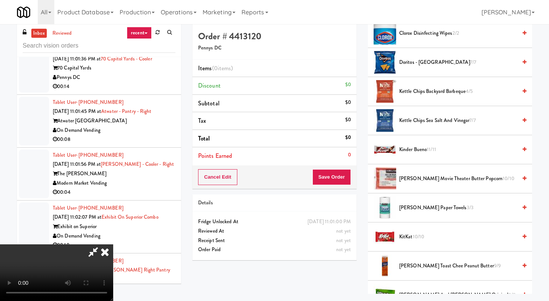
scroll to position [691, 0]
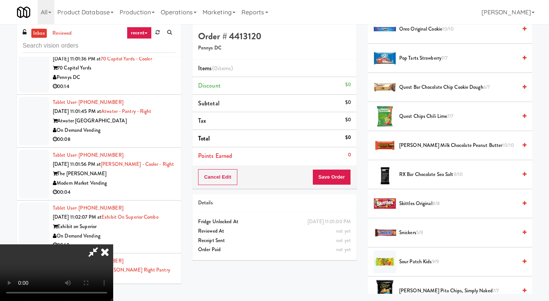
click at [418, 117] on span "Quest Chips Chili Lime 7/7" at bounding box center [458, 116] width 118 height 9
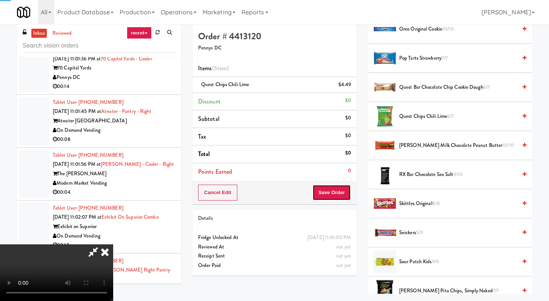
click at [335, 190] on button "Save Order" at bounding box center [331, 192] width 38 height 16
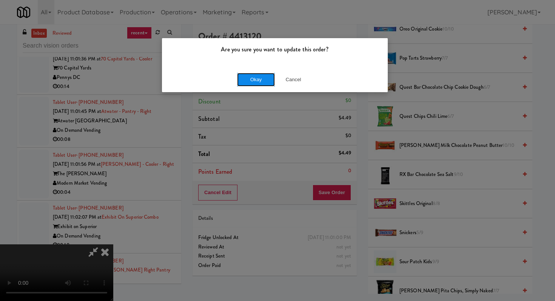
click at [257, 81] on button "Okay" at bounding box center [256, 80] width 38 height 14
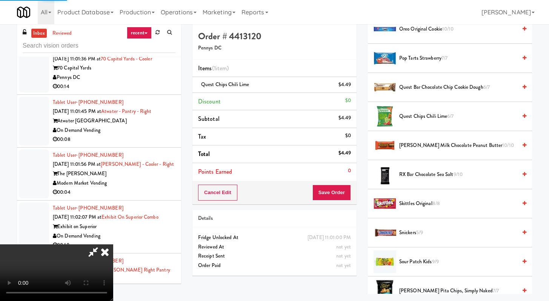
scroll to position [32, 0]
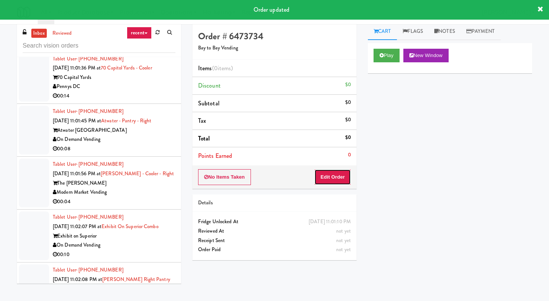
click at [334, 175] on button "Edit Order" at bounding box center [332, 177] width 37 height 16
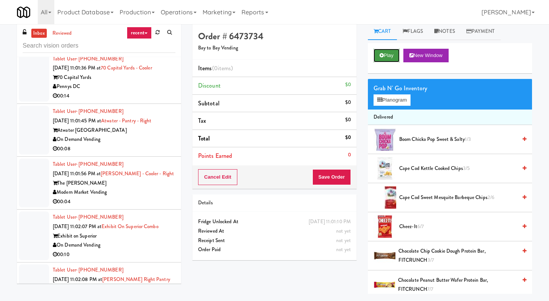
click at [383, 49] on button "Play" at bounding box center [387, 56] width 26 height 14
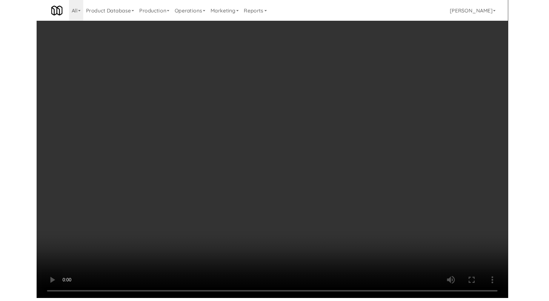
scroll to position [10130, 0]
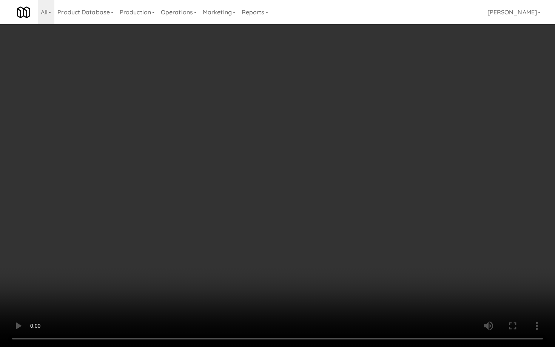
click at [286, 220] on video at bounding box center [277, 173] width 555 height 347
click at [285, 217] on video at bounding box center [277, 173] width 555 height 347
click at [285, 215] on video at bounding box center [277, 173] width 555 height 347
click at [286, 212] on video at bounding box center [277, 173] width 555 height 347
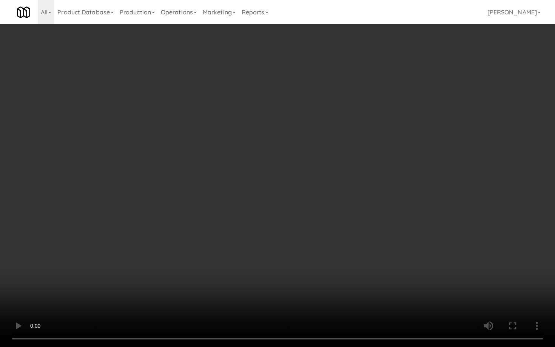
click at [286, 212] on video at bounding box center [277, 173] width 555 height 347
click at [334, 262] on video at bounding box center [277, 173] width 555 height 347
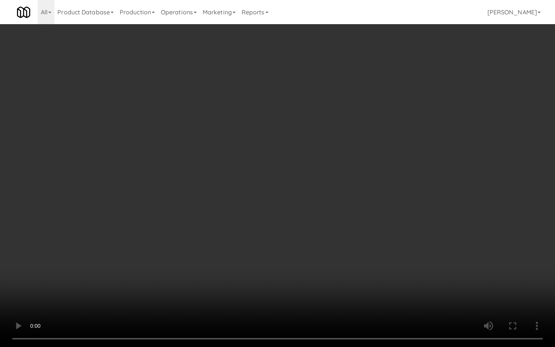
click at [334, 261] on video at bounding box center [277, 173] width 555 height 347
click at [334, 260] on video at bounding box center [277, 173] width 555 height 347
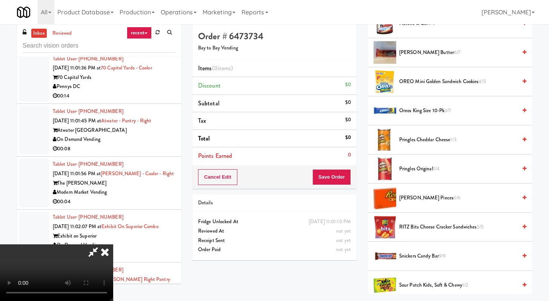
scroll to position [674, 0]
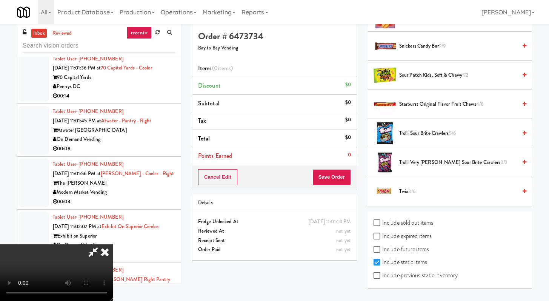
click at [410, 129] on span "Trolli Sour Brite Crawlers 5/6" at bounding box center [458, 133] width 118 height 9
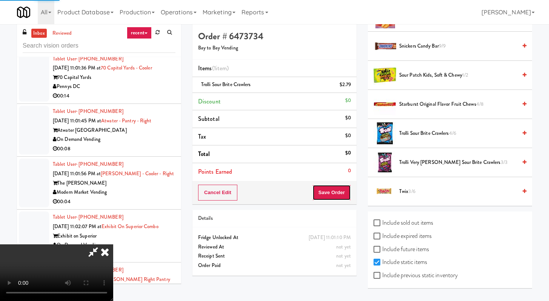
click at [338, 199] on button "Save Order" at bounding box center [331, 192] width 38 height 16
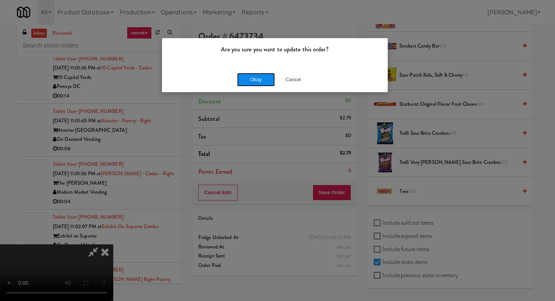
click at [263, 79] on button "Okay" at bounding box center [256, 80] width 38 height 14
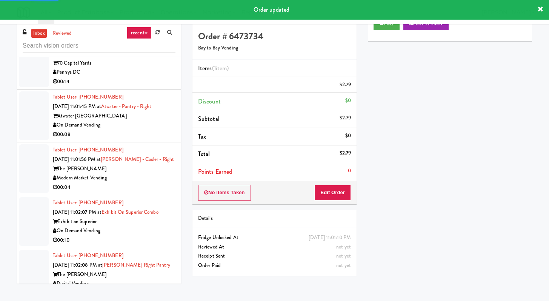
scroll to position [10192, 0]
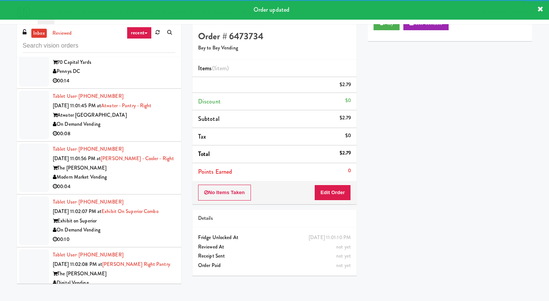
click at [154, 86] on div "Tablet User · (201) 317-6413 [DATE] 11:01:36 PM at [GEOGRAPHIC_DATA] - Cooler 7…" at bounding box center [114, 62] width 123 height 46
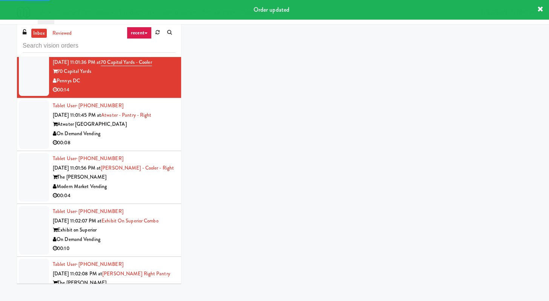
click at [145, 23] on div "Park On First" at bounding box center [114, 18] width 123 height 9
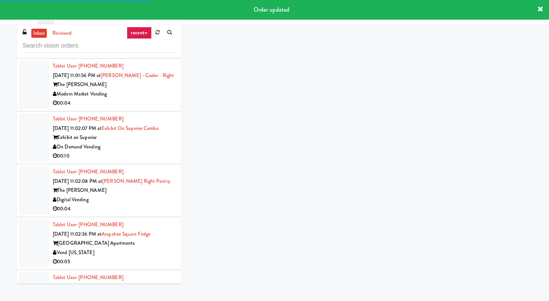
scroll to position [10299, 0]
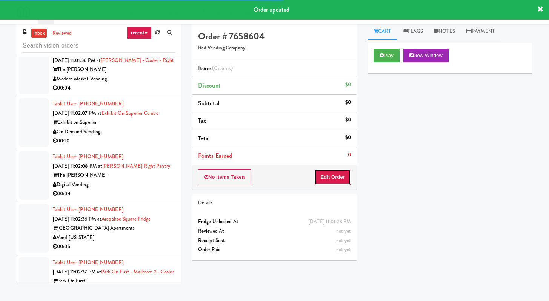
click at [325, 176] on button "Edit Order" at bounding box center [332, 177] width 37 height 16
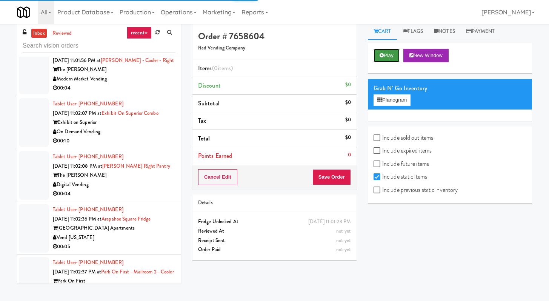
click at [386, 60] on button "Play" at bounding box center [387, 56] width 26 height 14
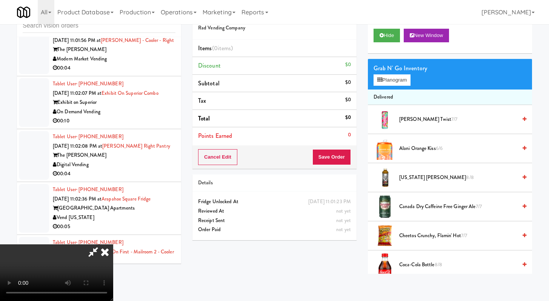
scroll to position [10253, 0]
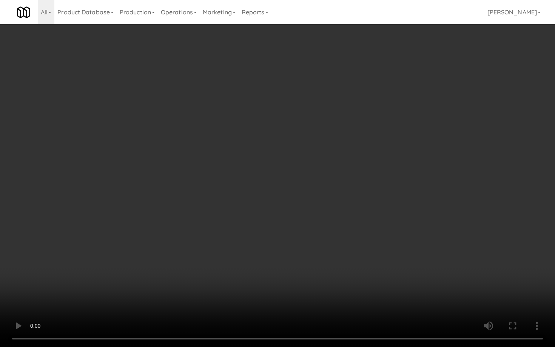
click at [319, 267] on video at bounding box center [277, 173] width 555 height 347
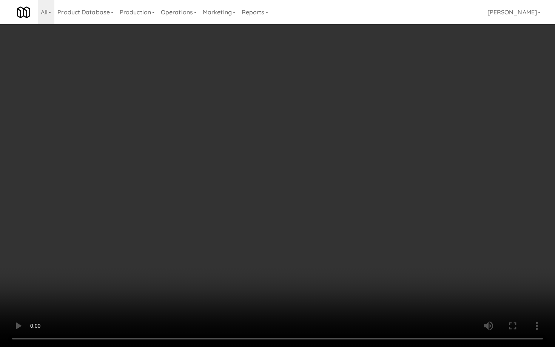
click at [319, 267] on video at bounding box center [277, 173] width 555 height 347
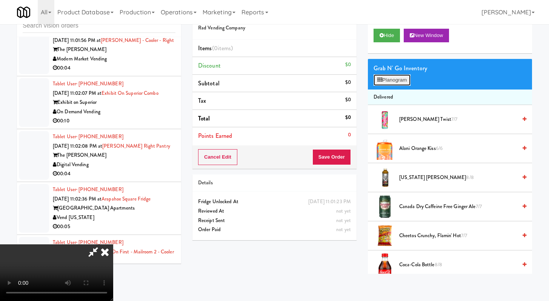
click at [404, 81] on button "Planogram" at bounding box center [392, 79] width 37 height 11
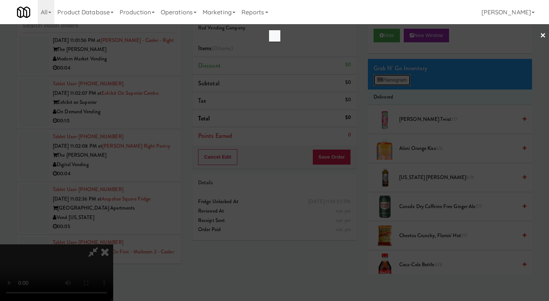
scroll to position [10253, 0]
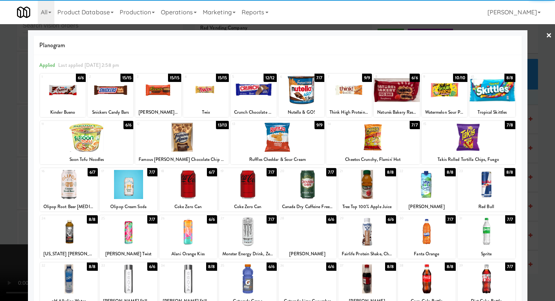
click at [352, 99] on div at bounding box center [349, 89] width 46 height 29
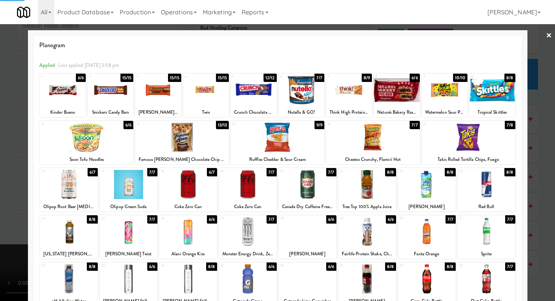
click at [0, 173] on div at bounding box center [277, 150] width 555 height 301
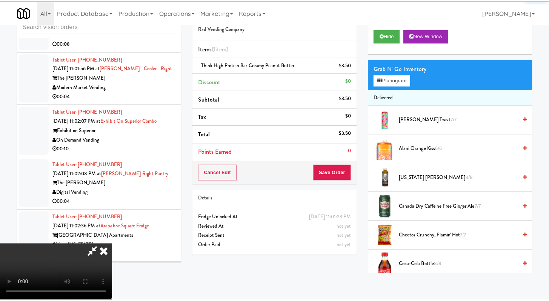
scroll to position [10299, 0]
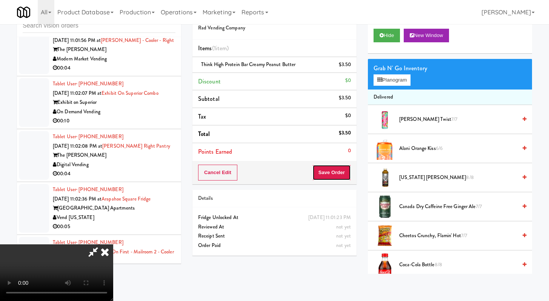
click at [337, 180] on button "Save Order" at bounding box center [331, 172] width 38 height 16
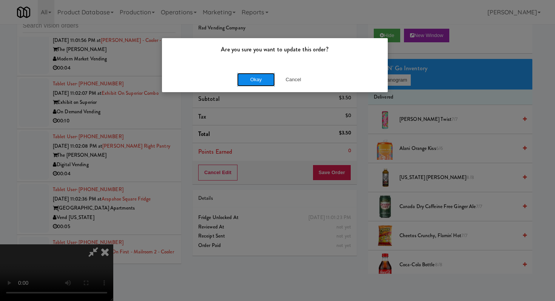
click at [267, 77] on button "Okay" at bounding box center [256, 80] width 38 height 14
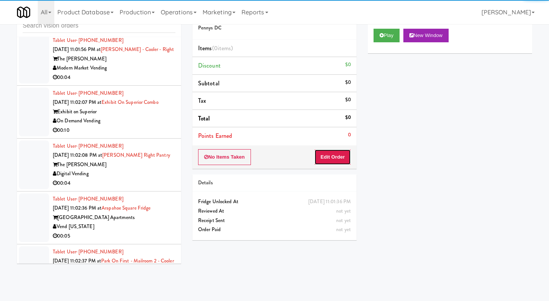
click at [324, 157] on button "Edit Order" at bounding box center [332, 157] width 37 height 16
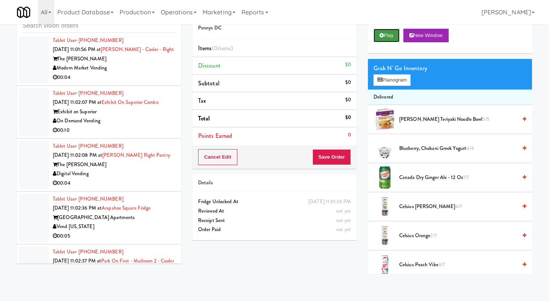
click at [385, 36] on button "Play" at bounding box center [387, 36] width 26 height 14
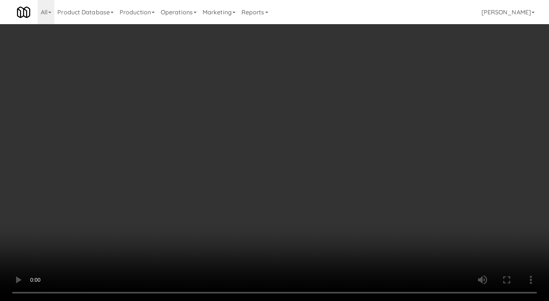
scroll to position [10253, 0]
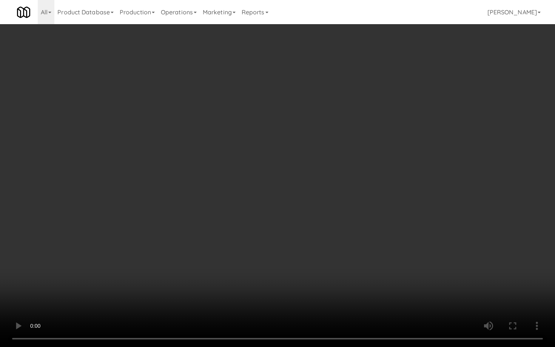
click at [276, 257] on video at bounding box center [277, 173] width 555 height 347
click at [275, 256] on video at bounding box center [277, 173] width 555 height 347
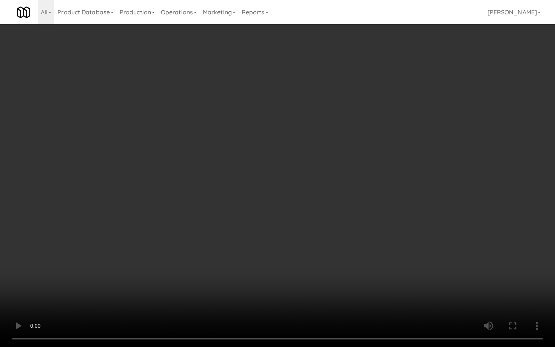
click at [275, 256] on video at bounding box center [277, 173] width 555 height 347
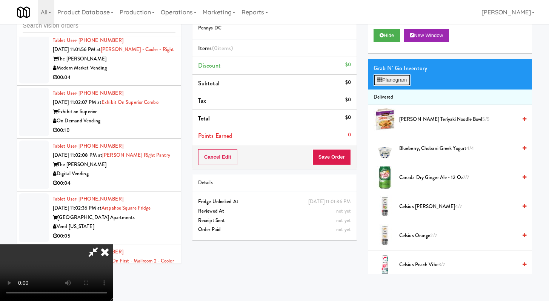
click at [403, 83] on button "Planogram" at bounding box center [392, 79] width 37 height 11
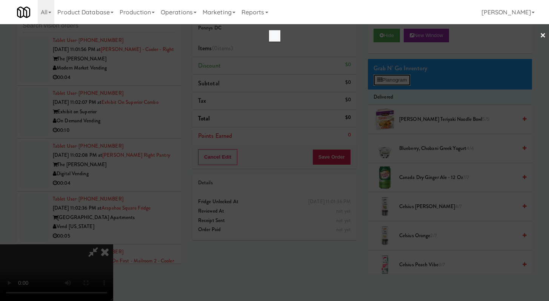
scroll to position [10253, 0]
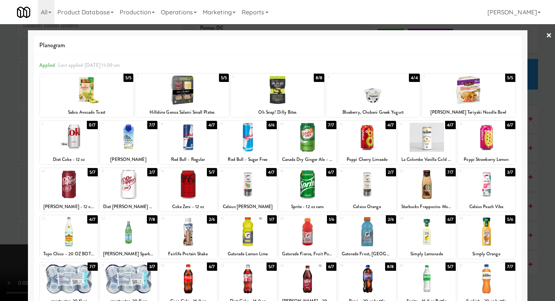
click at [477, 91] on div at bounding box center [468, 89] width 94 height 29
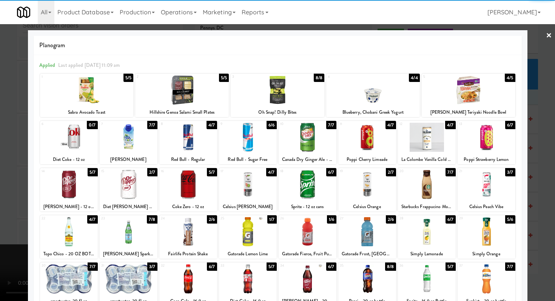
click at [143, 82] on div at bounding box center [182, 89] width 94 height 29
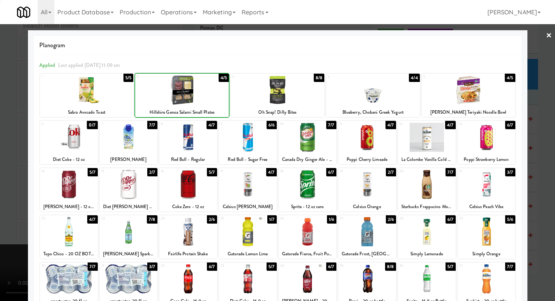
click at [0, 134] on div at bounding box center [277, 150] width 555 height 301
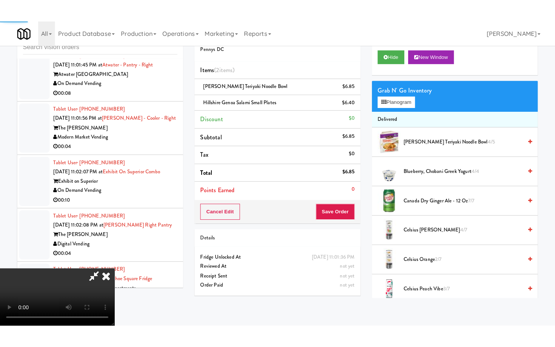
scroll to position [10299, 0]
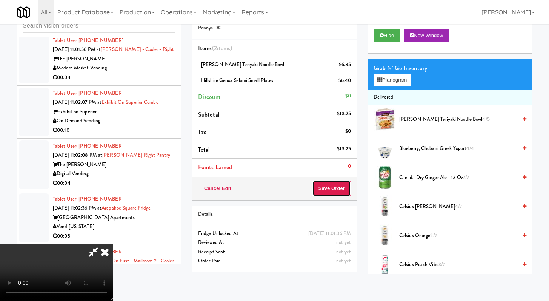
click at [339, 187] on button "Save Order" at bounding box center [331, 188] width 38 height 16
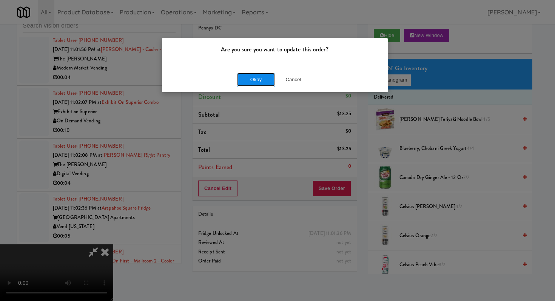
click at [257, 76] on button "Okay" at bounding box center [256, 80] width 38 height 14
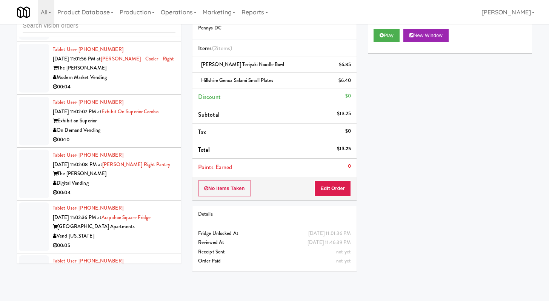
click at [132, 39] on div "00:08" at bounding box center [114, 33] width 123 height 9
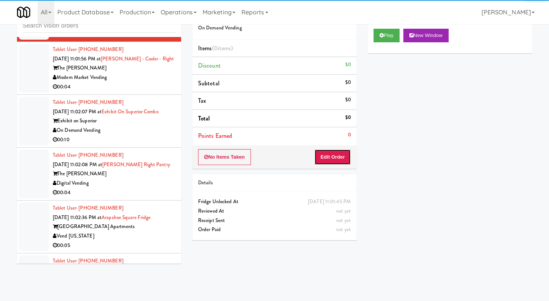
click at [336, 161] on button "Edit Order" at bounding box center [332, 157] width 37 height 16
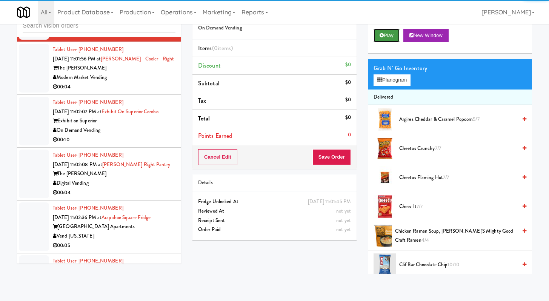
click at [378, 31] on button "Play" at bounding box center [387, 36] width 26 height 14
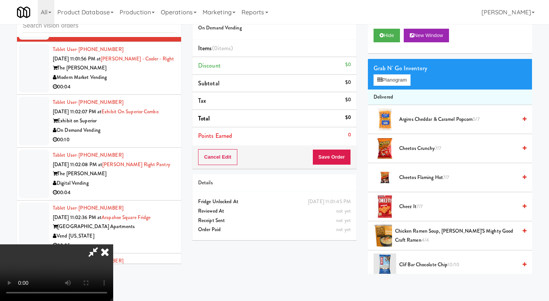
scroll to position [10253, 0]
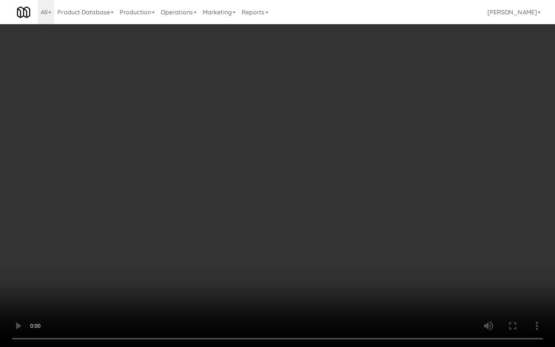
drag, startPoint x: 437, startPoint y: 287, endPoint x: 465, endPoint y: 292, distance: 28.3
click at [438, 291] on video at bounding box center [277, 173] width 555 height 347
click at [401, 255] on video at bounding box center [277, 173] width 555 height 347
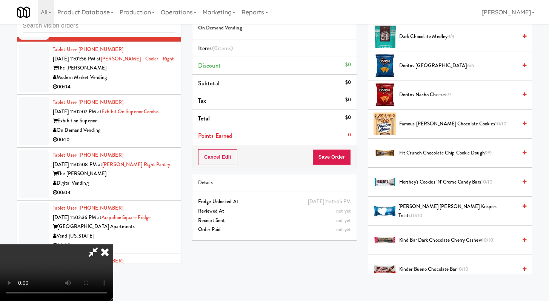
scroll to position [271, 0]
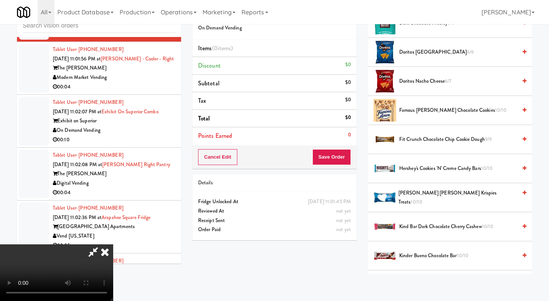
click at [418, 54] on span "Doritos Cool Ranch 6/6" at bounding box center [458, 52] width 118 height 9
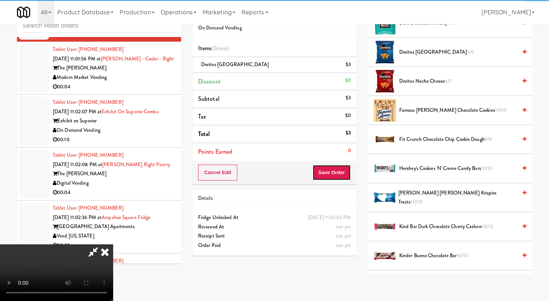
click at [349, 167] on button "Save Order" at bounding box center [331, 172] width 38 height 16
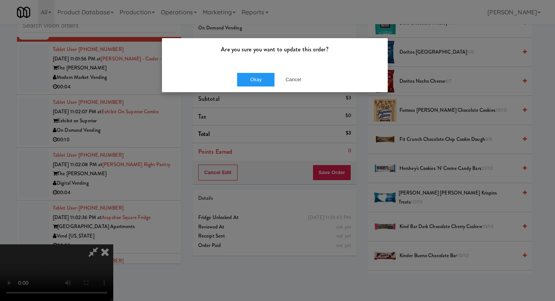
click at [252, 71] on div "Okay Cancel" at bounding box center [275, 79] width 226 height 25
click at [252, 77] on button "Okay" at bounding box center [256, 80] width 38 height 14
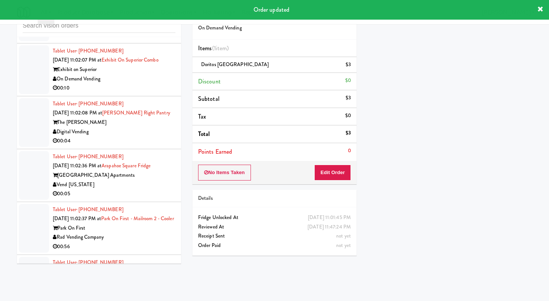
scroll to position [10407, 0]
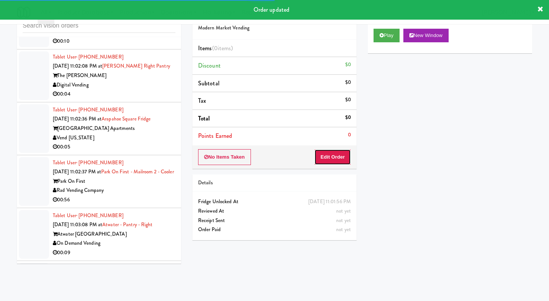
click at [328, 157] on button "Edit Order" at bounding box center [332, 157] width 37 height 16
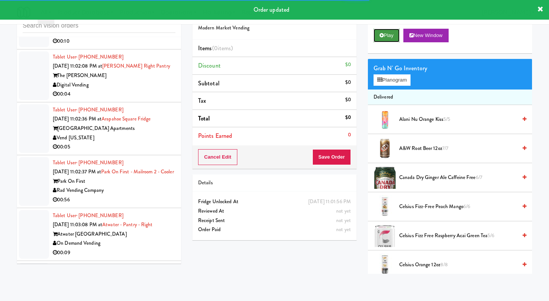
click at [382, 29] on button "Play" at bounding box center [387, 36] width 26 height 14
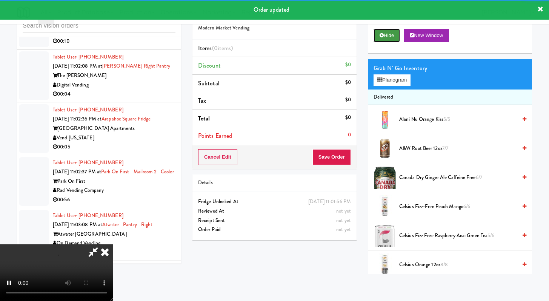
click at [382, 32] on button "Hide" at bounding box center [387, 36] width 26 height 14
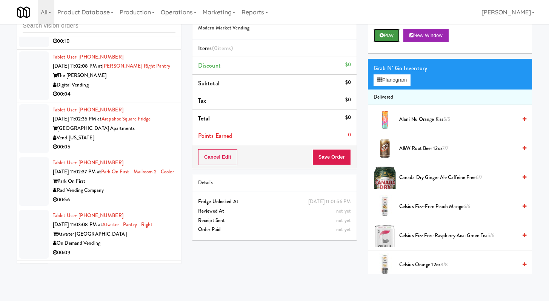
click at [391, 34] on button "Play" at bounding box center [387, 36] width 26 height 14
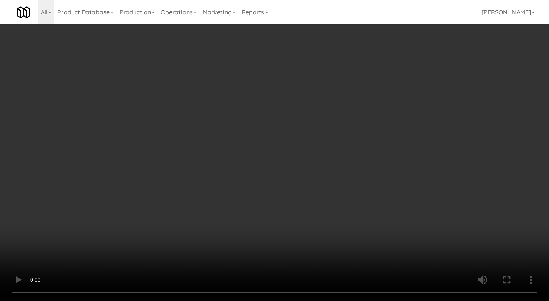
scroll to position [10360, 0]
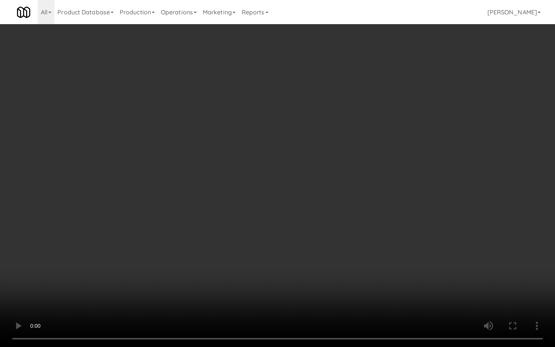
click at [292, 272] on video at bounding box center [277, 173] width 555 height 347
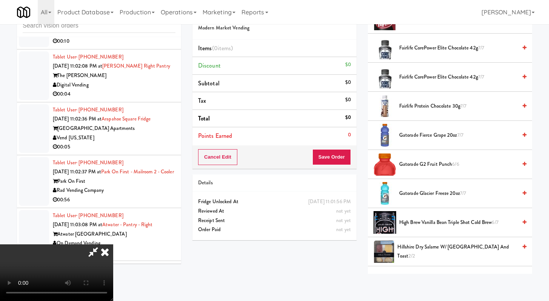
scroll to position [423, 0]
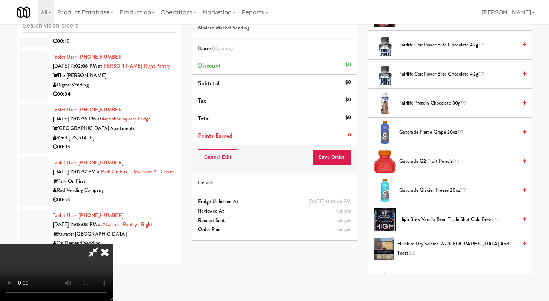
click at [417, 191] on span "Gatorade Glacier Freeze 20oz 7/7" at bounding box center [458, 190] width 118 height 9
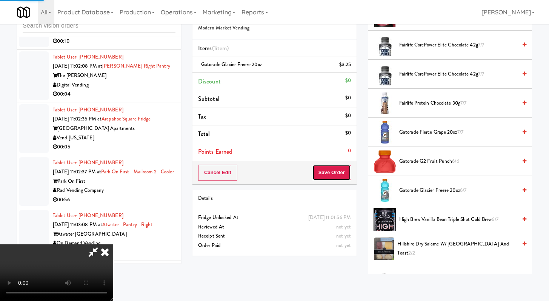
click at [334, 170] on button "Save Order" at bounding box center [331, 172] width 38 height 16
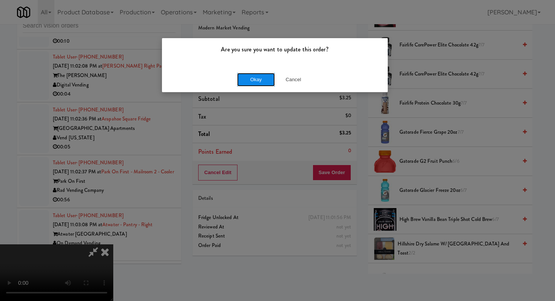
click at [255, 75] on button "Okay" at bounding box center [256, 80] width 38 height 14
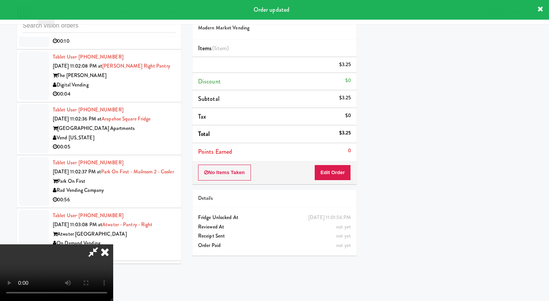
scroll to position [32, 0]
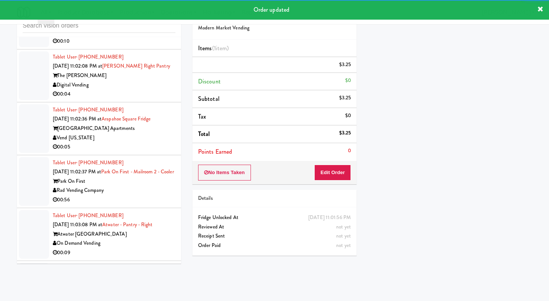
click at [145, 37] on div "On Demand Vending" at bounding box center [114, 32] width 123 height 9
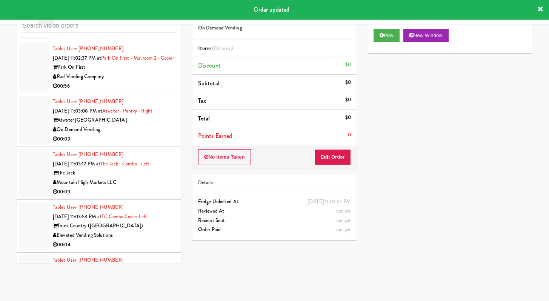
scroll to position [10529, 0]
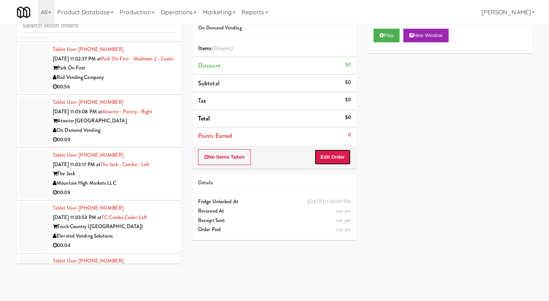
drag, startPoint x: 318, startPoint y: 158, endPoint x: 358, endPoint y: 111, distance: 61.5
click at [318, 158] on button "Edit Order" at bounding box center [332, 157] width 37 height 16
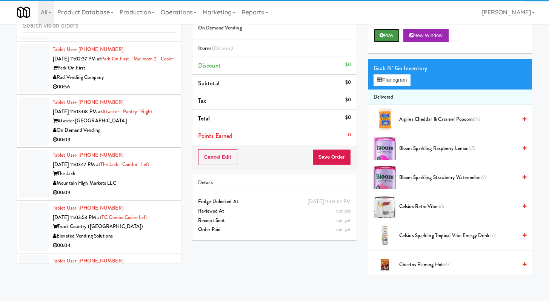
click at [384, 37] on button "Play" at bounding box center [387, 36] width 26 height 14
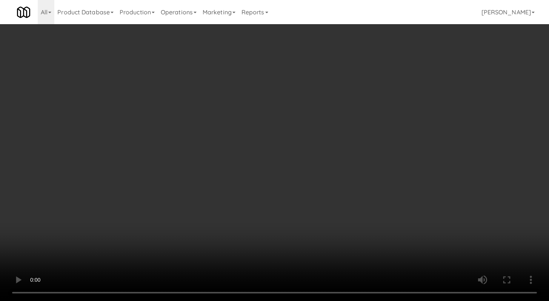
scroll to position [10482, 0]
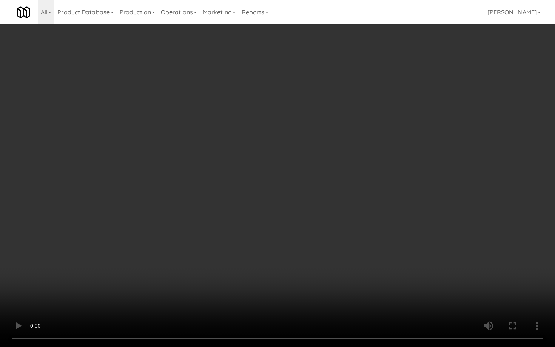
click at [273, 271] on video at bounding box center [277, 173] width 555 height 347
click at [272, 269] on video at bounding box center [277, 173] width 555 height 347
click at [440, 280] on video at bounding box center [277, 173] width 555 height 347
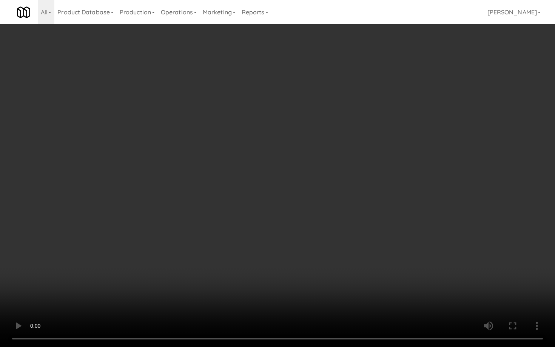
click at [439, 278] on video at bounding box center [277, 173] width 555 height 347
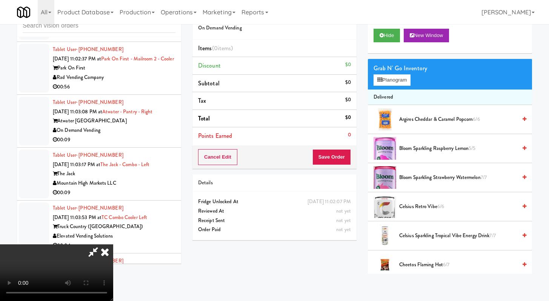
scroll to position [22, 0]
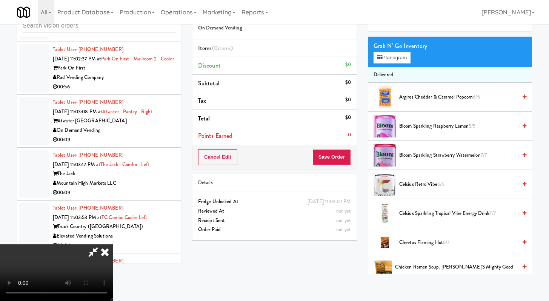
click at [440, 211] on span "Celsius Sparkling Tropical Vibe Energy Drink 7/7" at bounding box center [458, 213] width 118 height 9
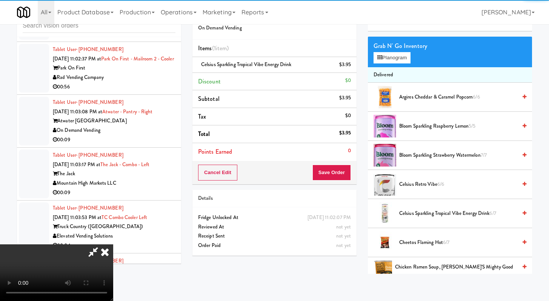
scroll to position [41, 0]
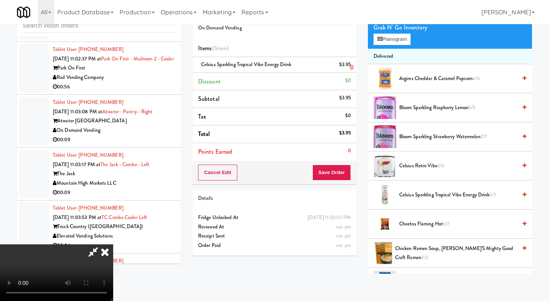
click at [350, 65] on icon at bounding box center [352, 67] width 4 height 5
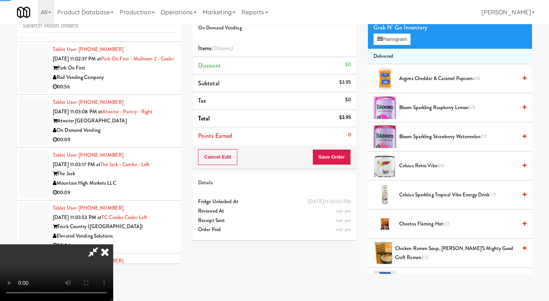
click at [419, 167] on span "Celsius Retro Vibe 6/6" at bounding box center [458, 165] width 118 height 9
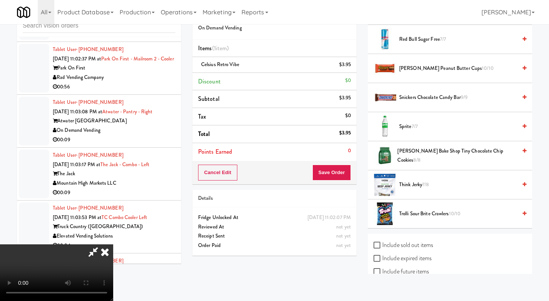
scroll to position [815, 0]
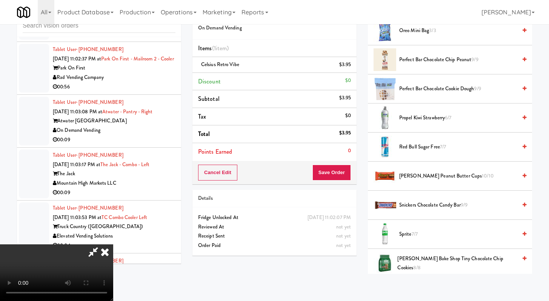
drag, startPoint x: 226, startPoint y: 200, endPoint x: 228, endPoint y: 204, distance: 4.3
click at [113, 244] on video at bounding box center [56, 272] width 113 height 57
click at [411, 114] on span "Propel Kiwi Strawberry 6/7" at bounding box center [458, 117] width 118 height 9
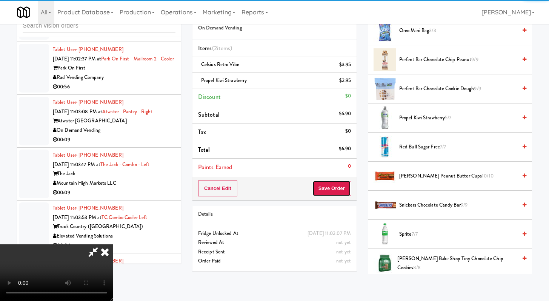
click at [344, 187] on button "Save Order" at bounding box center [331, 188] width 38 height 16
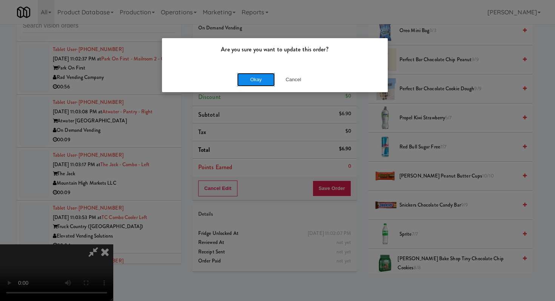
click at [263, 77] on button "Okay" at bounding box center [256, 80] width 38 height 14
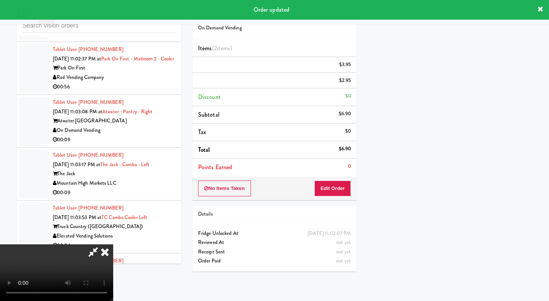
scroll to position [0, 0]
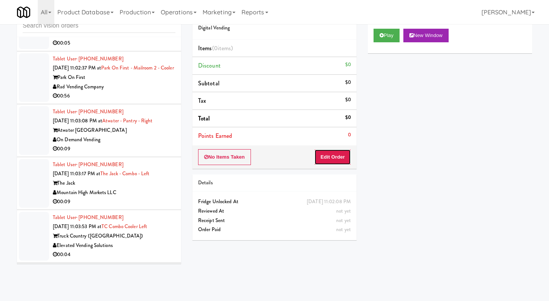
click at [341, 161] on button "Edit Order" at bounding box center [332, 157] width 37 height 16
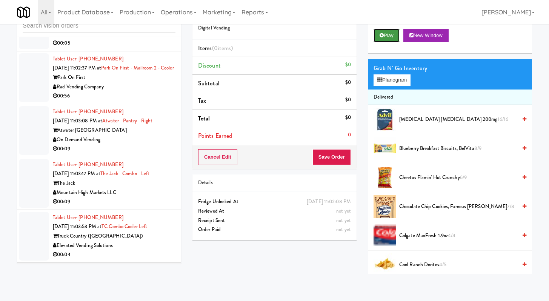
click at [385, 32] on button "Play" at bounding box center [387, 36] width 26 height 14
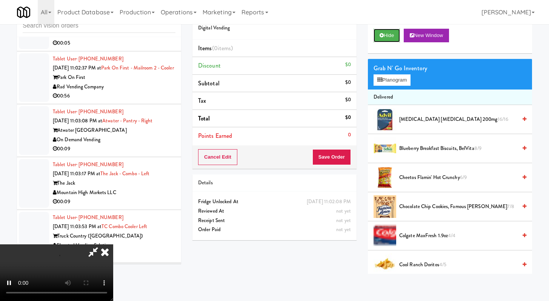
scroll to position [65, 0]
click at [113, 244] on video at bounding box center [56, 272] width 113 height 57
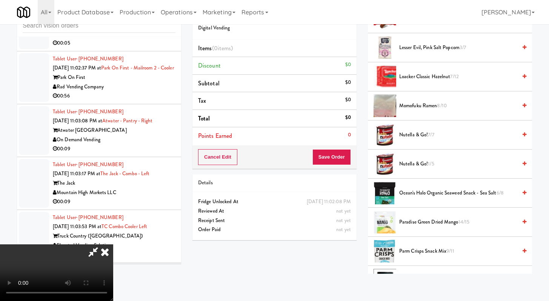
scroll to position [333, 0]
click at [422, 221] on span "Paradise Green Dried Mango 14/15" at bounding box center [458, 221] width 118 height 9
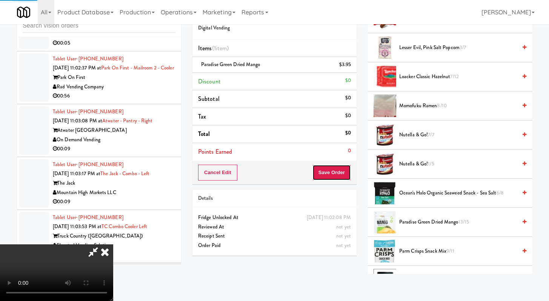
click at [338, 175] on button "Save Order" at bounding box center [331, 172] width 38 height 16
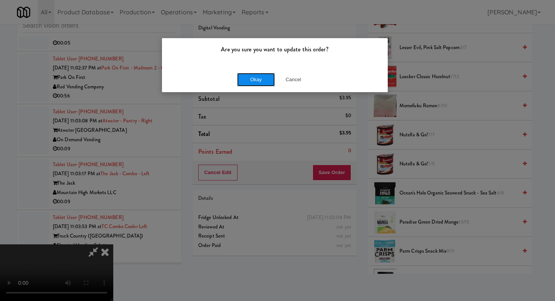
click at [255, 78] on button "Okay" at bounding box center [256, 80] width 38 height 14
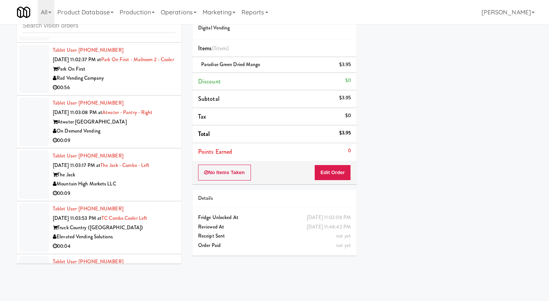
scroll to position [10618, 0]
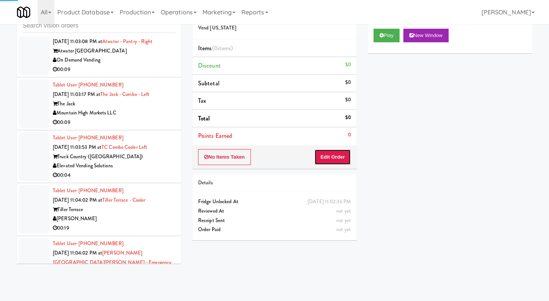
click at [334, 158] on button "Edit Order" at bounding box center [332, 157] width 37 height 16
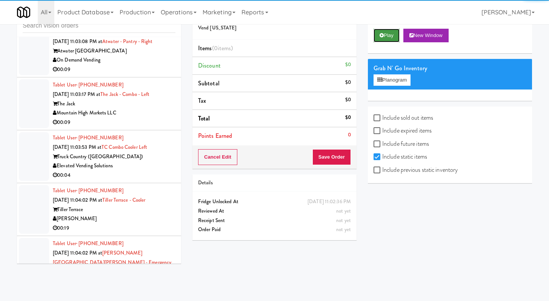
click at [378, 38] on button "Play" at bounding box center [387, 36] width 26 height 14
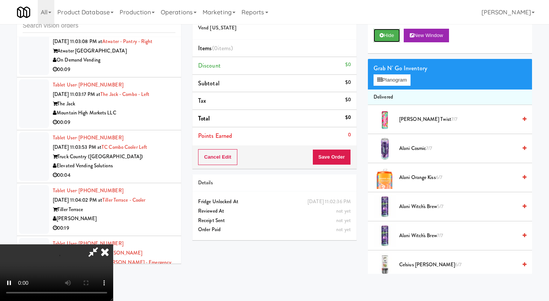
scroll to position [65, 0]
click at [113, 244] on video at bounding box center [56, 272] width 113 height 57
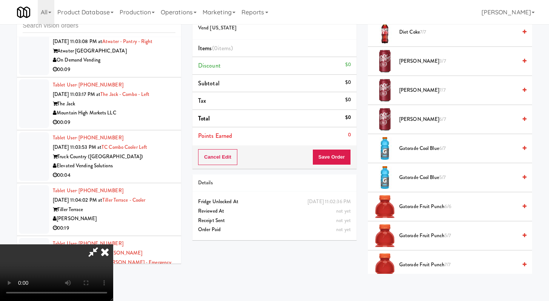
scroll to position [587, 0]
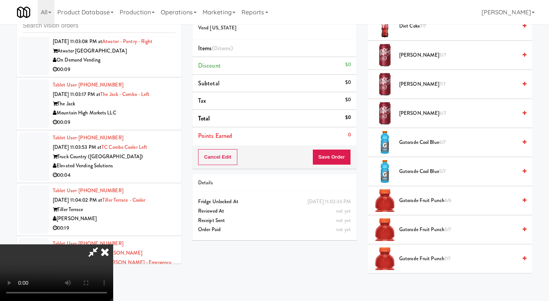
click at [407, 144] on span "Gatorade Cool Blue 6/7" at bounding box center [458, 142] width 118 height 9
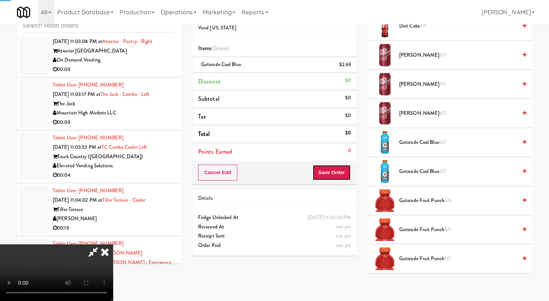
click at [345, 177] on button "Save Order" at bounding box center [331, 172] width 38 height 16
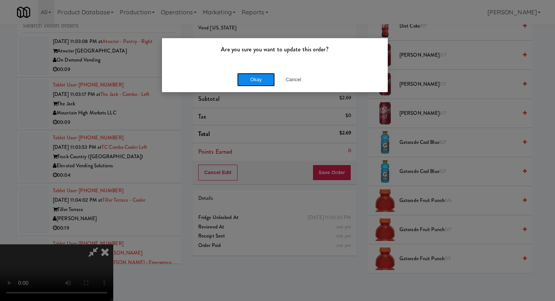
click at [253, 81] on button "Okay" at bounding box center [256, 80] width 38 height 14
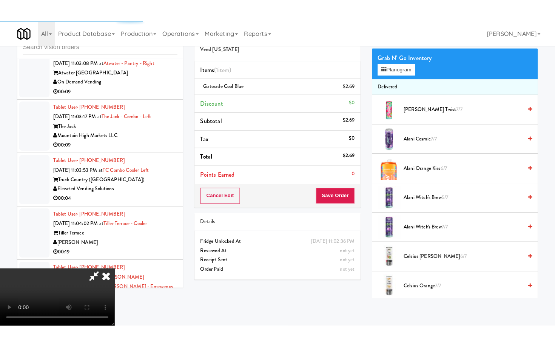
scroll to position [0, 0]
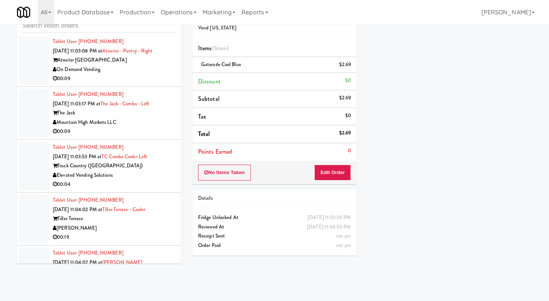
click at [135, 22] on div "Rad Vending Company" at bounding box center [114, 16] width 123 height 9
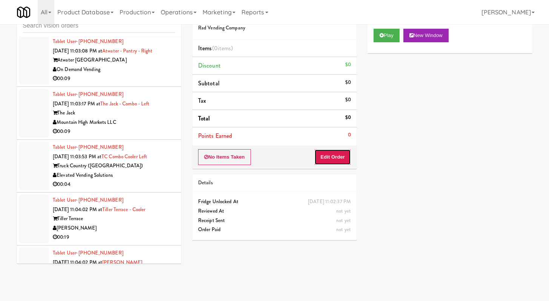
click at [332, 152] on button "Edit Order" at bounding box center [332, 157] width 37 height 16
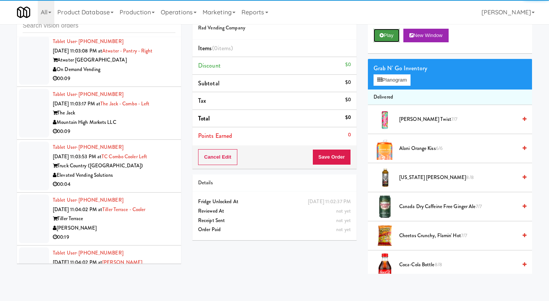
click at [382, 41] on button "Play" at bounding box center [387, 36] width 26 height 14
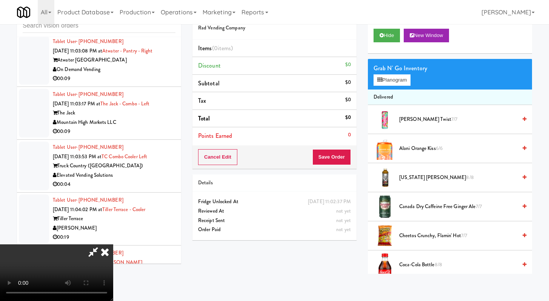
click at [113, 244] on video at bounding box center [56, 272] width 113 height 57
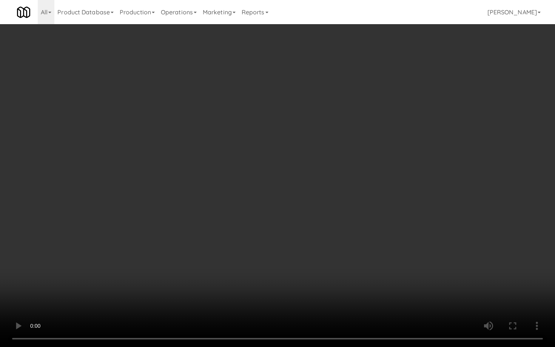
click at [438, 283] on video at bounding box center [277, 173] width 555 height 347
click at [135, 277] on video at bounding box center [277, 173] width 555 height 347
click at [184, 261] on video at bounding box center [277, 173] width 555 height 347
click at [185, 259] on video at bounding box center [277, 173] width 555 height 347
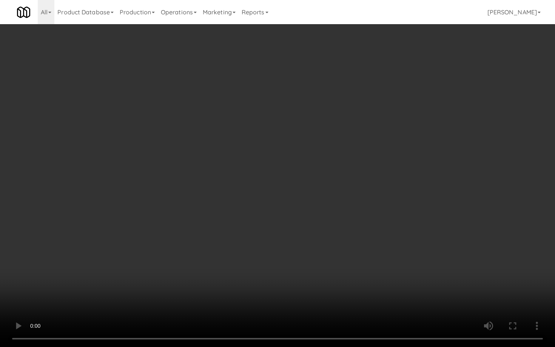
click at [179, 259] on video at bounding box center [277, 173] width 555 height 347
click at [180, 257] on video at bounding box center [277, 173] width 555 height 347
click at [181, 256] on video at bounding box center [277, 173] width 555 height 347
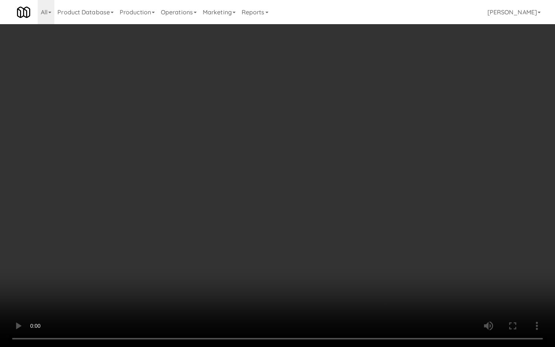
click at [181, 256] on video at bounding box center [277, 173] width 555 height 347
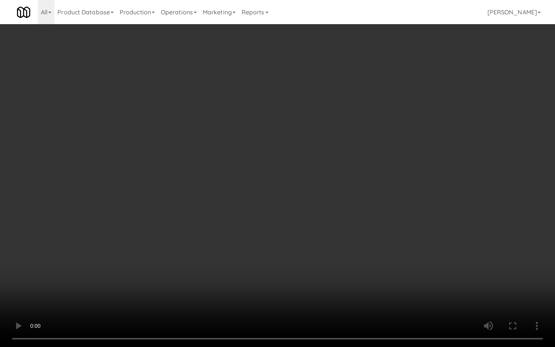
click at [200, 276] on video at bounding box center [277, 173] width 555 height 347
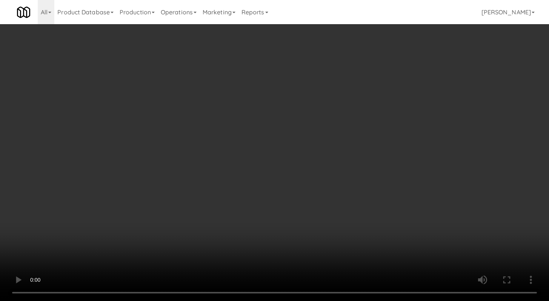
scroll to position [10618, 0]
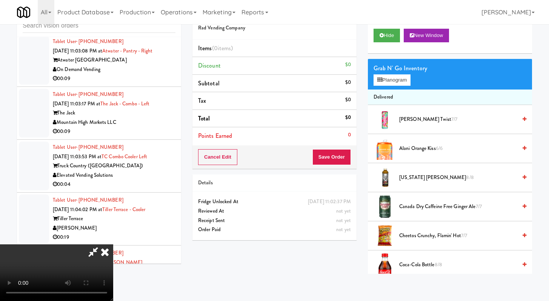
click at [113, 244] on icon at bounding box center [105, 251] width 17 height 15
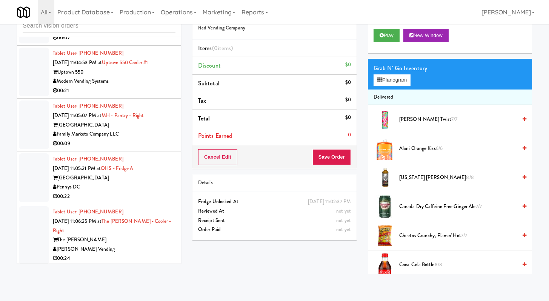
scroll to position [10932, 0]
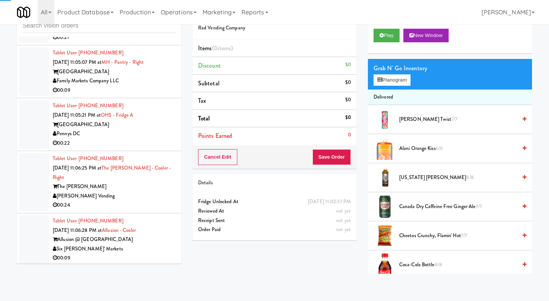
click at [99, 42] on div "Tablet User · (509) 385-1507 [DATE] 11:04:53 PM at [GEOGRAPHIC_DATA] 550 Cooler…" at bounding box center [114, 18] width 123 height 46
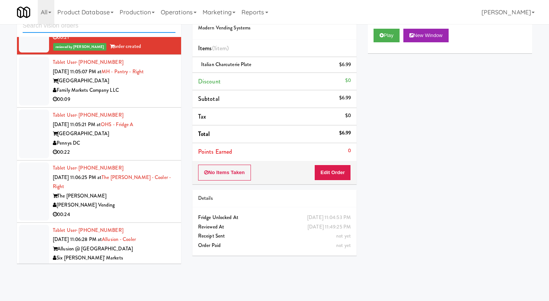
click at [100, 28] on input "text" at bounding box center [99, 26] width 153 height 14
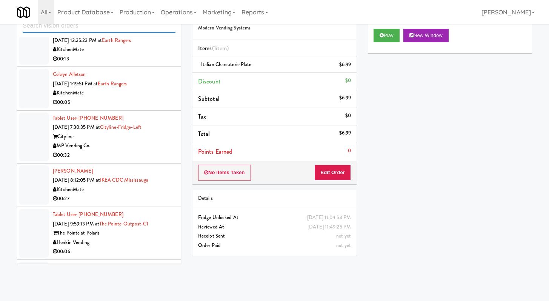
scroll to position [1002, 0]
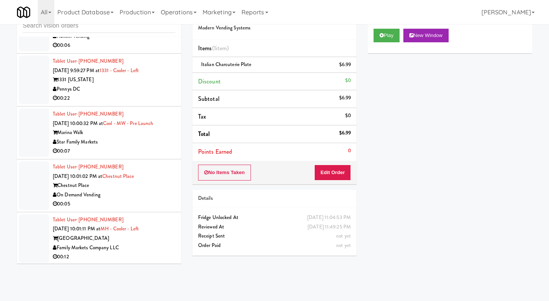
click at [156, 103] on div "00:22" at bounding box center [114, 98] width 123 height 9
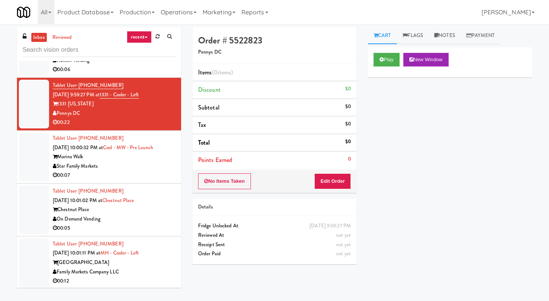
click at [138, 74] on div "00:06" at bounding box center [114, 69] width 123 height 9
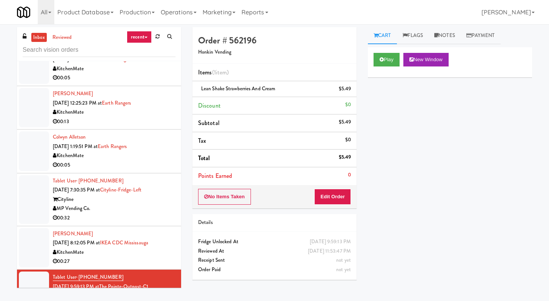
scroll to position [758, 0]
click at [138, 223] on div "00:32" at bounding box center [114, 217] width 123 height 9
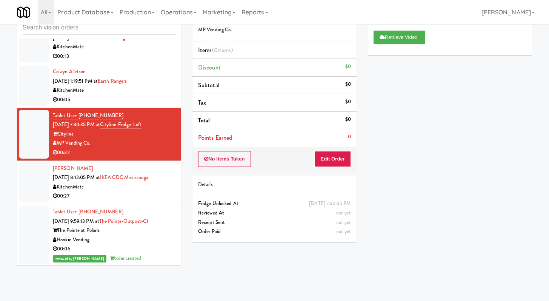
scroll to position [919, 0]
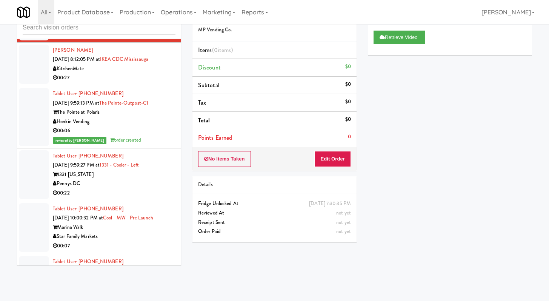
click at [137, 198] on div "00:22" at bounding box center [114, 192] width 123 height 9
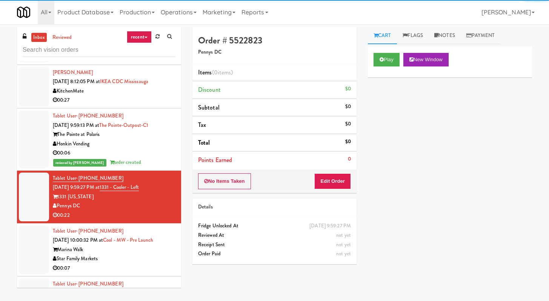
click at [397, 66] on div "Play New Window" at bounding box center [450, 62] width 164 height 30
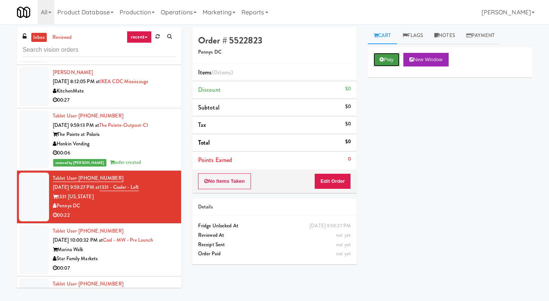
click at [384, 60] on button "Play" at bounding box center [387, 60] width 26 height 14
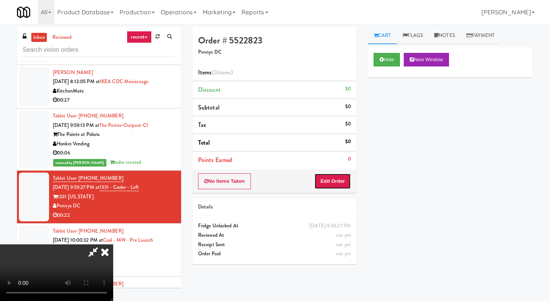
click at [346, 181] on button "Edit Order" at bounding box center [332, 181] width 37 height 16
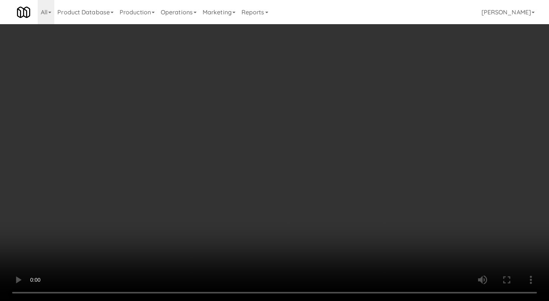
scroll to position [910, 0]
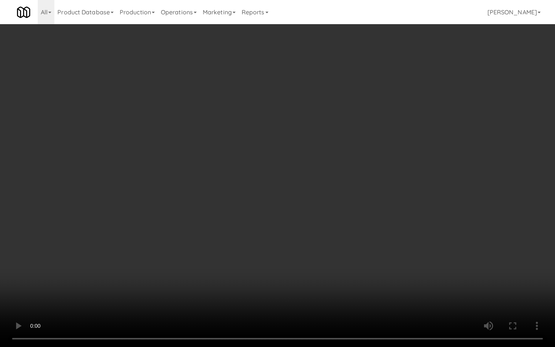
click at [369, 277] on video at bounding box center [277, 173] width 555 height 347
click at [367, 276] on video at bounding box center [277, 173] width 555 height 347
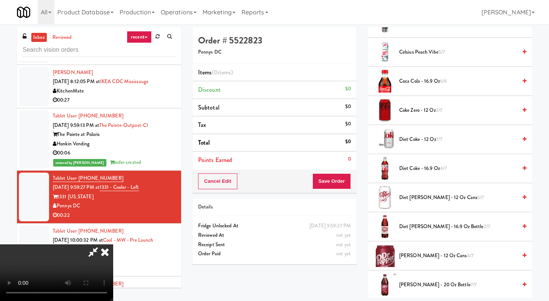
scroll to position [290, 0]
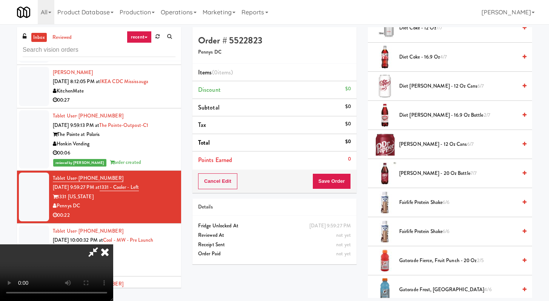
click at [406, 58] on span "Diet Coke - 16.9 oz 4/7" at bounding box center [458, 56] width 118 height 9
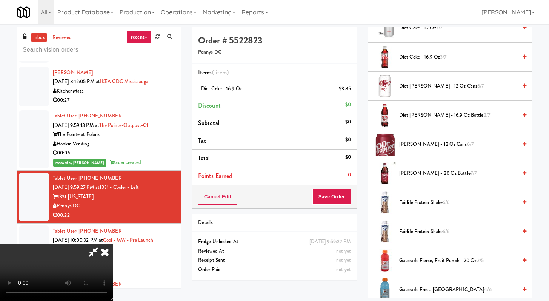
click at [406, 58] on span "Diet Coke - 16.9 oz 3/7" at bounding box center [458, 56] width 118 height 9
click at [414, 144] on span "[PERSON_NAME] - 12 oz cans 6/7" at bounding box center [458, 144] width 118 height 9
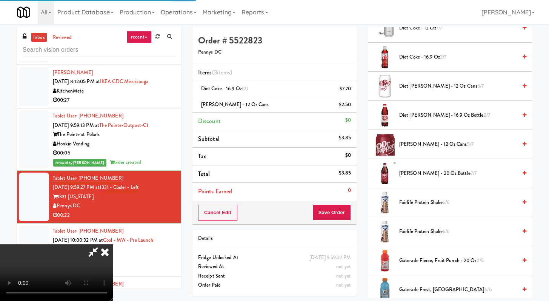
click at [345, 212] on div "Cancel Edit Save Order" at bounding box center [274, 212] width 164 height 23
click at [341, 214] on button "Save Order" at bounding box center [331, 212] width 38 height 16
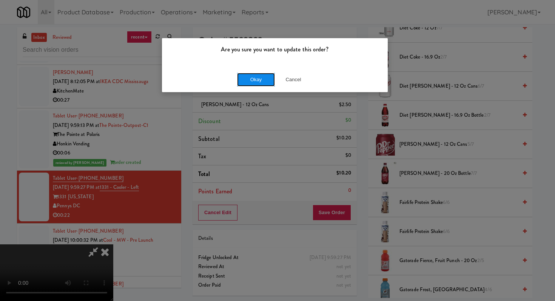
click at [247, 83] on button "Okay" at bounding box center [256, 80] width 38 height 14
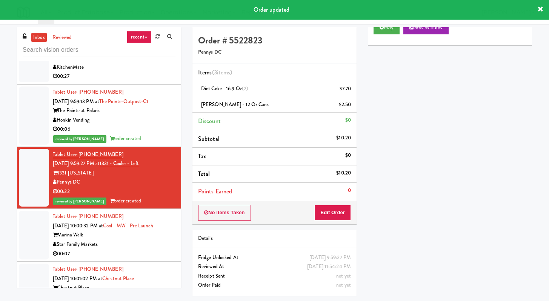
scroll to position [1069, 0]
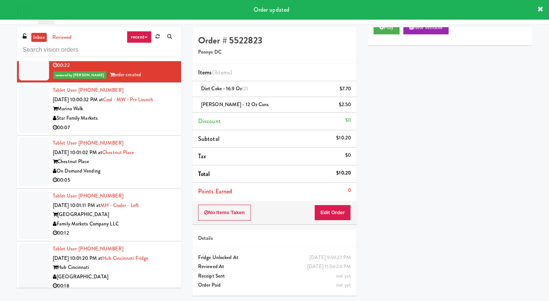
click at [148, 123] on div "Star Family Markets" at bounding box center [114, 118] width 123 height 9
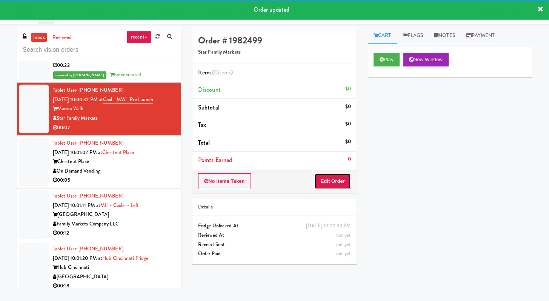
click at [337, 179] on button "Edit Order" at bounding box center [332, 181] width 37 height 16
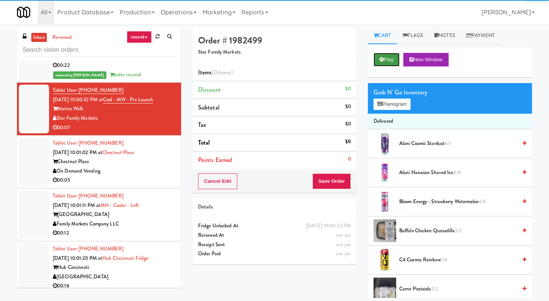
click at [384, 59] on button "Play" at bounding box center [387, 60] width 26 height 14
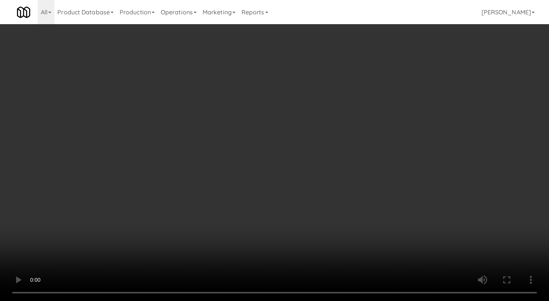
scroll to position [1060, 0]
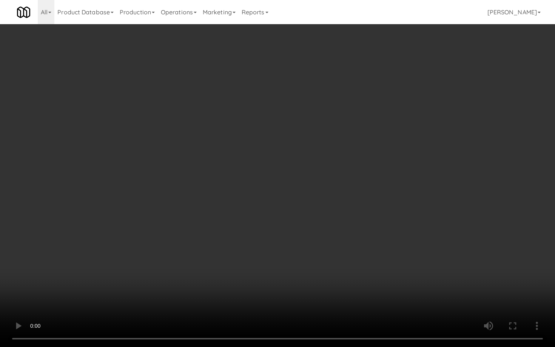
click at [268, 257] on video at bounding box center [277, 173] width 555 height 347
click at [268, 254] on video at bounding box center [277, 173] width 555 height 347
click at [268, 253] on video at bounding box center [277, 173] width 555 height 347
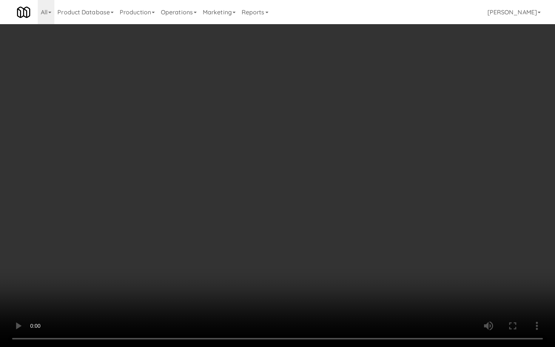
click at [268, 252] on video at bounding box center [277, 173] width 555 height 347
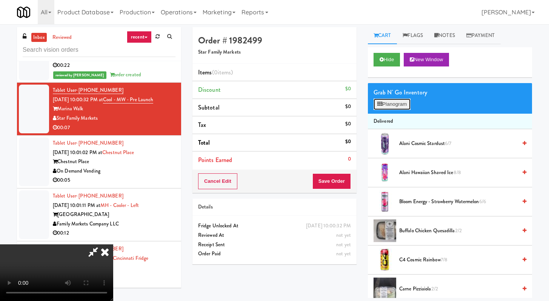
click at [400, 103] on button "Planogram" at bounding box center [392, 103] width 37 height 11
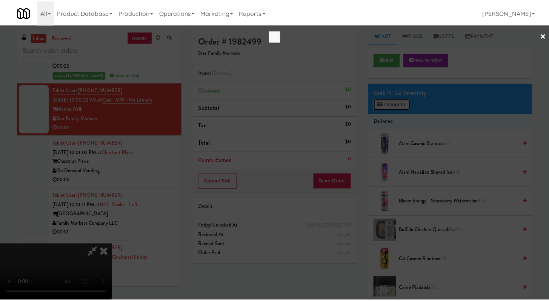
scroll to position [1060, 0]
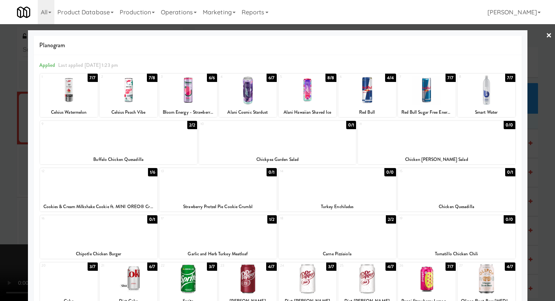
click at [113, 148] on div at bounding box center [118, 137] width 157 height 29
click at [0, 153] on div at bounding box center [277, 150] width 555 height 301
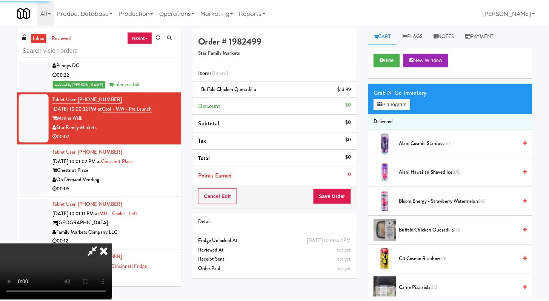
scroll to position [1069, 0]
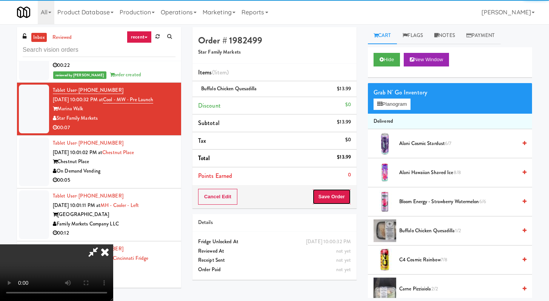
click at [334, 192] on button "Save Order" at bounding box center [331, 197] width 38 height 16
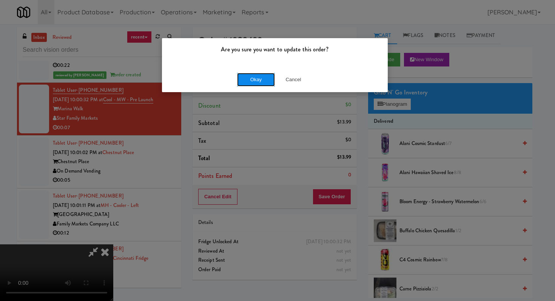
click at [249, 79] on button "Okay" at bounding box center [256, 80] width 38 height 14
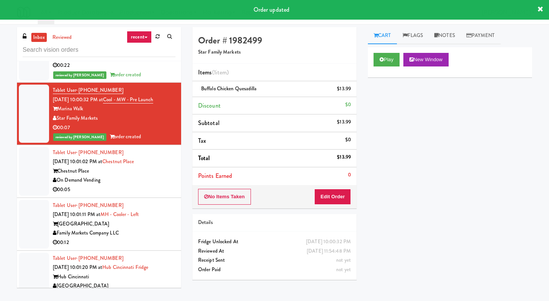
click at [148, 185] on div "On Demand Vending" at bounding box center [114, 179] width 123 height 9
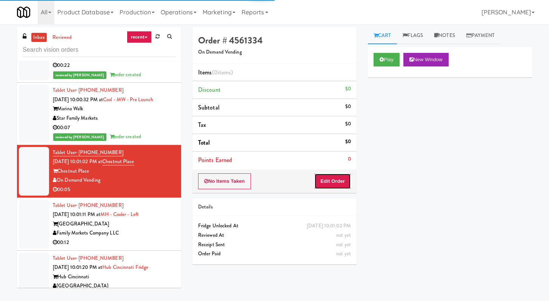
click at [329, 179] on button "Edit Order" at bounding box center [332, 181] width 37 height 16
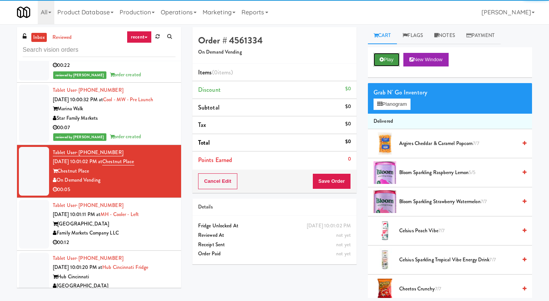
click at [378, 62] on button "Play" at bounding box center [387, 60] width 26 height 14
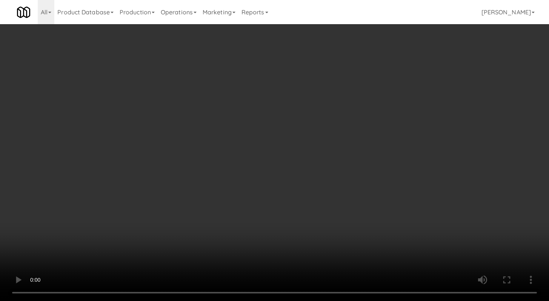
scroll to position [1060, 0]
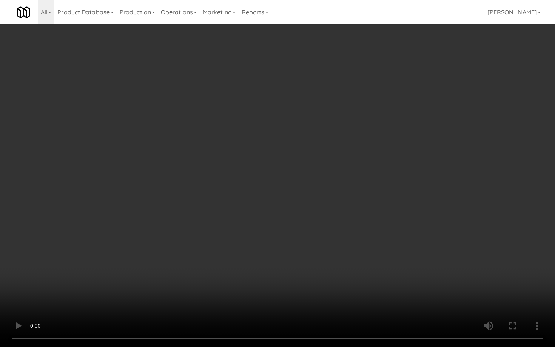
click at [258, 278] on video at bounding box center [277, 173] width 555 height 347
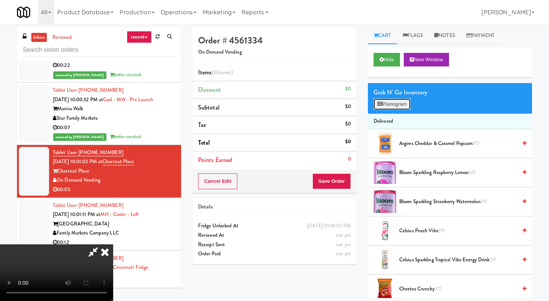
click at [388, 103] on button "Planogram" at bounding box center [392, 103] width 37 height 11
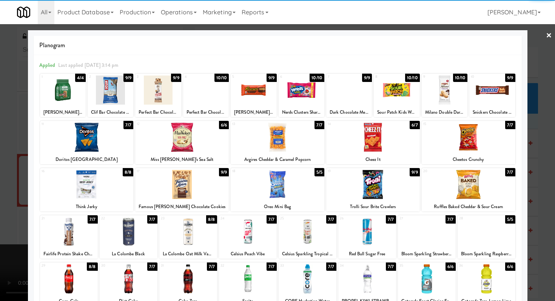
click at [359, 102] on div at bounding box center [349, 89] width 46 height 29
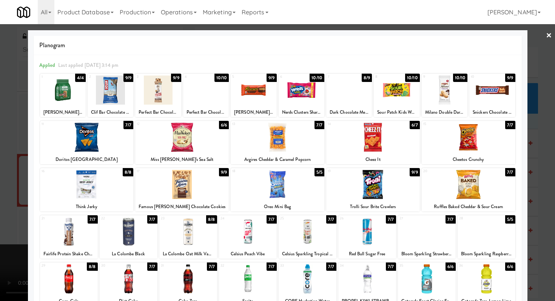
click at [0, 132] on div at bounding box center [277, 150] width 555 height 301
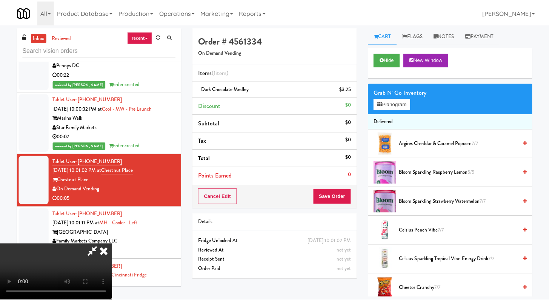
scroll to position [1069, 0]
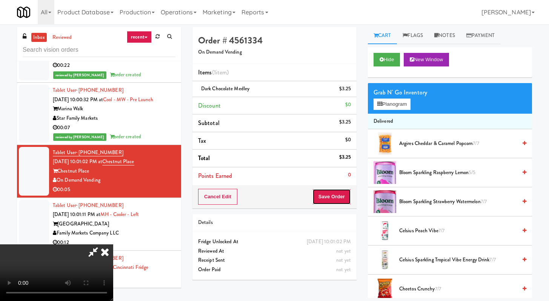
click at [337, 200] on button "Save Order" at bounding box center [331, 197] width 38 height 16
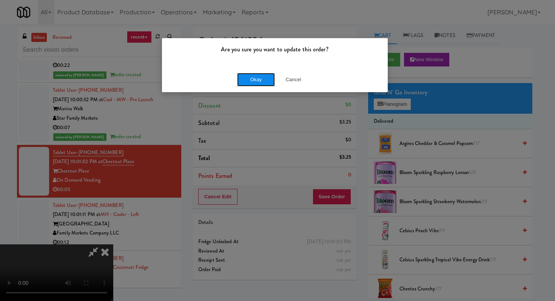
click at [241, 77] on button "Okay" at bounding box center [256, 80] width 38 height 14
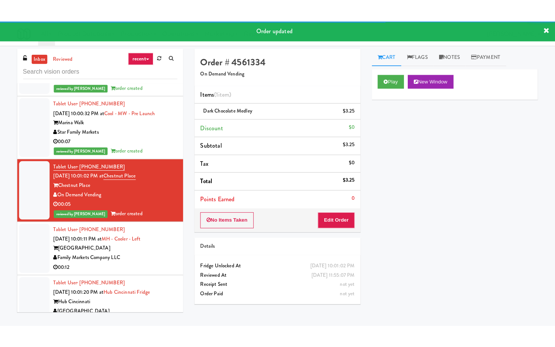
scroll to position [1092, 0]
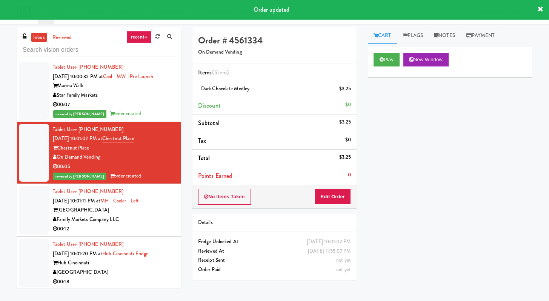
click at [151, 224] on div "Family Markets Company LLC" at bounding box center [114, 219] width 123 height 9
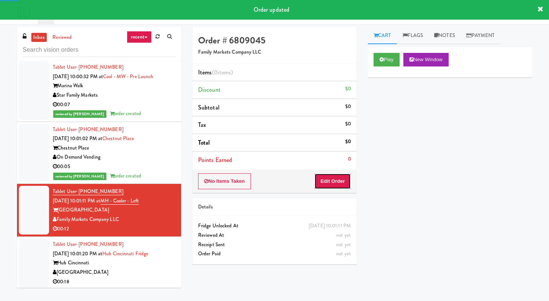
click at [326, 181] on button "Edit Order" at bounding box center [332, 181] width 37 height 16
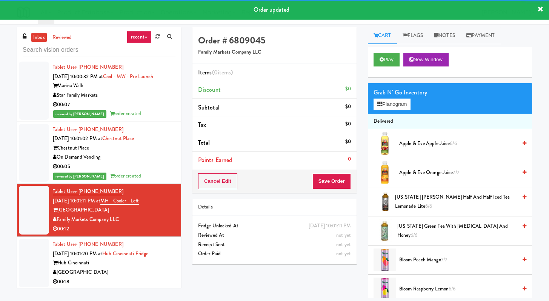
click at [372, 58] on div "Play New Window" at bounding box center [450, 62] width 164 height 30
click at [379, 59] on button "Play" at bounding box center [387, 60] width 26 height 14
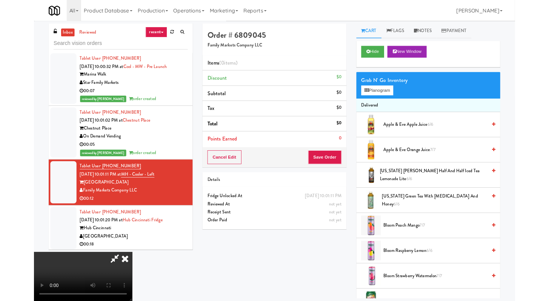
scroll to position [1082, 0]
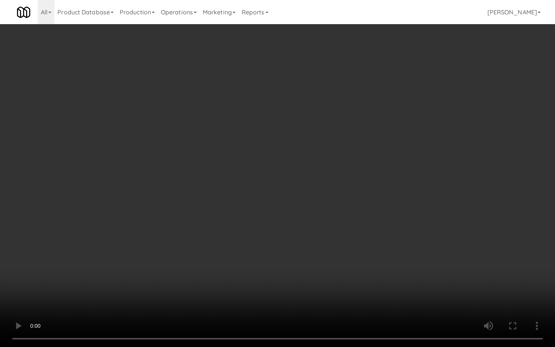
click at [151, 254] on video at bounding box center [277, 173] width 555 height 347
click at [150, 254] on video at bounding box center [277, 173] width 555 height 347
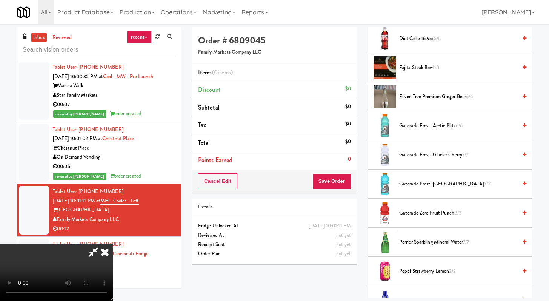
scroll to position [855, 0]
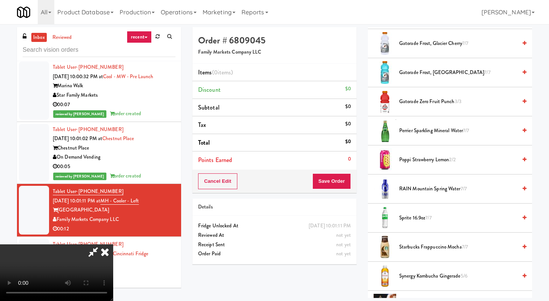
click at [415, 155] on li "Poppi Strawberry Lemon 2/2" at bounding box center [450, 159] width 164 height 29
click at [414, 160] on span "Poppi Strawberry Lemon 2/2" at bounding box center [458, 159] width 118 height 9
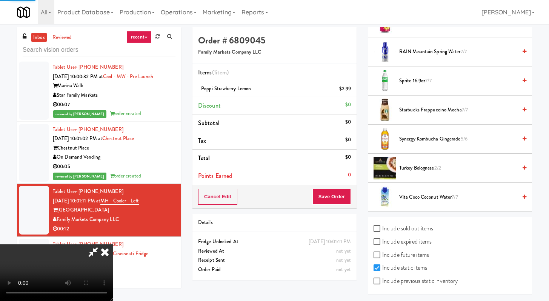
scroll to position [994, 0]
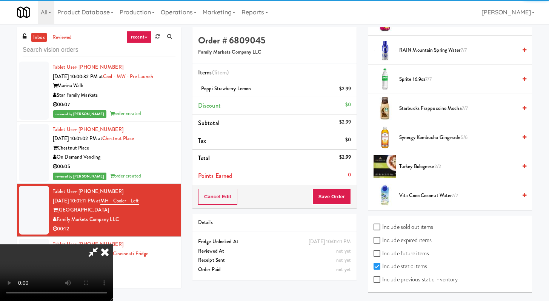
click at [413, 192] on span "Vita Coco Coconut Water 7/7" at bounding box center [458, 195] width 118 height 9
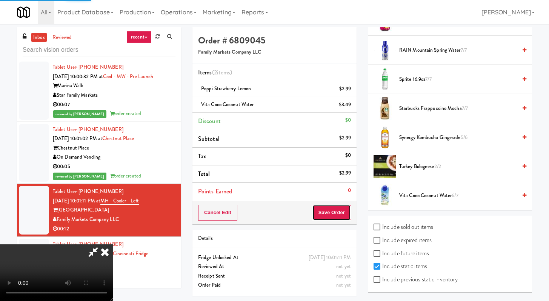
click at [335, 217] on button "Save Order" at bounding box center [331, 212] width 38 height 16
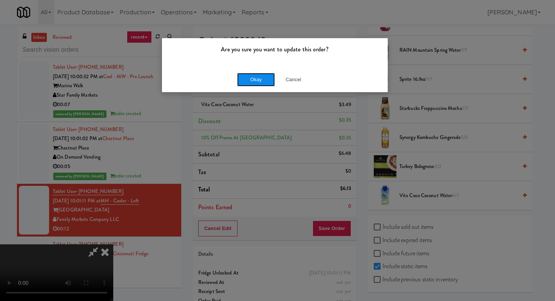
click at [247, 78] on button "Okay" at bounding box center [256, 80] width 38 height 14
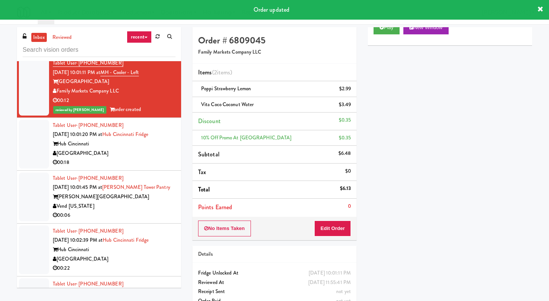
scroll to position [1227, 0]
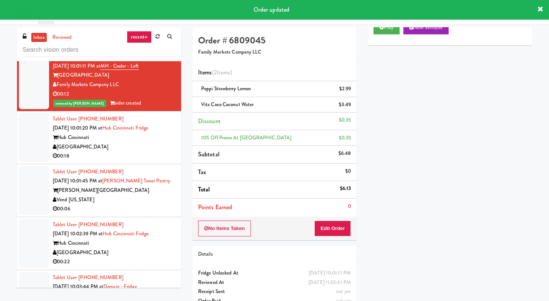
click at [117, 161] on div "00:18" at bounding box center [114, 155] width 123 height 9
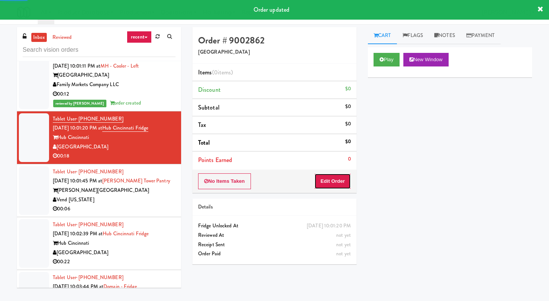
click at [323, 181] on button "Edit Order" at bounding box center [332, 181] width 37 height 16
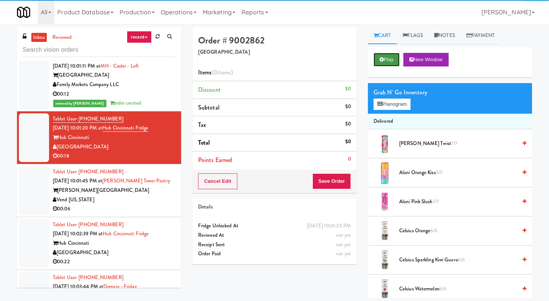
click at [385, 53] on button "Play" at bounding box center [387, 60] width 26 height 14
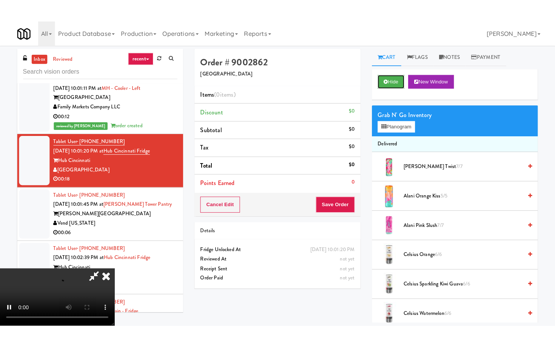
scroll to position [65, 0]
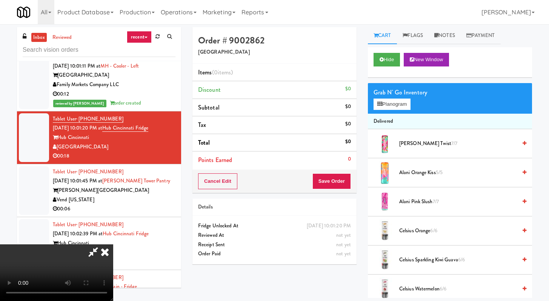
click at [113, 244] on video at bounding box center [56, 272] width 113 height 57
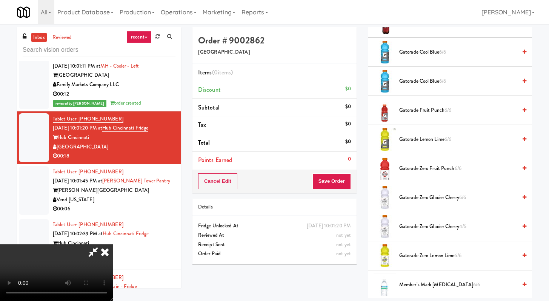
scroll to position [470, 0]
click at [432, 199] on span "Gatorade Zero Glacier Cherry 6/6" at bounding box center [458, 196] width 118 height 9
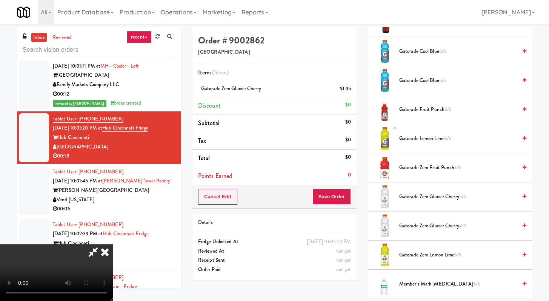
click at [432, 199] on span "Gatorade Zero Glacier Cherry 5/6" at bounding box center [458, 196] width 118 height 9
click at [432, 199] on span "Gatorade Zero Glacier Cherry 4/6" at bounding box center [458, 196] width 118 height 9
click at [341, 195] on button "Save Order" at bounding box center [331, 197] width 38 height 16
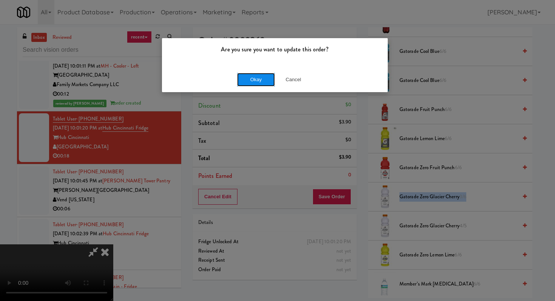
click at [247, 79] on button "Okay" at bounding box center [256, 80] width 38 height 14
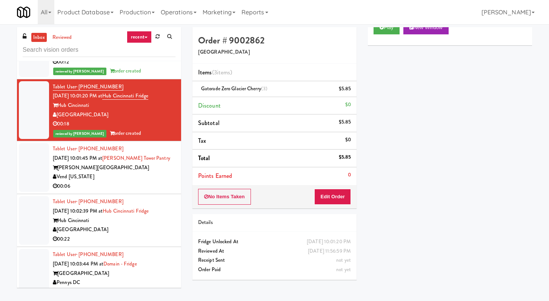
scroll to position [1279, 0]
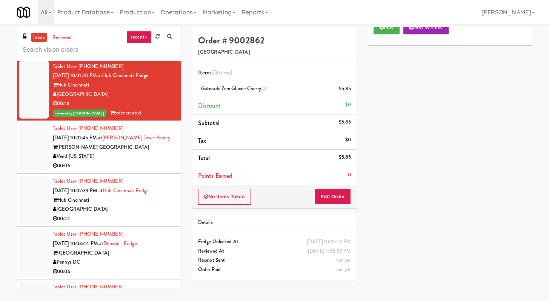
click at [131, 171] on div "00:06" at bounding box center [114, 165] width 123 height 9
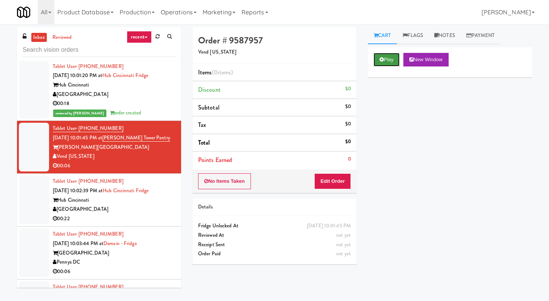
click at [379, 60] on button "Play" at bounding box center [387, 60] width 26 height 14
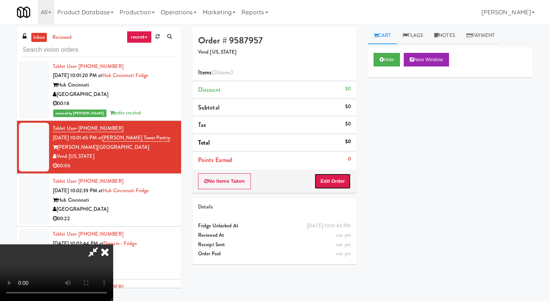
click at [334, 181] on button "Edit Order" at bounding box center [332, 181] width 37 height 16
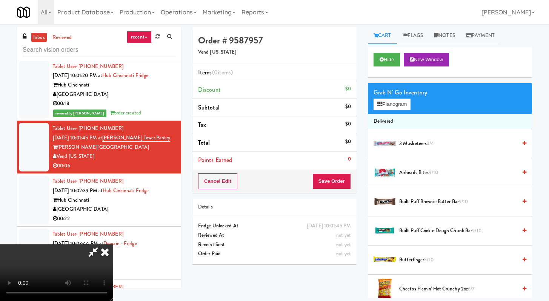
scroll to position [65, 0]
click at [81, 244] on video at bounding box center [56, 272] width 113 height 57
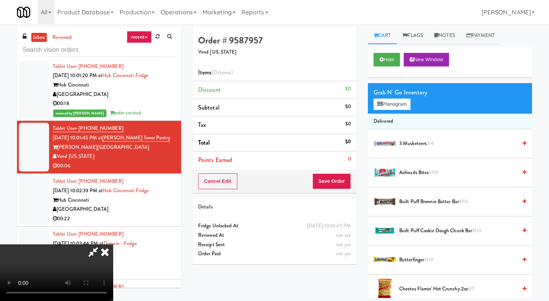
click at [82, 244] on video at bounding box center [56, 272] width 113 height 57
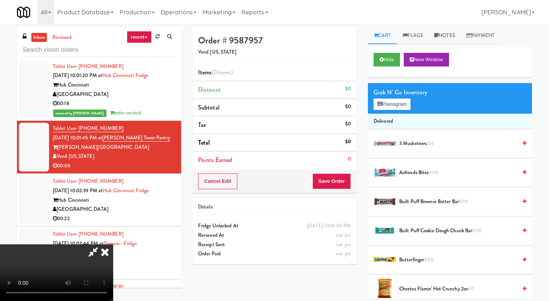
click at [82, 244] on video at bounding box center [56, 272] width 113 height 57
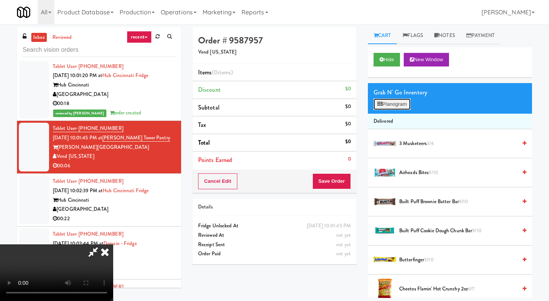
click at [389, 106] on button "Planogram" at bounding box center [392, 103] width 37 height 11
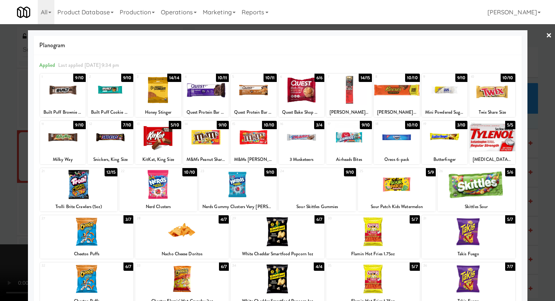
click at [205, 137] on div at bounding box center [206, 137] width 46 height 29
click at [0, 171] on div at bounding box center [277, 150] width 555 height 301
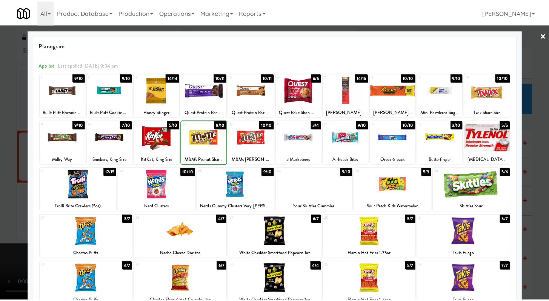
scroll to position [1279, 0]
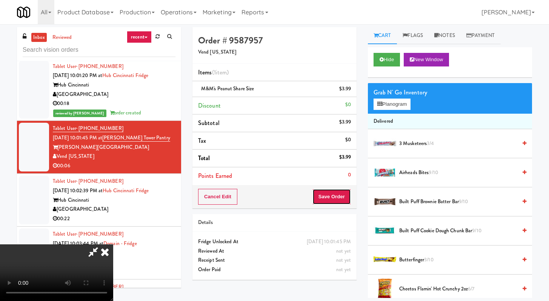
click at [335, 195] on button "Save Order" at bounding box center [331, 197] width 38 height 16
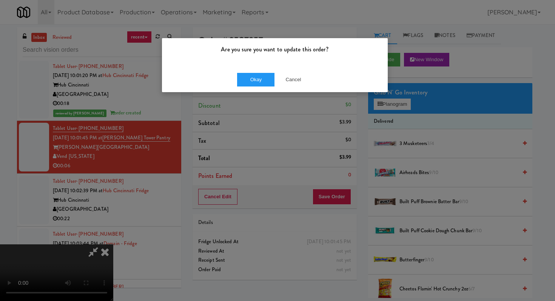
click at [260, 88] on div "Okay Cancel" at bounding box center [275, 79] width 226 height 25
click at [260, 78] on button "Okay" at bounding box center [256, 80] width 38 height 14
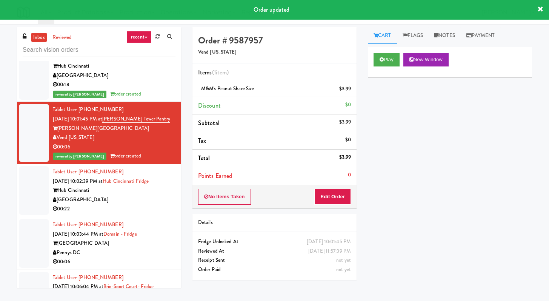
scroll to position [1385, 0]
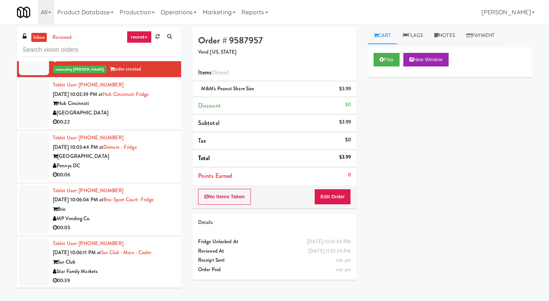
click at [134, 127] on div "00:22" at bounding box center [114, 121] width 123 height 9
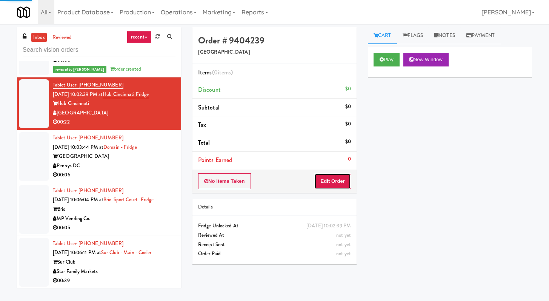
click at [329, 182] on button "Edit Order" at bounding box center [332, 181] width 37 height 16
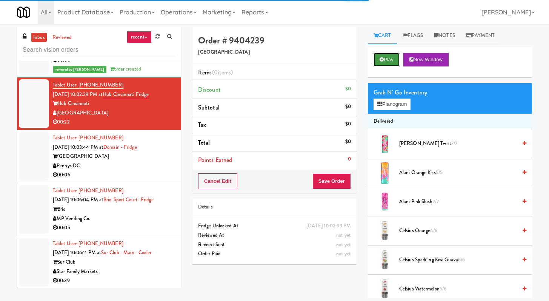
click at [393, 65] on button "Play" at bounding box center [387, 60] width 26 height 14
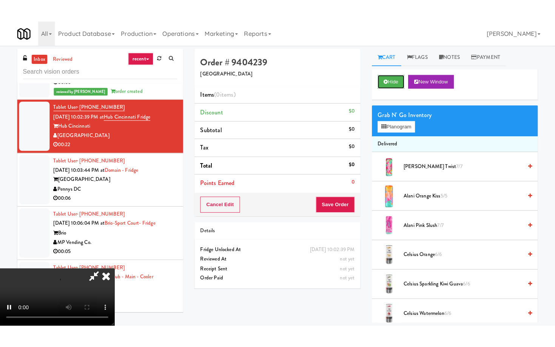
scroll to position [65, 0]
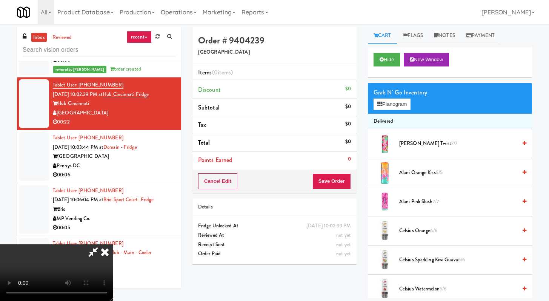
click at [113, 244] on video at bounding box center [56, 272] width 113 height 57
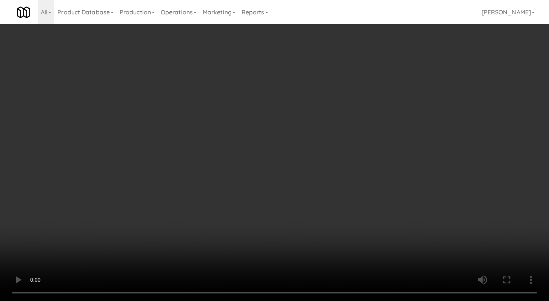
scroll to position [1375, 0]
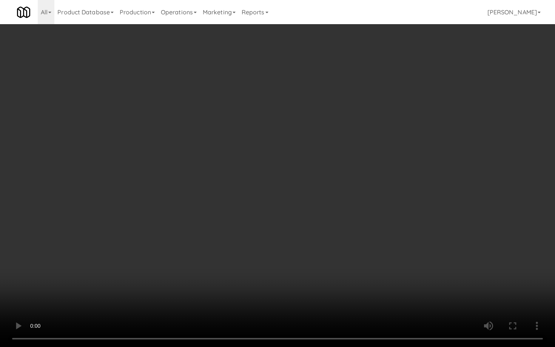
click at [283, 269] on video at bounding box center [277, 173] width 555 height 347
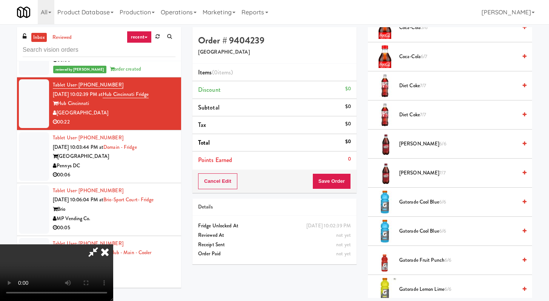
scroll to position [336, 0]
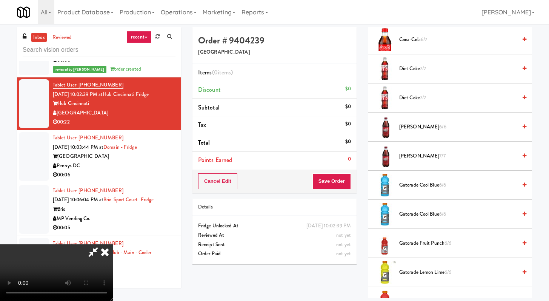
click at [438, 190] on li "Gatorade Cool Blue 6/6" at bounding box center [450, 185] width 164 height 29
click at [437, 188] on span "Gatorade Cool Blue 6/6" at bounding box center [458, 184] width 118 height 9
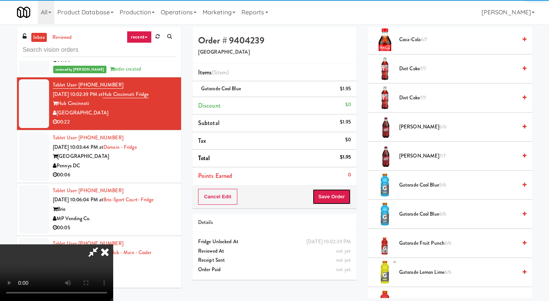
click at [340, 194] on button "Save Order" at bounding box center [331, 197] width 38 height 16
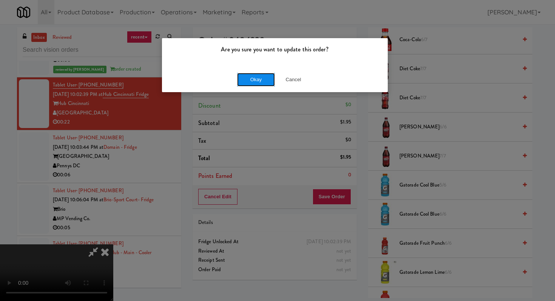
click at [263, 84] on button "Okay" at bounding box center [256, 80] width 38 height 14
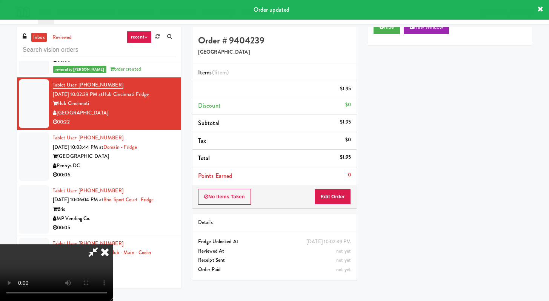
scroll to position [32, 0]
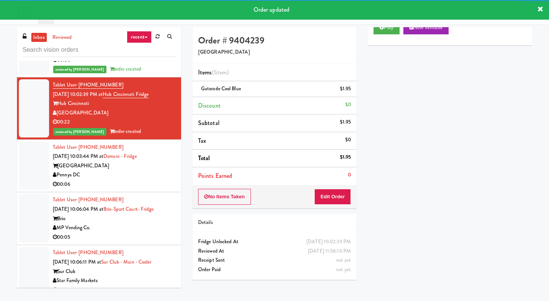
click at [157, 171] on div "[GEOGRAPHIC_DATA]" at bounding box center [114, 165] width 123 height 9
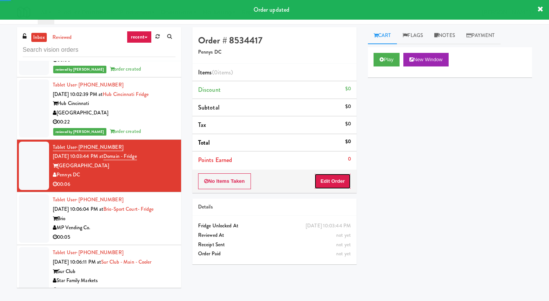
click at [343, 174] on button "Edit Order" at bounding box center [332, 181] width 37 height 16
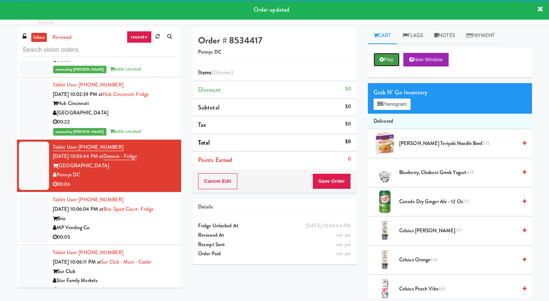
click at [384, 55] on button "Play" at bounding box center [387, 60] width 26 height 14
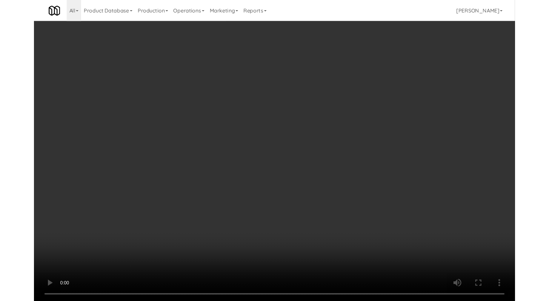
scroll to position [1375, 0]
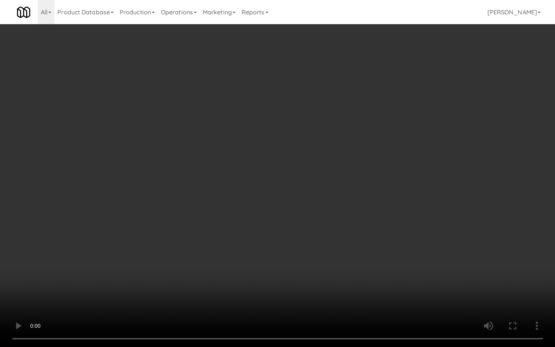
click at [289, 270] on video at bounding box center [277, 173] width 555 height 347
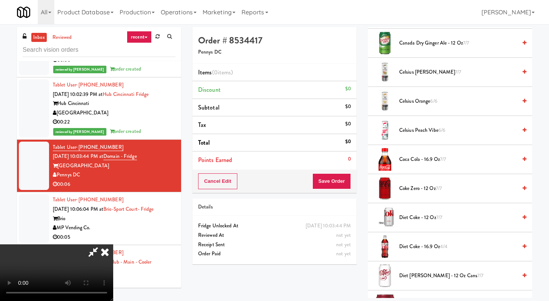
scroll to position [470, 0]
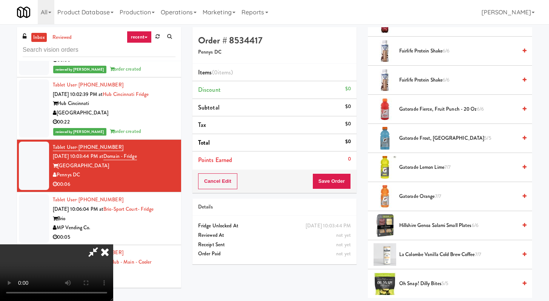
click at [426, 140] on span "Gatorade Frost, Glacier Freeze 5/5" at bounding box center [458, 138] width 118 height 9
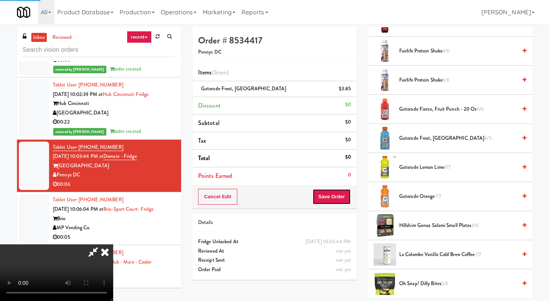
click at [348, 198] on button "Save Order" at bounding box center [331, 197] width 38 height 16
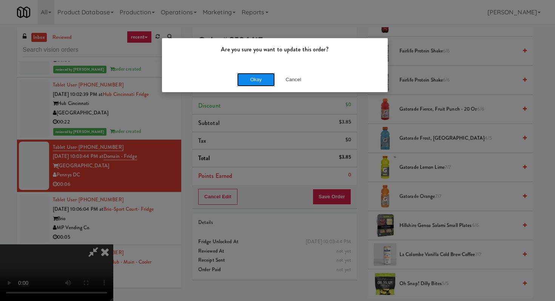
click at [261, 80] on button "Okay" at bounding box center [256, 80] width 38 height 14
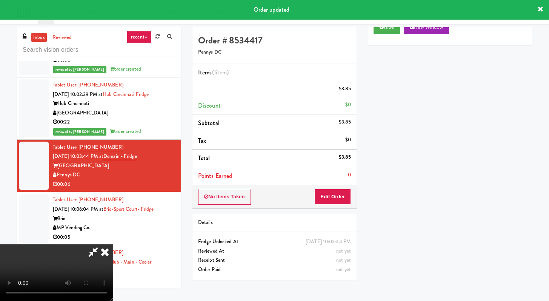
scroll to position [32, 0]
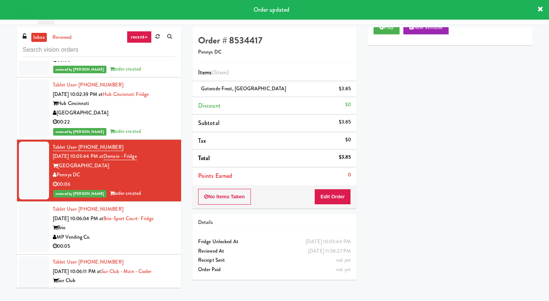
click at [118, 242] on div "MP Vending Co." at bounding box center [114, 236] width 123 height 9
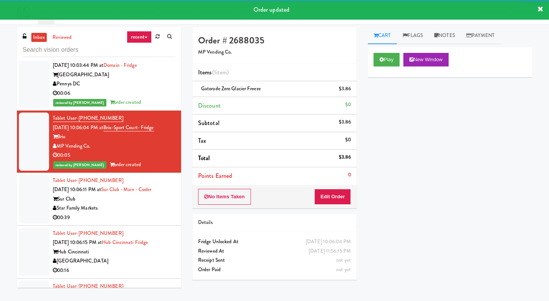
scroll to position [1517, 0]
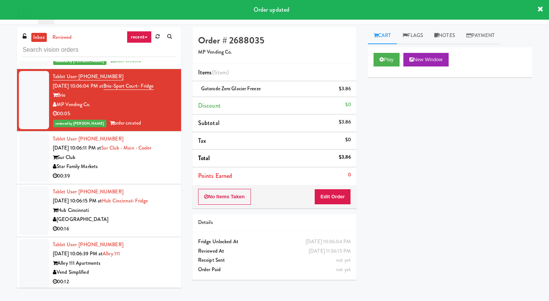
click at [135, 181] on div "00:39" at bounding box center [114, 175] width 123 height 9
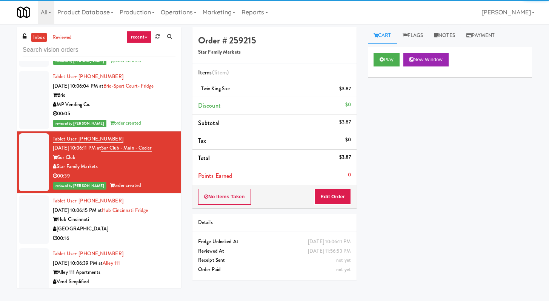
click at [143, 243] on div "Tablet User · (440) 623-3388 [DATE] 10:06:15 PM at Hub Cincinnati Fridge Hub [G…" at bounding box center [114, 219] width 123 height 46
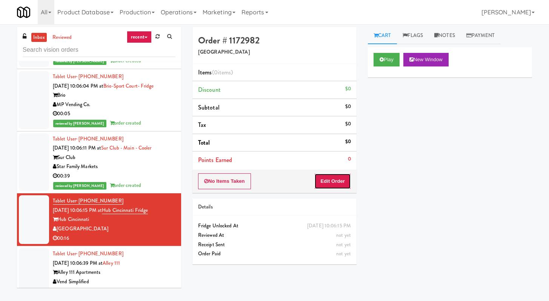
click at [337, 177] on button "Edit Order" at bounding box center [332, 181] width 37 height 16
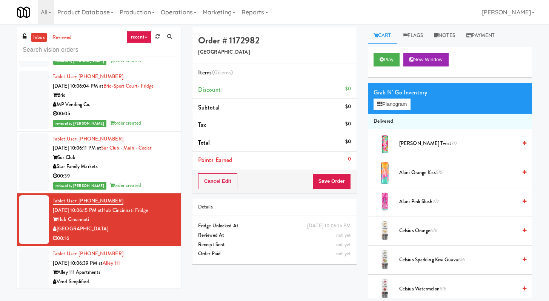
click at [382, 51] on div "Play New Window" at bounding box center [450, 62] width 164 height 30
click at [381, 56] on button "Play" at bounding box center [387, 60] width 26 height 14
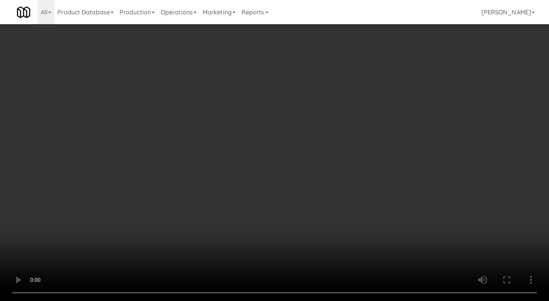
scroll to position [1508, 0]
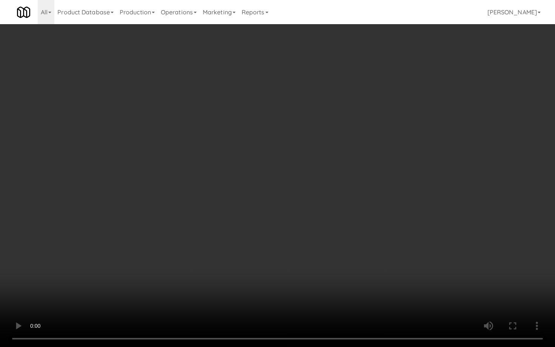
click at [385, 284] on video at bounding box center [277, 173] width 555 height 347
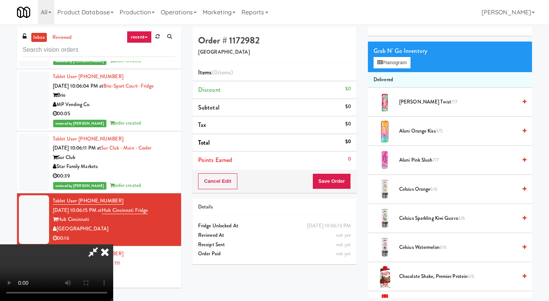
scroll to position [0, 0]
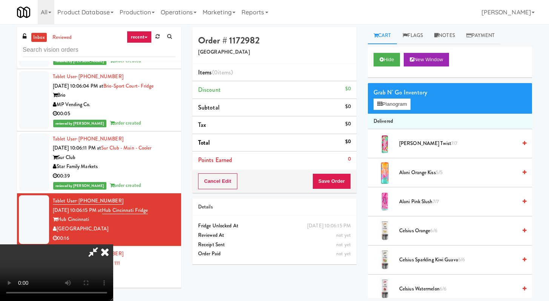
click at [387, 110] on div "Grab N' Go Inventory Planogram" at bounding box center [450, 98] width 164 height 31
click at [388, 106] on button "Planogram" at bounding box center [392, 103] width 37 height 11
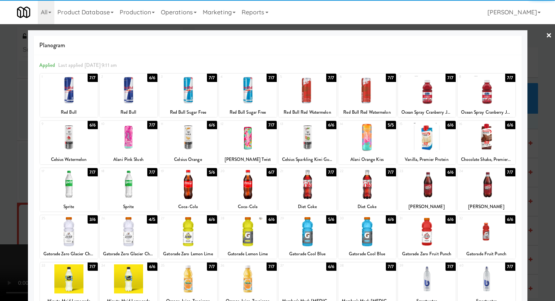
click at [418, 99] on div at bounding box center [427, 89] width 58 height 29
click at [0, 117] on div at bounding box center [277, 150] width 555 height 301
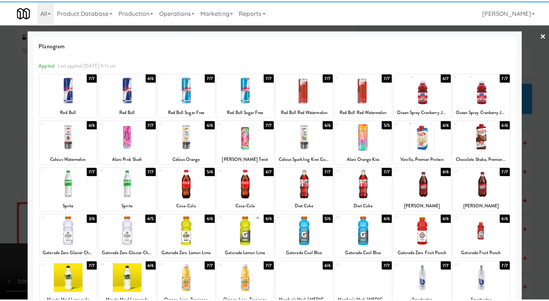
scroll to position [1517, 0]
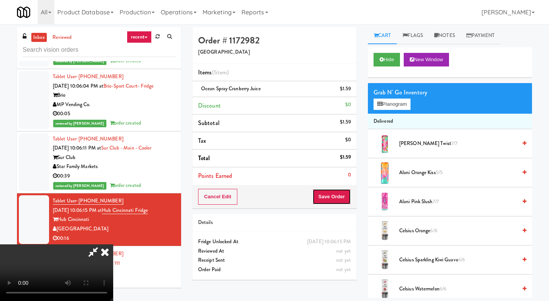
click at [345, 195] on button "Save Order" at bounding box center [331, 197] width 38 height 16
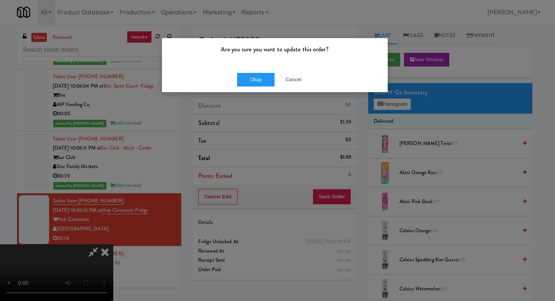
click at [257, 71] on div "Okay Cancel" at bounding box center [275, 79] width 226 height 25
click at [257, 77] on button "Okay" at bounding box center [256, 80] width 38 height 14
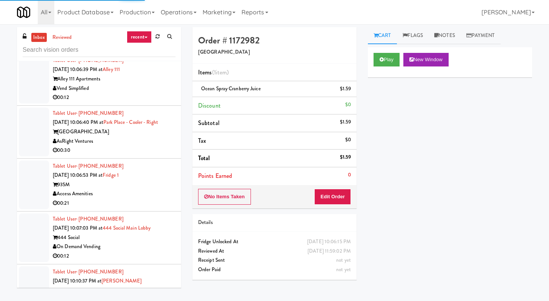
scroll to position [1694, 0]
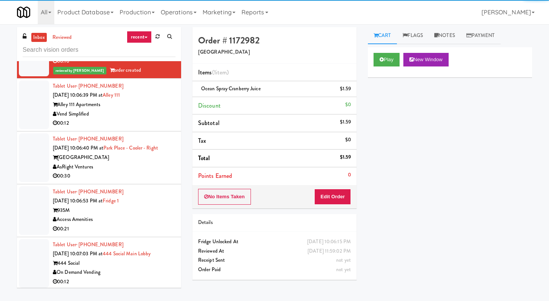
click at [152, 128] on div "00:12" at bounding box center [114, 122] width 123 height 9
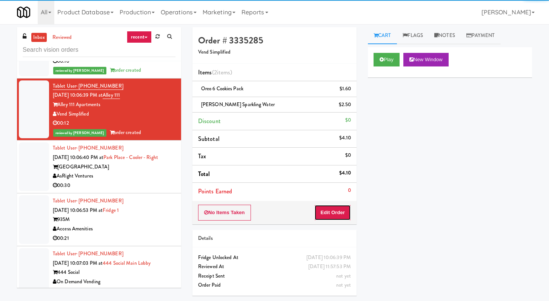
click at [343, 214] on button "Edit Order" at bounding box center [332, 212] width 37 height 16
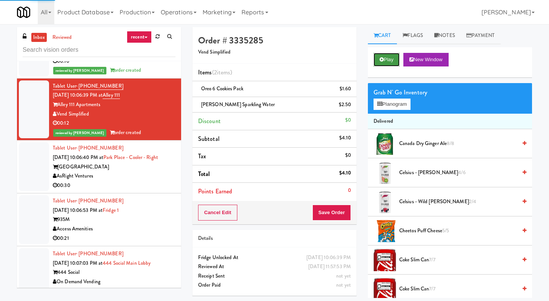
click at [386, 63] on button "Play" at bounding box center [387, 60] width 26 height 14
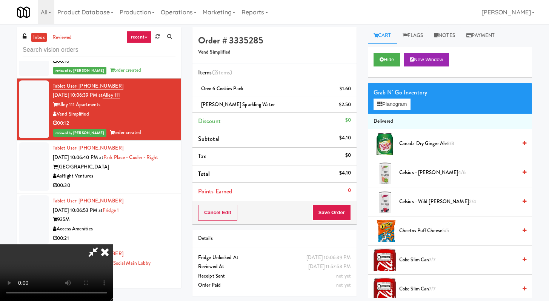
click at [113, 244] on icon at bounding box center [105, 251] width 17 height 15
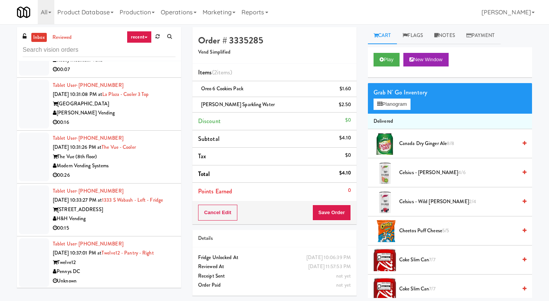
scroll to position [2413, 0]
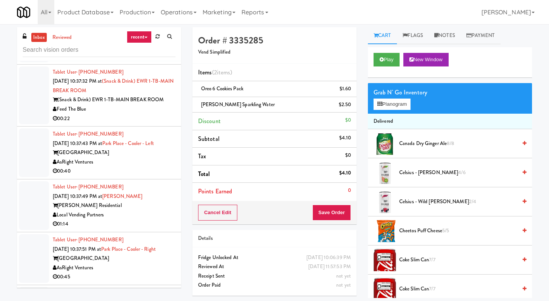
click at [123, 123] on div "00:22" at bounding box center [114, 118] width 123 height 9
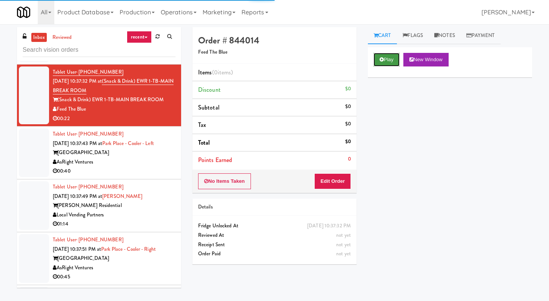
click at [374, 59] on button "Play" at bounding box center [387, 60] width 26 height 14
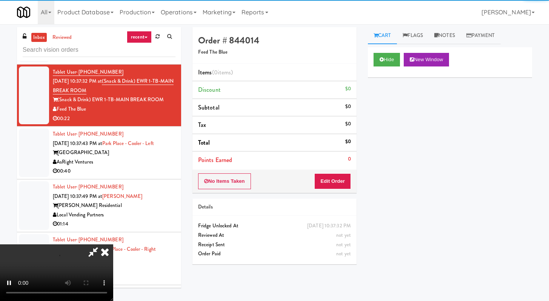
click at [355, 171] on div "No Items Taken Edit Order" at bounding box center [274, 180] width 164 height 23
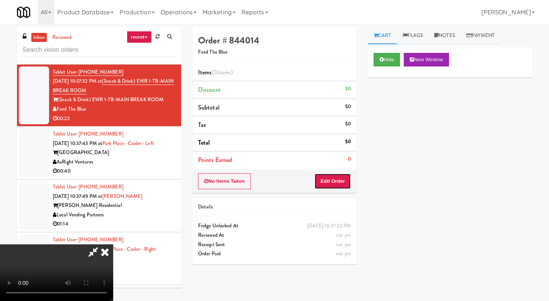
click at [327, 178] on button "Edit Order" at bounding box center [332, 181] width 37 height 16
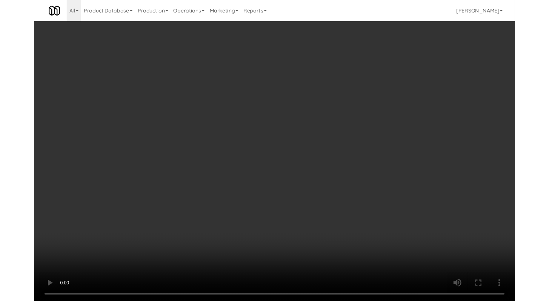
scroll to position [2394, 0]
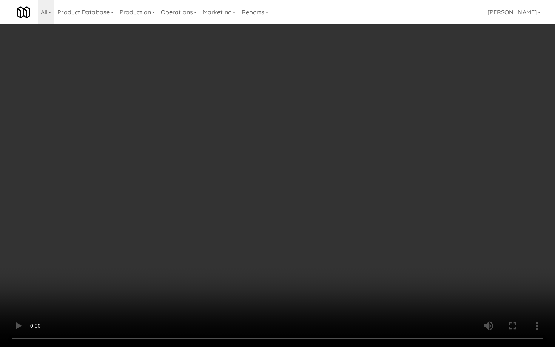
click at [268, 265] on video at bounding box center [277, 173] width 555 height 347
click at [203, 238] on video at bounding box center [277, 173] width 555 height 347
click at [125, 297] on video at bounding box center [277, 173] width 555 height 347
click at [246, 224] on video at bounding box center [277, 173] width 555 height 347
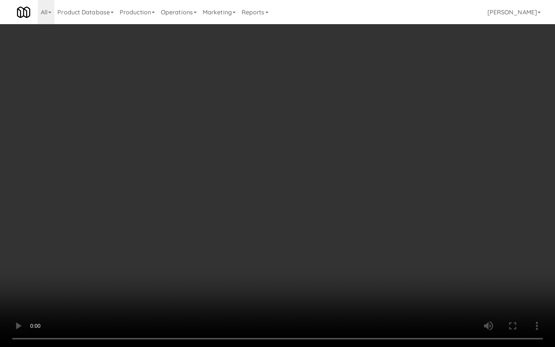
click at [286, 196] on video at bounding box center [277, 173] width 555 height 347
click at [235, 227] on video at bounding box center [277, 173] width 555 height 347
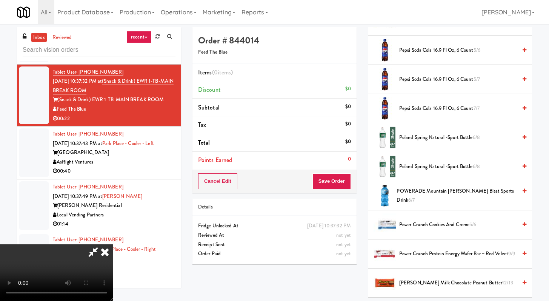
scroll to position [646, 0]
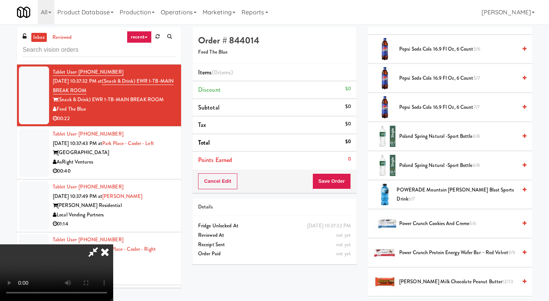
click at [441, 135] on span "Poland Spring Natural -Sport Bottle 6/8" at bounding box center [458, 136] width 118 height 9
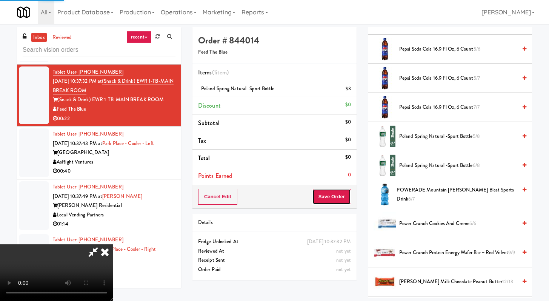
click at [343, 199] on button "Save Order" at bounding box center [331, 197] width 38 height 16
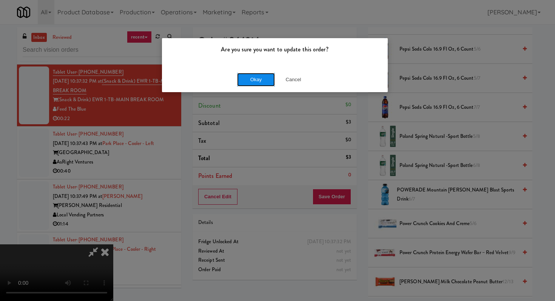
click at [249, 75] on button "Okay" at bounding box center [256, 80] width 38 height 14
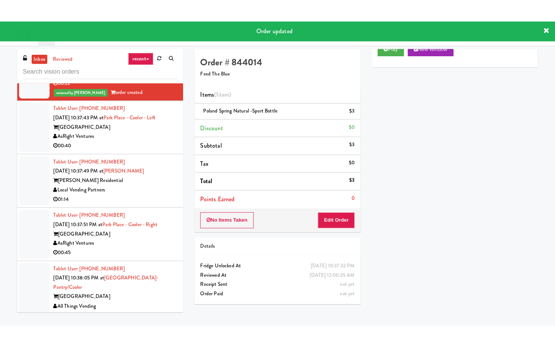
scroll to position [2521, 0]
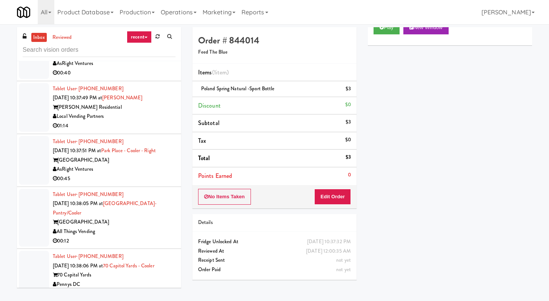
click at [115, 78] on div "Tablet User · (786) 599-6281 [DATE] 10:37:43 PM at [GEOGRAPHIC_DATA] - [GEOGRAP…" at bounding box center [114, 54] width 123 height 46
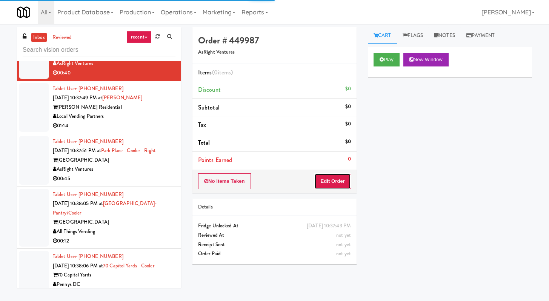
click at [328, 183] on button "Edit Order" at bounding box center [332, 181] width 37 height 16
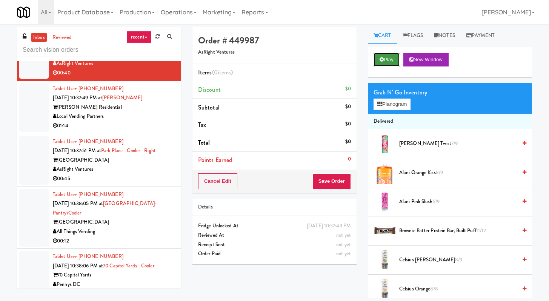
click at [391, 56] on button "Play" at bounding box center [387, 60] width 26 height 14
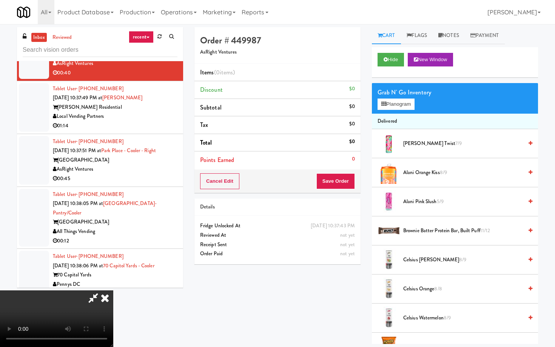
scroll to position [2502, 0]
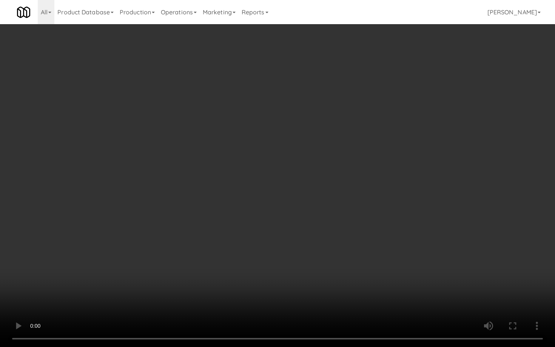
click at [414, 261] on video at bounding box center [277, 173] width 555 height 347
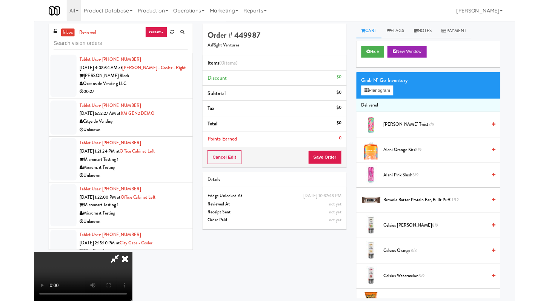
scroll to position [2502, 0]
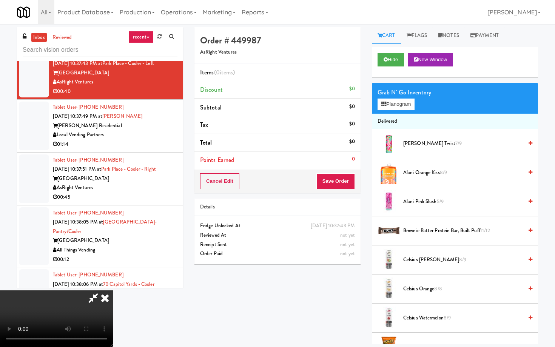
click at [113, 290] on video at bounding box center [56, 318] width 113 height 57
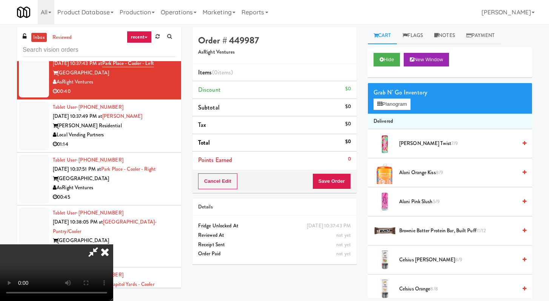
scroll to position [2521, 0]
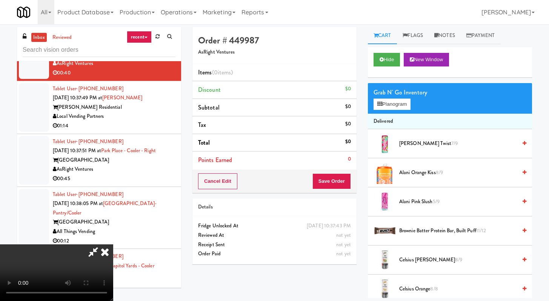
click at [102, 244] on icon at bounding box center [93, 251] width 17 height 15
click at [113, 244] on icon at bounding box center [105, 251] width 17 height 15
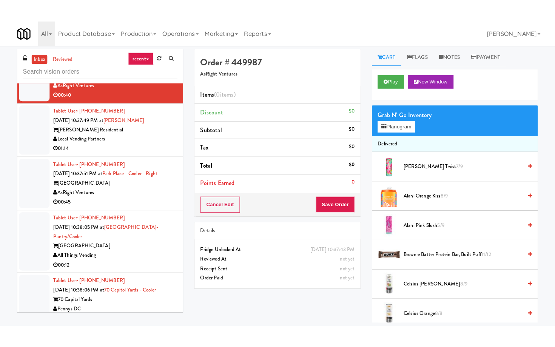
scroll to position [3036, 0]
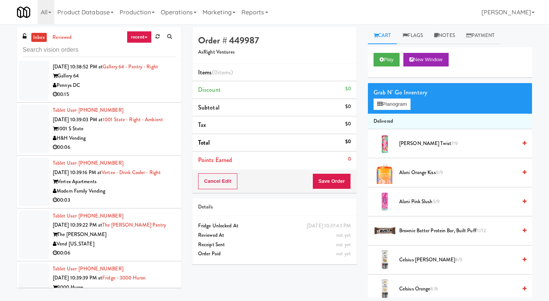
click at [141, 99] on div "00:15" at bounding box center [114, 94] width 123 height 9
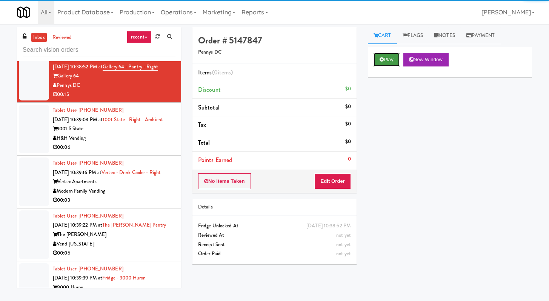
click at [386, 61] on button "Play" at bounding box center [387, 60] width 26 height 14
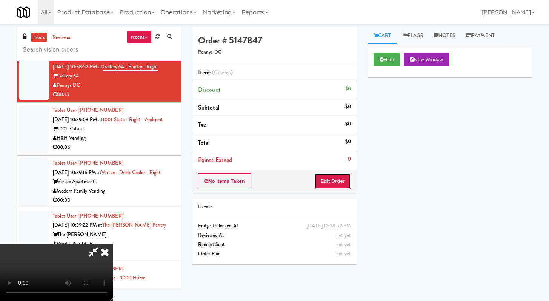
click at [328, 184] on button "Edit Order" at bounding box center [332, 181] width 37 height 16
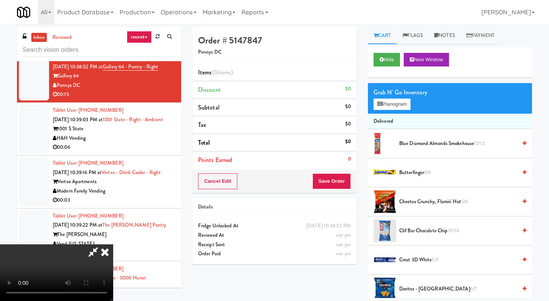
scroll to position [3008, 0]
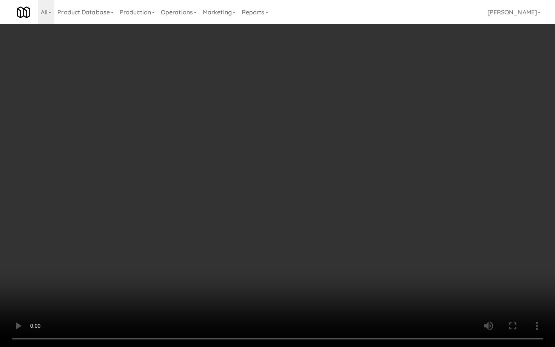
click at [417, 291] on video at bounding box center [277, 173] width 555 height 347
click at [432, 288] on video at bounding box center [277, 173] width 555 height 347
click at [396, 274] on video at bounding box center [277, 173] width 555 height 347
click at [396, 272] on video at bounding box center [277, 173] width 555 height 347
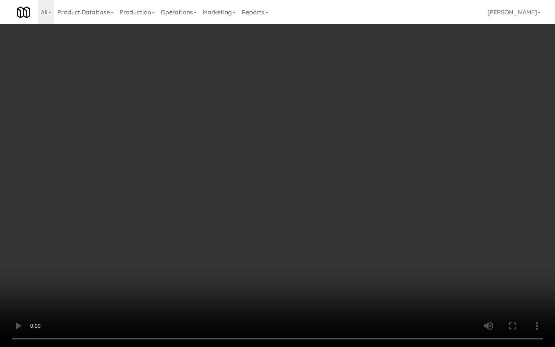
click at [395, 272] on video at bounding box center [277, 173] width 555 height 347
click at [396, 271] on video at bounding box center [277, 173] width 555 height 347
click at [396, 270] on video at bounding box center [277, 173] width 555 height 347
click at [395, 268] on video at bounding box center [277, 173] width 555 height 347
click at [396, 267] on video at bounding box center [277, 173] width 555 height 347
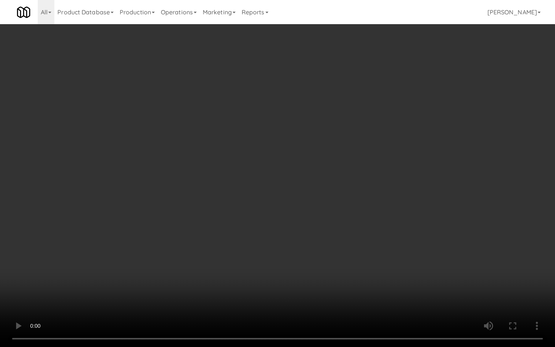
click at [396, 267] on video at bounding box center [277, 173] width 555 height 347
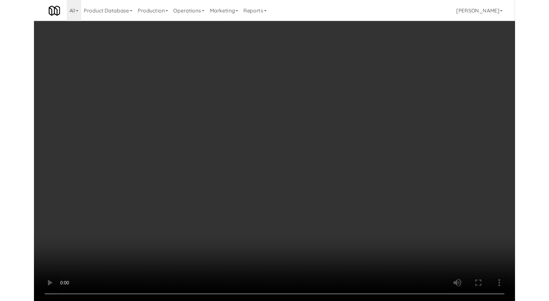
scroll to position [3036, 0]
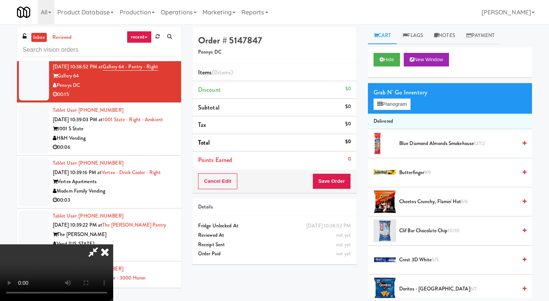
click at [432, 145] on span "Blue Diamond Almonds Smokehouse 12/12" at bounding box center [458, 143] width 118 height 9
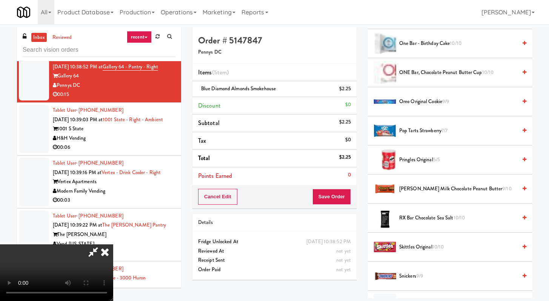
scroll to position [646, 0]
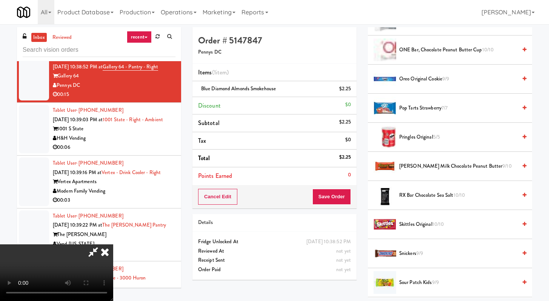
click at [426, 167] on span "Reese's Milk Chocolate Peanut Butter 9/10" at bounding box center [458, 165] width 118 height 9
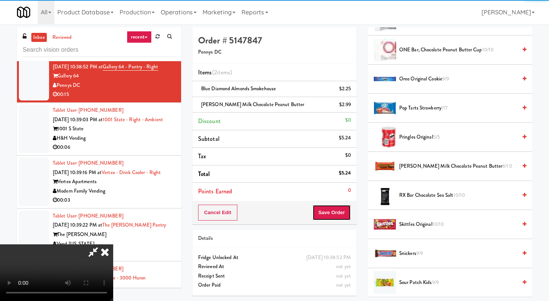
click at [349, 211] on button "Save Order" at bounding box center [331, 212] width 38 height 16
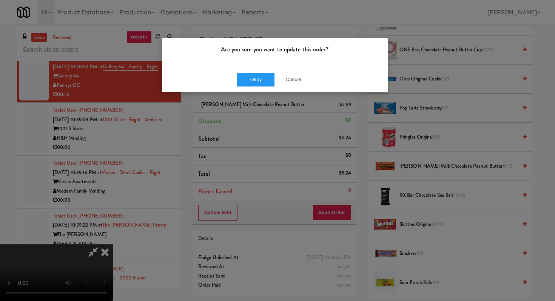
click at [258, 70] on div "Okay Cancel" at bounding box center [275, 79] width 226 height 25
click at [252, 84] on button "Okay" at bounding box center [256, 80] width 38 height 14
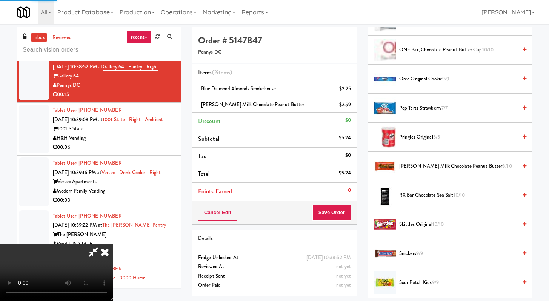
scroll to position [32, 0]
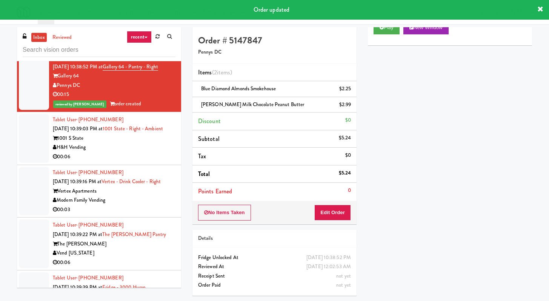
click at [133, 152] on div "H&H Vending" at bounding box center [114, 147] width 123 height 9
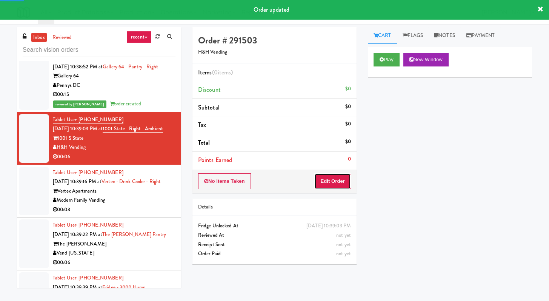
click at [342, 183] on button "Edit Order" at bounding box center [332, 181] width 37 height 16
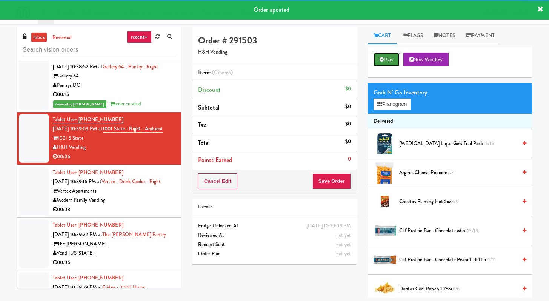
click at [389, 60] on button "Play" at bounding box center [387, 60] width 26 height 14
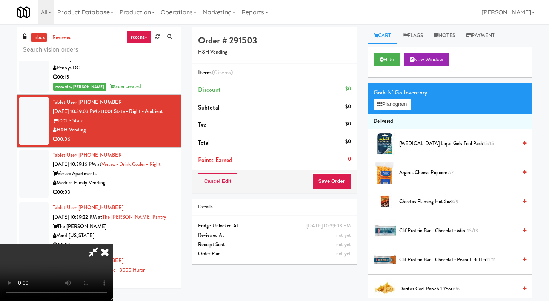
scroll to position [3026, 0]
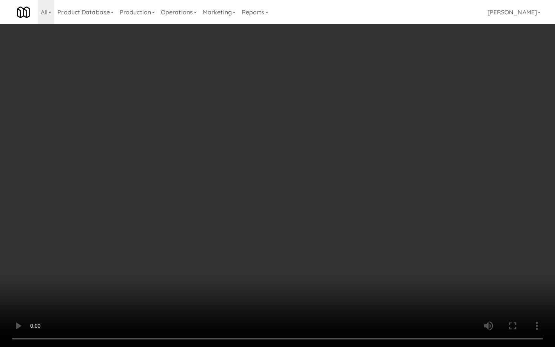
click at [460, 269] on video at bounding box center [277, 173] width 555 height 347
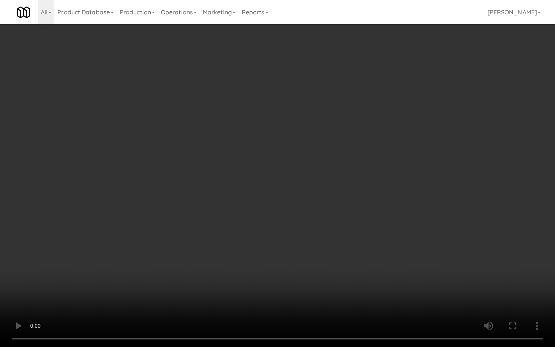
click at [460, 269] on video at bounding box center [277, 173] width 555 height 347
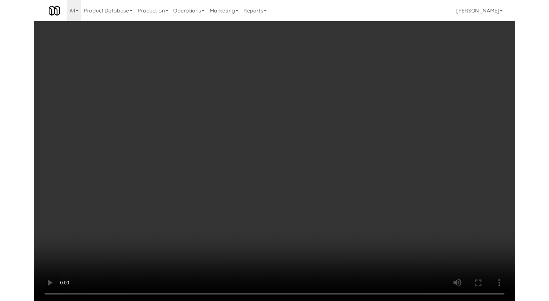
scroll to position [3054, 0]
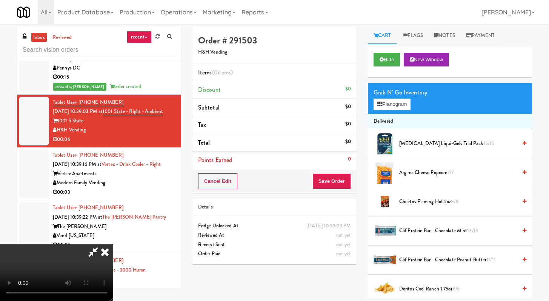
click at [426, 202] on span "Cheetos Flaming Hot 2oz 8/9" at bounding box center [458, 201] width 118 height 9
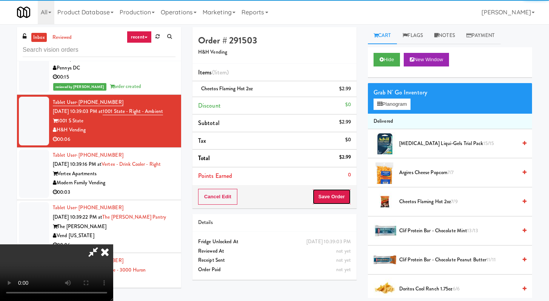
click at [332, 200] on button "Save Order" at bounding box center [331, 197] width 38 height 16
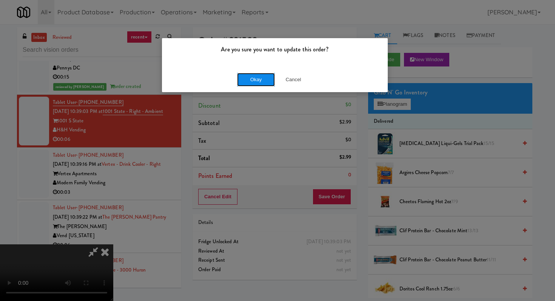
click at [256, 75] on button "Okay" at bounding box center [256, 80] width 38 height 14
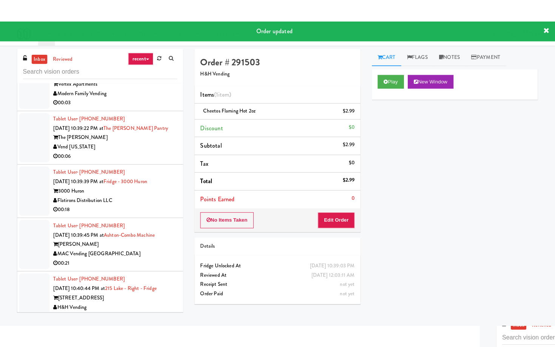
scroll to position [3188, 0]
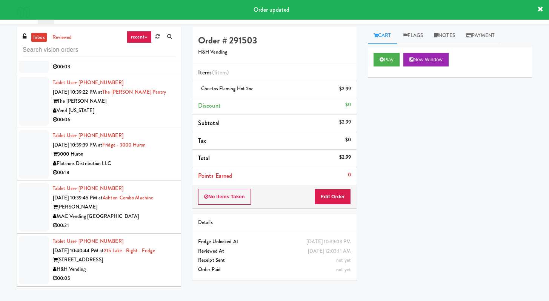
click at [151, 53] on div "Vertex Apartments" at bounding box center [114, 48] width 123 height 9
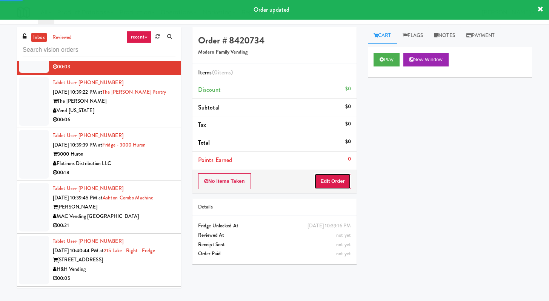
click at [323, 178] on button "Edit Order" at bounding box center [332, 181] width 37 height 16
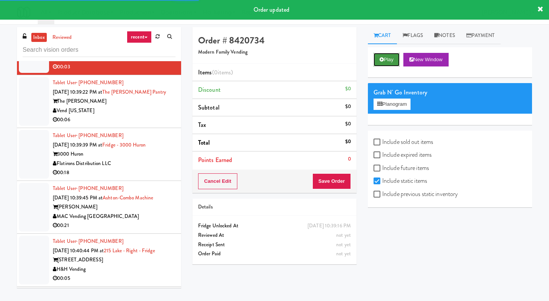
click at [378, 63] on button "Play" at bounding box center [387, 60] width 26 height 14
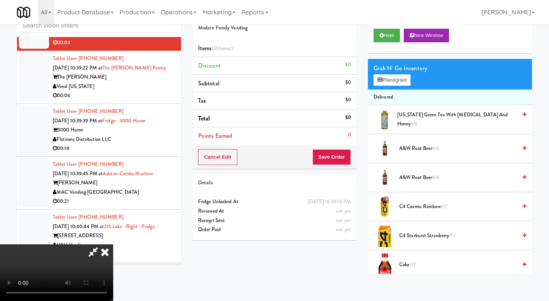
scroll to position [3151, 0]
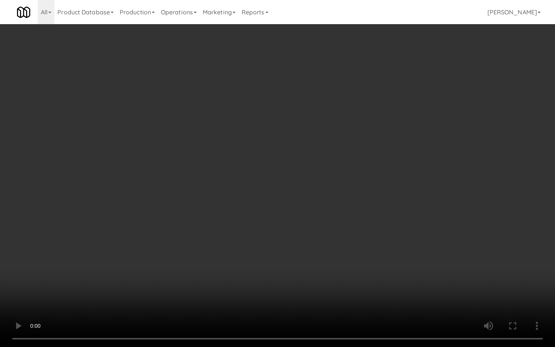
click at [423, 284] on video at bounding box center [277, 173] width 555 height 347
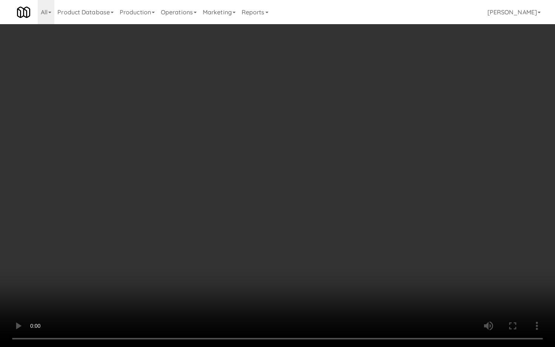
click at [423, 284] on video at bounding box center [277, 173] width 555 height 347
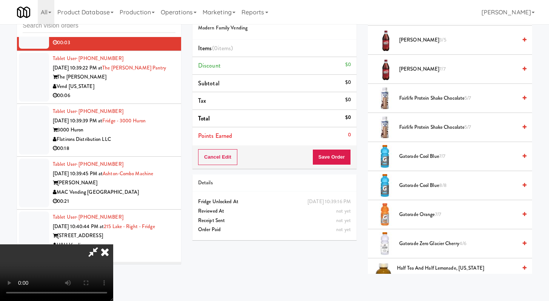
scroll to position [487, 0]
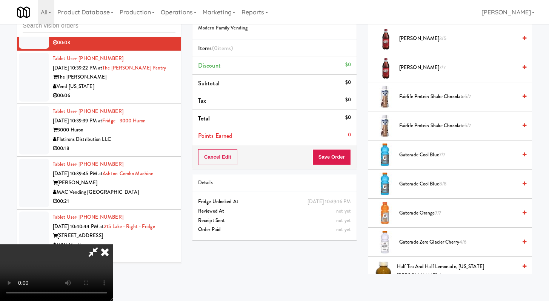
click at [430, 240] on span "Gatorade Zero Glacier Cherry 4/6" at bounding box center [458, 241] width 118 height 9
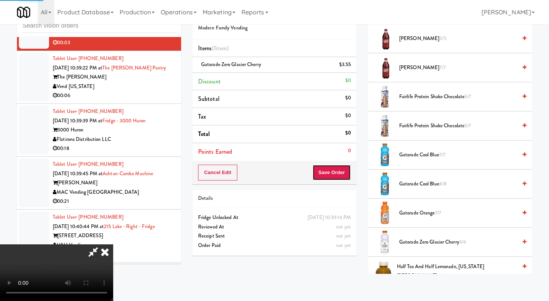
click at [343, 175] on button "Save Order" at bounding box center [331, 172] width 38 height 16
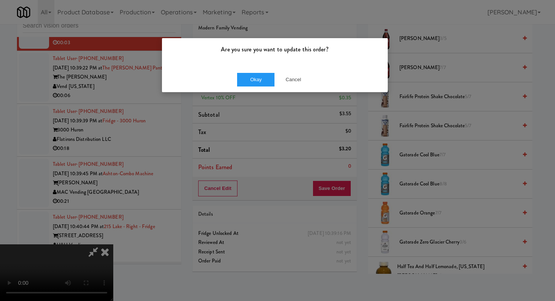
click at [254, 87] on div "Okay Cancel" at bounding box center [275, 79] width 226 height 25
click at [255, 85] on button "Okay" at bounding box center [256, 80] width 38 height 14
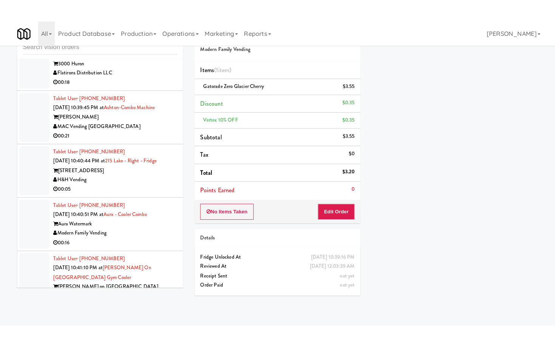
scroll to position [3285, 0]
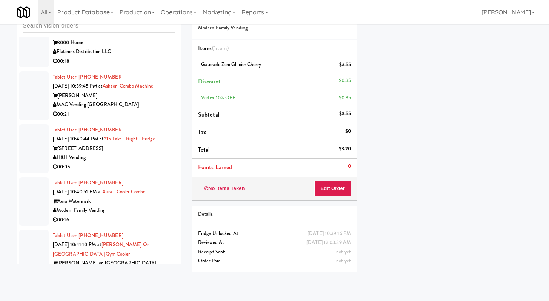
click at [154, 13] on div "00:06" at bounding box center [114, 8] width 123 height 9
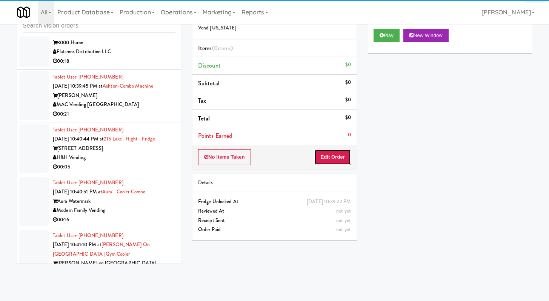
drag, startPoint x: 338, startPoint y: 159, endPoint x: 358, endPoint y: 147, distance: 23.4
click at [338, 159] on button "Edit Order" at bounding box center [332, 157] width 37 height 16
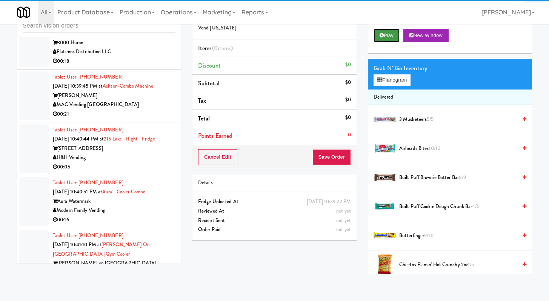
click at [390, 38] on button "Play" at bounding box center [387, 36] width 26 height 14
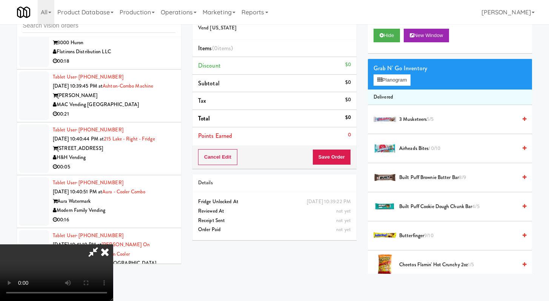
scroll to position [3248, 0]
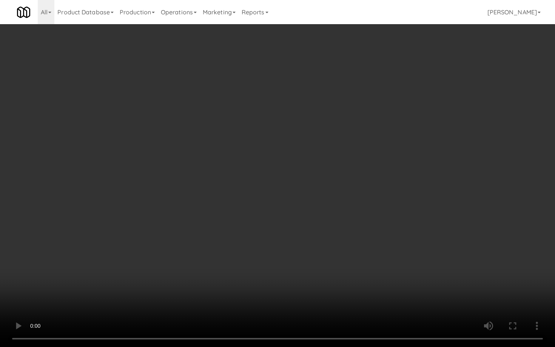
click at [415, 267] on video at bounding box center [277, 173] width 555 height 347
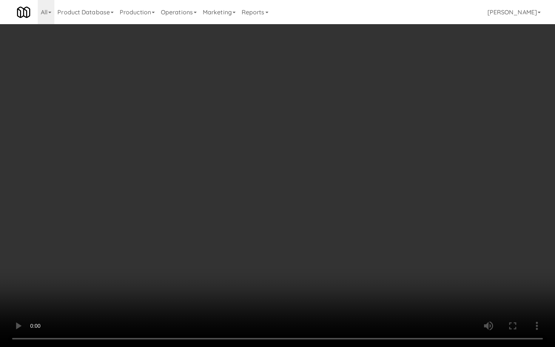
click at [415, 267] on video at bounding box center [277, 173] width 555 height 347
click at [414, 267] on video at bounding box center [277, 173] width 555 height 347
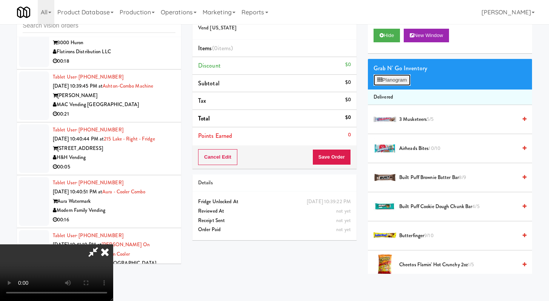
click at [403, 85] on button "Planogram" at bounding box center [392, 79] width 37 height 11
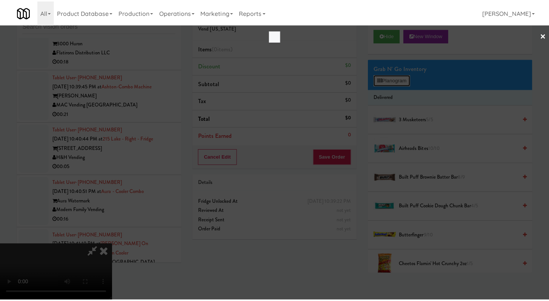
scroll to position [3248, 0]
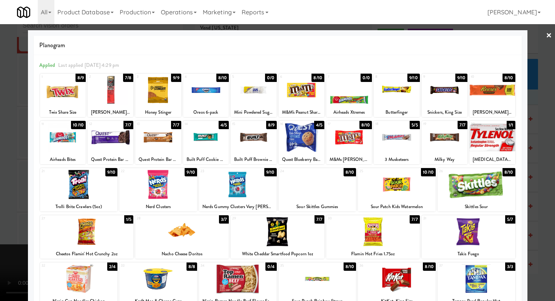
click at [107, 89] on div at bounding box center [111, 89] width 46 height 29
click at [158, 149] on div at bounding box center [158, 137] width 46 height 29
click at [192, 145] on div at bounding box center [206, 137] width 46 height 29
click at [0, 164] on div at bounding box center [277, 150] width 555 height 301
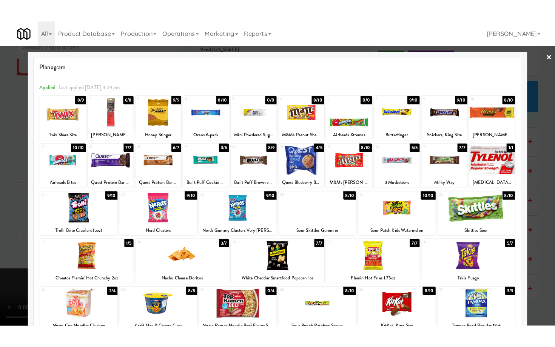
scroll to position [3285, 0]
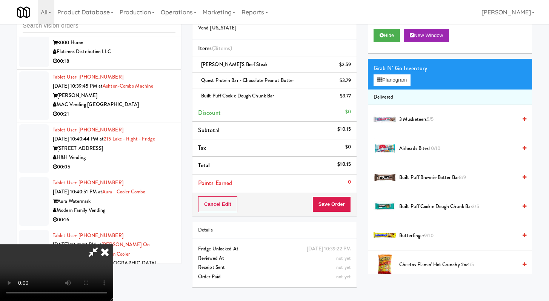
click at [113, 252] on video at bounding box center [56, 272] width 113 height 57
click at [113, 244] on video at bounding box center [56, 272] width 113 height 57
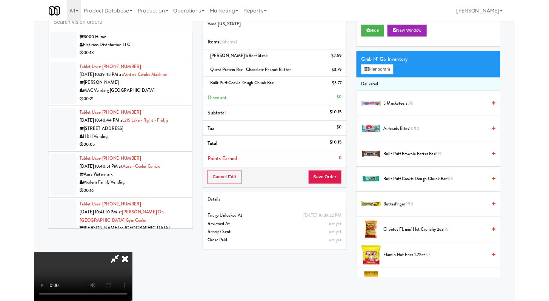
scroll to position [3248, 0]
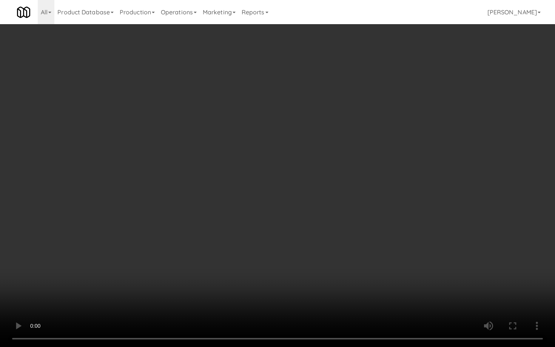
click at [242, 264] on video at bounding box center [277, 173] width 555 height 347
click at [241, 263] on video at bounding box center [277, 173] width 555 height 347
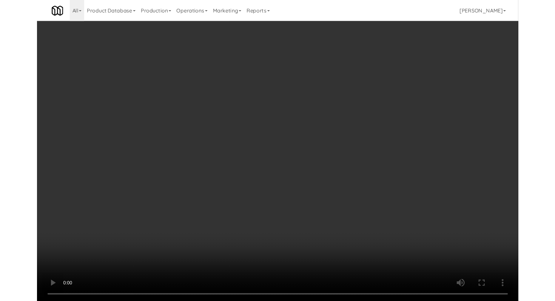
scroll to position [3285, 0]
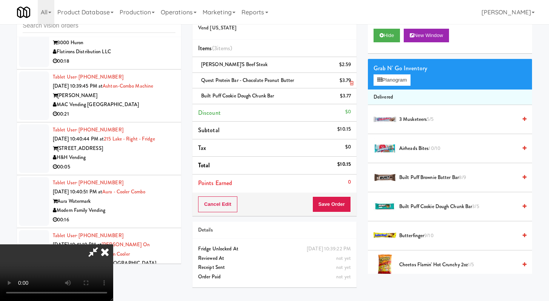
click at [355, 84] on li "Quest Protein Bar - Chocolate Peanut Butter $3.79" at bounding box center [274, 81] width 164 height 16
click at [348, 84] on link at bounding box center [350, 83] width 7 height 9
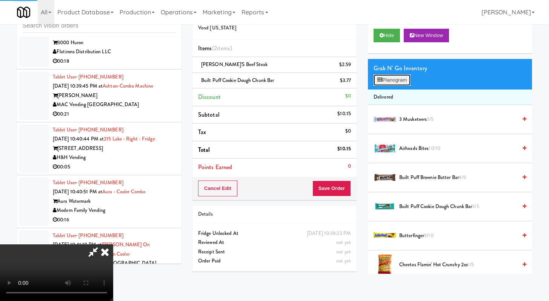
click at [398, 83] on button "Planogram" at bounding box center [392, 79] width 37 height 11
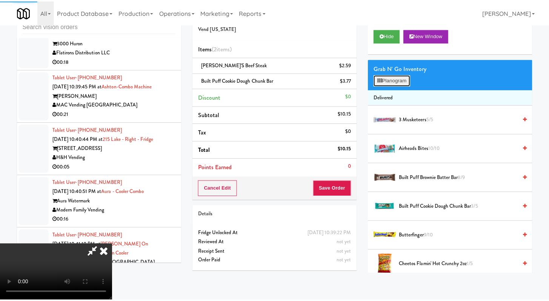
scroll to position [3248, 0]
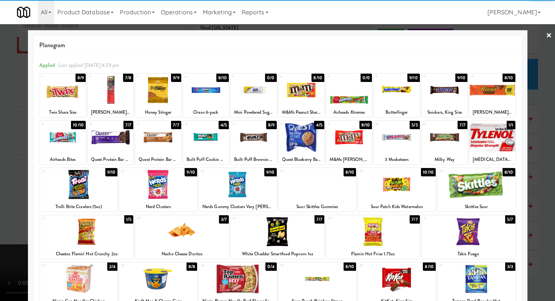
click at [246, 138] on div at bounding box center [254, 137] width 46 height 29
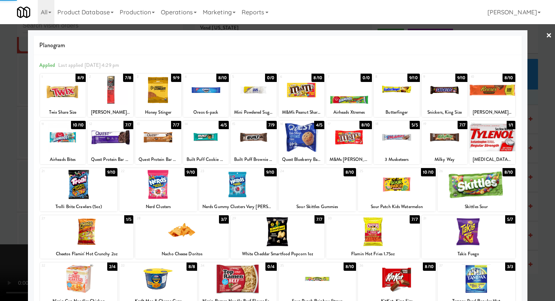
click at [0, 158] on div at bounding box center [277, 150] width 555 height 301
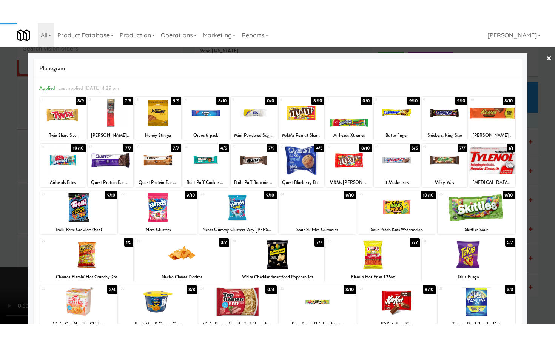
scroll to position [3285, 0]
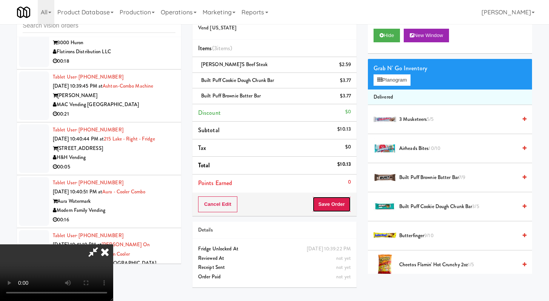
click at [339, 204] on button "Save Order" at bounding box center [331, 204] width 38 height 16
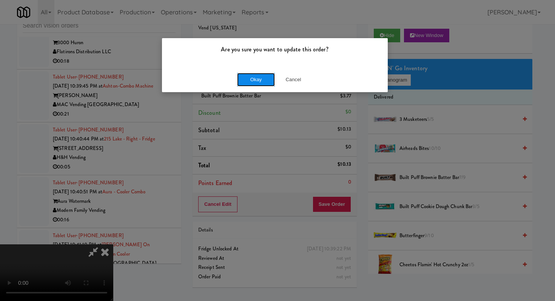
click at [265, 80] on button "Okay" at bounding box center [256, 80] width 38 height 14
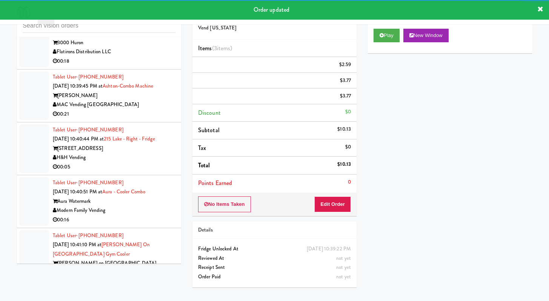
click at [143, 66] on div "00:18" at bounding box center [114, 61] width 123 height 9
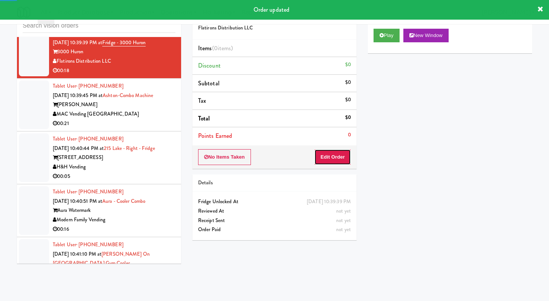
click at [339, 159] on button "Edit Order" at bounding box center [332, 157] width 37 height 16
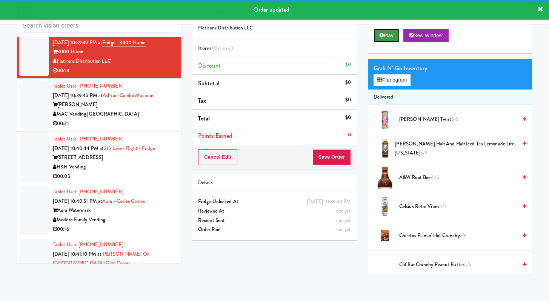
click at [392, 36] on button "Play" at bounding box center [387, 36] width 26 height 14
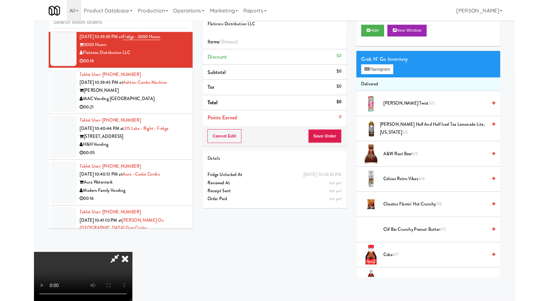
scroll to position [3248, 0]
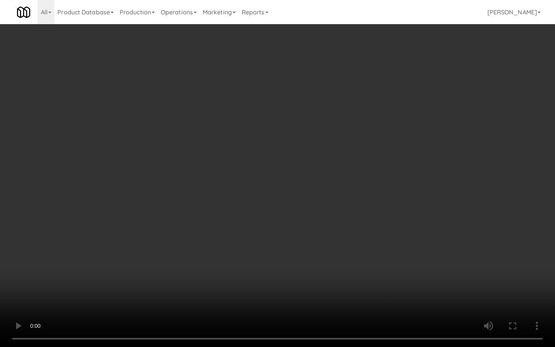
click at [260, 240] on video at bounding box center [277, 173] width 555 height 347
click at [270, 236] on video at bounding box center [277, 173] width 555 height 347
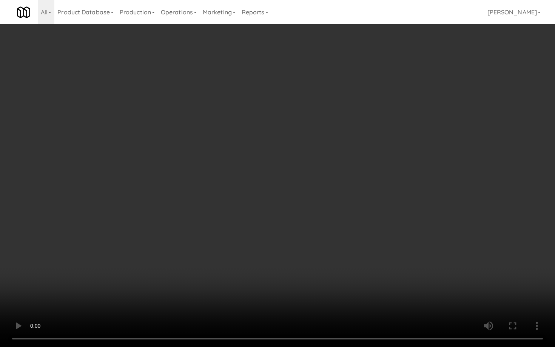
click at [269, 236] on video at bounding box center [277, 173] width 555 height 347
click at [414, 279] on video at bounding box center [277, 173] width 555 height 347
click at [410, 275] on video at bounding box center [277, 173] width 555 height 347
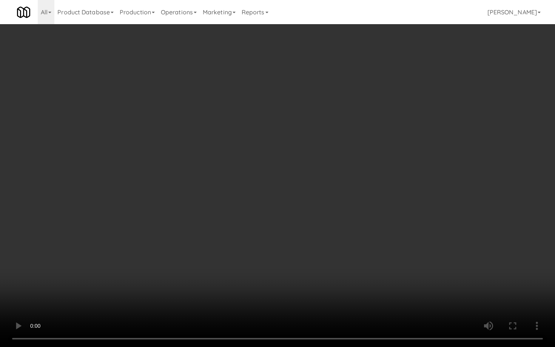
click at [409, 270] on video at bounding box center [277, 173] width 555 height 347
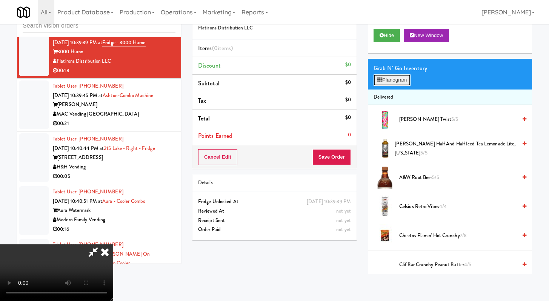
click at [408, 85] on button "Planogram" at bounding box center [392, 79] width 37 height 11
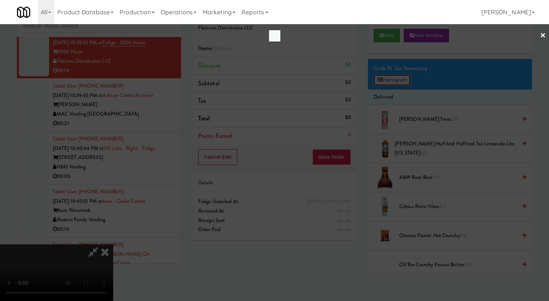
scroll to position [3248, 0]
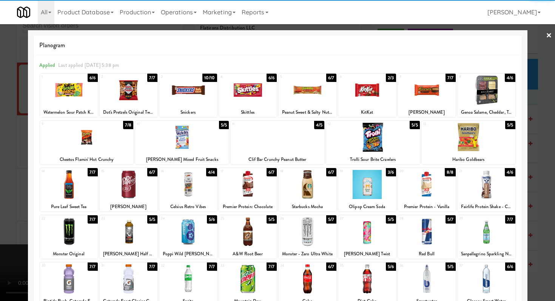
click at [186, 141] on div at bounding box center [182, 137] width 94 height 29
click at [369, 194] on div at bounding box center [367, 184] width 58 height 29
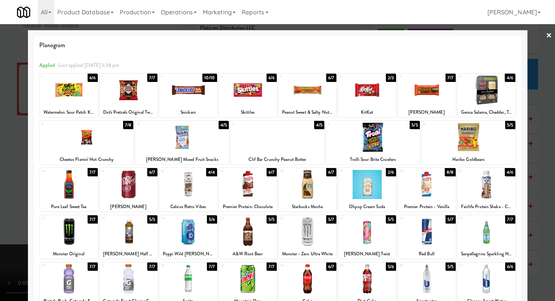
click at [431, 101] on div at bounding box center [427, 89] width 58 height 29
click at [0, 232] on div at bounding box center [277, 150] width 555 height 301
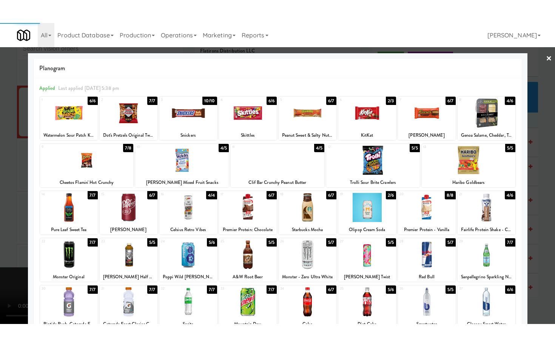
scroll to position [3285, 0]
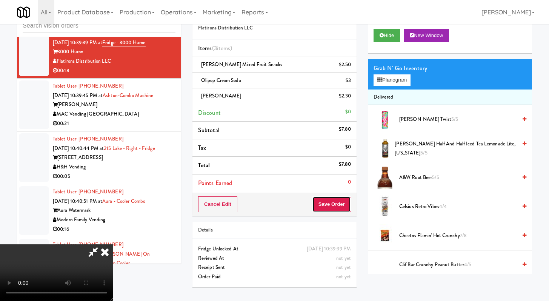
click at [337, 200] on button "Save Order" at bounding box center [331, 204] width 38 height 16
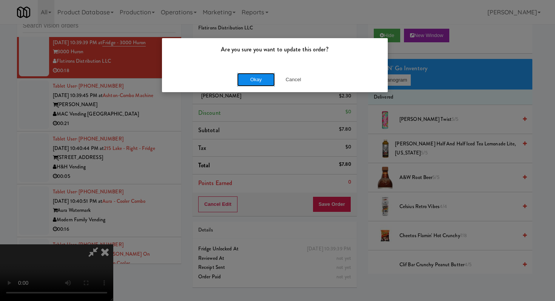
click at [252, 77] on button "Okay" at bounding box center [256, 80] width 38 height 14
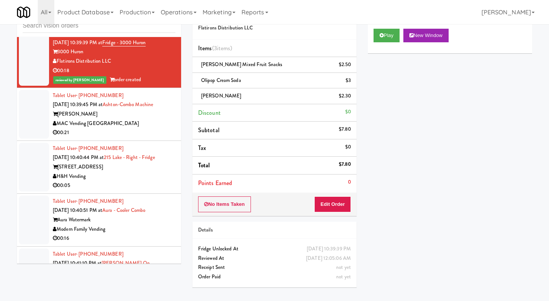
click at [127, 137] on div "00:21" at bounding box center [114, 132] width 123 height 9
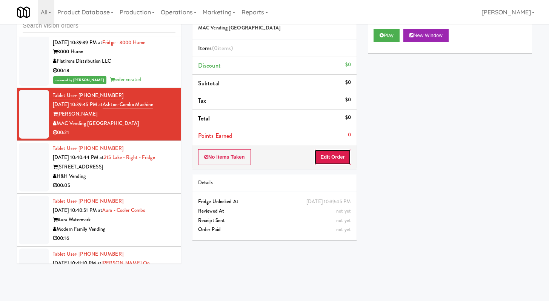
click at [317, 155] on button "Edit Order" at bounding box center [332, 157] width 37 height 16
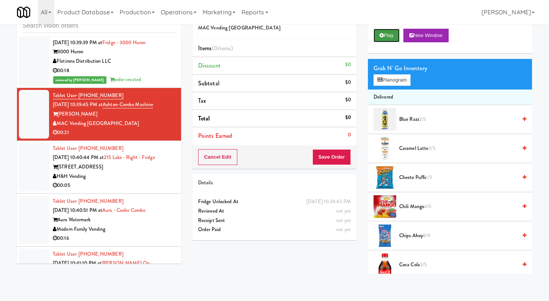
click at [389, 29] on button "Play" at bounding box center [387, 36] width 26 height 14
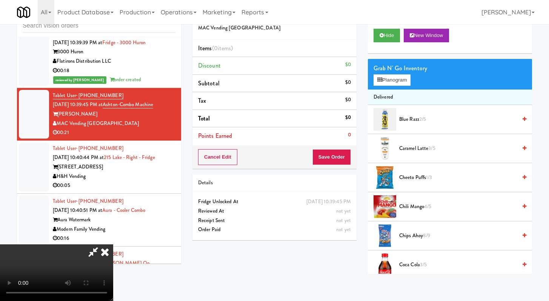
scroll to position [3248, 0]
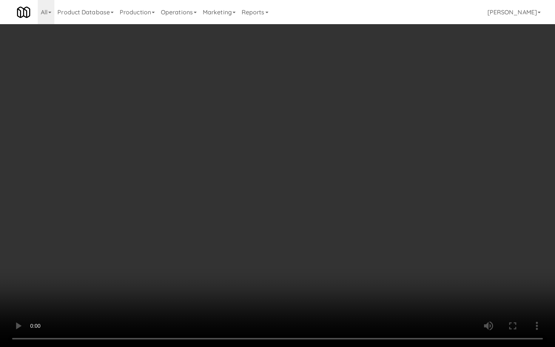
click at [385, 261] on video at bounding box center [277, 173] width 555 height 347
click at [234, 266] on video at bounding box center [277, 173] width 555 height 347
click at [237, 249] on video at bounding box center [277, 173] width 555 height 347
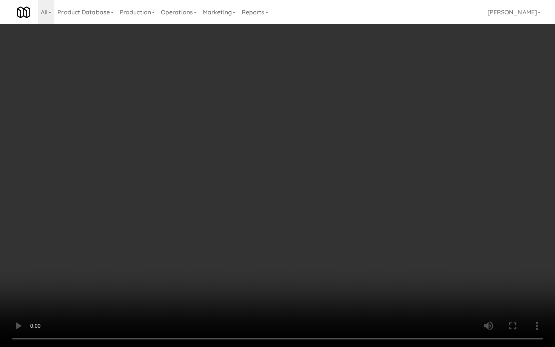
click at [237, 249] on video at bounding box center [277, 173] width 555 height 347
click at [251, 225] on video at bounding box center [277, 173] width 555 height 347
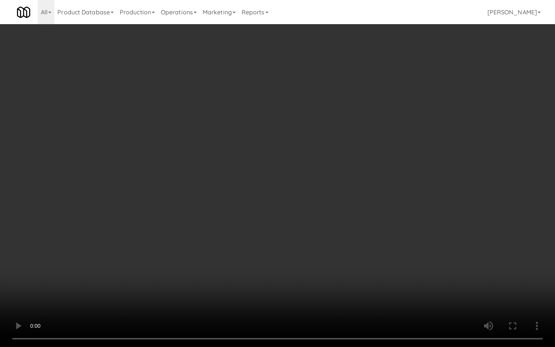
click at [251, 225] on video at bounding box center [277, 173] width 555 height 347
click at [251, 226] on video at bounding box center [277, 173] width 555 height 347
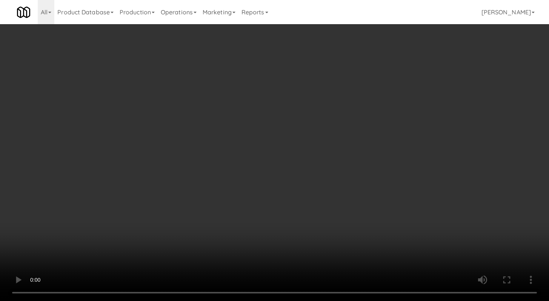
scroll to position [3285, 0]
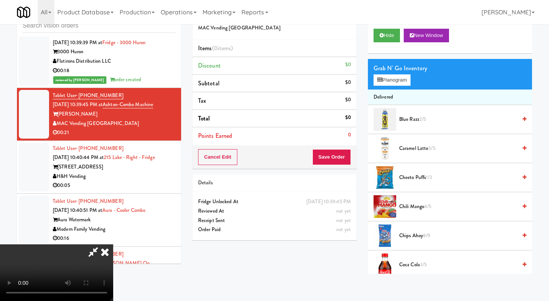
click at [113, 244] on icon at bounding box center [105, 251] width 17 height 15
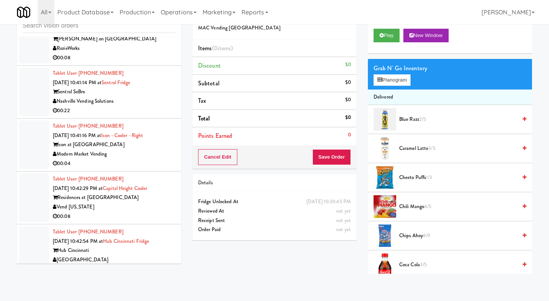
scroll to position [3599, 0]
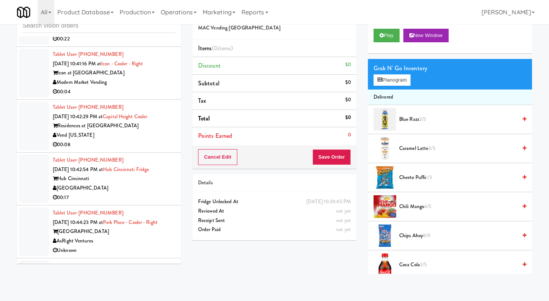
click at [142, 34] on div "Nashville Vending Solutions" at bounding box center [114, 29] width 123 height 9
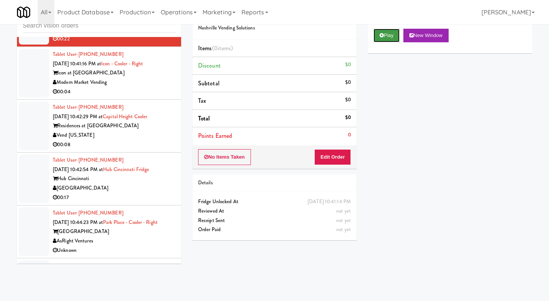
click at [380, 34] on icon at bounding box center [382, 35] width 4 height 5
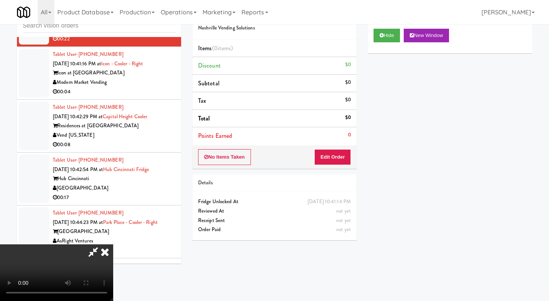
click at [321, 165] on div "No Items Taken Edit Order" at bounding box center [274, 156] width 164 height 23
click at [322, 160] on button "Edit Order" at bounding box center [332, 157] width 37 height 16
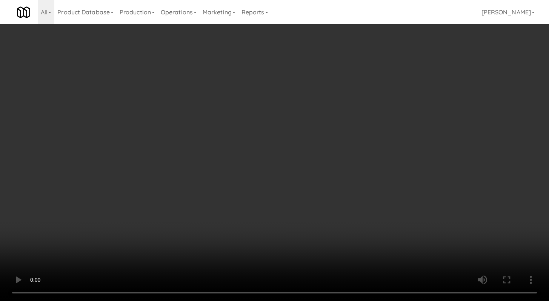
scroll to position [3562, 0]
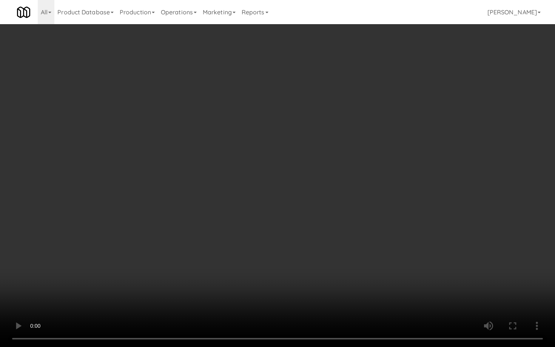
click at [54, 337] on video at bounding box center [277, 173] width 555 height 347
click at [424, 267] on video at bounding box center [277, 173] width 555 height 347
click at [409, 264] on video at bounding box center [277, 173] width 555 height 347
click at [409, 263] on video at bounding box center [277, 173] width 555 height 347
click at [502, 264] on video at bounding box center [277, 173] width 555 height 347
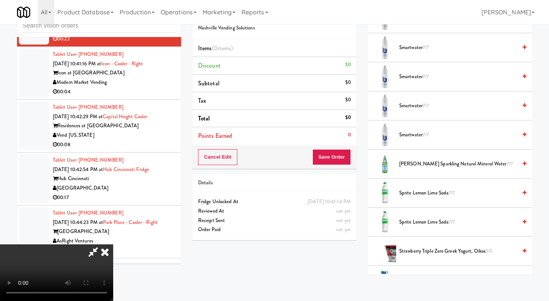
scroll to position [873, 0]
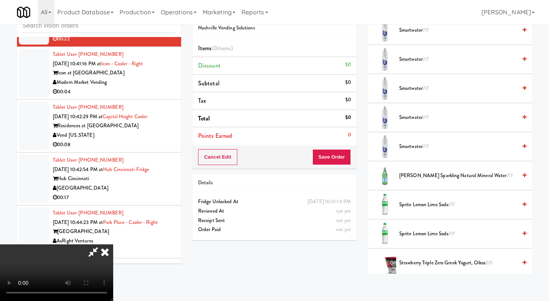
click at [412, 117] on span "Smartwater 7/7" at bounding box center [458, 117] width 118 height 9
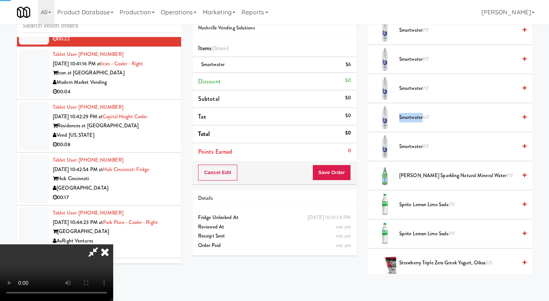
click at [412, 117] on span "Smartwater 6/7" at bounding box center [458, 117] width 118 height 9
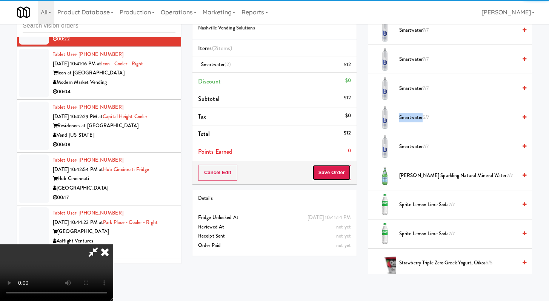
click at [339, 177] on button "Save Order" at bounding box center [331, 172] width 38 height 16
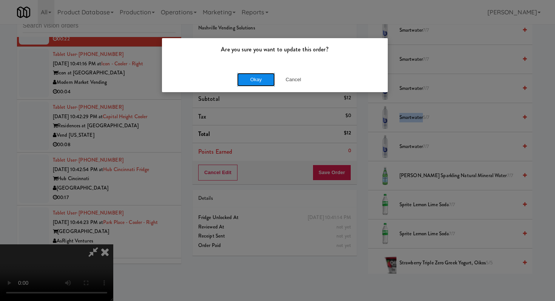
click at [258, 75] on button "Okay" at bounding box center [256, 80] width 38 height 14
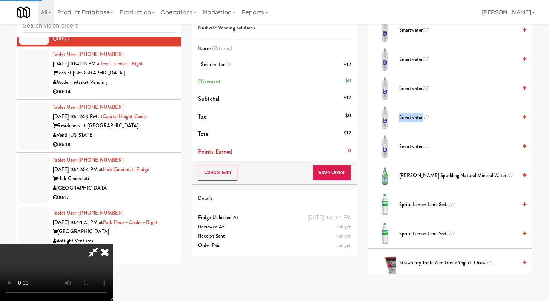
scroll to position [32, 0]
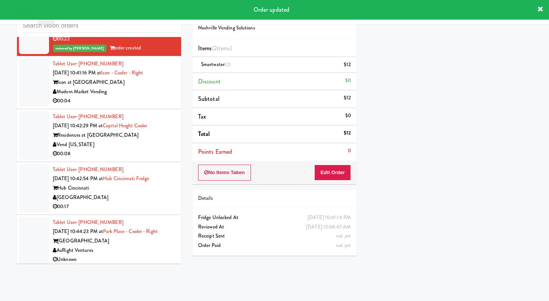
click at [134, 106] on div "00:04" at bounding box center [114, 100] width 123 height 9
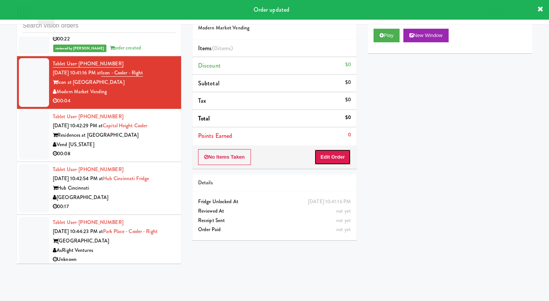
click at [345, 159] on button "Edit Order" at bounding box center [332, 157] width 37 height 16
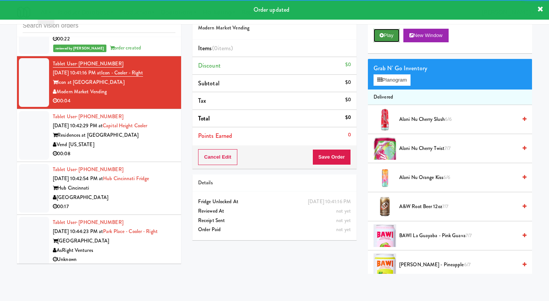
click at [390, 32] on button "Play" at bounding box center [387, 36] width 26 height 14
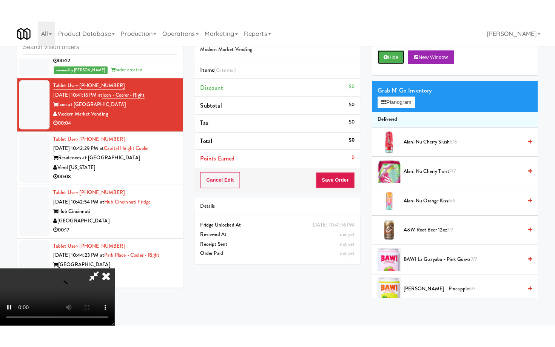
scroll to position [65, 0]
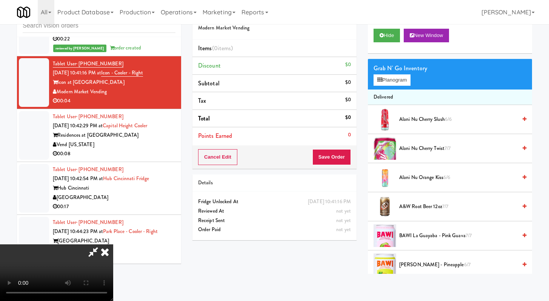
click at [113, 244] on video at bounding box center [56, 272] width 113 height 57
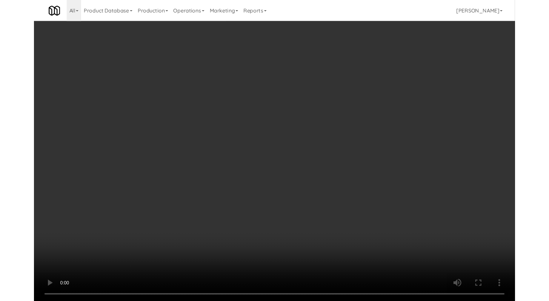
scroll to position [3562, 0]
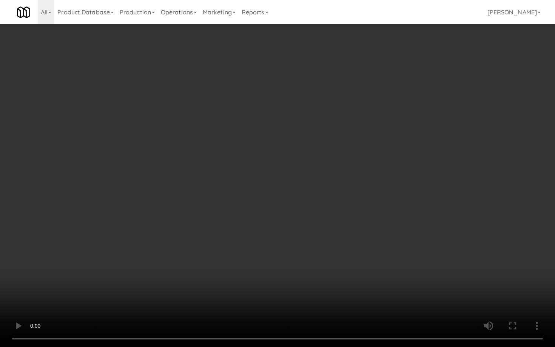
click at [232, 280] on video at bounding box center [277, 173] width 555 height 347
click at [232, 279] on video at bounding box center [277, 173] width 555 height 347
click at [248, 261] on video at bounding box center [277, 173] width 555 height 347
click at [251, 256] on video at bounding box center [277, 173] width 555 height 347
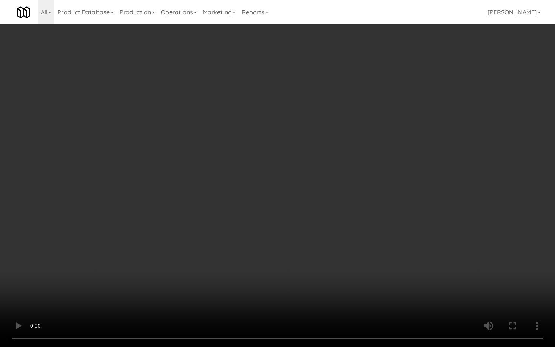
click at [251, 252] on video at bounding box center [277, 173] width 555 height 347
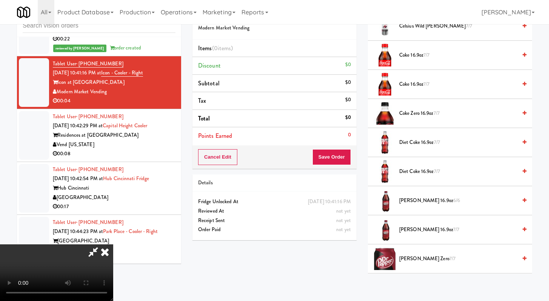
scroll to position [390, 0]
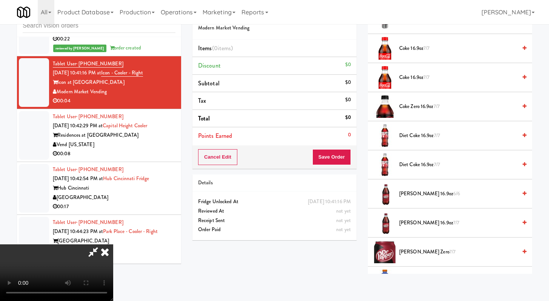
click at [400, 106] on span "Coke Zero 16.9oz 7/7" at bounding box center [458, 106] width 118 height 9
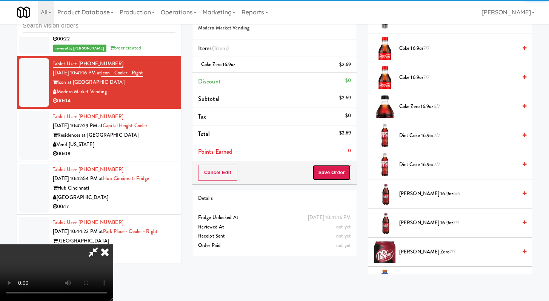
click at [349, 172] on button "Save Order" at bounding box center [331, 172] width 38 height 16
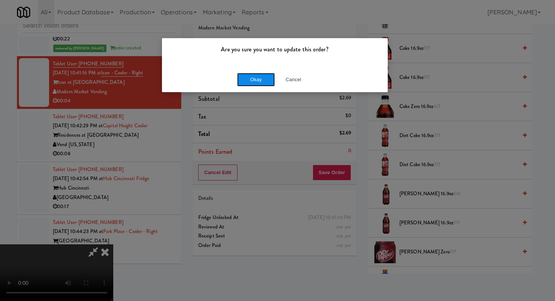
click at [262, 79] on button "Okay" at bounding box center [256, 80] width 38 height 14
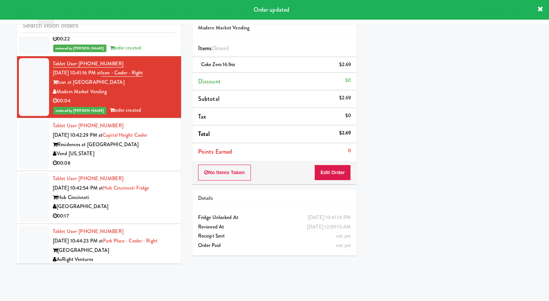
scroll to position [3735, 0]
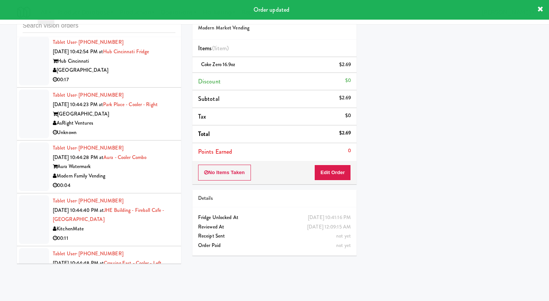
click at [135, 32] on div "00:08" at bounding box center [114, 26] width 123 height 9
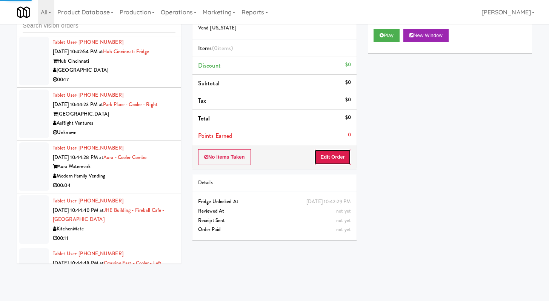
click at [335, 155] on button "Edit Order" at bounding box center [332, 157] width 37 height 16
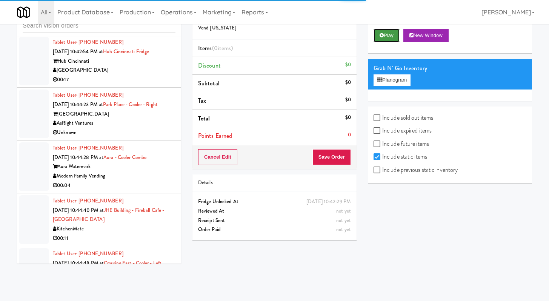
click at [391, 38] on button "Play" at bounding box center [387, 36] width 26 height 14
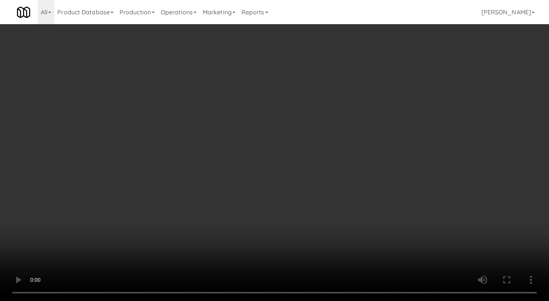
scroll to position [3698, 0]
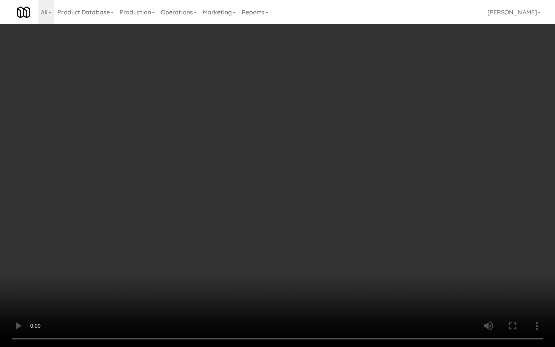
click at [267, 255] on video at bounding box center [277, 173] width 555 height 347
click at [267, 254] on video at bounding box center [277, 173] width 555 height 347
click at [267, 252] on video at bounding box center [277, 173] width 555 height 347
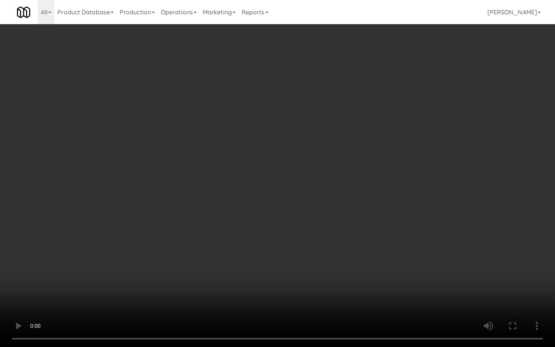
click at [267, 252] on video at bounding box center [277, 173] width 555 height 347
click at [267, 251] on video at bounding box center [277, 173] width 555 height 347
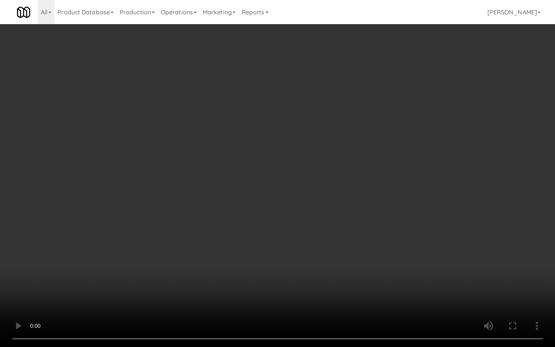
click at [267, 250] on video at bounding box center [277, 173] width 555 height 347
click at [308, 244] on video at bounding box center [277, 173] width 555 height 347
click at [310, 240] on video at bounding box center [277, 173] width 555 height 347
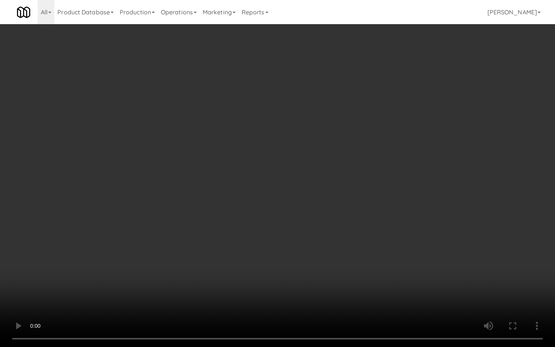
click at [310, 240] on video at bounding box center [277, 173] width 555 height 347
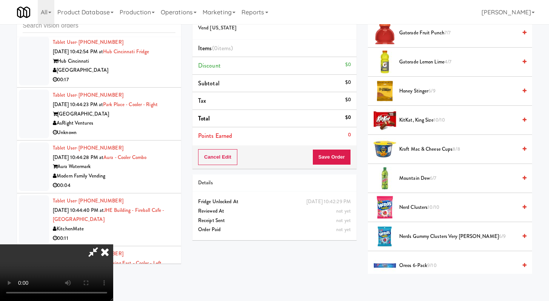
scroll to position [521, 0]
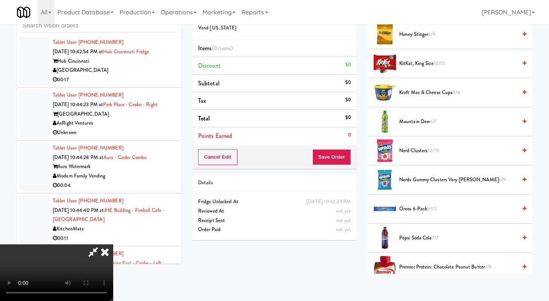
click at [421, 179] on span "Nerds Gummy Clusters Very Berry 6/9" at bounding box center [458, 179] width 118 height 9
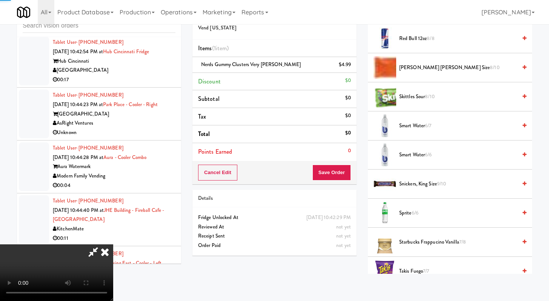
scroll to position [965, 0]
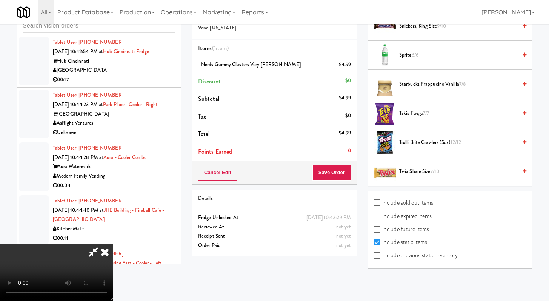
click at [415, 141] on span "Trolli Brite Crawlers (5oz) 12/12" at bounding box center [458, 142] width 118 height 9
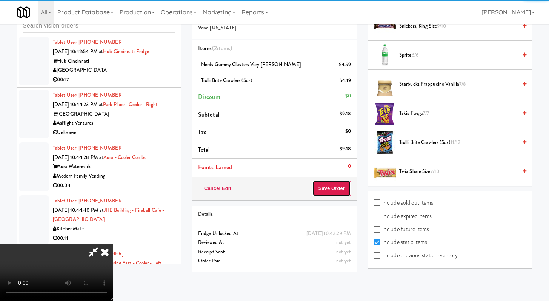
click at [341, 193] on button "Save Order" at bounding box center [331, 188] width 38 height 16
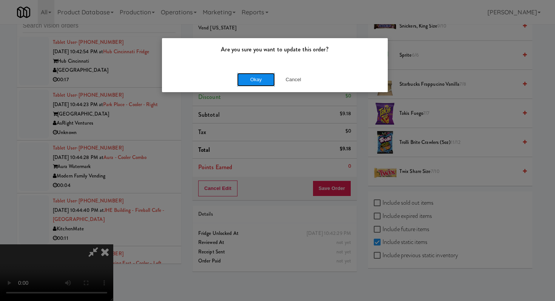
click at [258, 85] on button "Okay" at bounding box center [256, 80] width 38 height 14
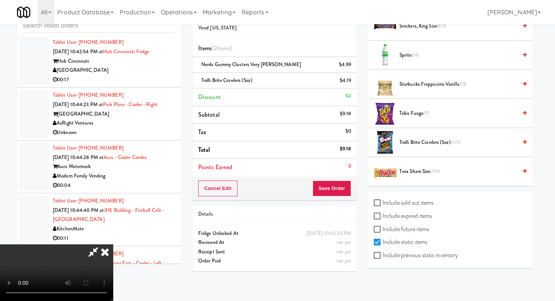
click at [259, 82] on div at bounding box center [277, 150] width 555 height 301
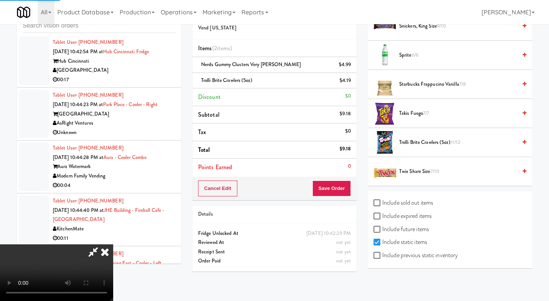
scroll to position [32, 0]
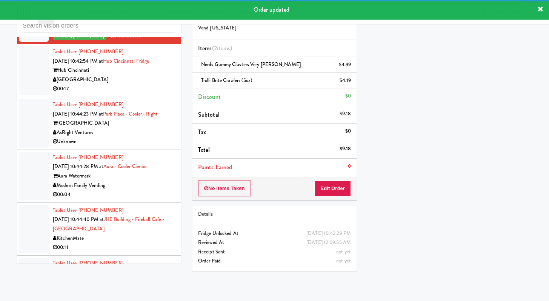
click at [114, 75] on div "Hub Cincinnati" at bounding box center [114, 70] width 123 height 9
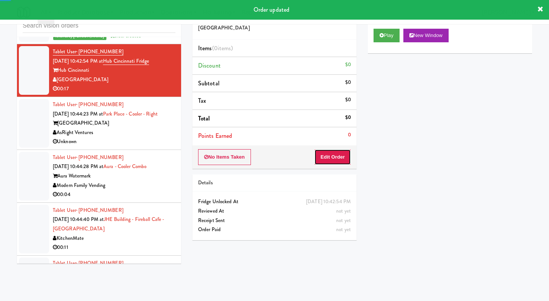
click at [344, 164] on button "Edit Order" at bounding box center [332, 157] width 37 height 16
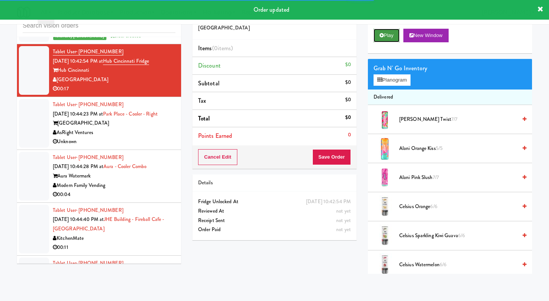
click at [375, 37] on button "Play" at bounding box center [387, 36] width 26 height 14
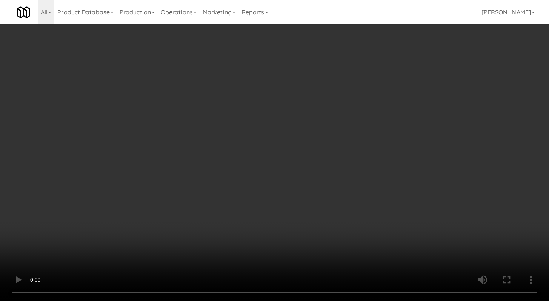
scroll to position [3698, 0]
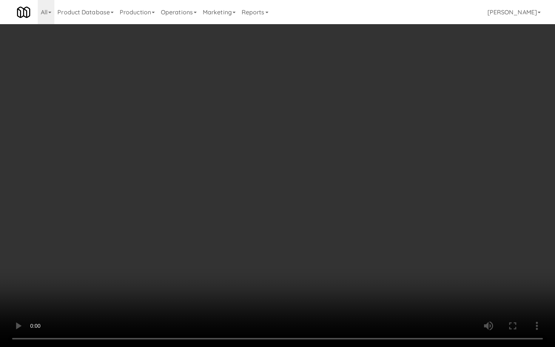
click at [315, 228] on video at bounding box center [277, 173] width 555 height 347
click at [315, 227] on video at bounding box center [277, 173] width 555 height 347
click at [315, 226] on video at bounding box center [277, 173] width 555 height 347
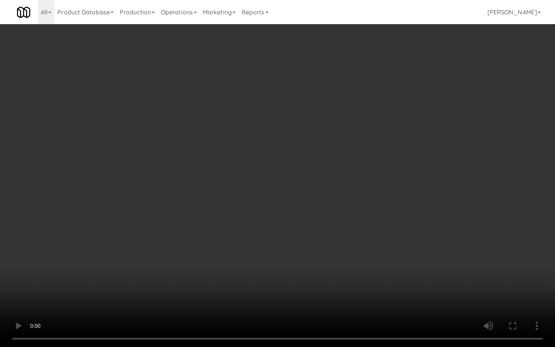
click at [315, 225] on video at bounding box center [277, 173] width 555 height 347
click at [316, 225] on video at bounding box center [277, 173] width 555 height 347
click at [329, 213] on video at bounding box center [277, 173] width 555 height 347
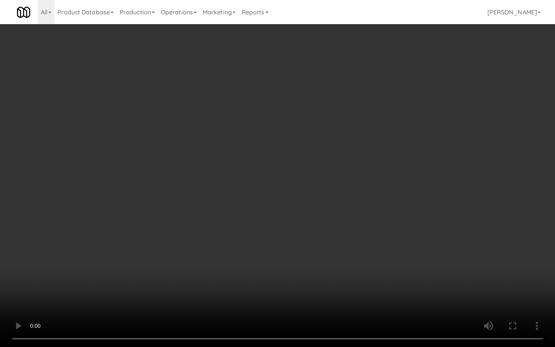
click at [441, 264] on video at bounding box center [277, 173] width 555 height 347
click at [441, 261] on video at bounding box center [277, 173] width 555 height 347
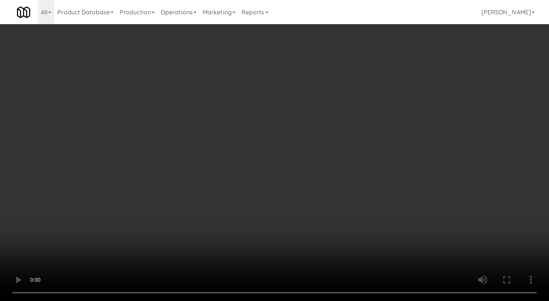
scroll to position [3735, 0]
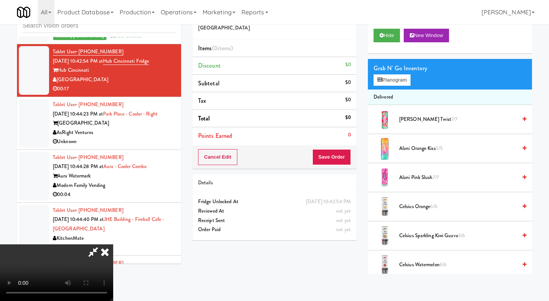
click at [410, 181] on span "Alani Pink Slush 7/7" at bounding box center [458, 177] width 118 height 9
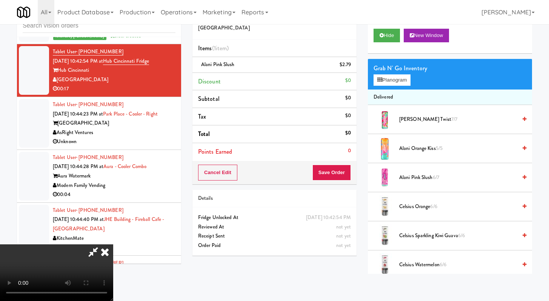
click at [410, 181] on span "Alani Pink Slush 6/7" at bounding box center [458, 177] width 118 height 9
click at [346, 175] on button "Save Order" at bounding box center [331, 172] width 38 height 16
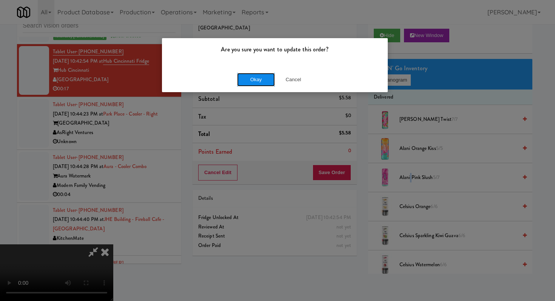
click at [248, 79] on button "Okay" at bounding box center [256, 80] width 38 height 14
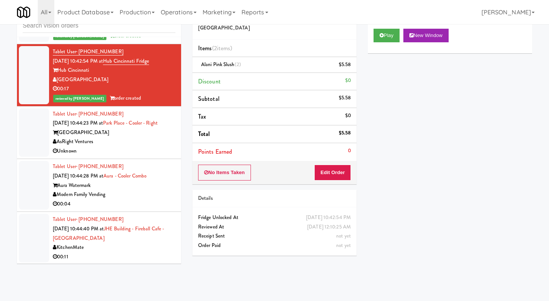
drag, startPoint x: 125, startPoint y: 230, endPoint x: 123, endPoint y: 224, distance: 6.6
click at [125, 146] on div "AsRight Ventures" at bounding box center [114, 141] width 123 height 9
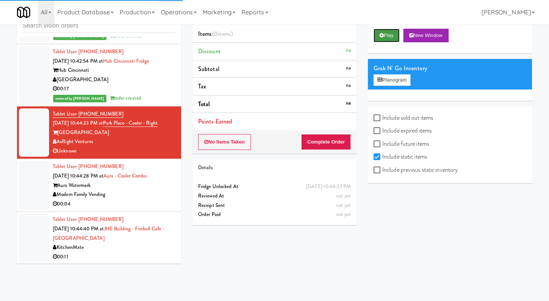
click at [381, 33] on icon at bounding box center [382, 35] width 4 height 5
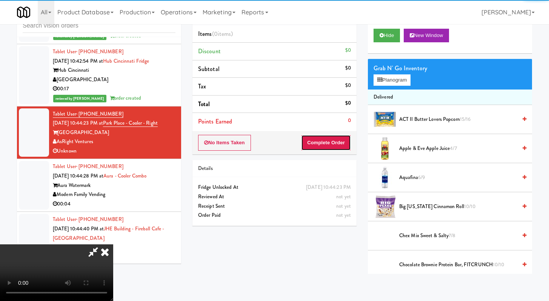
click at [331, 137] on button "Complete Order" at bounding box center [326, 143] width 50 height 16
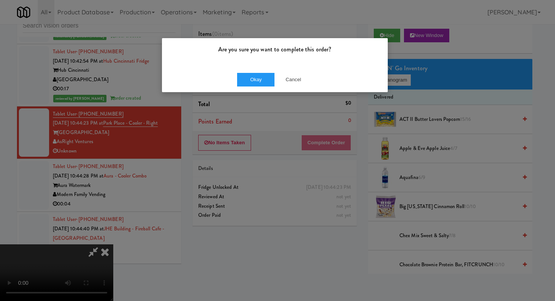
click at [296, 71] on div "Okay Cancel" at bounding box center [275, 79] width 226 height 25
click at [294, 80] on button "Cancel" at bounding box center [293, 80] width 38 height 14
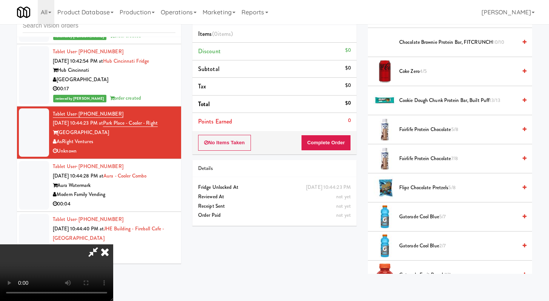
scroll to position [219, 0]
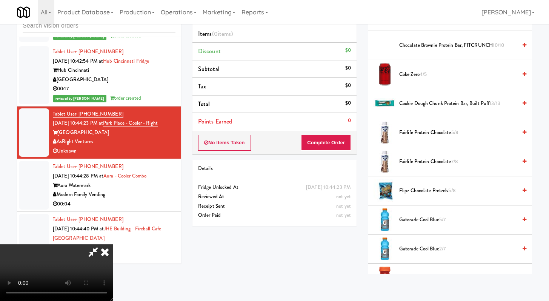
click at [425, 162] on span "Fairlife Protein Chocolate 7/8" at bounding box center [458, 161] width 118 height 9
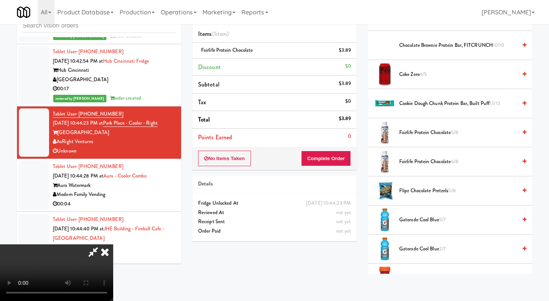
click at [103, 247] on video at bounding box center [56, 272] width 113 height 57
click at [102, 244] on icon at bounding box center [93, 251] width 17 height 15
click at [307, 158] on button "Complete Order" at bounding box center [326, 159] width 50 height 16
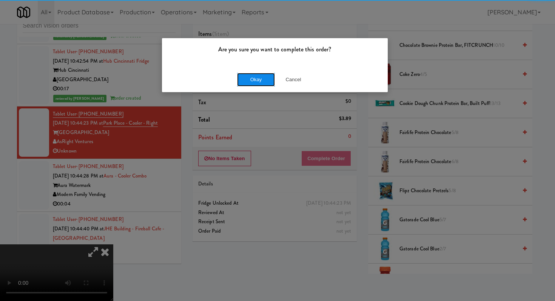
click at [258, 80] on button "Okay" at bounding box center [256, 80] width 38 height 14
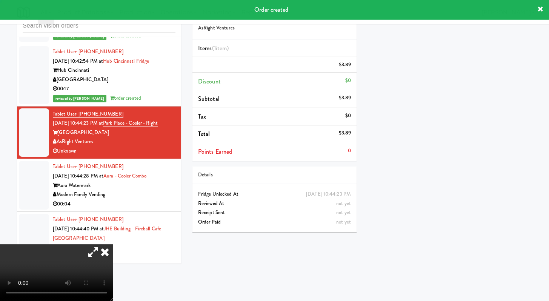
scroll to position [32, 0]
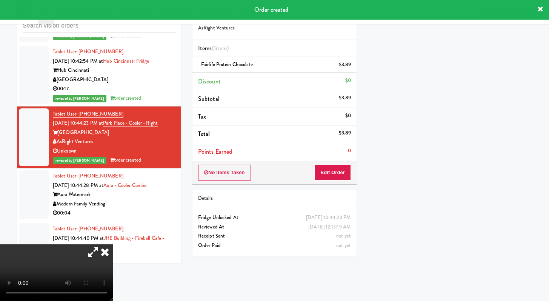
click at [113, 244] on icon at bounding box center [105, 251] width 17 height 15
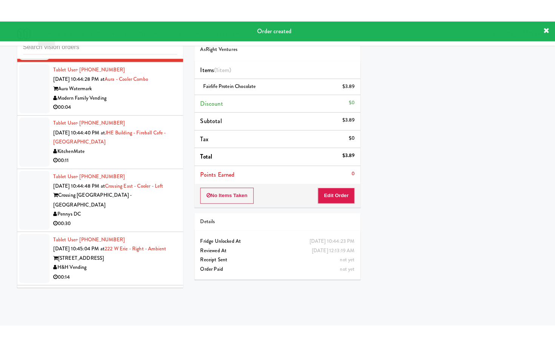
scroll to position [3869, 0]
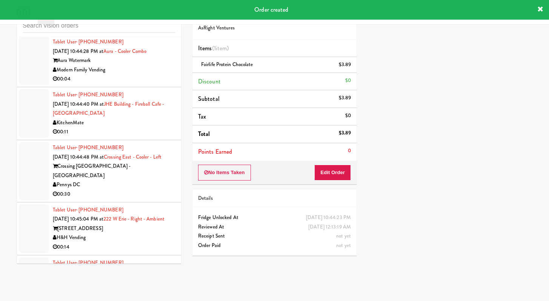
click at [140, 84] on div "00:04" at bounding box center [114, 78] width 123 height 9
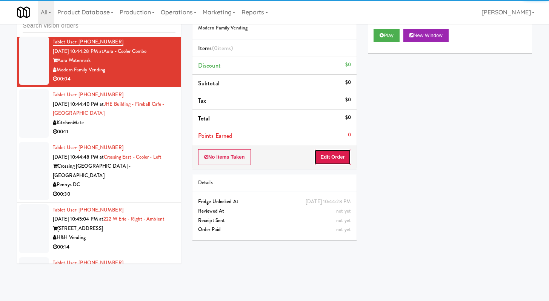
click at [338, 160] on button "Edit Order" at bounding box center [332, 157] width 37 height 16
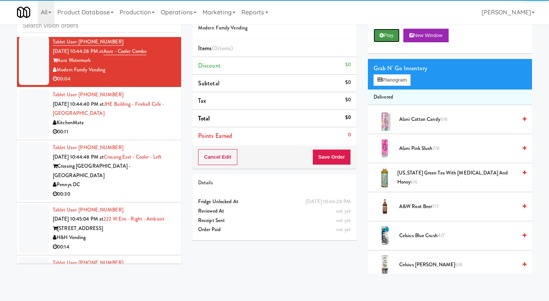
click at [390, 35] on button "Play" at bounding box center [387, 36] width 26 height 14
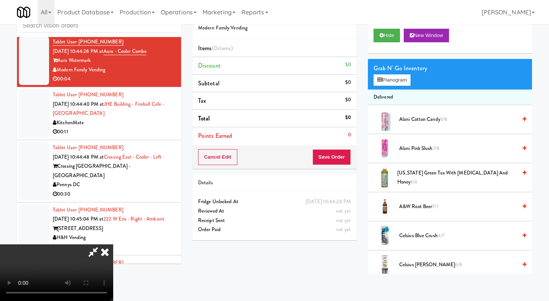
scroll to position [3832, 0]
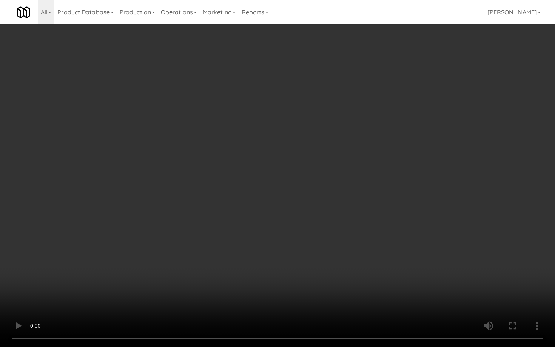
click at [391, 272] on video at bounding box center [277, 173] width 555 height 347
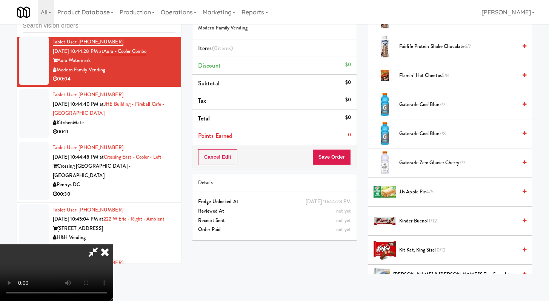
scroll to position [604, 0]
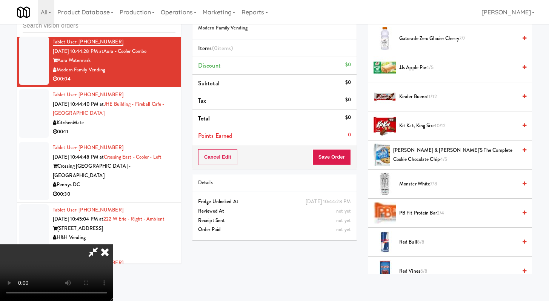
click at [414, 148] on span "Lenny & Larry's The Complete Cookie Chocolate Chip 4/5" at bounding box center [455, 155] width 124 height 18
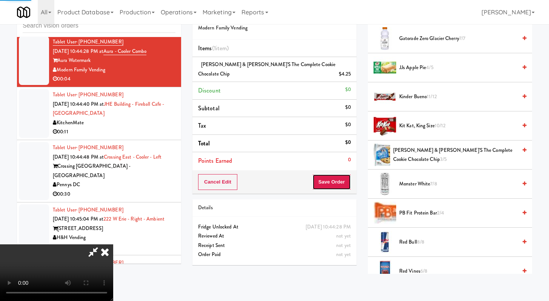
click at [330, 174] on button "Save Order" at bounding box center [331, 182] width 38 height 16
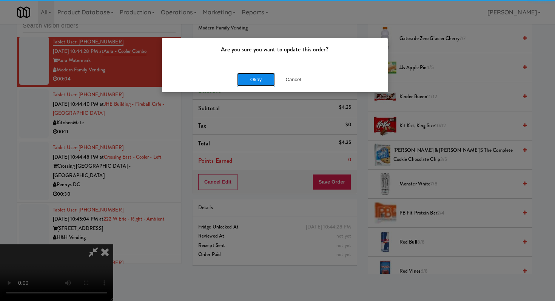
click at [257, 79] on button "Okay" at bounding box center [256, 80] width 38 height 14
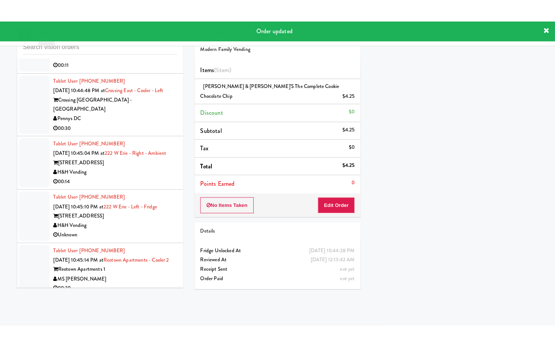
scroll to position [3991, 0]
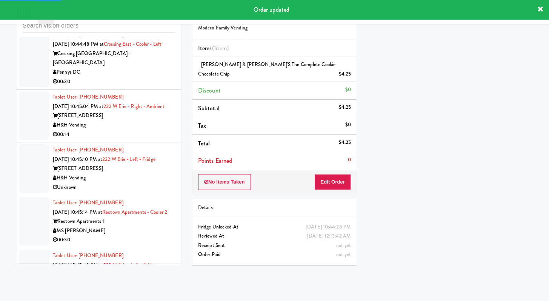
click at [161, 24] on div "Tablet User · (289) 828-0747 Aug 28, 2025 10:44:40 PM at JHE Building - Firebal…" at bounding box center [114, 1] width 123 height 46
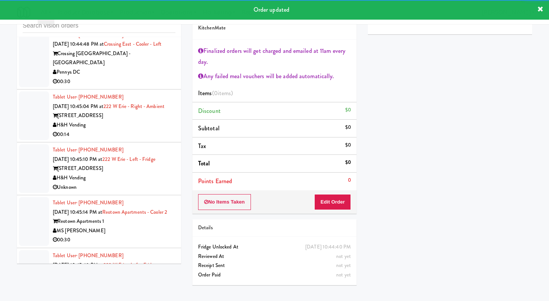
click at [112, 77] on div "Pennys DC" at bounding box center [114, 72] width 123 height 9
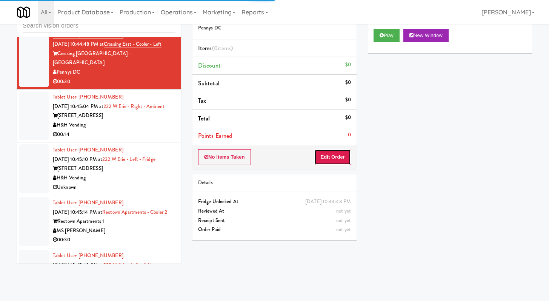
click at [341, 161] on button "Edit Order" at bounding box center [332, 157] width 37 height 16
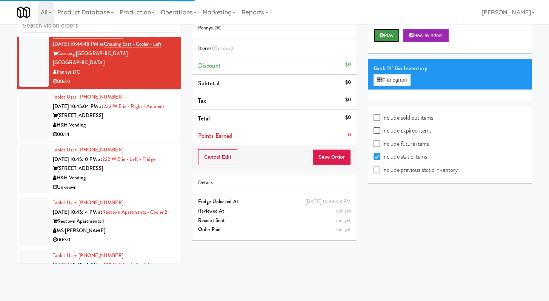
click at [388, 34] on button "Play" at bounding box center [387, 36] width 26 height 14
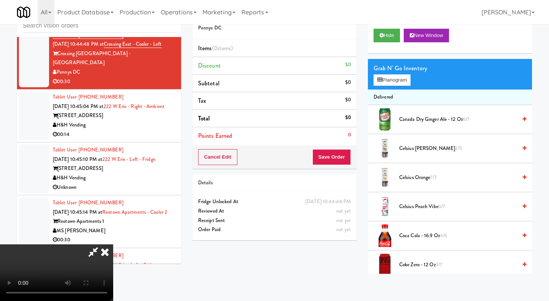
scroll to position [3945, 0]
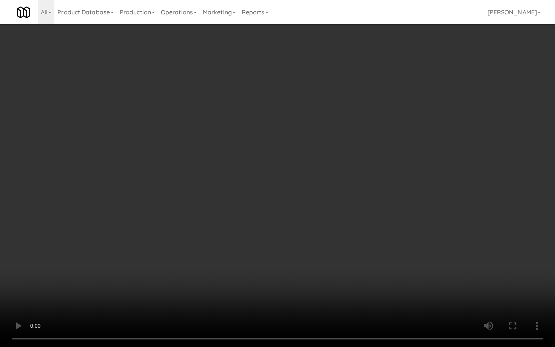
click at [403, 253] on video at bounding box center [277, 173] width 555 height 347
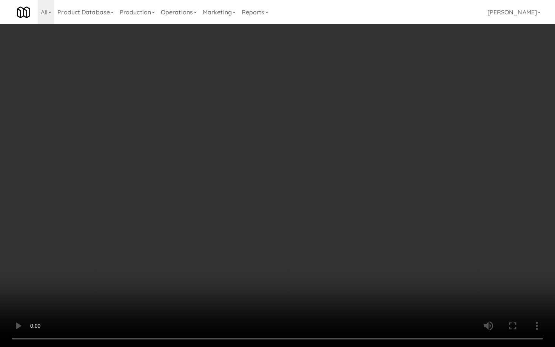
click at [403, 253] on video at bounding box center [277, 173] width 555 height 347
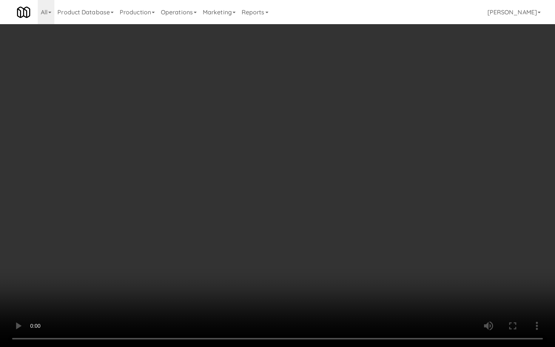
click at [381, 256] on video at bounding box center [277, 173] width 555 height 347
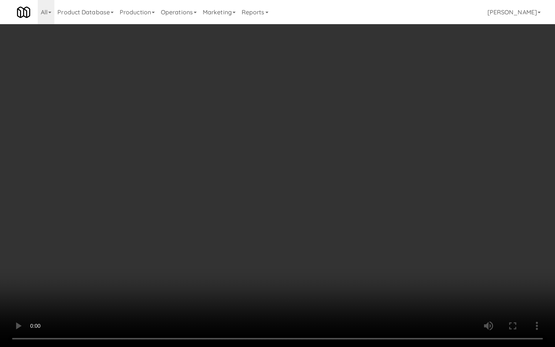
click at [381, 256] on video at bounding box center [277, 173] width 555 height 347
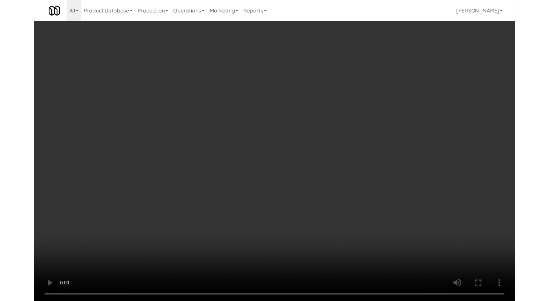
scroll to position [3991, 0]
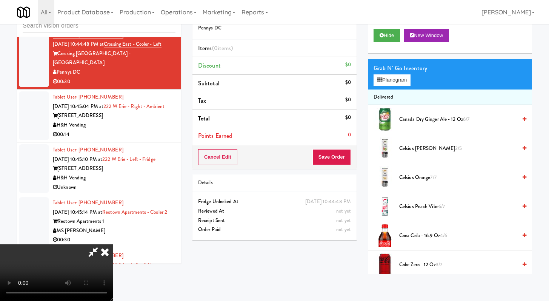
click at [425, 206] on span "Celsius Peach Vibe 6/7" at bounding box center [458, 206] width 118 height 9
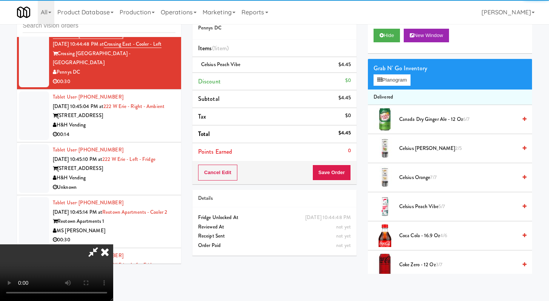
click at [423, 144] on span "Celsius Kiwi Guava 2/5" at bounding box center [458, 148] width 118 height 9
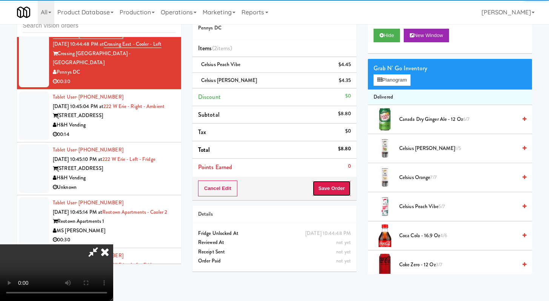
click at [350, 186] on button "Save Order" at bounding box center [331, 188] width 38 height 16
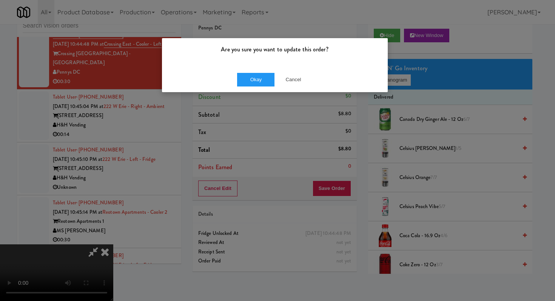
click at [260, 88] on div "Okay Cancel" at bounding box center [275, 79] width 226 height 25
click at [261, 87] on div "Okay Cancel" at bounding box center [275, 79] width 226 height 25
click at [263, 77] on button "Okay" at bounding box center [256, 80] width 38 height 14
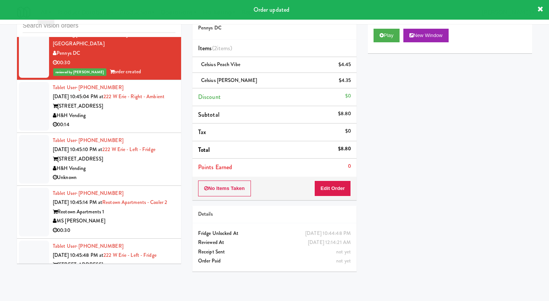
click at [138, 120] on div "H&H Vending" at bounding box center [114, 115] width 123 height 9
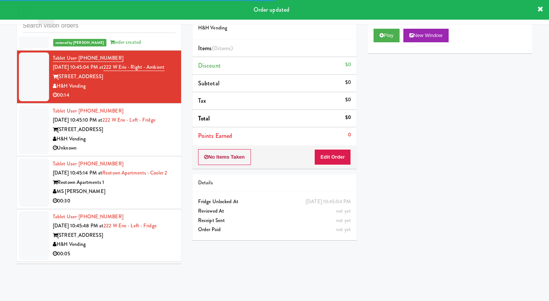
scroll to position [4052, 0]
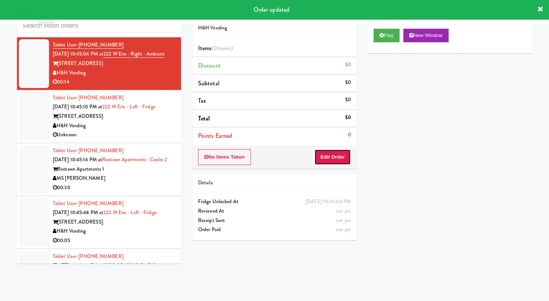
click at [333, 162] on button "Edit Order" at bounding box center [332, 157] width 37 height 16
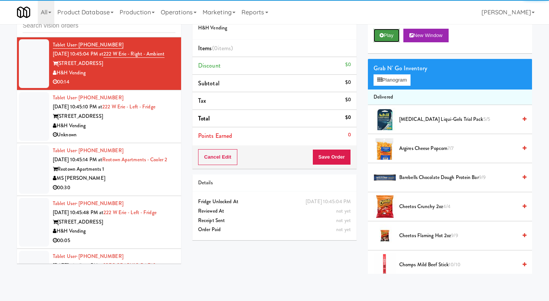
click at [387, 36] on button "Play" at bounding box center [387, 36] width 26 height 14
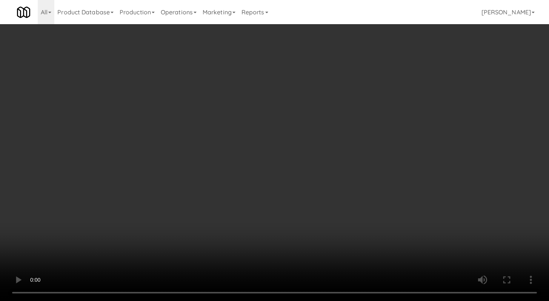
scroll to position [4006, 0]
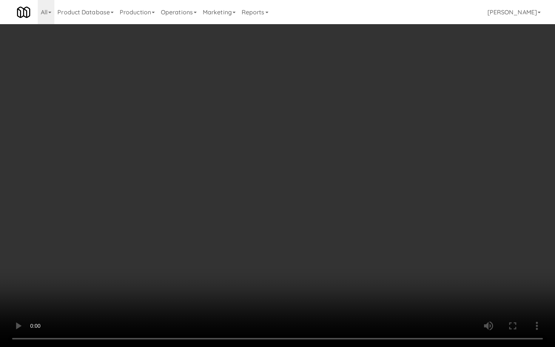
click at [299, 285] on video at bounding box center [277, 173] width 555 height 347
click at [340, 284] on video at bounding box center [277, 173] width 555 height 347
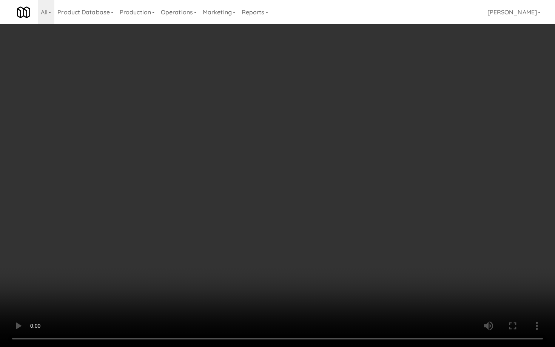
click at [339, 284] on video at bounding box center [277, 173] width 555 height 347
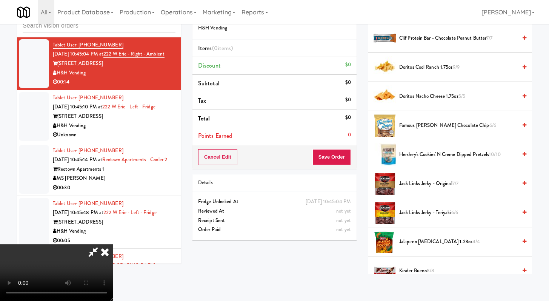
scroll to position [326, 0]
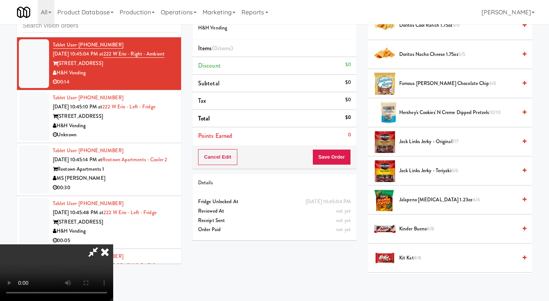
click at [419, 119] on li "Hershey's Cookies' N Creme dipped pretzels 10/10" at bounding box center [450, 112] width 164 height 29
click at [421, 116] on span "Hershey's Cookies' N Creme dipped pretzels 10/10" at bounding box center [458, 112] width 118 height 9
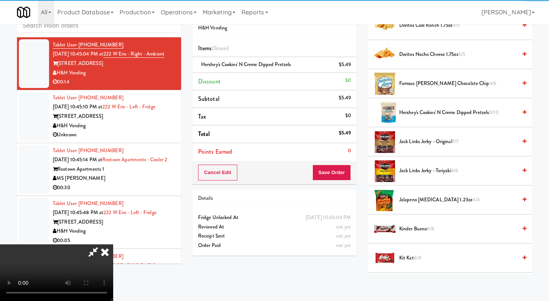
drag, startPoint x: 407, startPoint y: 261, endPoint x: 408, endPoint y: 257, distance: 4.2
click at [407, 261] on span "Kit Kat 8/8" at bounding box center [458, 257] width 118 height 9
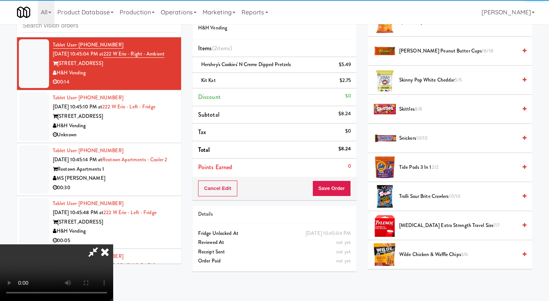
scroll to position [546, 0]
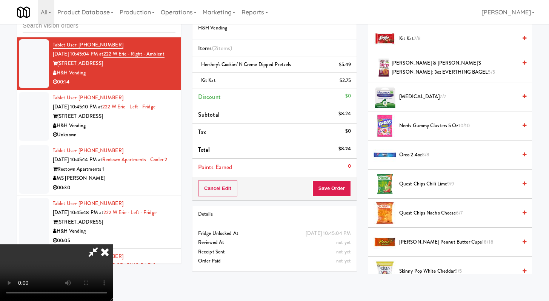
click at [416, 244] on span "Reese's Peanut Butter Cups 18/18" at bounding box center [458, 241] width 118 height 9
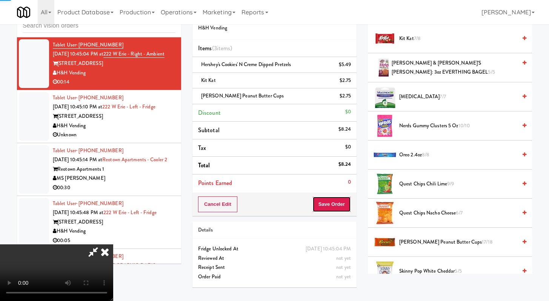
click at [344, 208] on button "Save Order" at bounding box center [331, 204] width 38 height 16
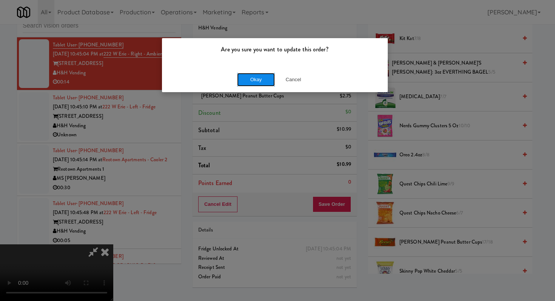
click at [274, 78] on button "Okay" at bounding box center [256, 80] width 38 height 14
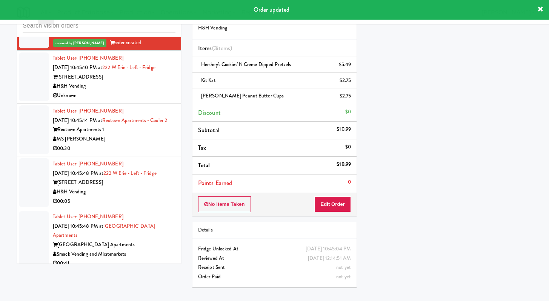
scroll to position [4117, 0]
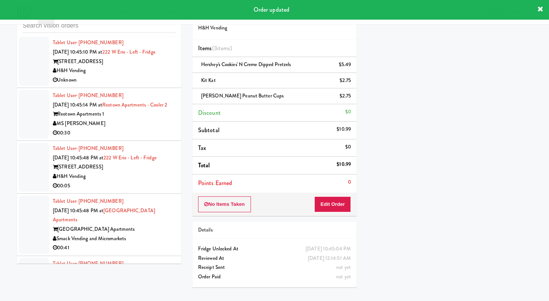
click at [125, 85] on div "Unknown" at bounding box center [114, 79] width 123 height 9
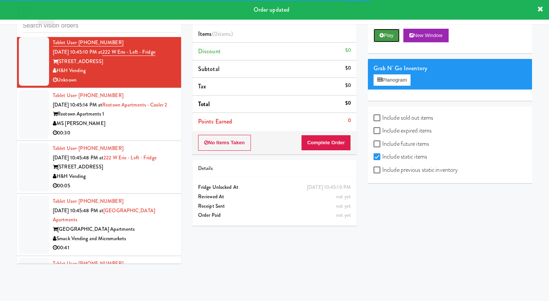
click at [388, 29] on button "Play" at bounding box center [387, 36] width 26 height 14
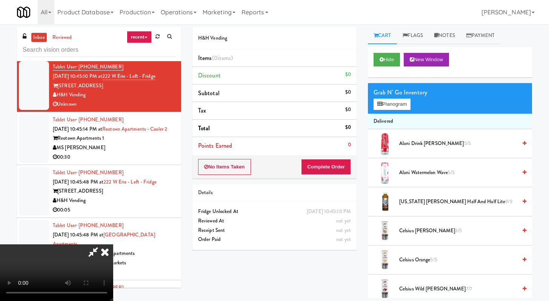
click at [113, 244] on icon at bounding box center [105, 251] width 17 height 15
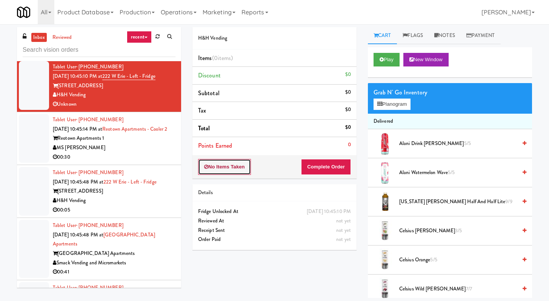
click at [218, 161] on button "No Items Taken" at bounding box center [224, 167] width 53 height 16
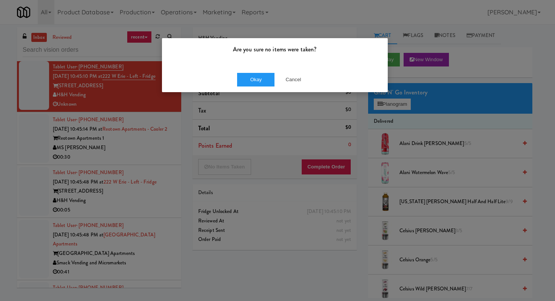
click at [255, 70] on div "Okay Cancel" at bounding box center [275, 79] width 226 height 25
click at [254, 82] on button "Okay" at bounding box center [256, 80] width 38 height 14
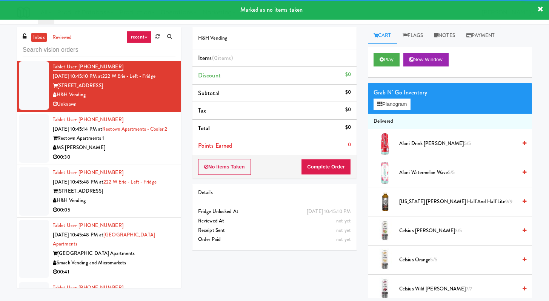
scroll to position [4143, 0]
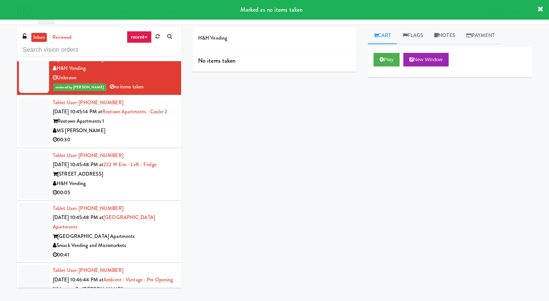
click at [116, 126] on div "Reotown Apartments 1" at bounding box center [114, 121] width 123 height 9
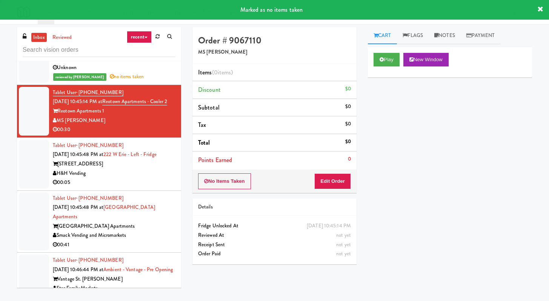
scroll to position [4230, 0]
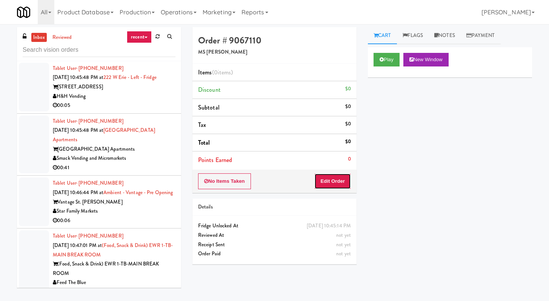
click at [346, 185] on button "Edit Order" at bounding box center [332, 181] width 37 height 16
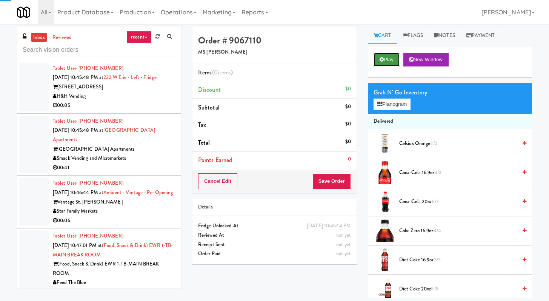
click at [382, 63] on button "Play" at bounding box center [387, 60] width 26 height 14
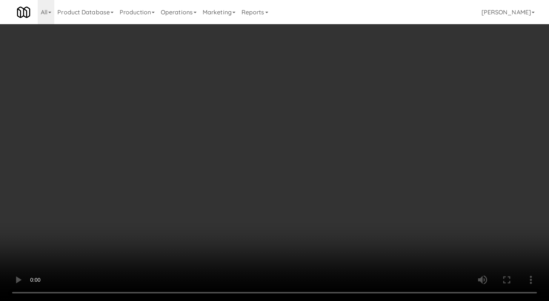
scroll to position [4184, 0]
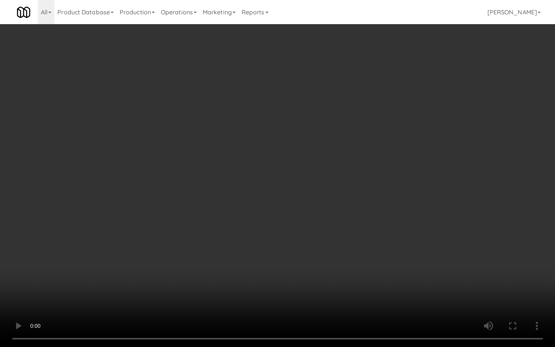
click at [260, 275] on video at bounding box center [277, 173] width 555 height 347
click at [260, 276] on video at bounding box center [277, 173] width 555 height 347
click at [259, 276] on video at bounding box center [277, 173] width 555 height 347
click at [194, 275] on video at bounding box center [277, 173] width 555 height 347
click at [196, 272] on video at bounding box center [277, 173] width 555 height 347
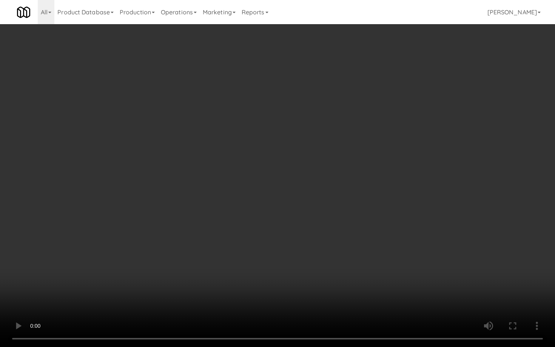
click at [196, 272] on video at bounding box center [277, 173] width 555 height 347
click at [197, 267] on video at bounding box center [277, 173] width 555 height 347
click at [194, 270] on video at bounding box center [277, 173] width 555 height 347
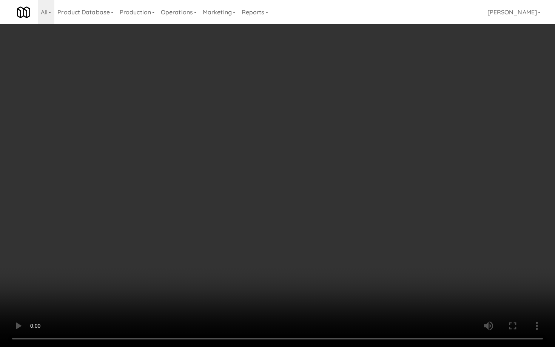
click at [192, 271] on video at bounding box center [277, 173] width 555 height 347
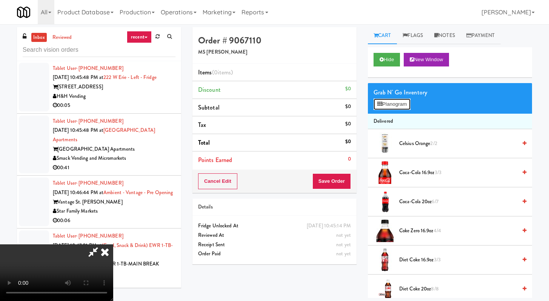
click at [389, 103] on button "Planogram" at bounding box center [392, 103] width 37 height 11
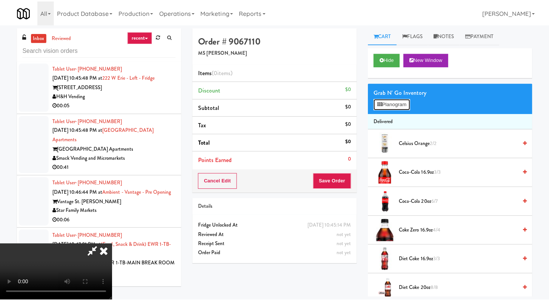
scroll to position [4184, 0]
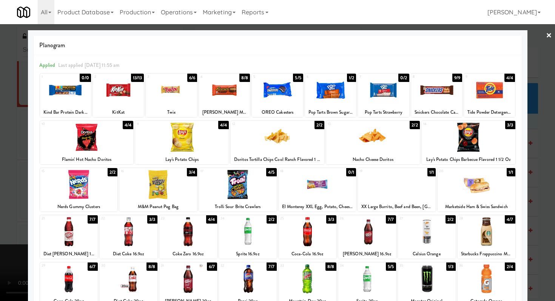
click at [272, 98] on div at bounding box center [277, 89] width 51 height 29
click at [432, 235] on div at bounding box center [427, 231] width 58 height 29
drag, startPoint x: 243, startPoint y: 182, endPoint x: 239, endPoint y: 116, distance: 66.2
click at [243, 182] on div at bounding box center [238, 184] width 78 height 29
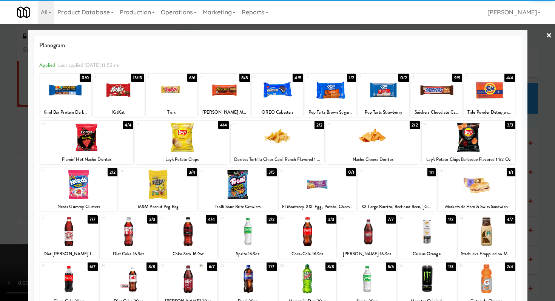
click at [230, 88] on div at bounding box center [224, 89] width 51 height 29
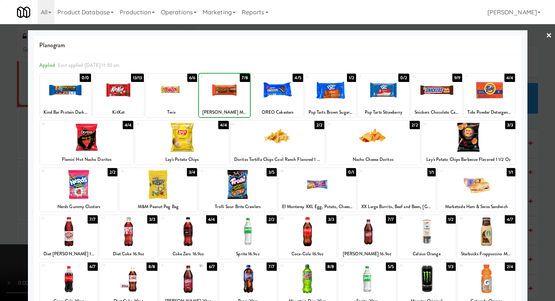
click at [0, 201] on div at bounding box center [277, 150] width 555 height 301
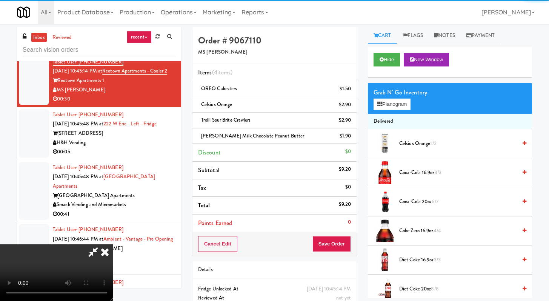
scroll to position [4230, 0]
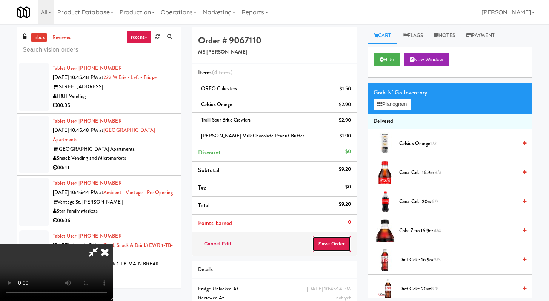
click at [350, 247] on button "Save Order" at bounding box center [331, 244] width 38 height 16
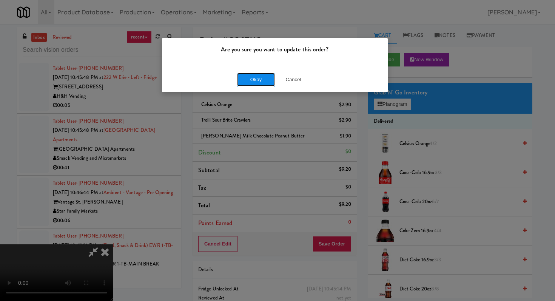
click at [242, 78] on button "Okay" at bounding box center [256, 80] width 38 height 14
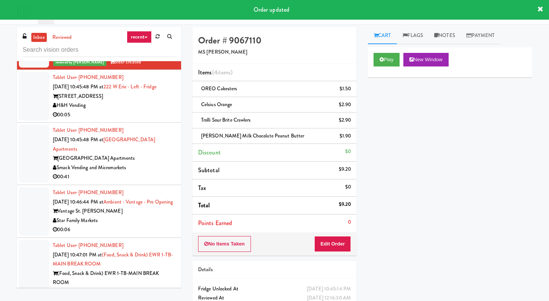
click at [131, 120] on div "00:05" at bounding box center [114, 114] width 123 height 9
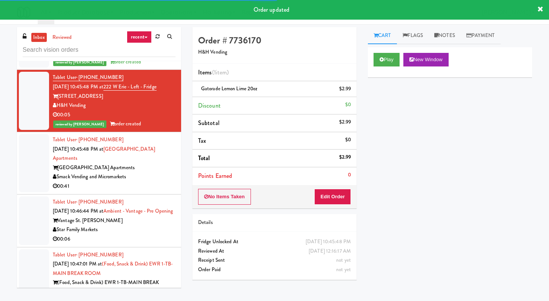
scroll to position [4359, 0]
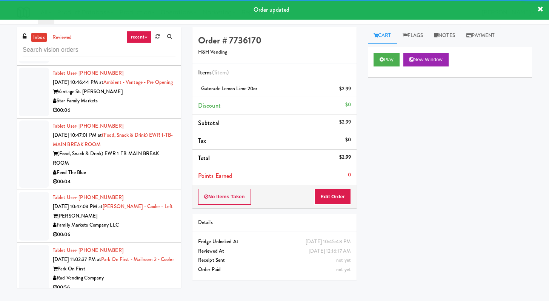
click at [151, 53] on div "Smack Vending and Micromarkets" at bounding box center [114, 47] width 123 height 9
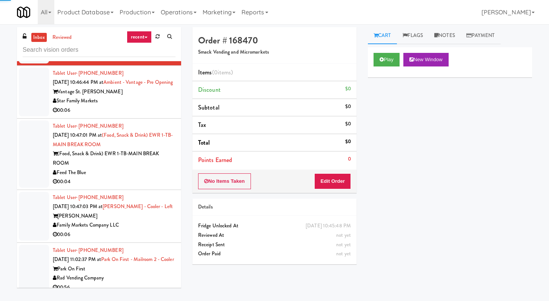
click at [128, 115] on div "00:06" at bounding box center [114, 110] width 123 height 9
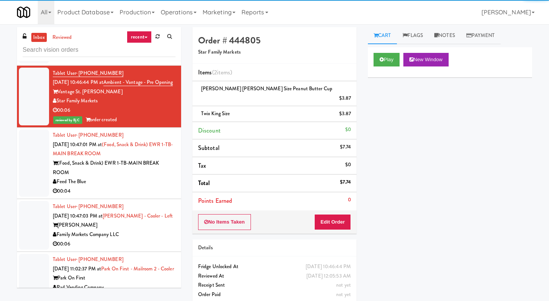
click at [163, 44] on div "[GEOGRAPHIC_DATA] Apartments" at bounding box center [114, 38] width 123 height 9
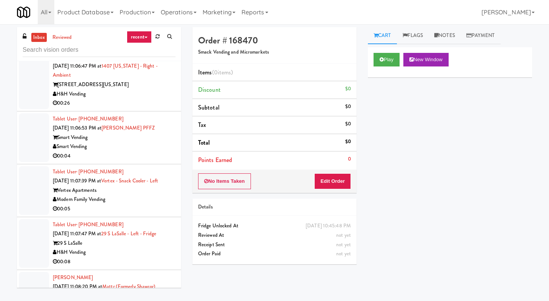
scroll to position [5307, 0]
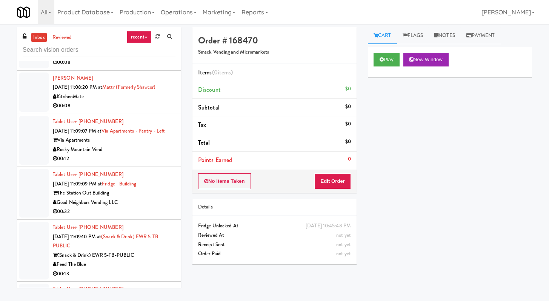
click at [145, 111] on div "00:08" at bounding box center [114, 105] width 123 height 9
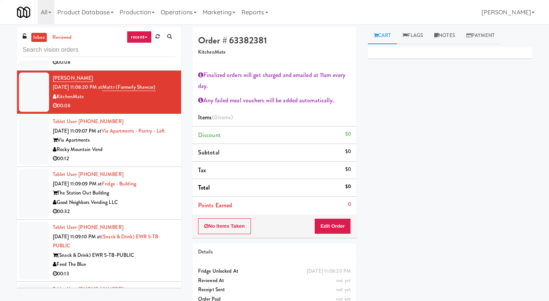
scroll to position [5434, 0]
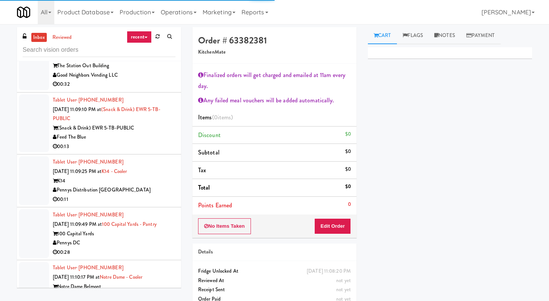
click at [141, 36] on div "00:12" at bounding box center [114, 31] width 123 height 9
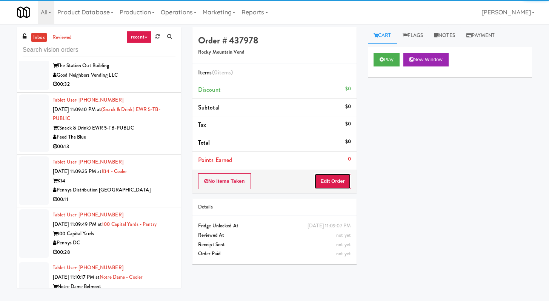
click at [315, 184] on button "Edit Order" at bounding box center [332, 181] width 37 height 16
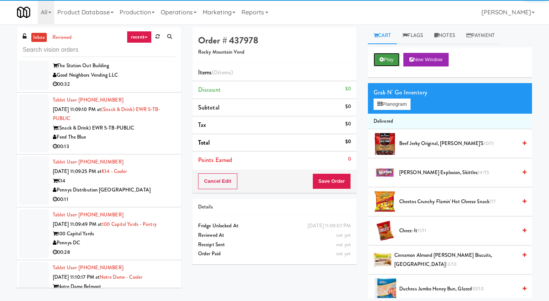
click at [378, 58] on button "Play" at bounding box center [387, 60] width 26 height 14
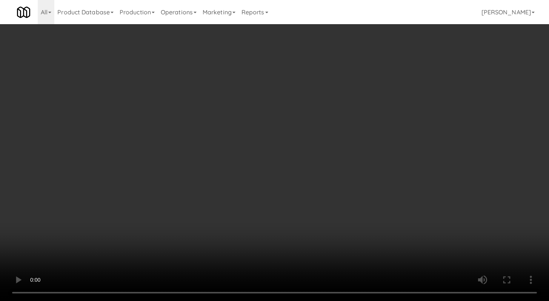
scroll to position [5370, 0]
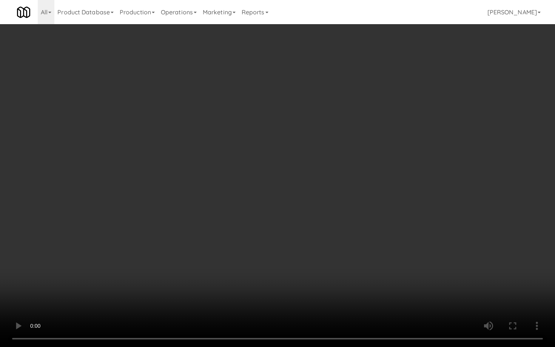
click at [289, 282] on video at bounding box center [277, 173] width 555 height 347
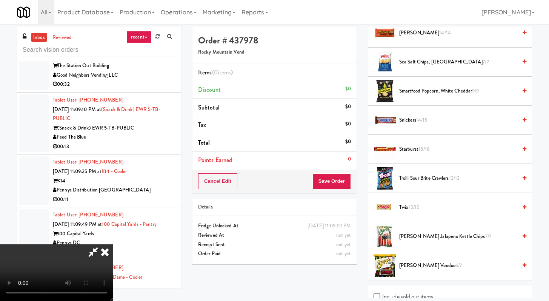
scroll to position [849, 0]
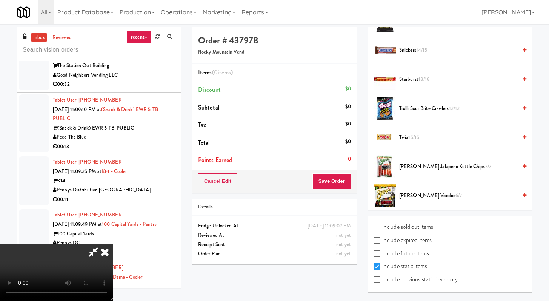
click at [409, 137] on span "Twix 15/15" at bounding box center [458, 137] width 118 height 9
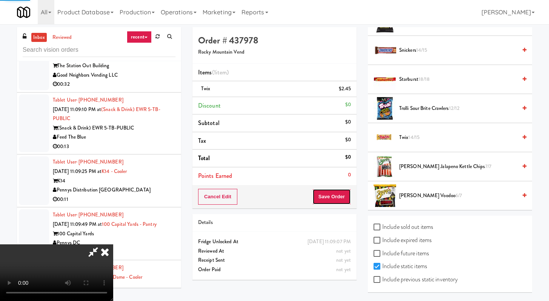
click at [345, 198] on button "Save Order" at bounding box center [331, 197] width 38 height 16
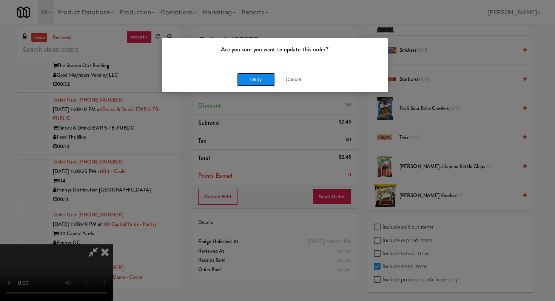
click at [247, 81] on button "Okay" at bounding box center [256, 80] width 38 height 14
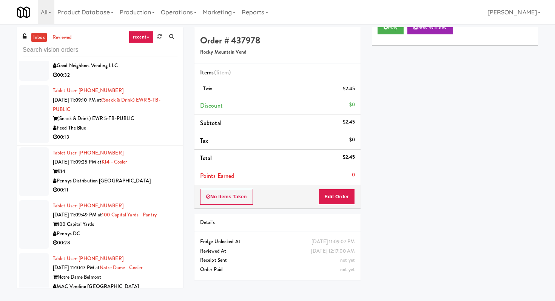
scroll to position [5305, 0]
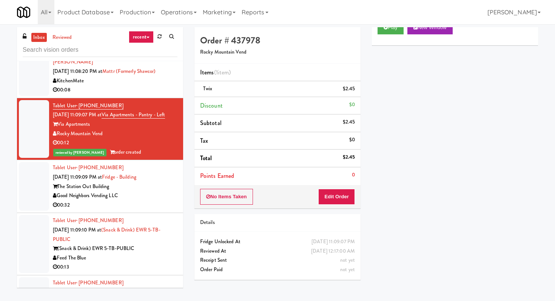
click at [152, 210] on div "00:32" at bounding box center [115, 204] width 125 height 9
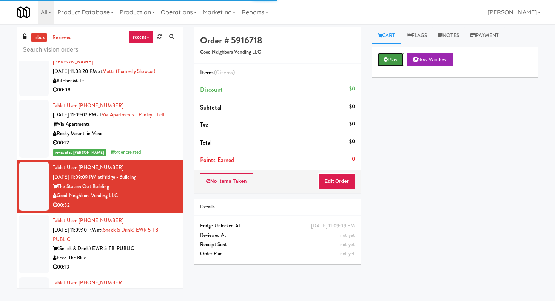
click at [383, 54] on button "Play" at bounding box center [390, 60] width 26 height 14
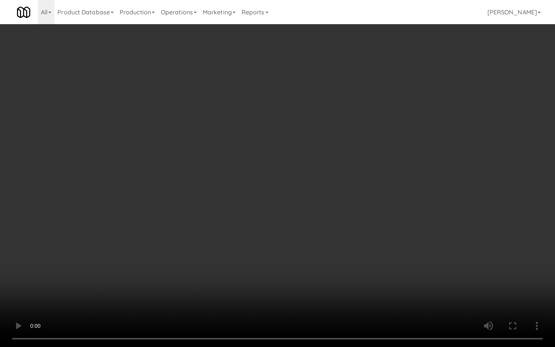
click at [424, 293] on video at bounding box center [277, 173] width 555 height 347
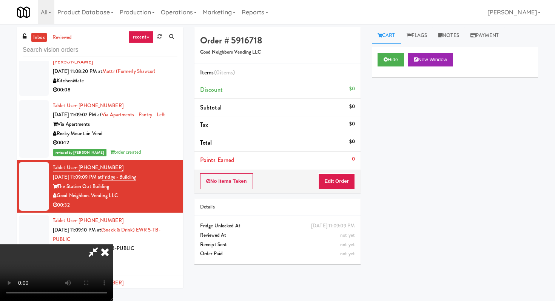
click at [113, 244] on icon at bounding box center [105, 251] width 17 height 15
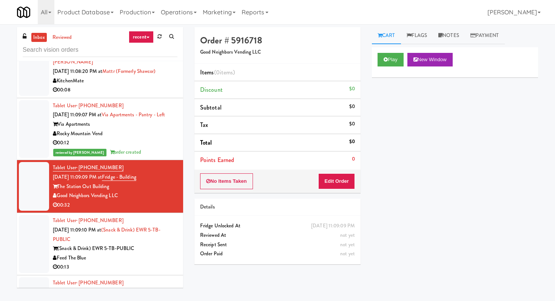
scroll to position [6029, 0]
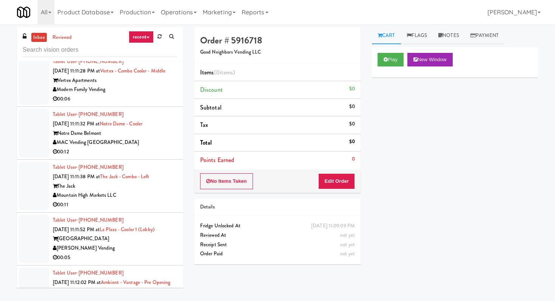
click at [137, 157] on div "00:12" at bounding box center [115, 151] width 125 height 9
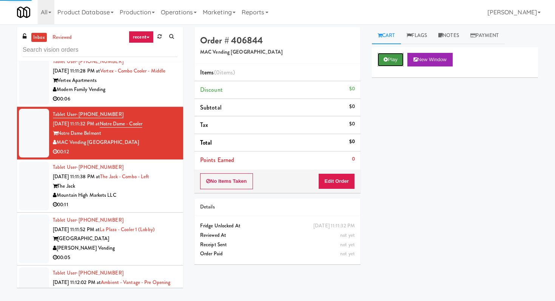
click at [398, 56] on button "Play" at bounding box center [390, 60] width 26 height 14
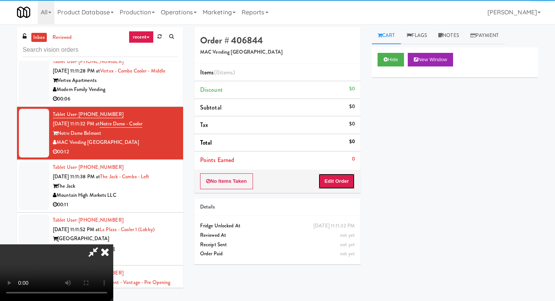
click at [328, 176] on button "Edit Order" at bounding box center [336, 181] width 37 height 16
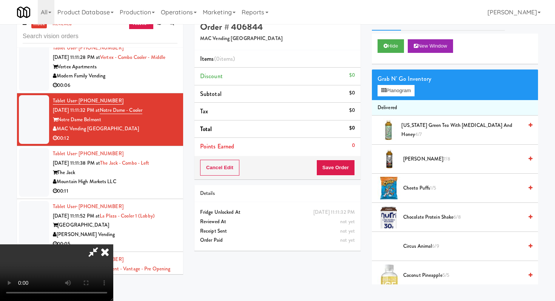
scroll to position [24, 0]
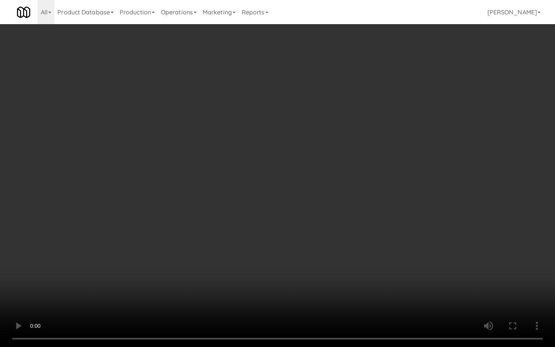
click at [241, 187] on video at bounding box center [277, 173] width 555 height 347
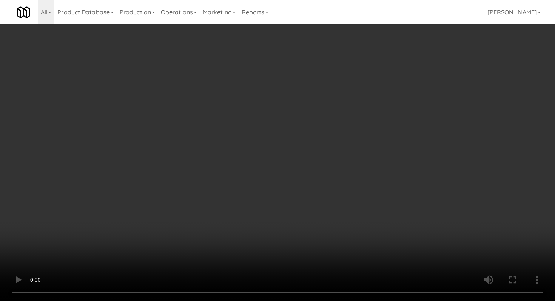
scroll to position [161, 0]
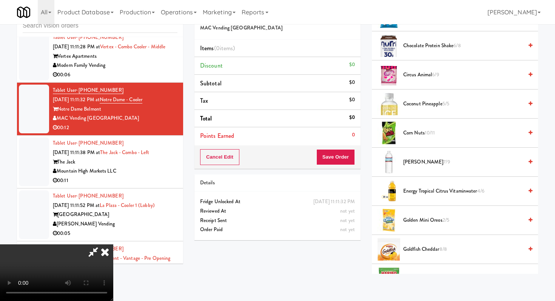
click at [414, 193] on span "Energy Tropical Citrus Vitaminwater 4/6" at bounding box center [463, 190] width 120 height 9
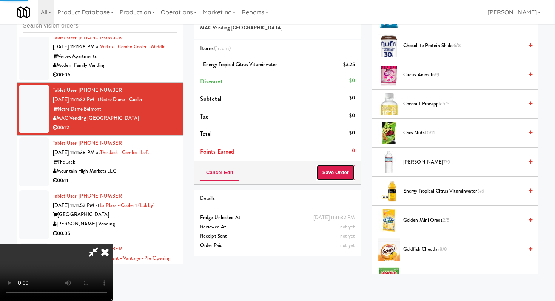
click at [340, 178] on button "Save Order" at bounding box center [335, 172] width 38 height 16
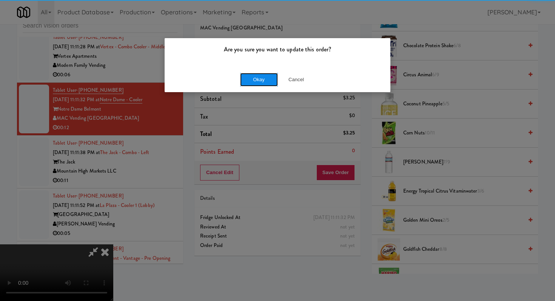
click at [270, 79] on button "Okay" at bounding box center [259, 80] width 38 height 14
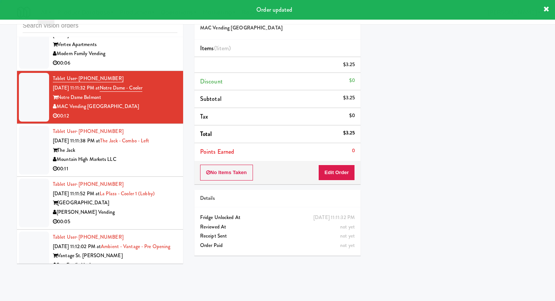
scroll to position [6053, 0]
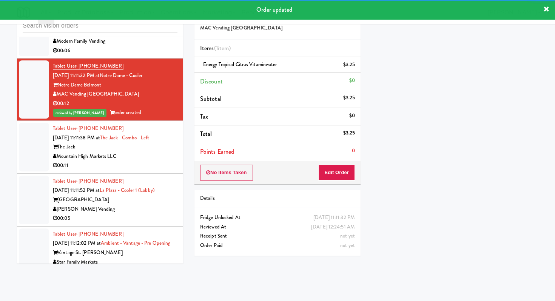
click at [145, 158] on div "Mountain High Markets LLC" at bounding box center [115, 156] width 125 height 9
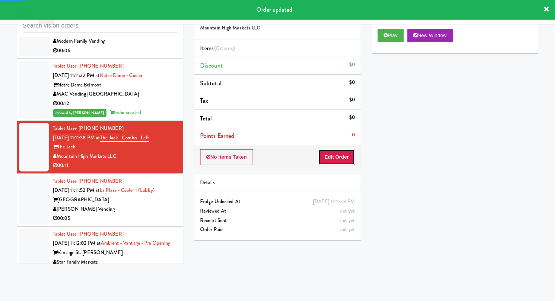
click at [331, 153] on button "Edit Order" at bounding box center [336, 157] width 37 height 16
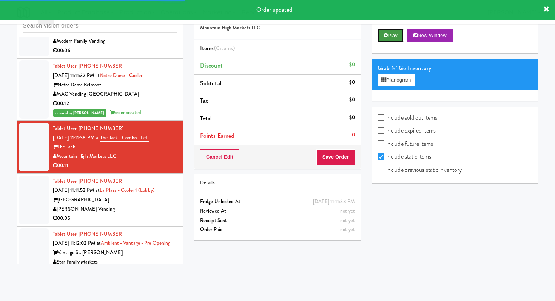
click at [386, 34] on icon at bounding box center [385, 35] width 4 height 5
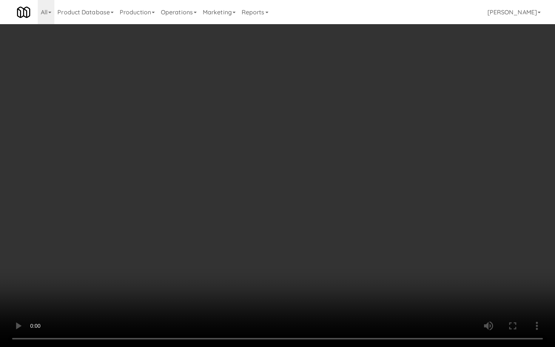
click at [300, 279] on video at bounding box center [277, 173] width 555 height 347
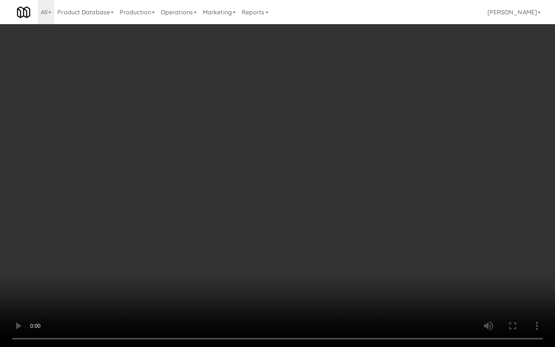
click at [300, 279] on video at bounding box center [277, 173] width 555 height 347
click at [300, 278] on video at bounding box center [277, 173] width 555 height 347
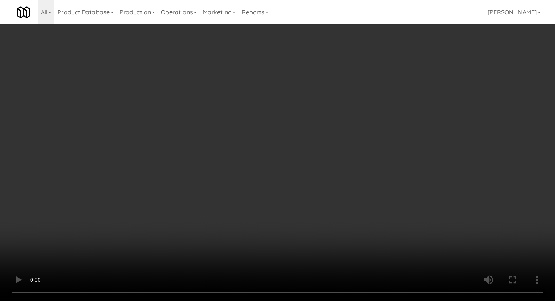
scroll to position [523, 0]
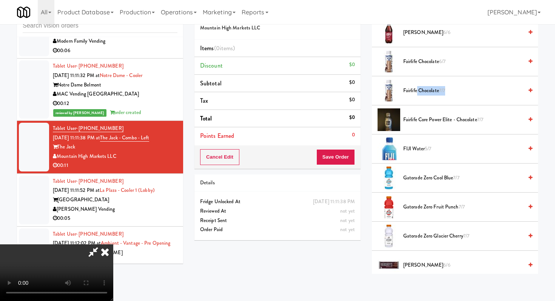
click at [415, 99] on li "Fairlife Chocolate 7/7" at bounding box center [455, 90] width 166 height 29
drag, startPoint x: 420, startPoint y: 97, endPoint x: 425, endPoint y: 87, distance: 10.6
click at [420, 96] on li "Fairlife Chocolate 7/7" at bounding box center [455, 90] width 166 height 29
click at [425, 87] on span "Fairlife Chocolate 7/7" at bounding box center [463, 90] width 120 height 9
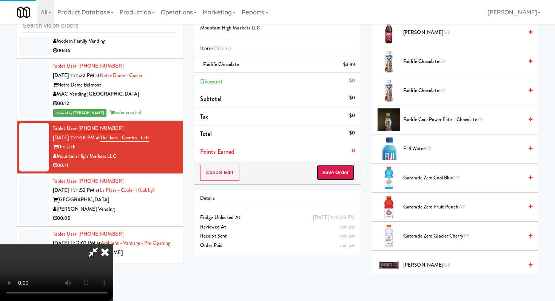
click at [345, 178] on button "Save Order" at bounding box center [335, 172] width 38 height 16
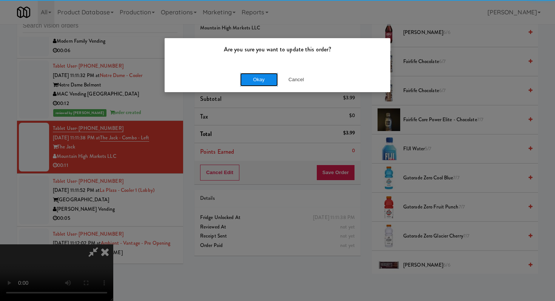
click at [263, 82] on button "Okay" at bounding box center [259, 80] width 38 height 14
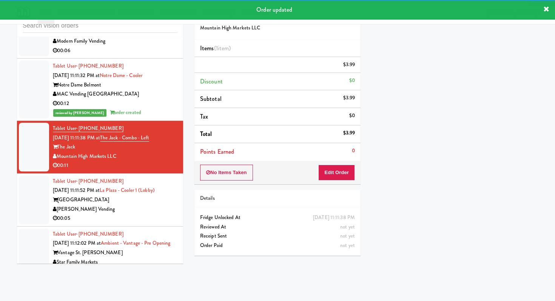
scroll to position [6177, 0]
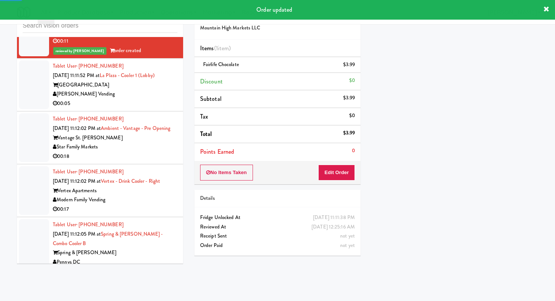
click at [147, 108] on div "00:05" at bounding box center [115, 103] width 125 height 9
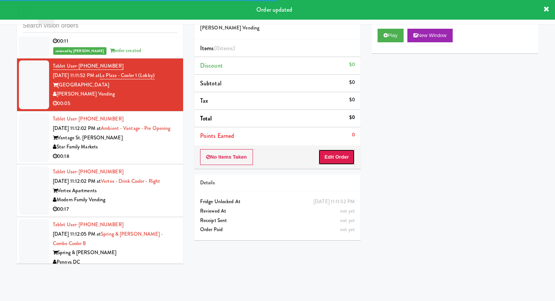
click at [344, 157] on button "Edit Order" at bounding box center [336, 157] width 37 height 16
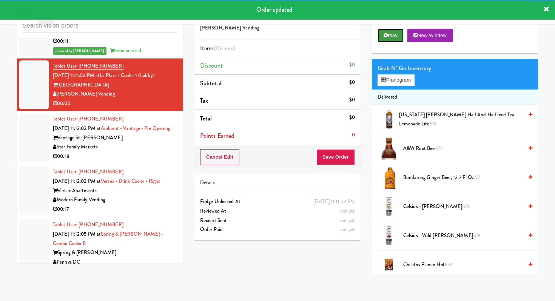
click at [400, 35] on button "Play" at bounding box center [390, 36] width 26 height 14
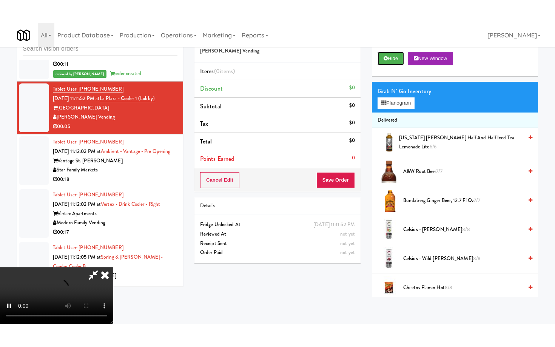
scroll to position [75, 0]
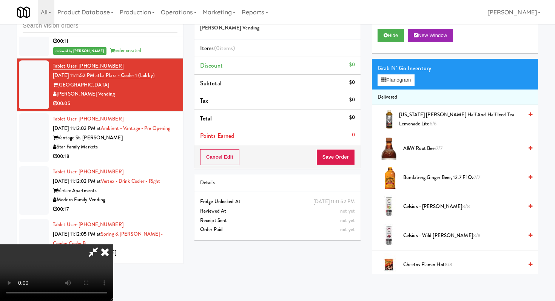
click at [113, 244] on video at bounding box center [56, 272] width 113 height 57
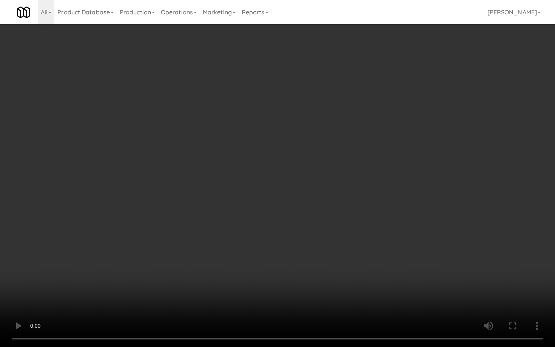
click at [238, 282] on video at bounding box center [277, 173] width 555 height 347
click at [317, 258] on video at bounding box center [277, 173] width 555 height 347
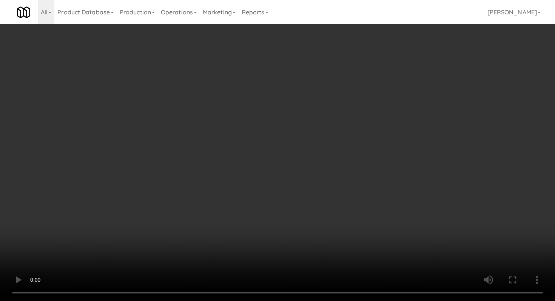
scroll to position [746, 0]
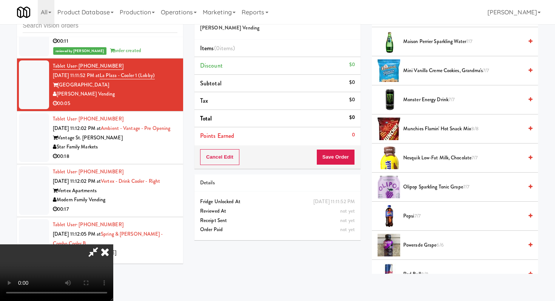
click at [437, 129] on span "Munchies Flamin' Hot Snack Mix 8/8" at bounding box center [463, 128] width 120 height 9
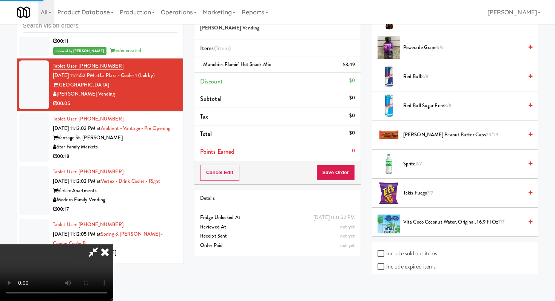
scroll to position [994, 0]
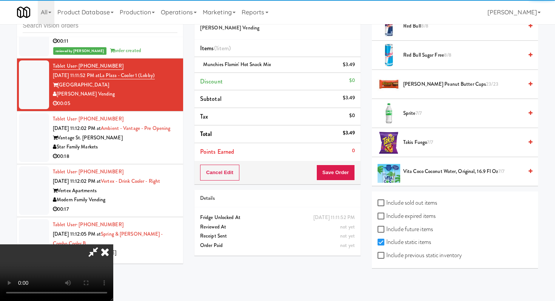
click at [429, 143] on span "7/7" at bounding box center [430, 141] width 6 height 7
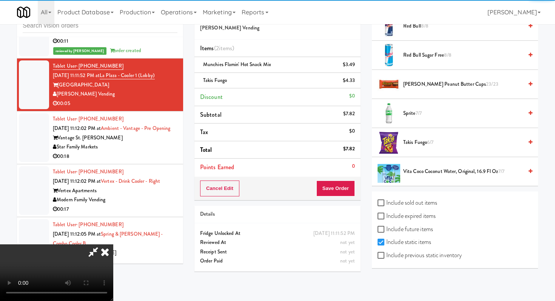
click at [339, 198] on div "Cancel Edit Save Order" at bounding box center [277, 188] width 166 height 23
click at [346, 187] on button "Save Order" at bounding box center [335, 188] width 38 height 16
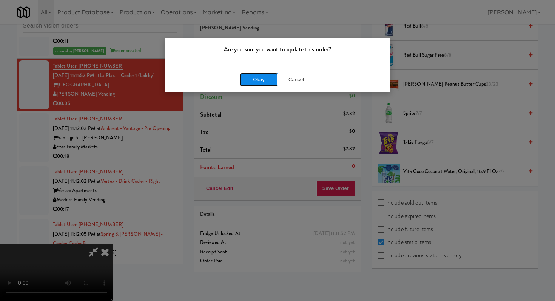
click at [260, 82] on button "Okay" at bounding box center [259, 80] width 38 height 14
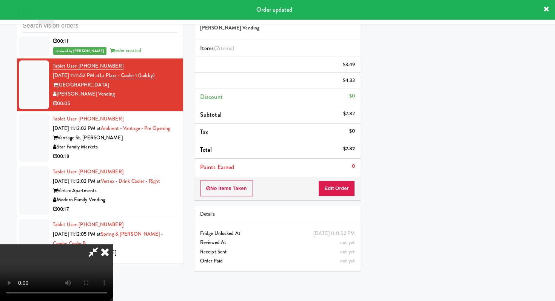
scroll to position [0, 0]
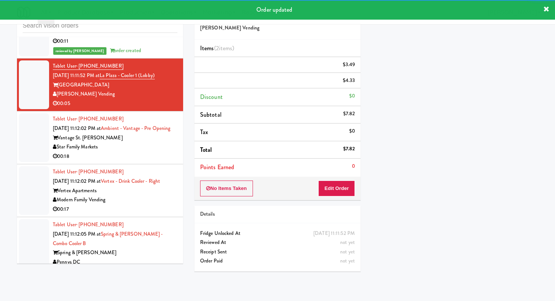
click at [129, 152] on div "Star Family Markets" at bounding box center [115, 146] width 125 height 9
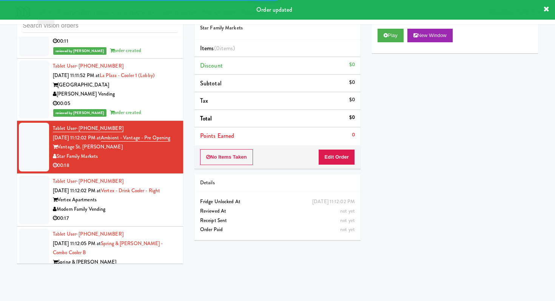
click at [339, 147] on div "No Items Taken Edit Order" at bounding box center [277, 156] width 166 height 23
click at [337, 155] on button "Edit Order" at bounding box center [336, 157] width 37 height 16
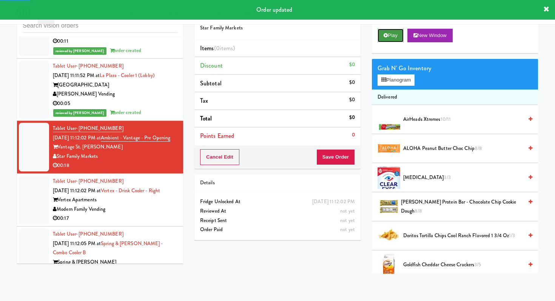
click at [384, 38] on button "Play" at bounding box center [390, 36] width 26 height 14
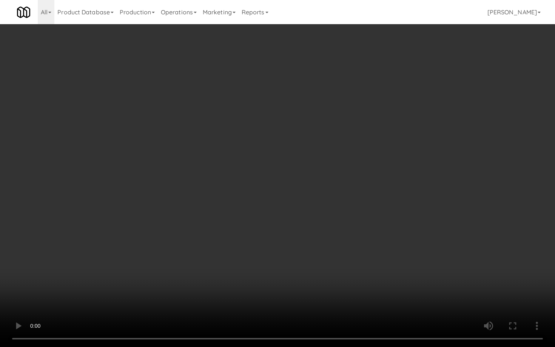
click at [293, 284] on video at bounding box center [277, 173] width 555 height 347
click at [293, 283] on video at bounding box center [277, 173] width 555 height 347
click at [293, 282] on video at bounding box center [277, 173] width 555 height 347
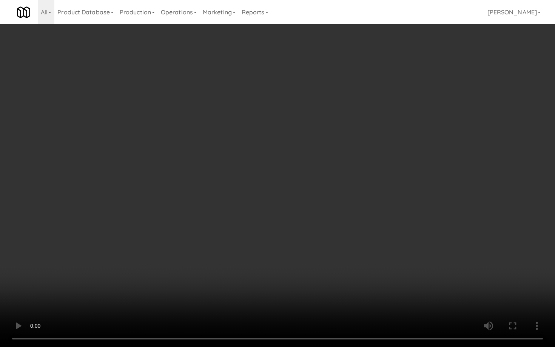
click at [293, 282] on video at bounding box center [277, 173] width 555 height 347
click at [293, 281] on video at bounding box center [277, 173] width 555 height 347
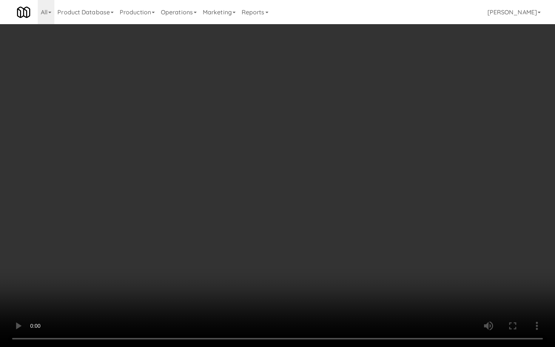
click at [457, 274] on video at bounding box center [277, 173] width 555 height 347
click at [456, 274] on video at bounding box center [277, 173] width 555 height 347
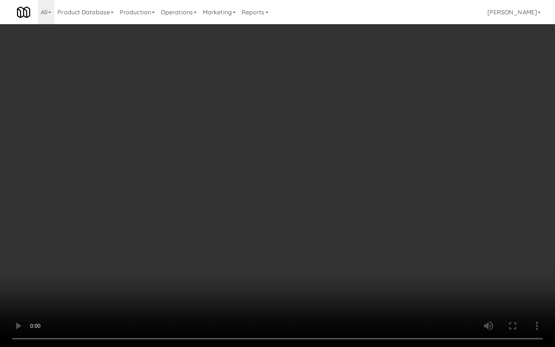
click at [456, 274] on video at bounding box center [277, 173] width 555 height 347
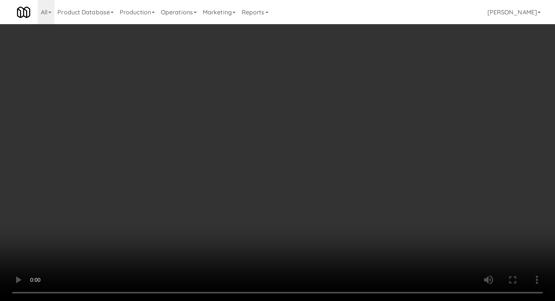
scroll to position [142, 0]
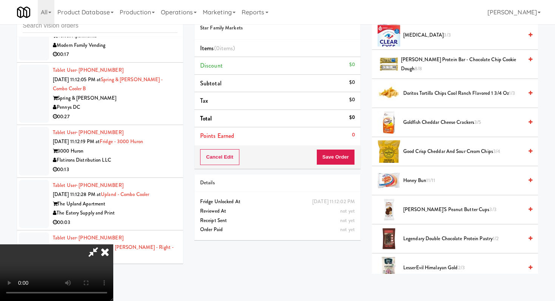
drag, startPoint x: 416, startPoint y: 184, endPoint x: 411, endPoint y: 183, distance: 5.0
click at [416, 183] on span "Honey Bun 11/11" at bounding box center [463, 180] width 120 height 9
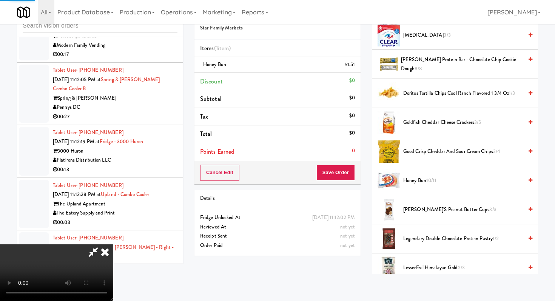
click at [347, 181] on div "Cancel Edit Save Order" at bounding box center [277, 172] width 166 height 23
click at [347, 180] on button "Save Order" at bounding box center [335, 172] width 38 height 16
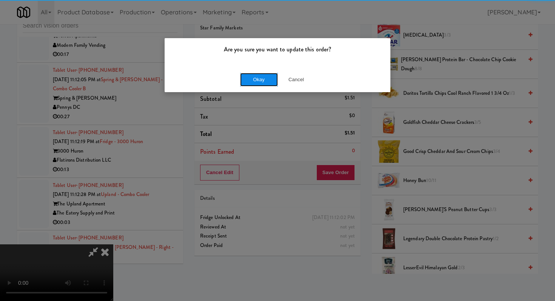
click at [269, 80] on button "Okay" at bounding box center [259, 80] width 38 height 14
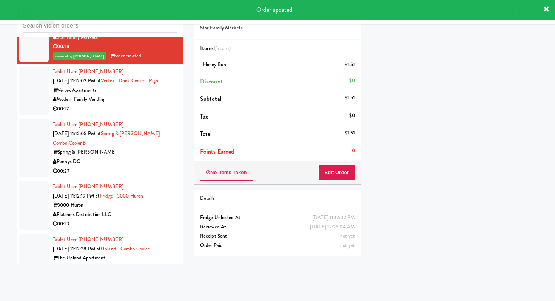
scroll to position [6278, 0]
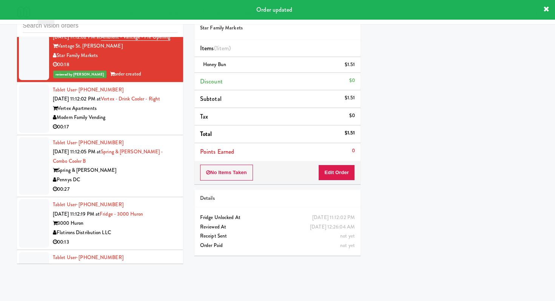
click at [154, 132] on div "00:17" at bounding box center [115, 126] width 125 height 9
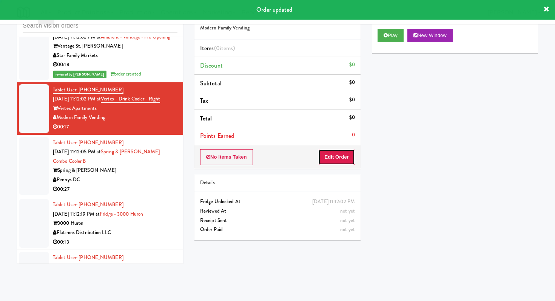
click at [327, 151] on button "Edit Order" at bounding box center [336, 157] width 37 height 16
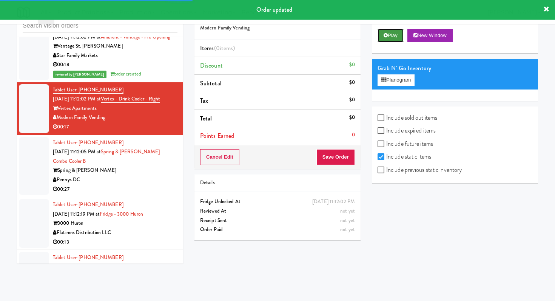
click at [389, 39] on button "Play" at bounding box center [390, 36] width 26 height 14
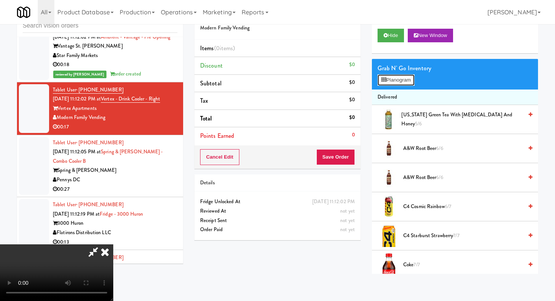
click at [390, 84] on button "Planogram" at bounding box center [395, 79] width 37 height 11
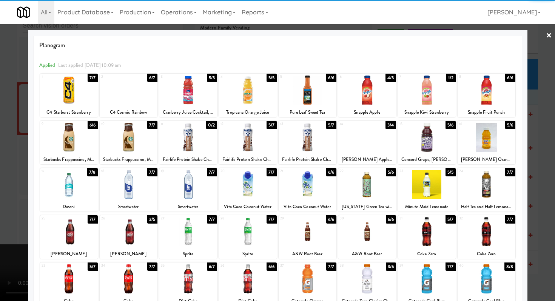
click at [357, 146] on div at bounding box center [367, 137] width 58 height 29
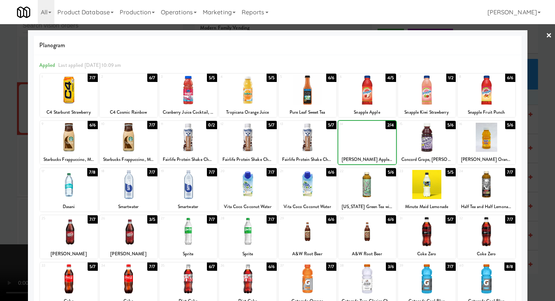
click at [0, 160] on div at bounding box center [277, 150] width 555 height 301
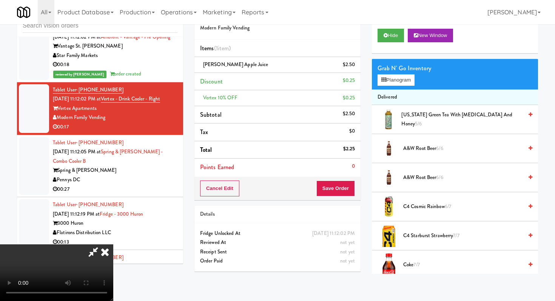
click at [337, 180] on div "Cancel Edit Save Order" at bounding box center [277, 188] width 166 height 23
click at [338, 186] on button "Save Order" at bounding box center [335, 188] width 38 height 16
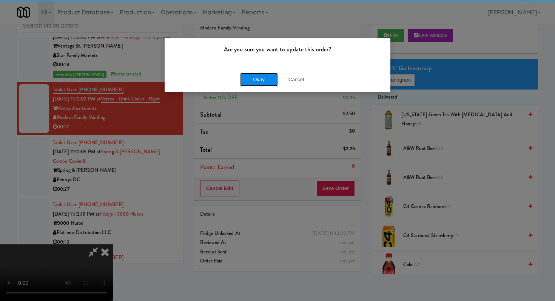
click at [255, 74] on button "Okay" at bounding box center [259, 80] width 38 height 14
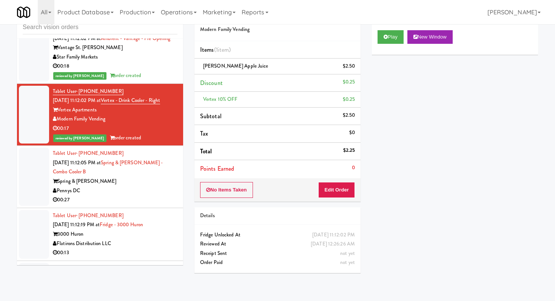
scroll to position [23, 0]
